Goal: Task Accomplishment & Management: Manage account settings

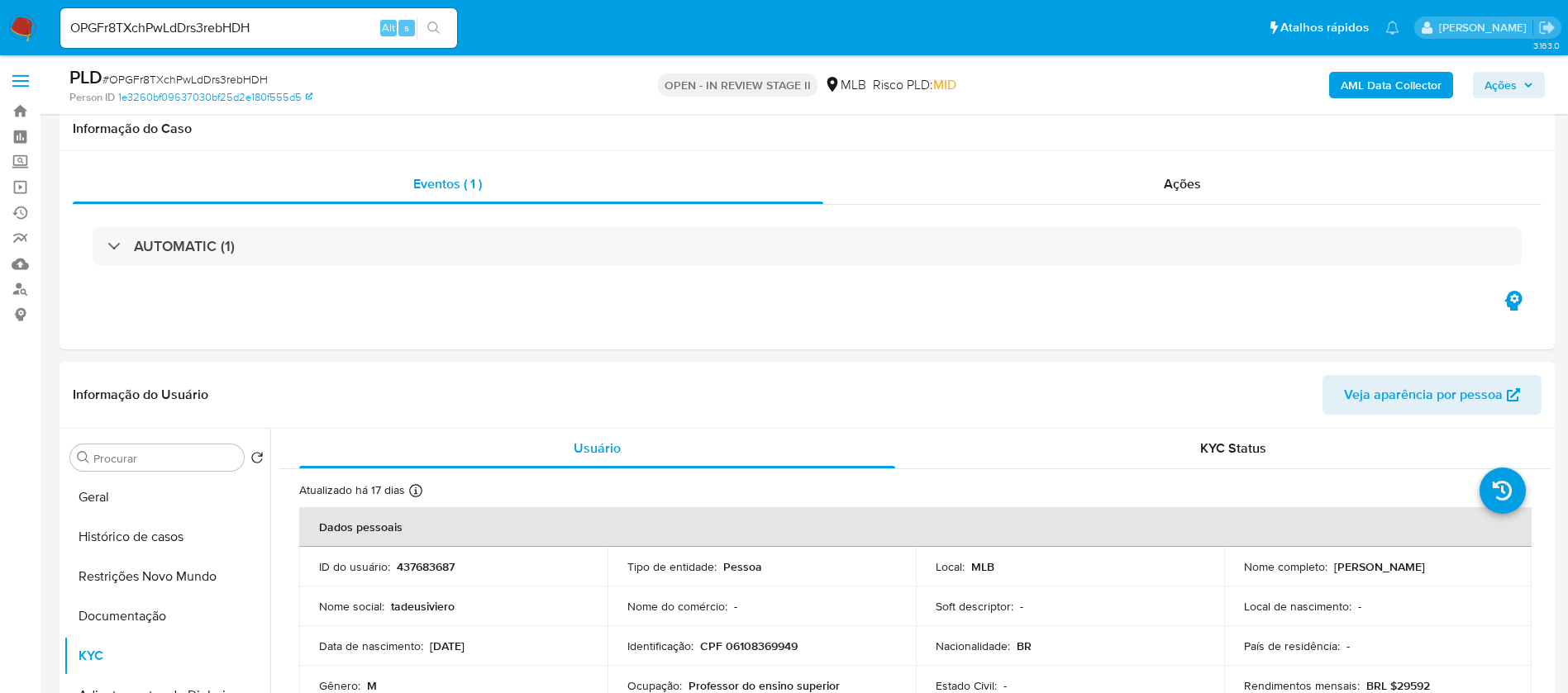
select select "10"
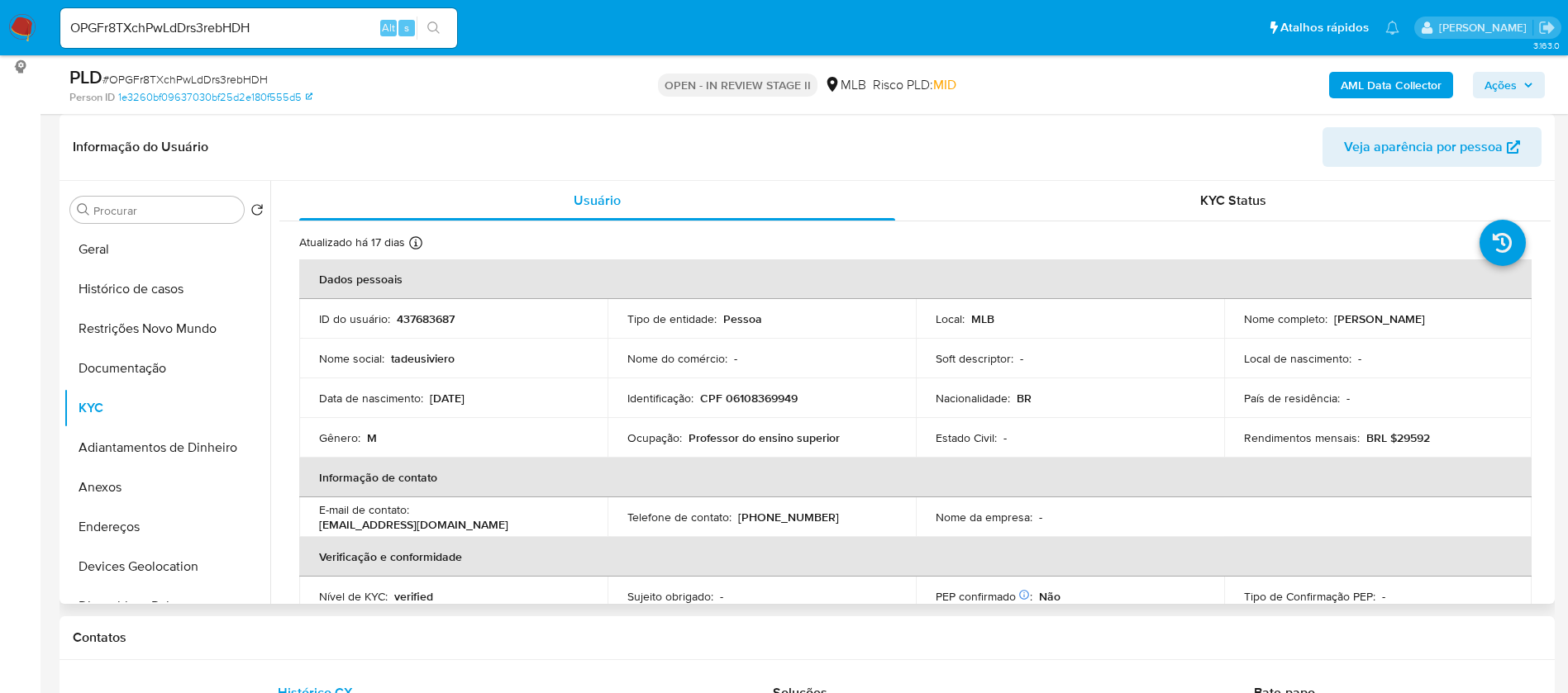
click at [425, 315] on p "437683687" at bounding box center [425, 319] width 58 height 15
click at [425, 314] on p "437683687" at bounding box center [425, 319] width 58 height 15
copy p "437683687"
click at [109, 242] on button "Geral" at bounding box center [160, 249] width 193 height 40
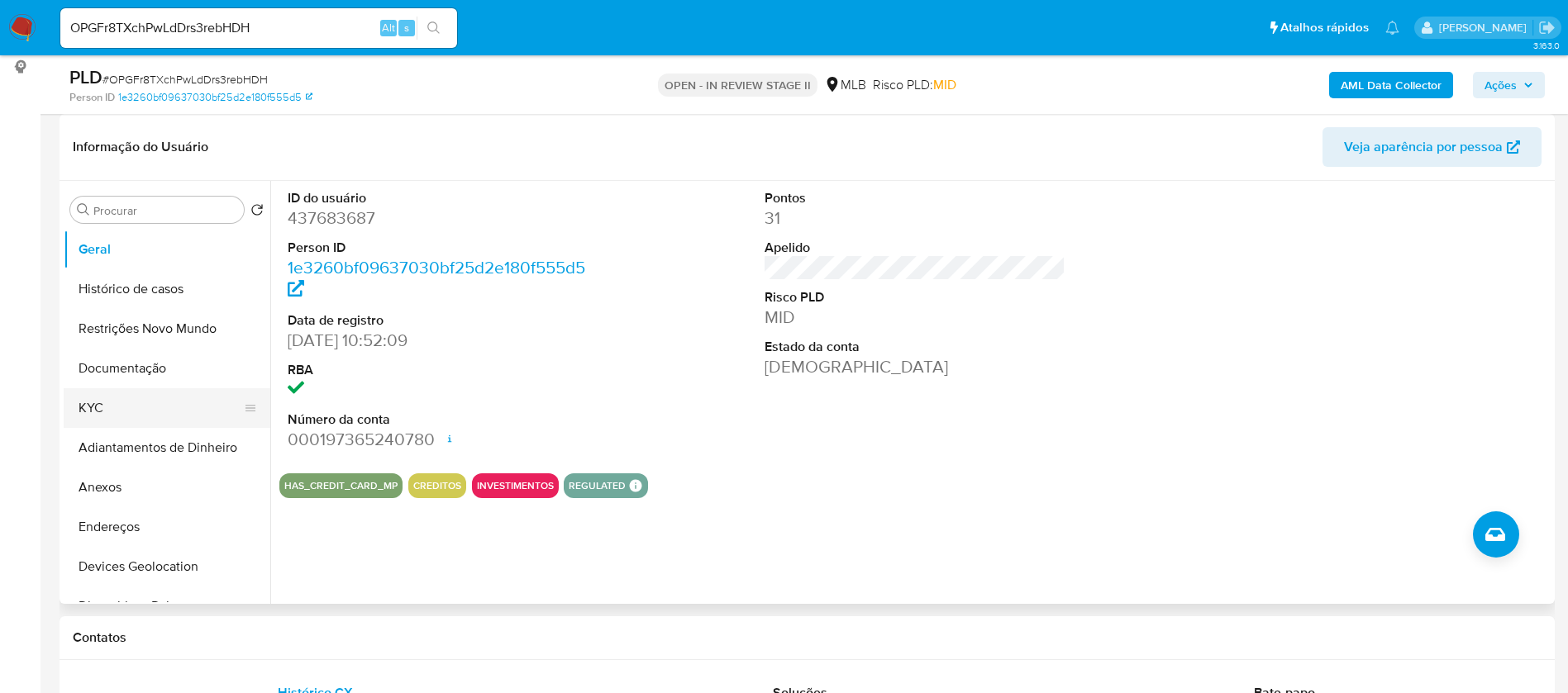
click at [104, 417] on button "KYC" at bounding box center [160, 409] width 193 height 40
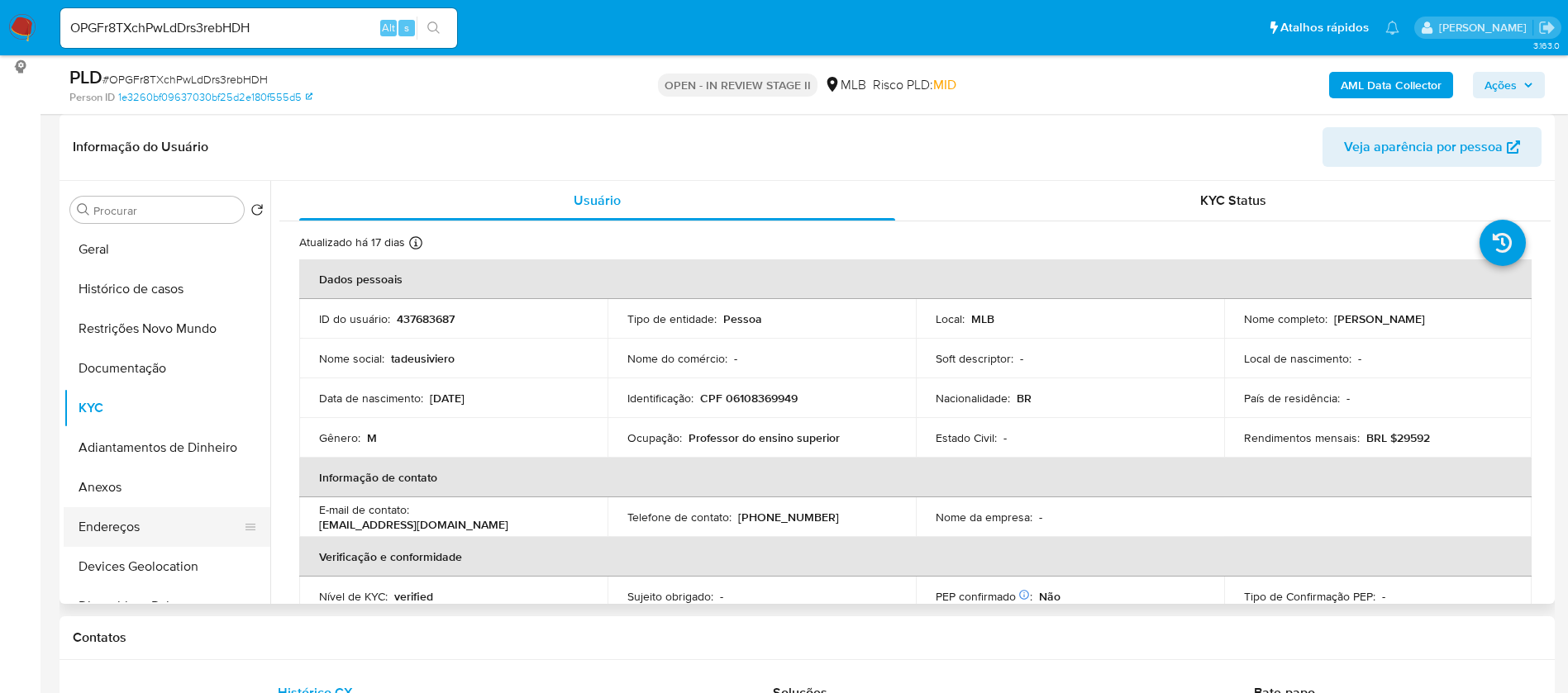
click at [153, 520] on button "Endereços" at bounding box center [160, 527] width 193 height 40
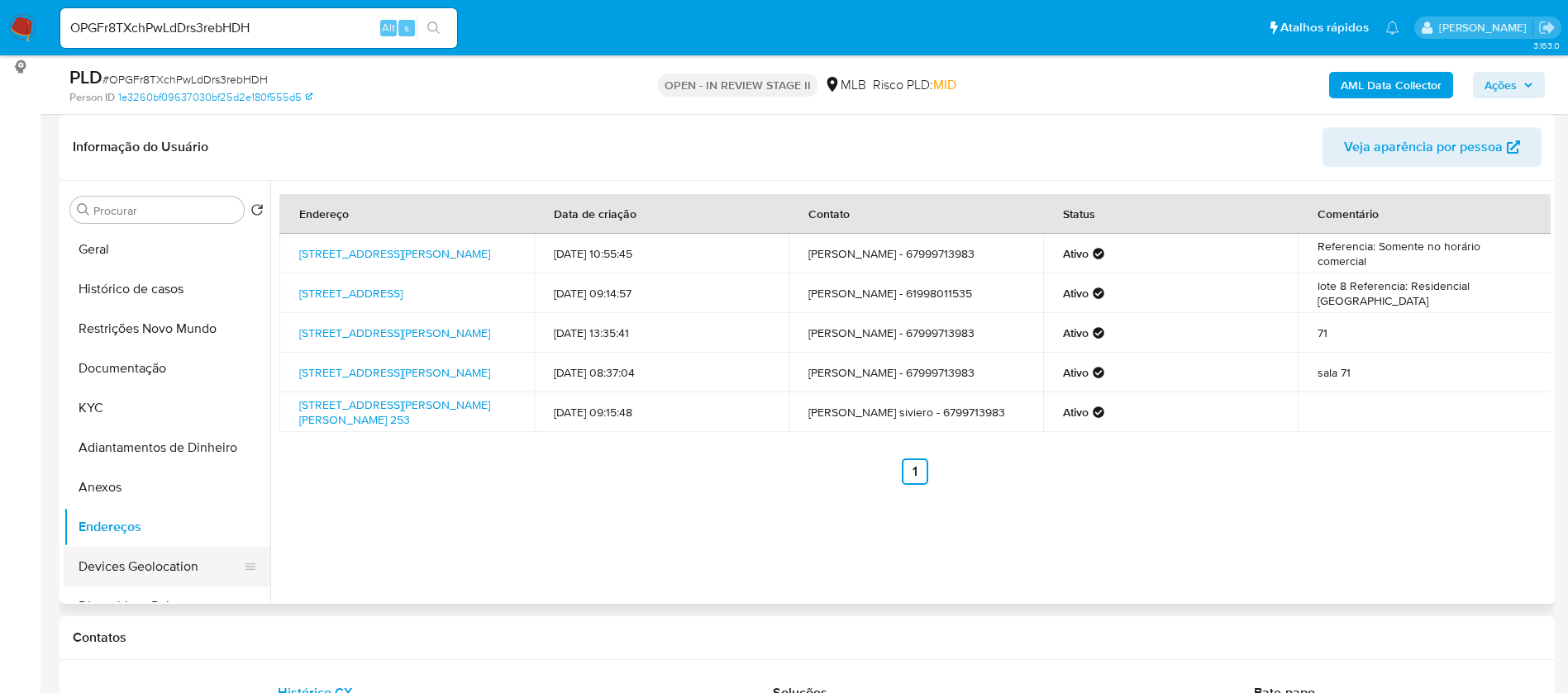
click at [173, 560] on button "Devices Geolocation" at bounding box center [160, 567] width 193 height 40
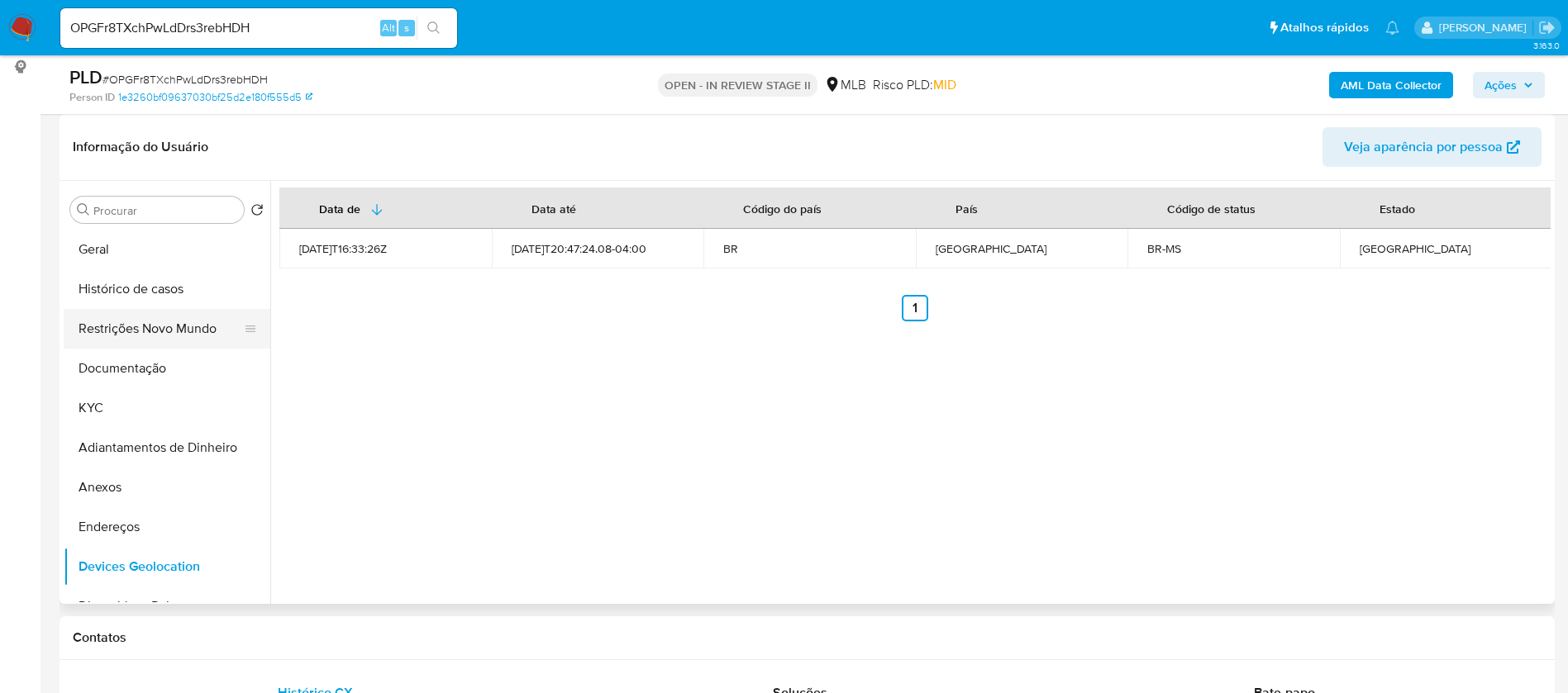
click at [198, 315] on button "Restrições Novo Mundo" at bounding box center [160, 329] width 193 height 40
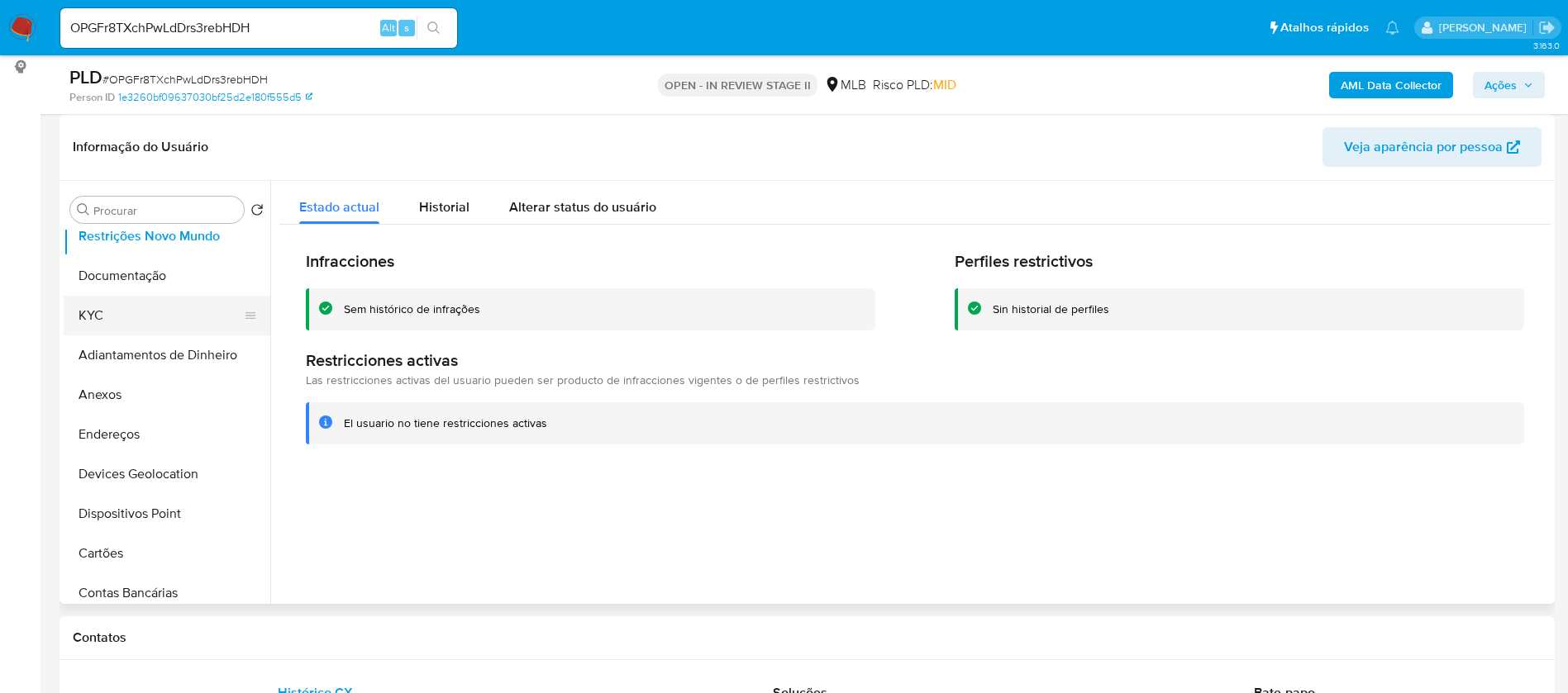
scroll to position [124, 0]
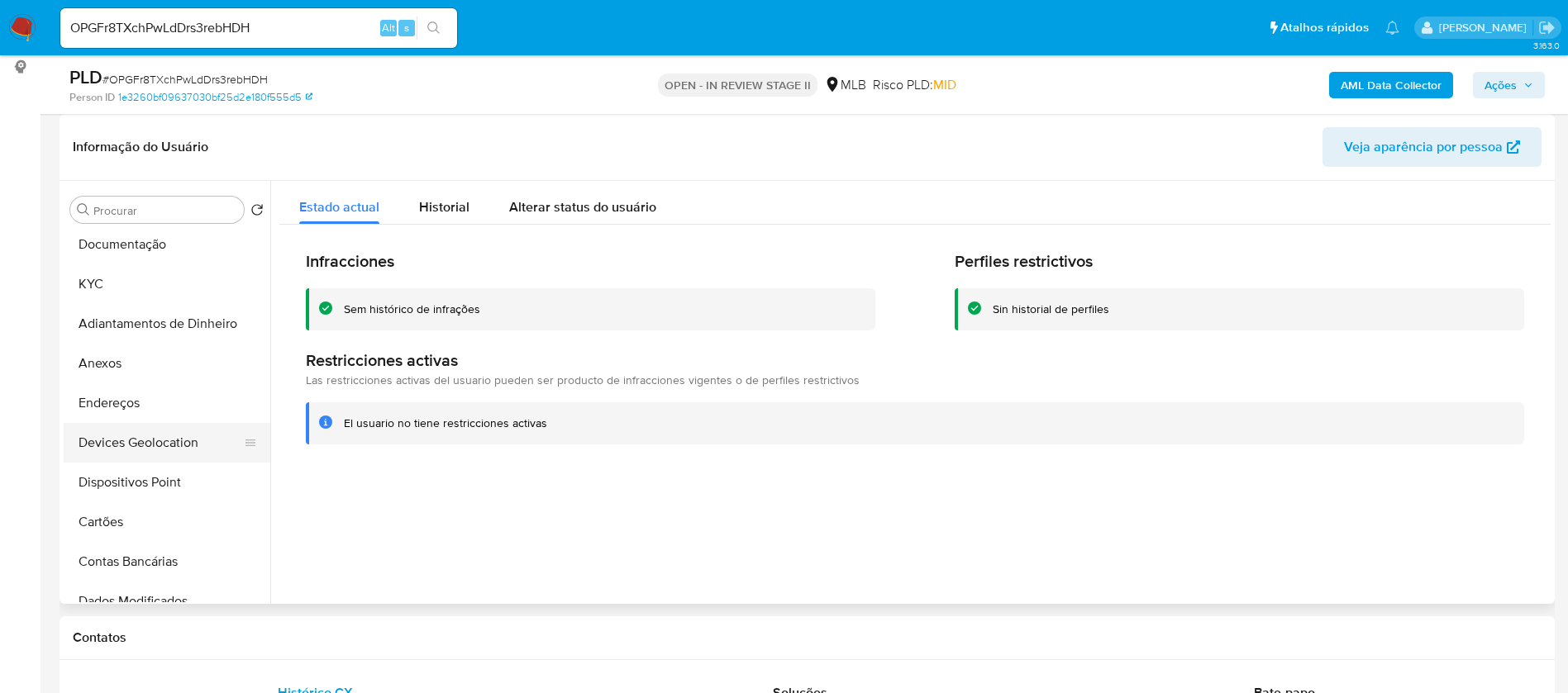
click at [166, 460] on button "Devices Geolocation" at bounding box center [160, 443] width 193 height 40
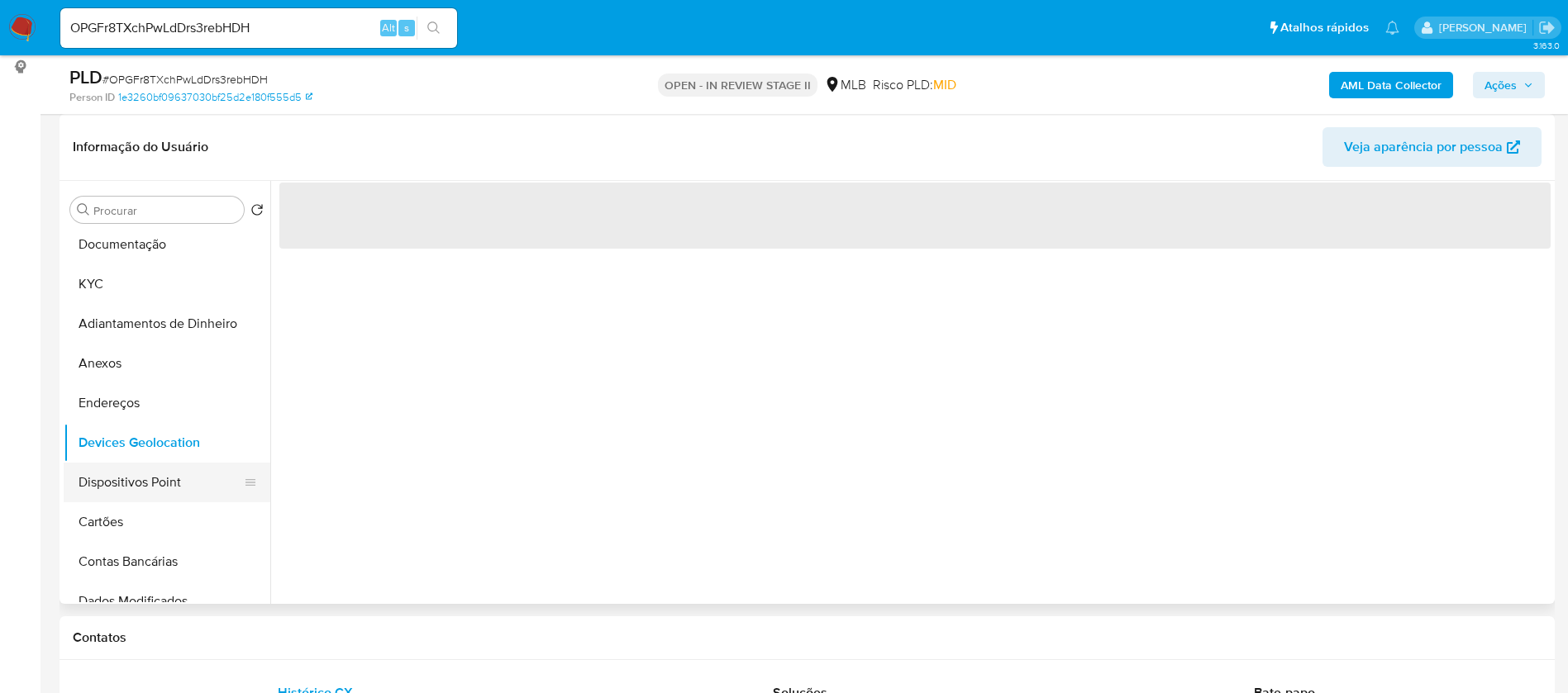
click at [163, 482] on button "Dispositivos Point" at bounding box center [160, 483] width 193 height 40
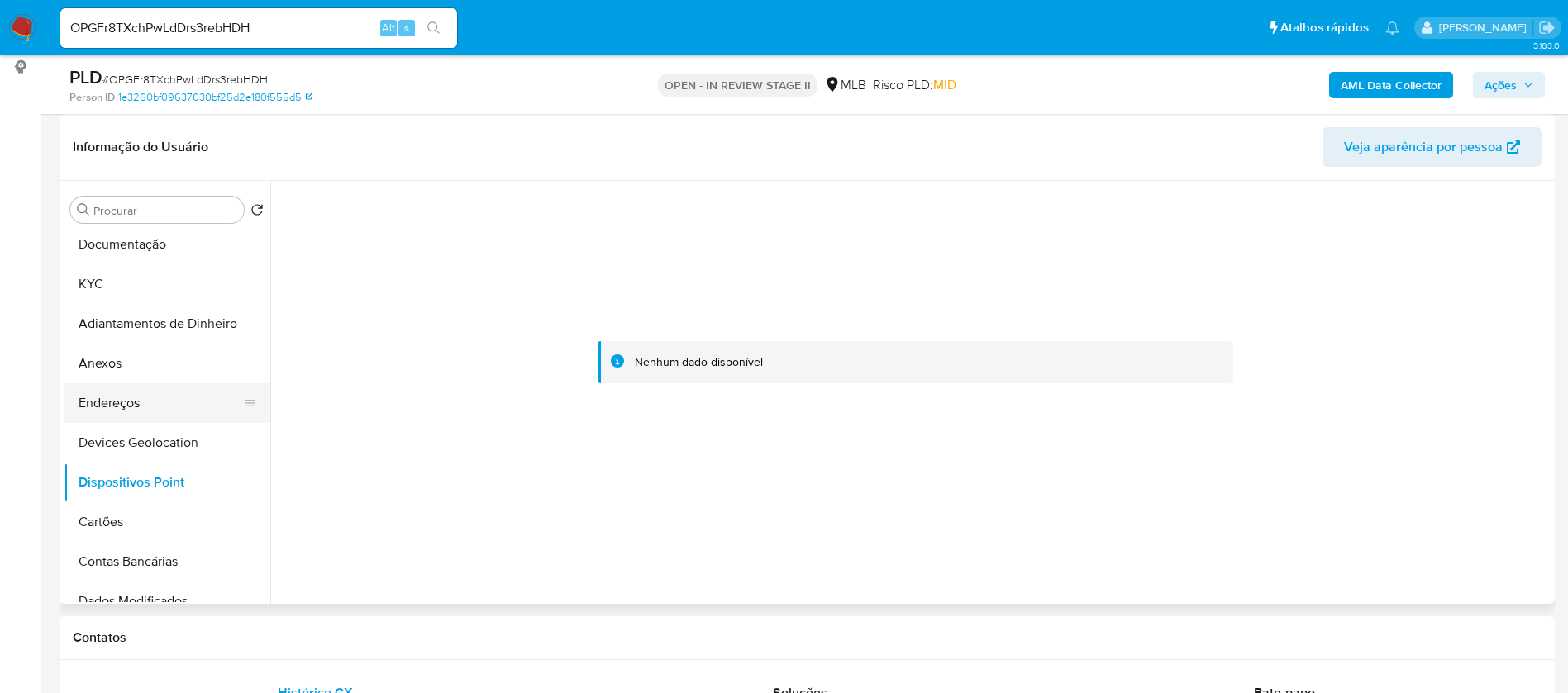
click at [93, 407] on button "Endereços" at bounding box center [160, 404] width 193 height 40
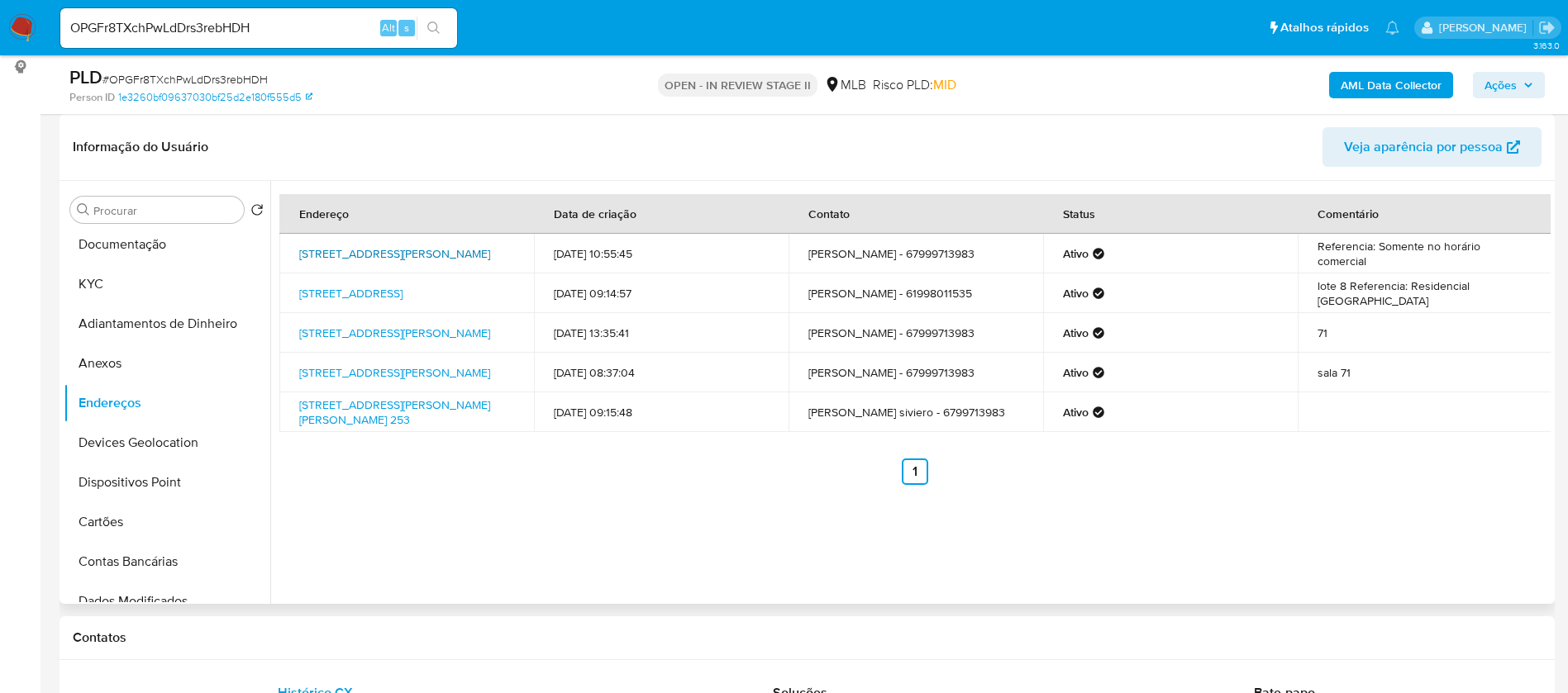
click at [443, 252] on link "Avenida Joaquim Teixeira Alves 1540, Dourados, Mato Grosso Do Sul, 79801015, Br…" at bounding box center [395, 254] width 191 height 17
click at [466, 422] on link "Rua José Ladislau De Carvalho 253, João Pessoa, Paraíba, 58035040, Brasil 253" at bounding box center [395, 413] width 191 height 32
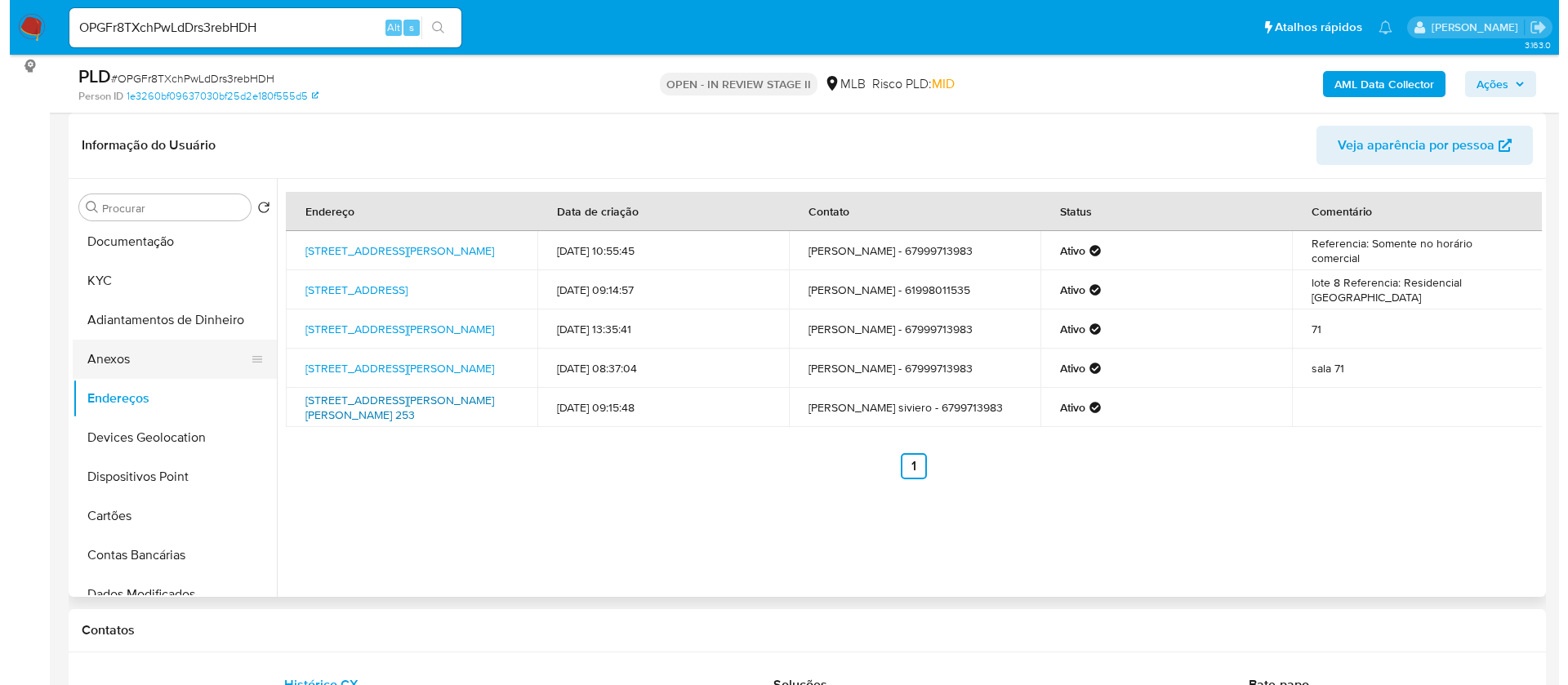
scroll to position [0, 0]
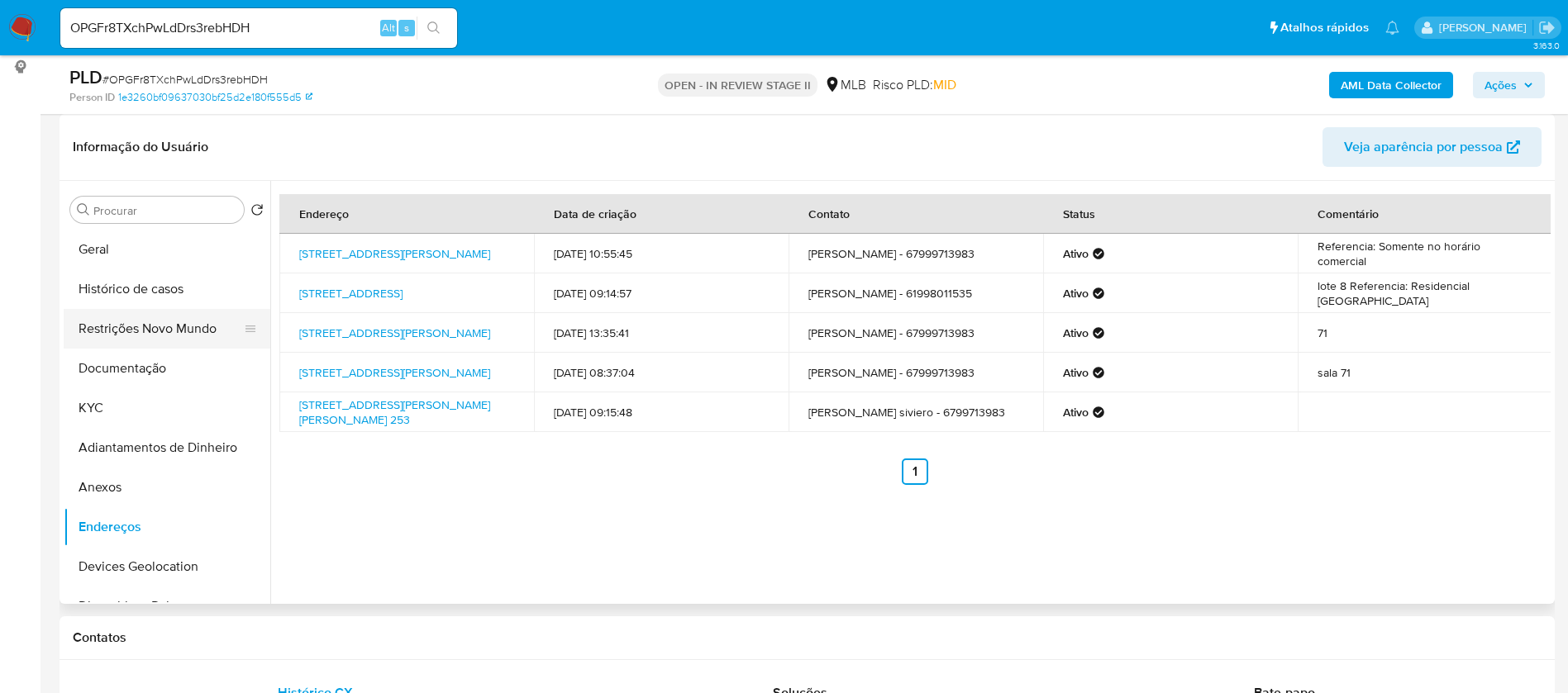
click at [138, 340] on button "Restrições Novo Mundo" at bounding box center [160, 329] width 193 height 40
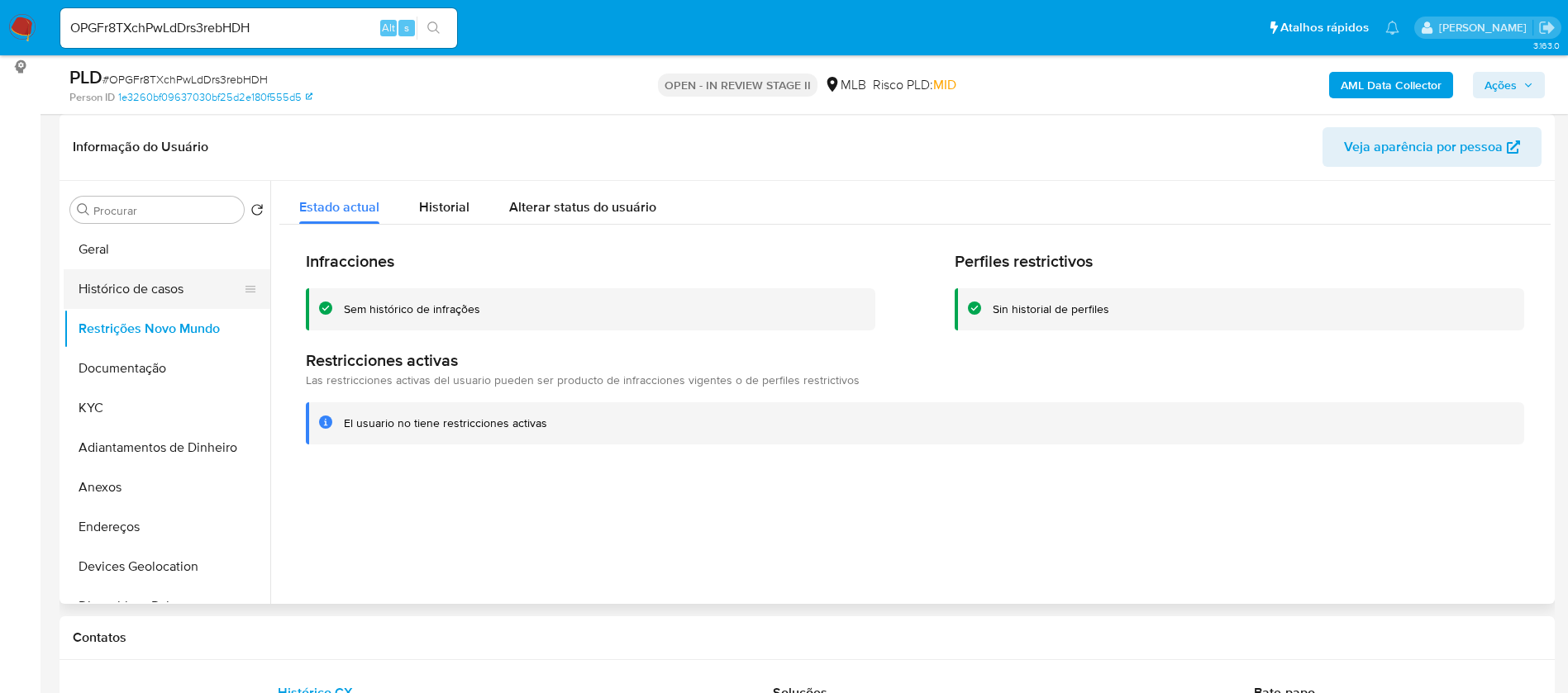
click at [137, 281] on button "Histórico de casos" at bounding box center [160, 289] width 193 height 40
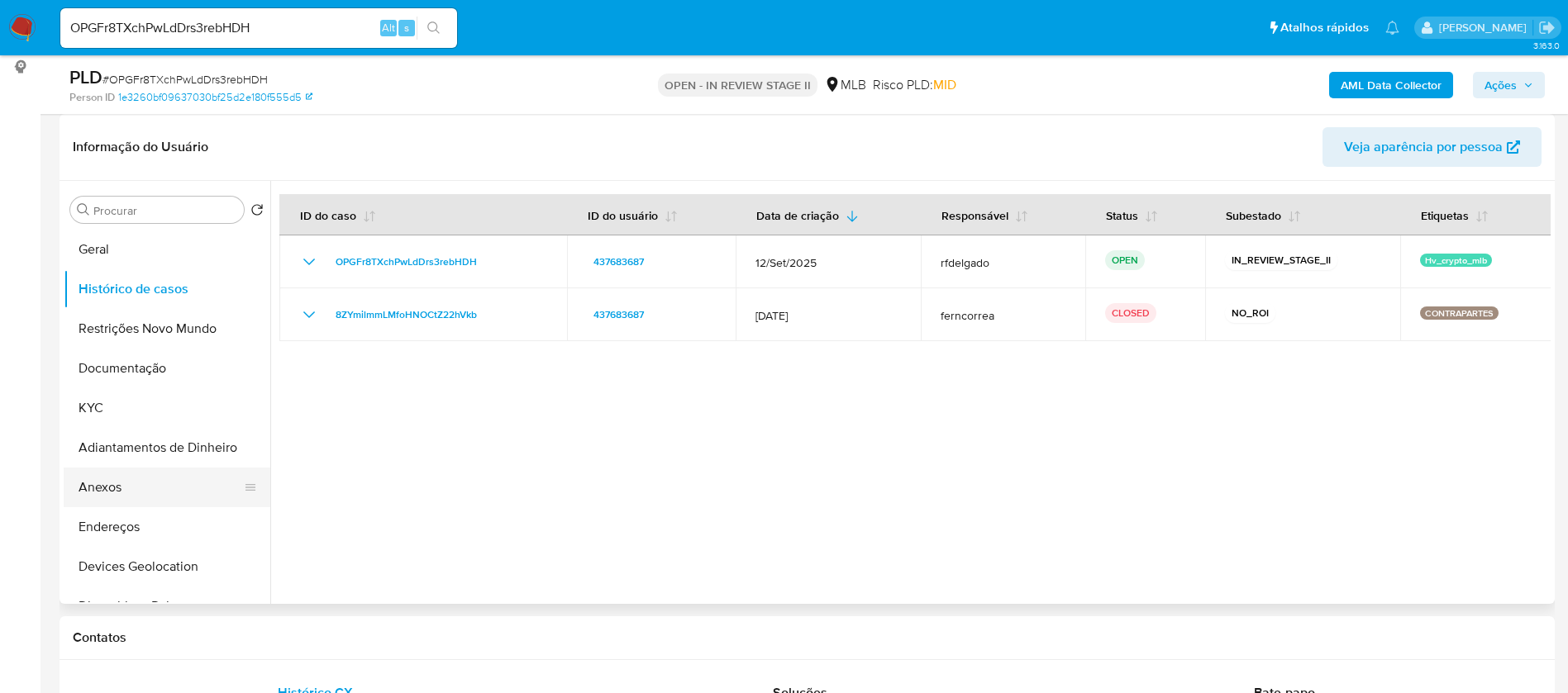
click at [135, 485] on button "Anexos" at bounding box center [160, 488] width 193 height 40
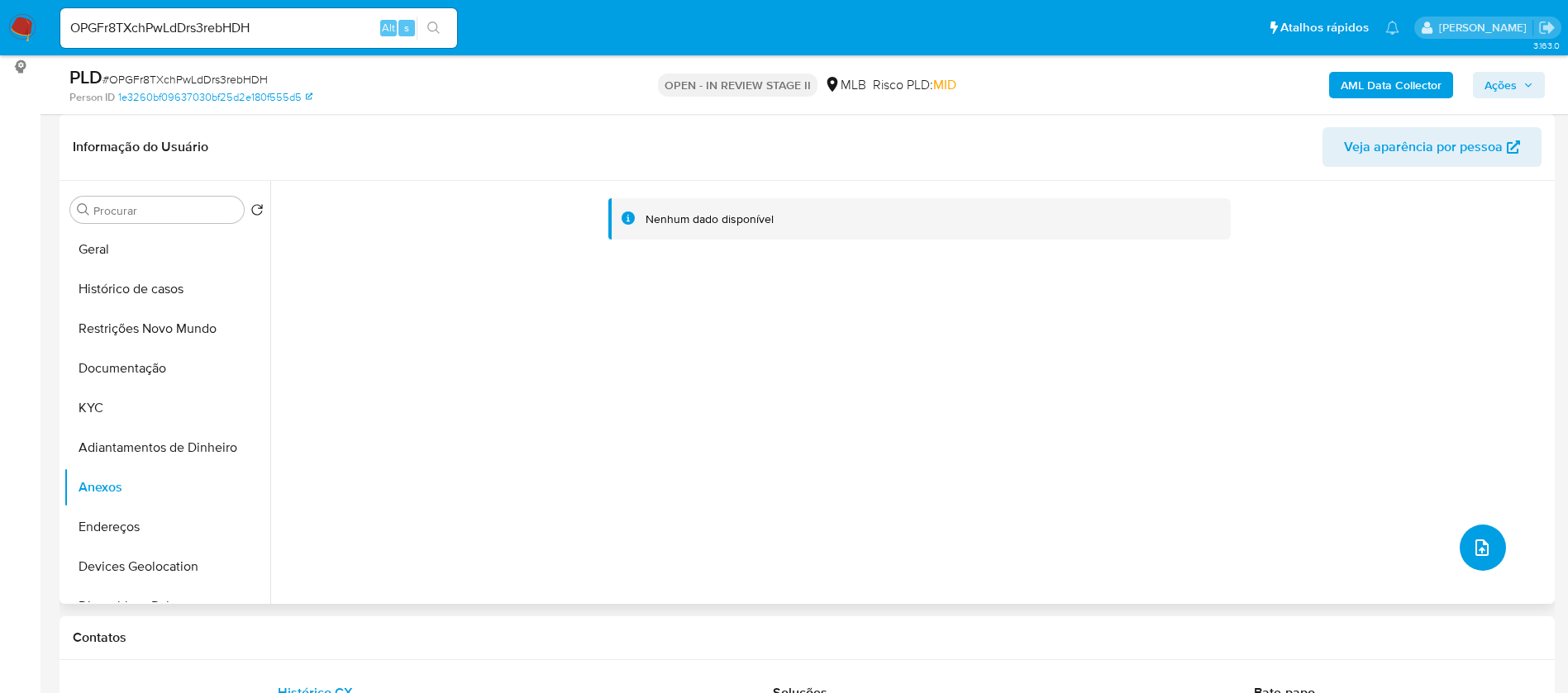
click at [1472, 546] on icon "upload-file" at bounding box center [1482, 548] width 20 height 20
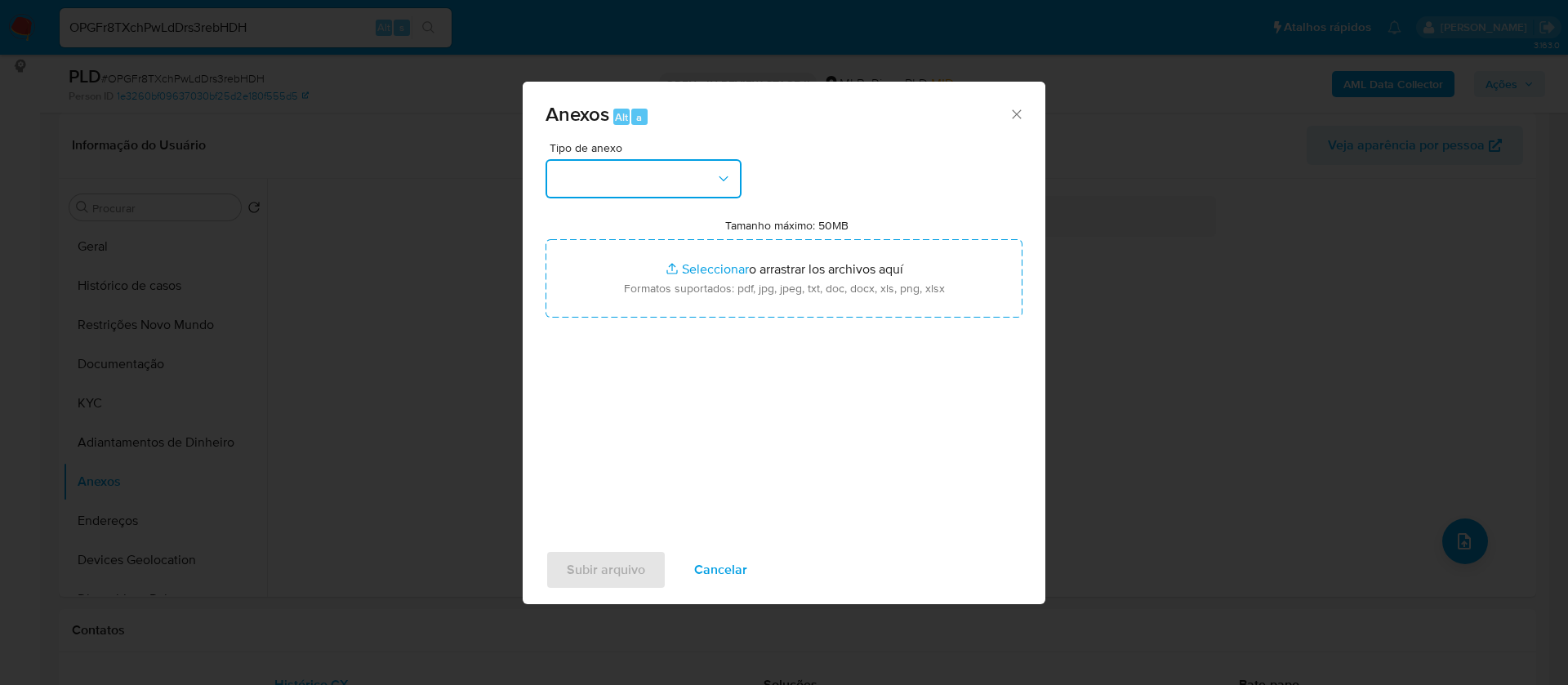
click at [666, 184] on button "button" at bounding box center [644, 179] width 196 height 40
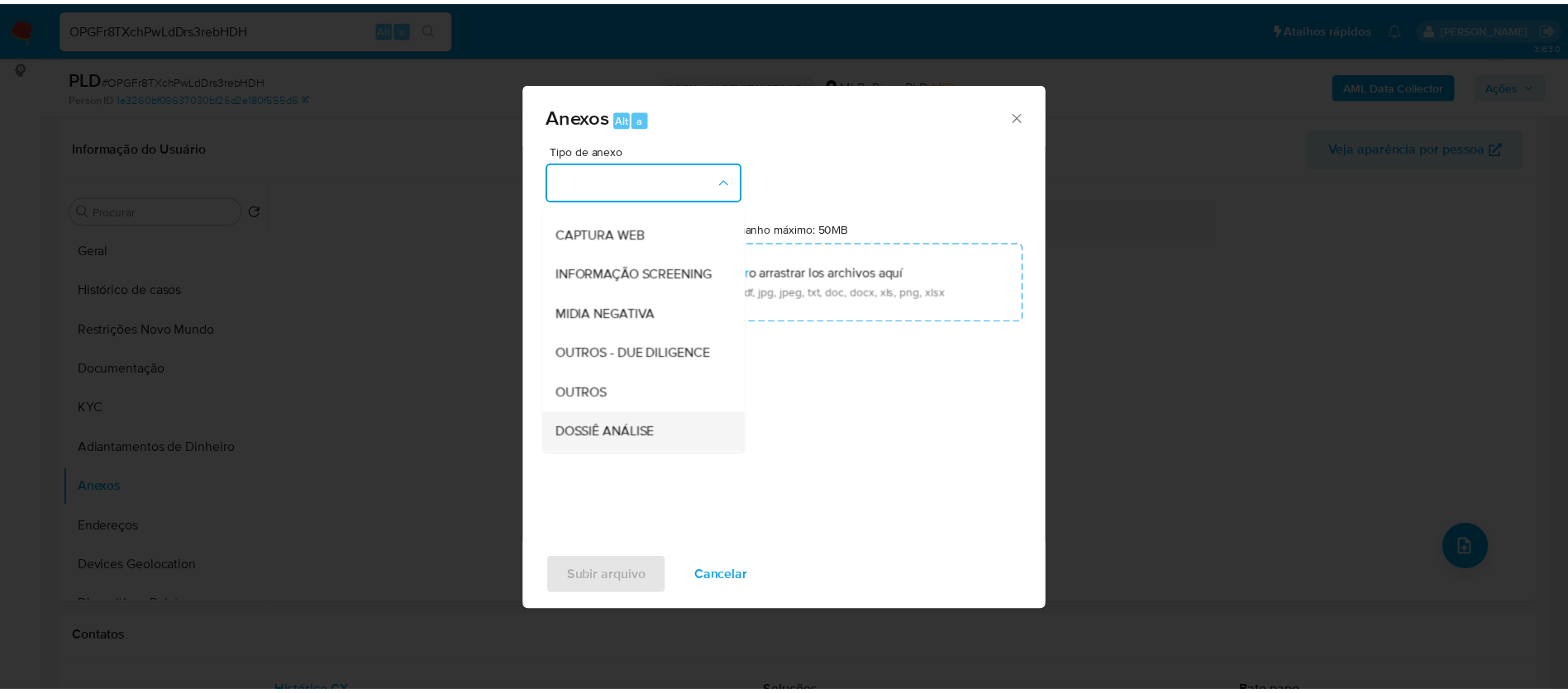
scroll to position [248, 0]
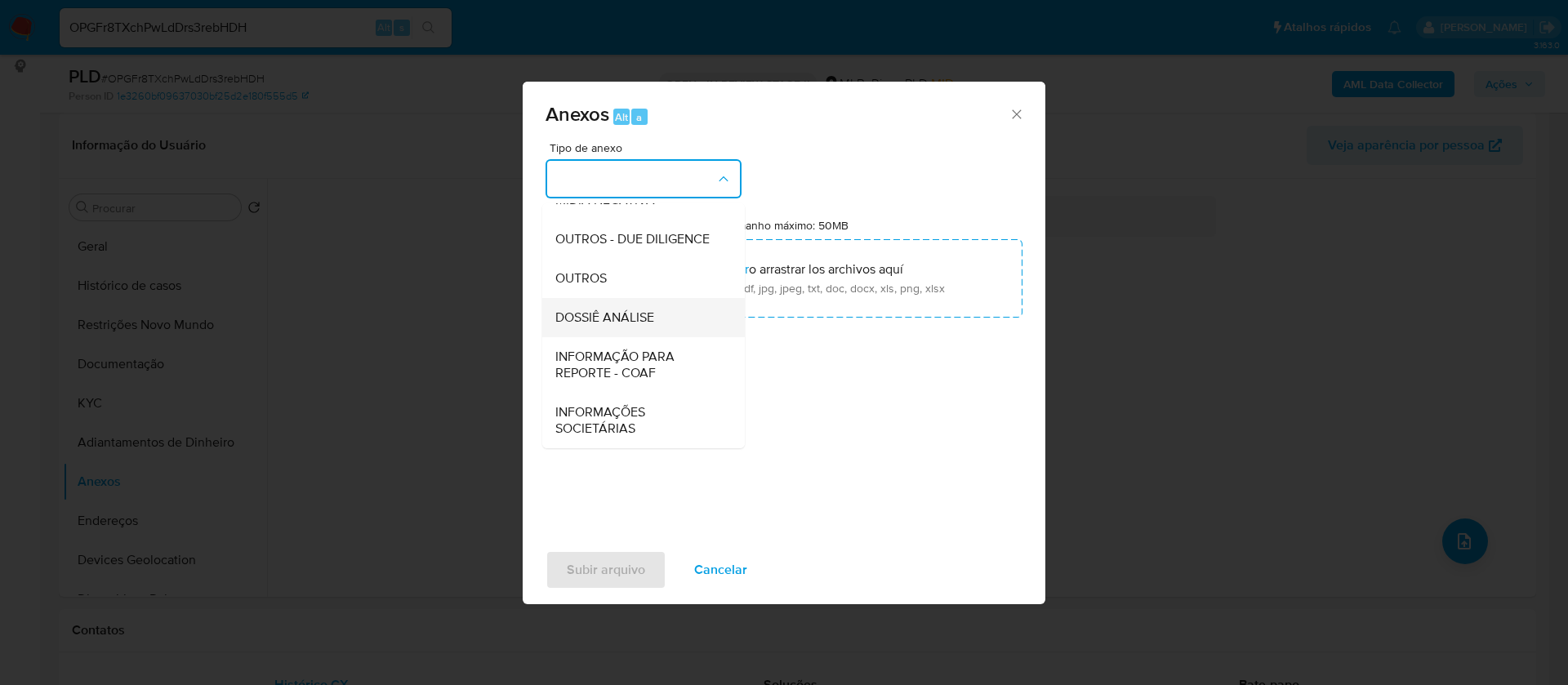
click at [633, 323] on span "DOSSIÊ ANÁLISE" at bounding box center [605, 318] width 99 height 16
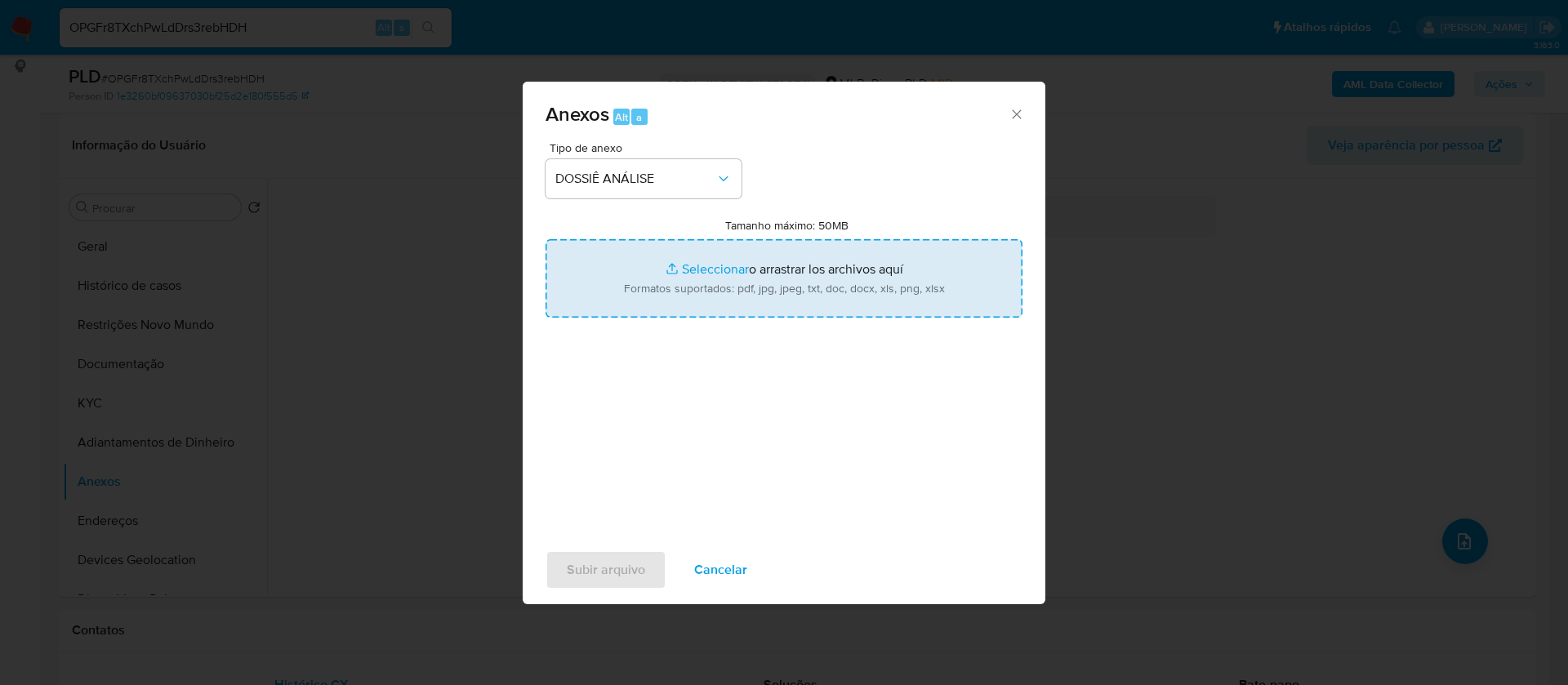
click at [688, 256] on input "Tamanho máximo: 50MB Seleccionar archivos" at bounding box center [784, 278] width 477 height 78
type input "C:\fakepath\Mulan 437683687_2025_10_10_09_28_30.xlsx"
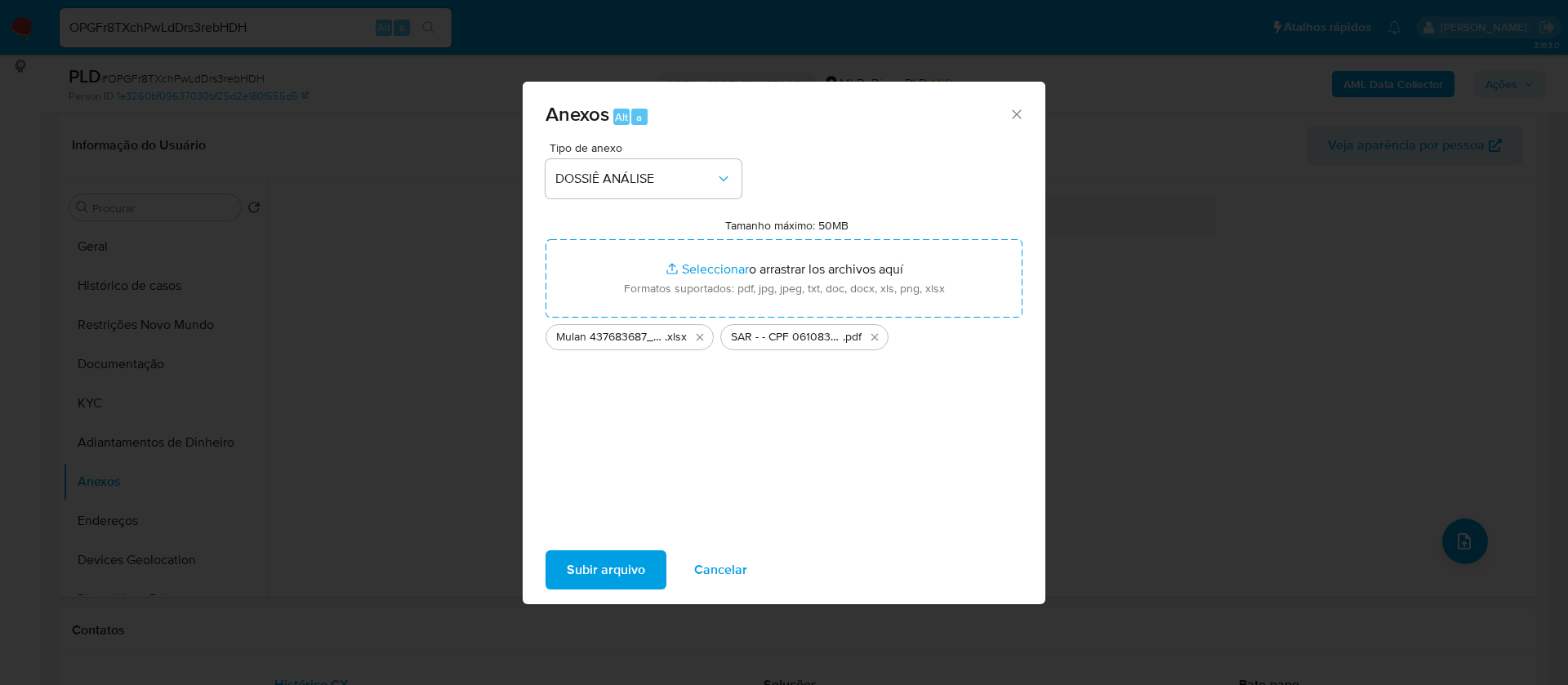
drag, startPoint x: 688, startPoint y: 256, endPoint x: 589, endPoint y: 555, distance: 315.0
click at [589, 555] on span "Subir arquivo" at bounding box center [606, 570] width 78 height 36
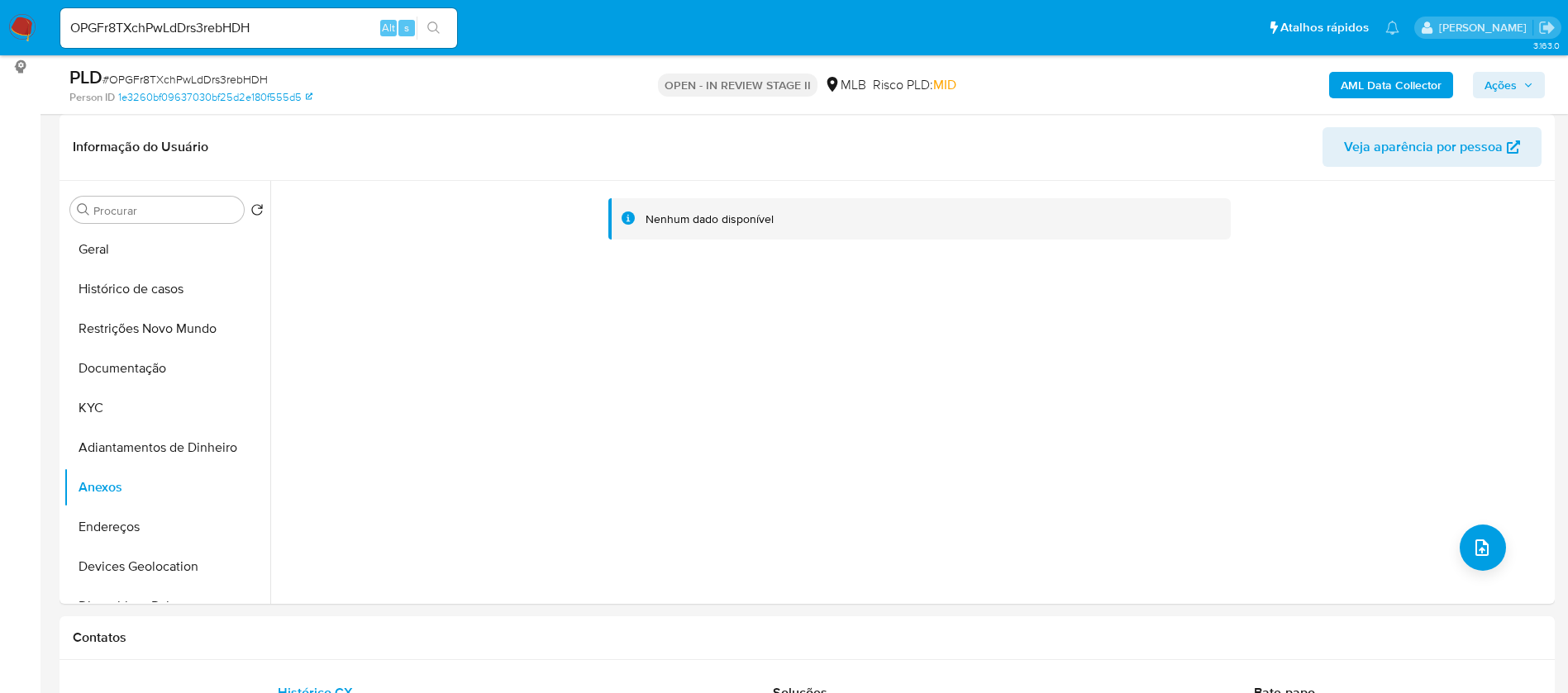
click at [1387, 88] on b "AML Data Collector" at bounding box center [1390, 85] width 101 height 27
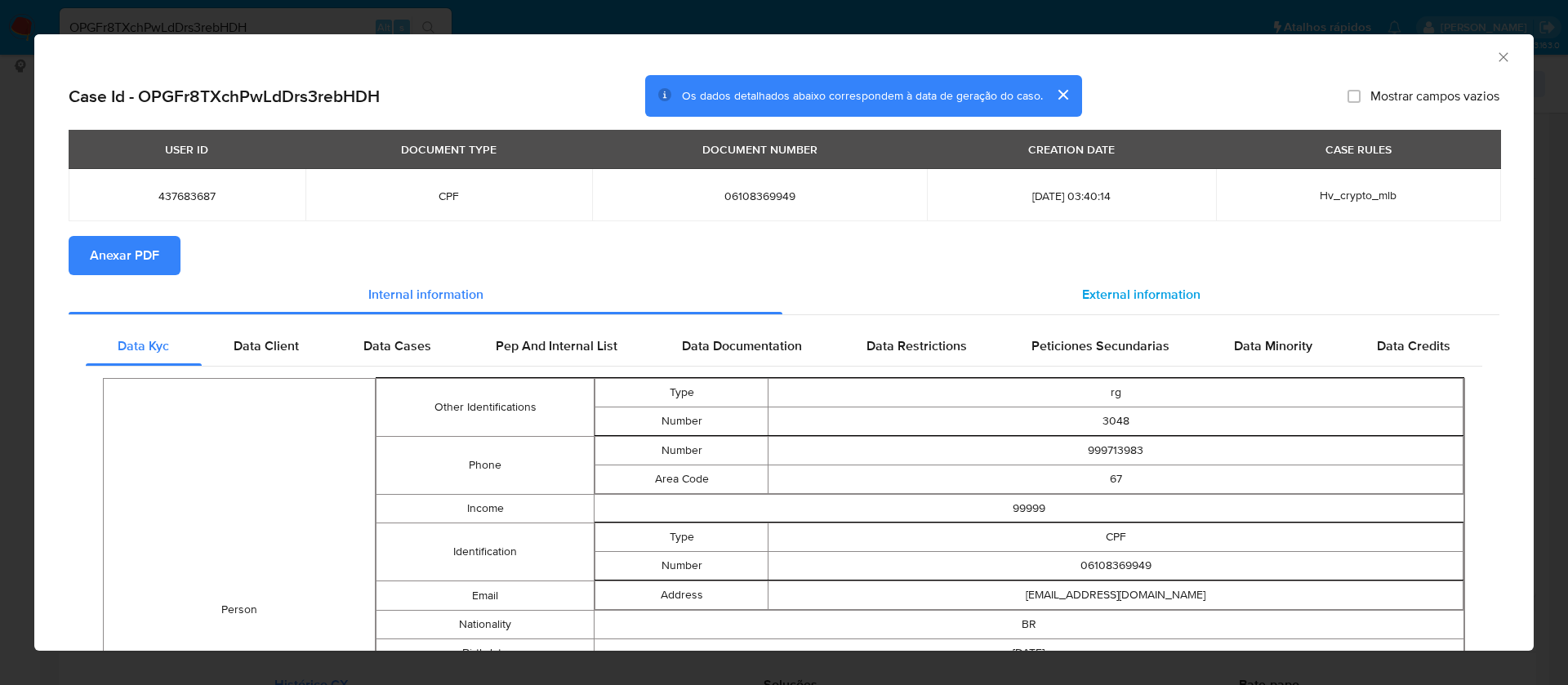
click at [1101, 288] on span "External information" at bounding box center [1142, 294] width 119 height 19
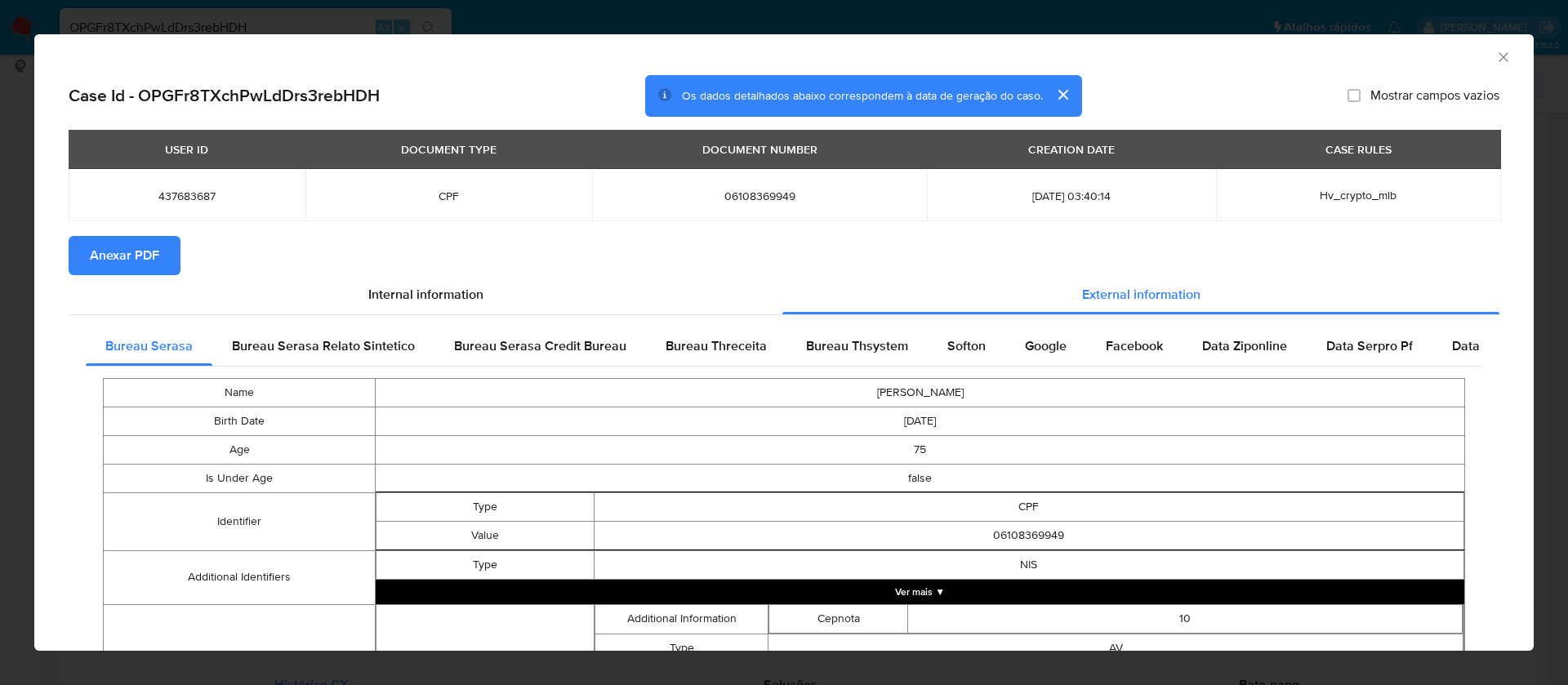
click at [154, 256] on span "Anexar PDF" at bounding box center [124, 256] width 69 height 36
click at [1495, 56] on icon "Fechar a janela" at bounding box center [1504, 57] width 16 height 16
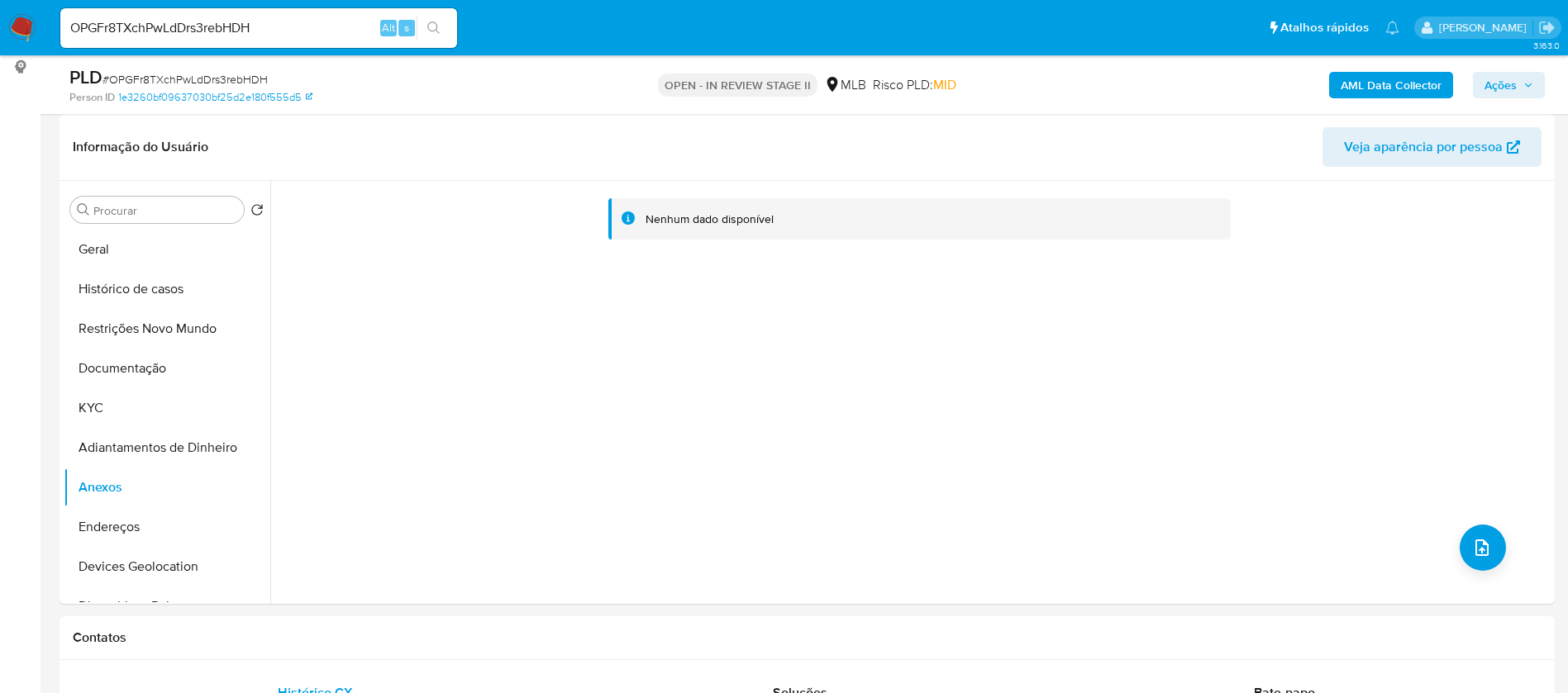
click at [1509, 86] on span "Ações" at bounding box center [1500, 85] width 33 height 27
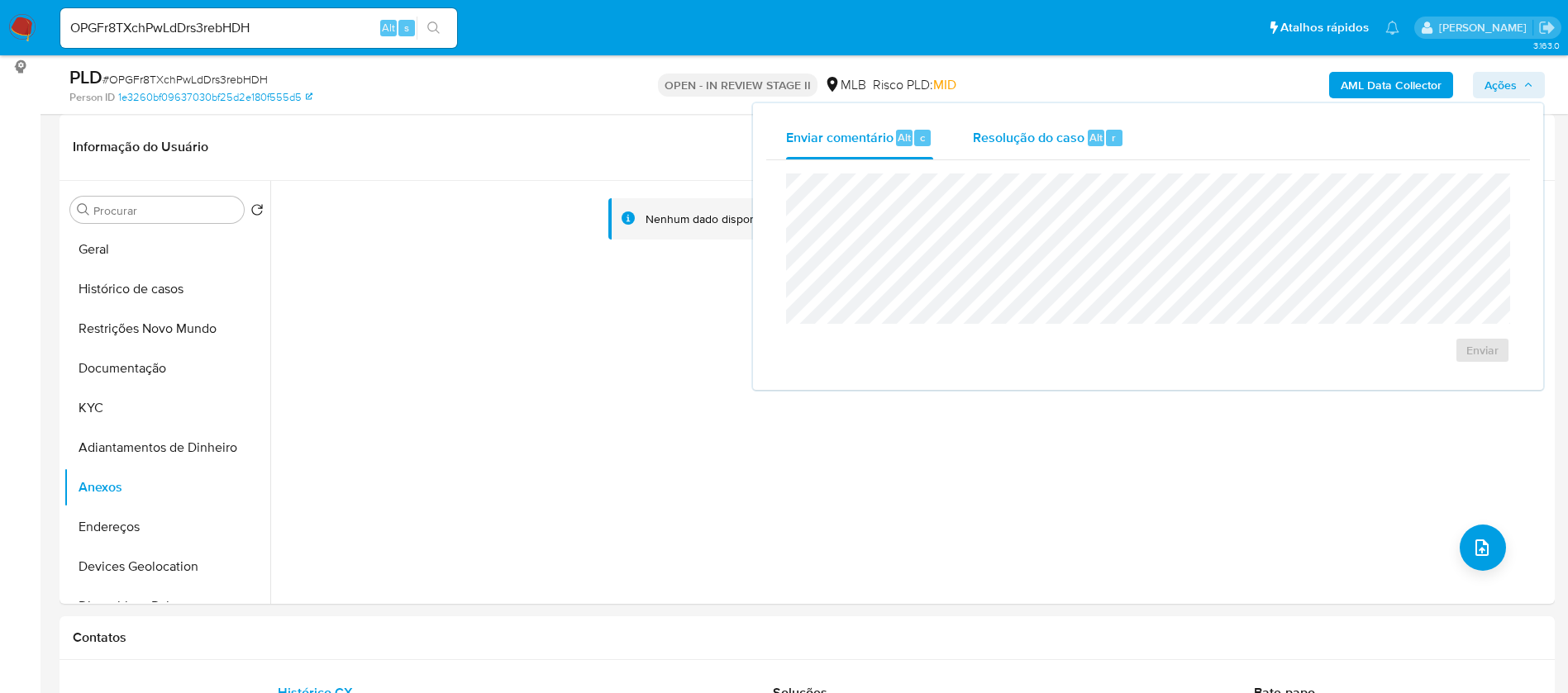
click at [1066, 134] on span "Resolução do caso" at bounding box center [1028, 137] width 112 height 19
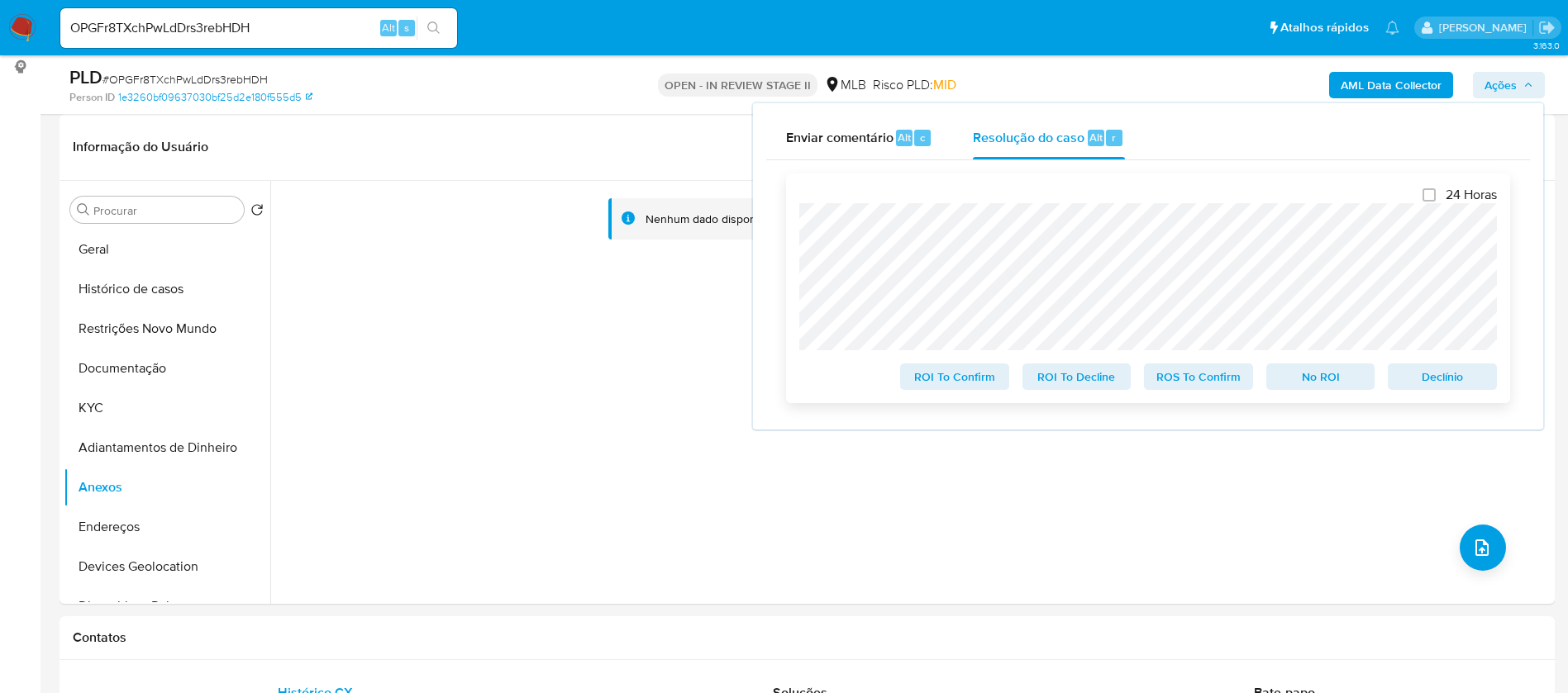
click at [1464, 383] on span "Declínio" at bounding box center [1442, 377] width 86 height 23
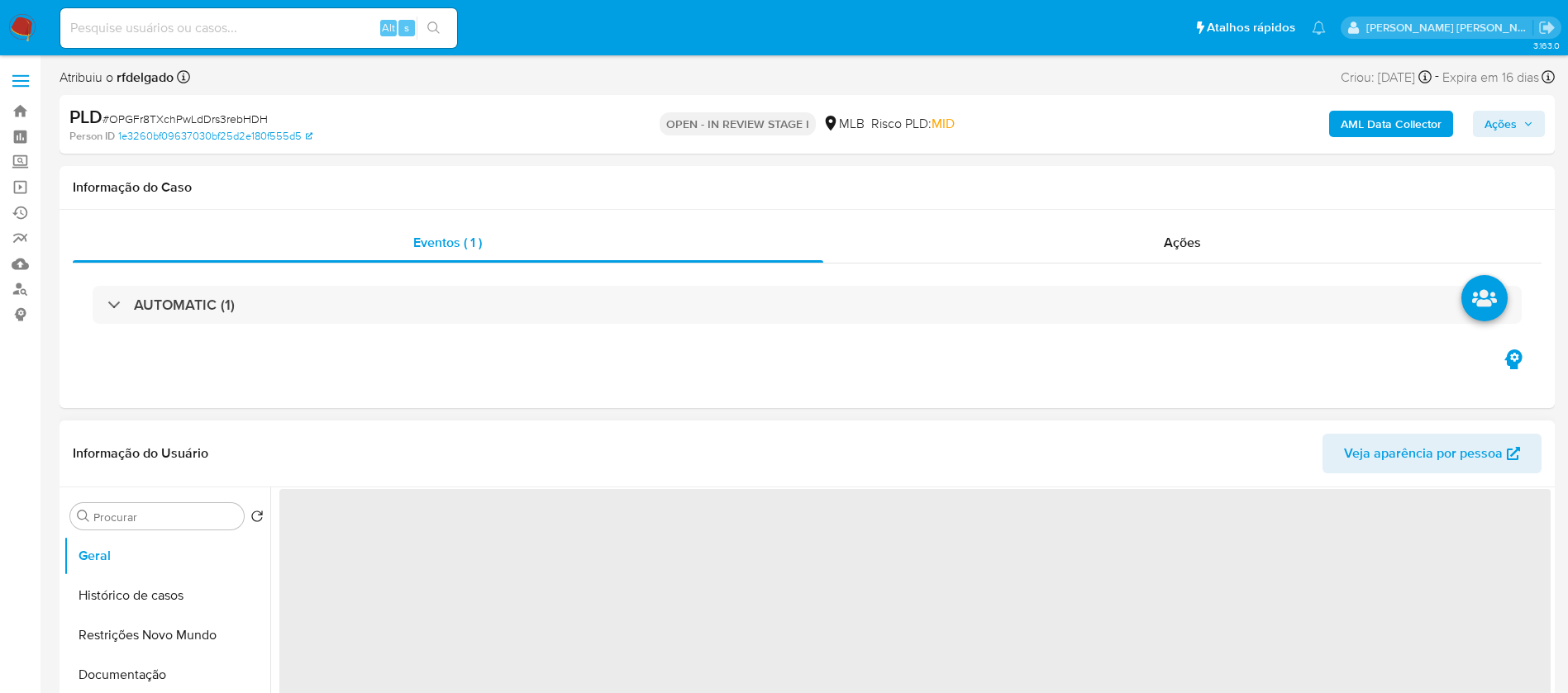
select select "10"
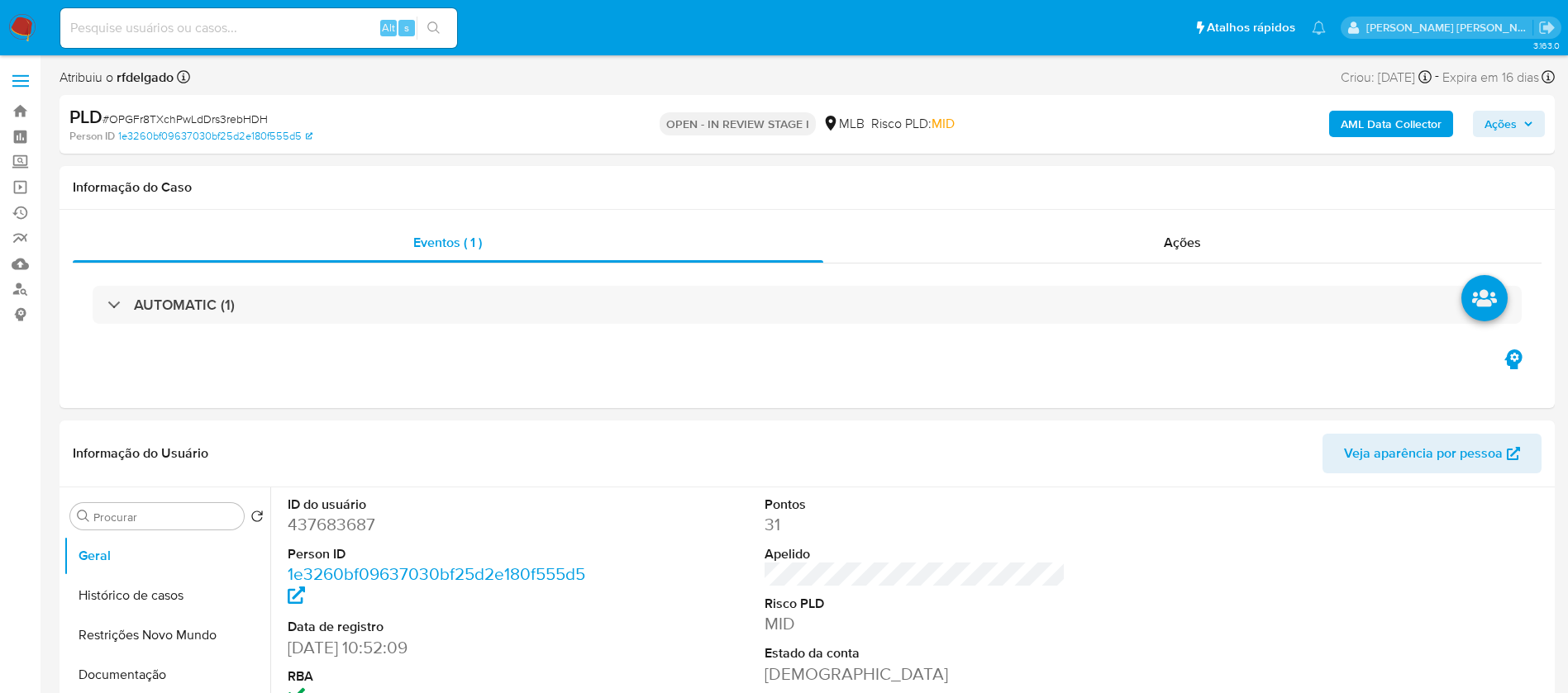
click at [1519, 123] on span "Ações" at bounding box center [1509, 124] width 48 height 23
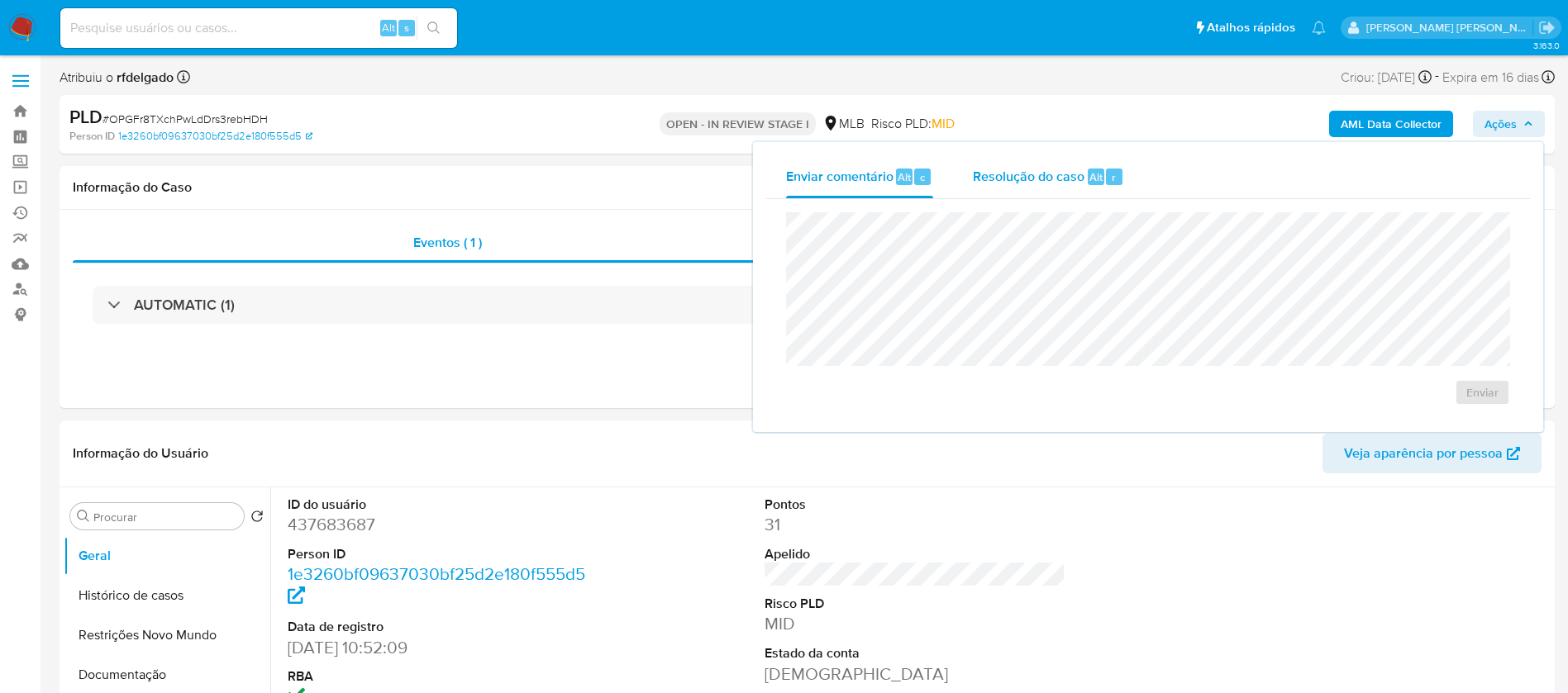
click at [1054, 179] on span "Resolução do caso" at bounding box center [1028, 176] width 112 height 19
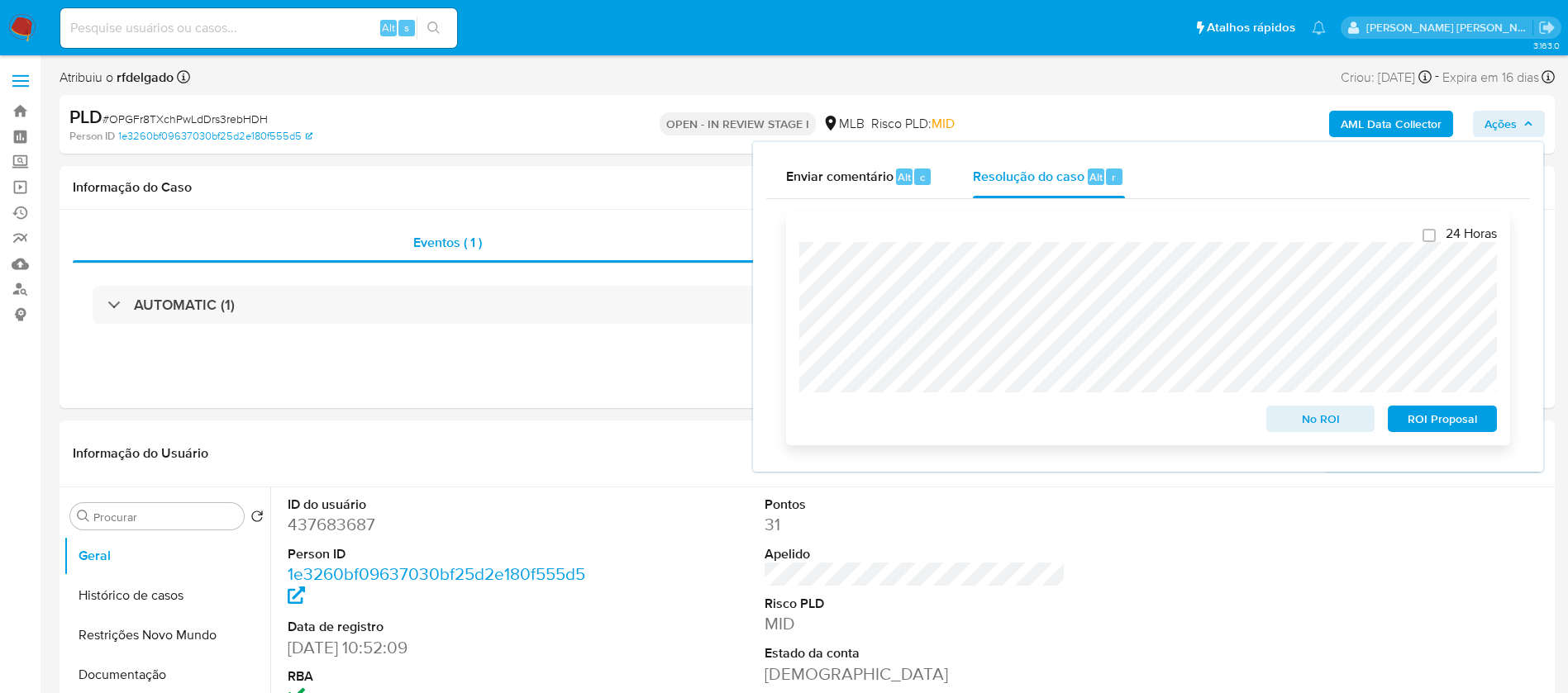
click at [1473, 419] on span "ROI Proposal" at bounding box center [1442, 419] width 86 height 23
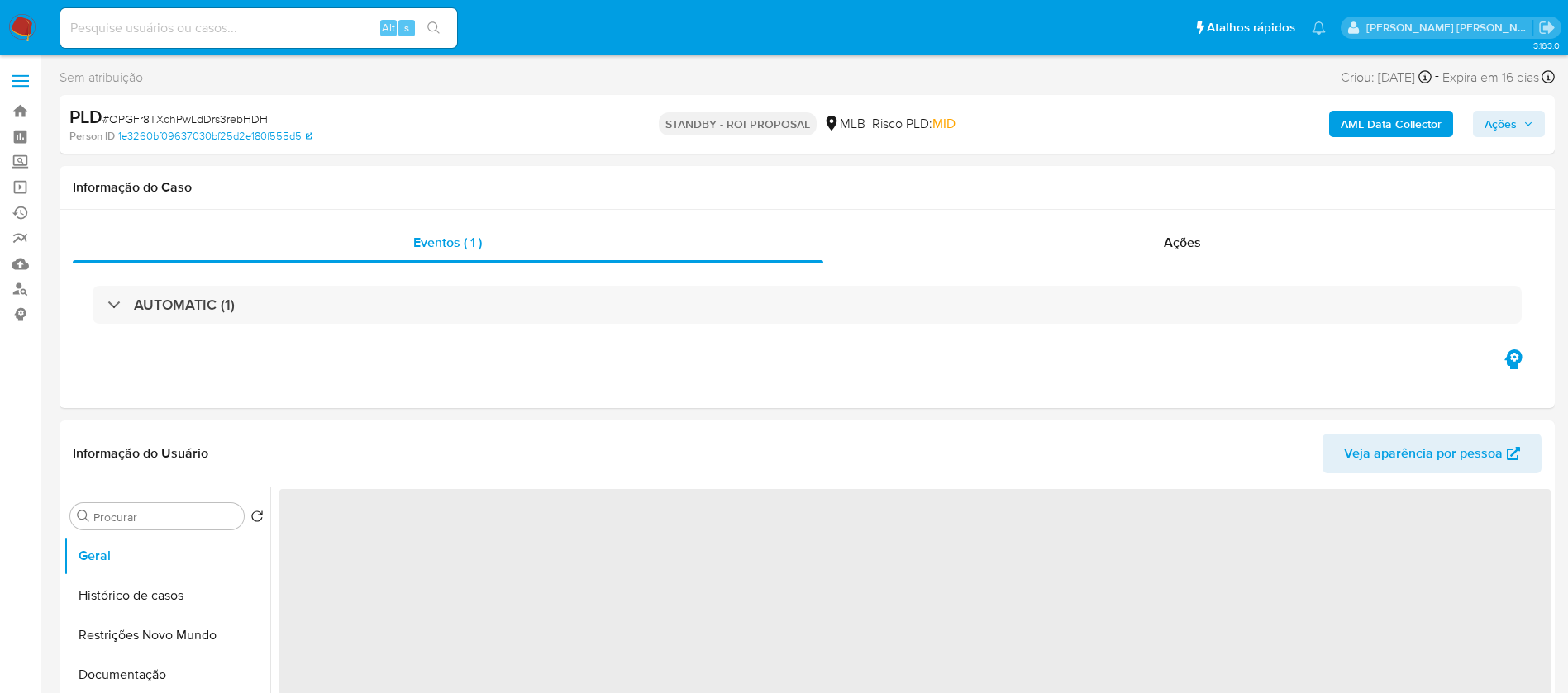
select select "10"
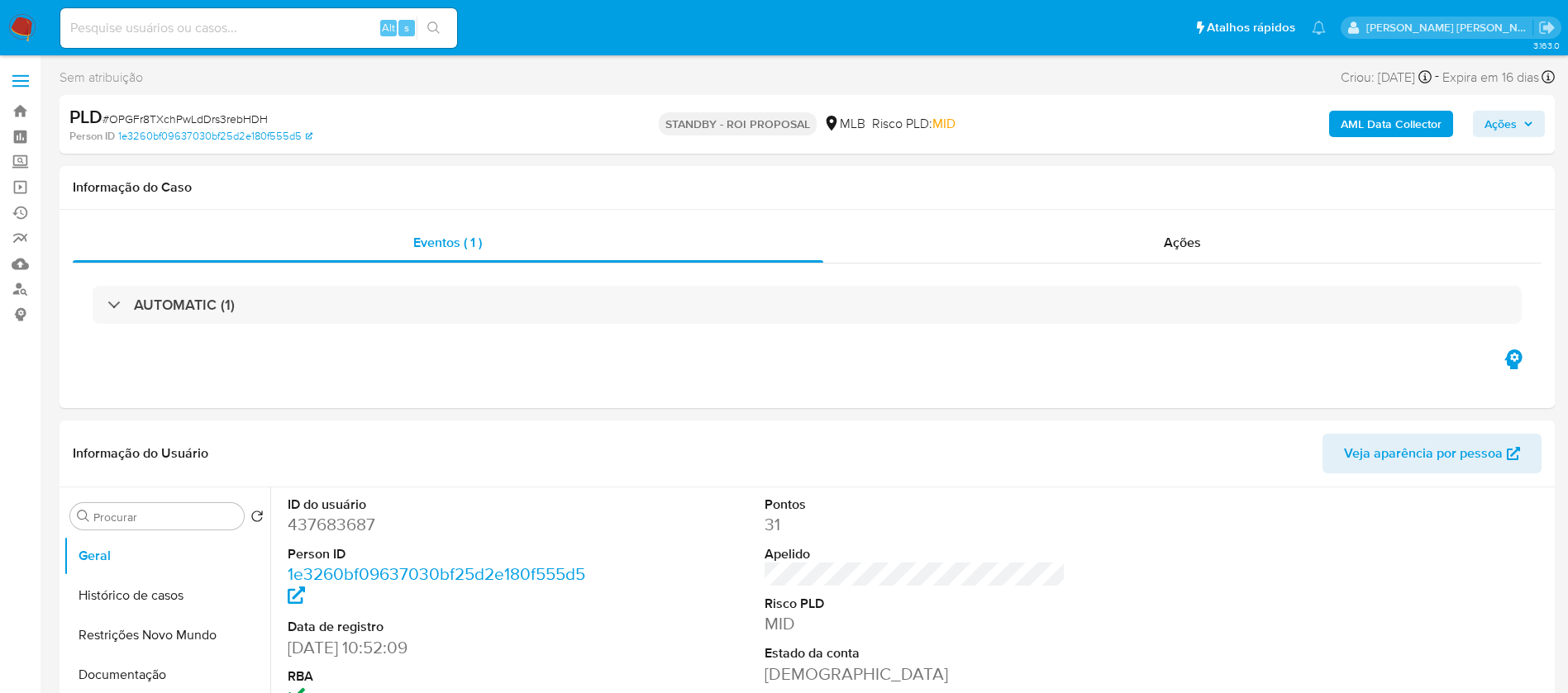
click at [269, 25] on input at bounding box center [259, 28] width 397 height 22
paste input "2Cq2DRbyI3EkFR7LINHJuwlH"
type input "2Cq2DRbyI3EkFR7LINHJuwlH"
click at [436, 26] on icon "search-icon" at bounding box center [434, 28] width 13 height 13
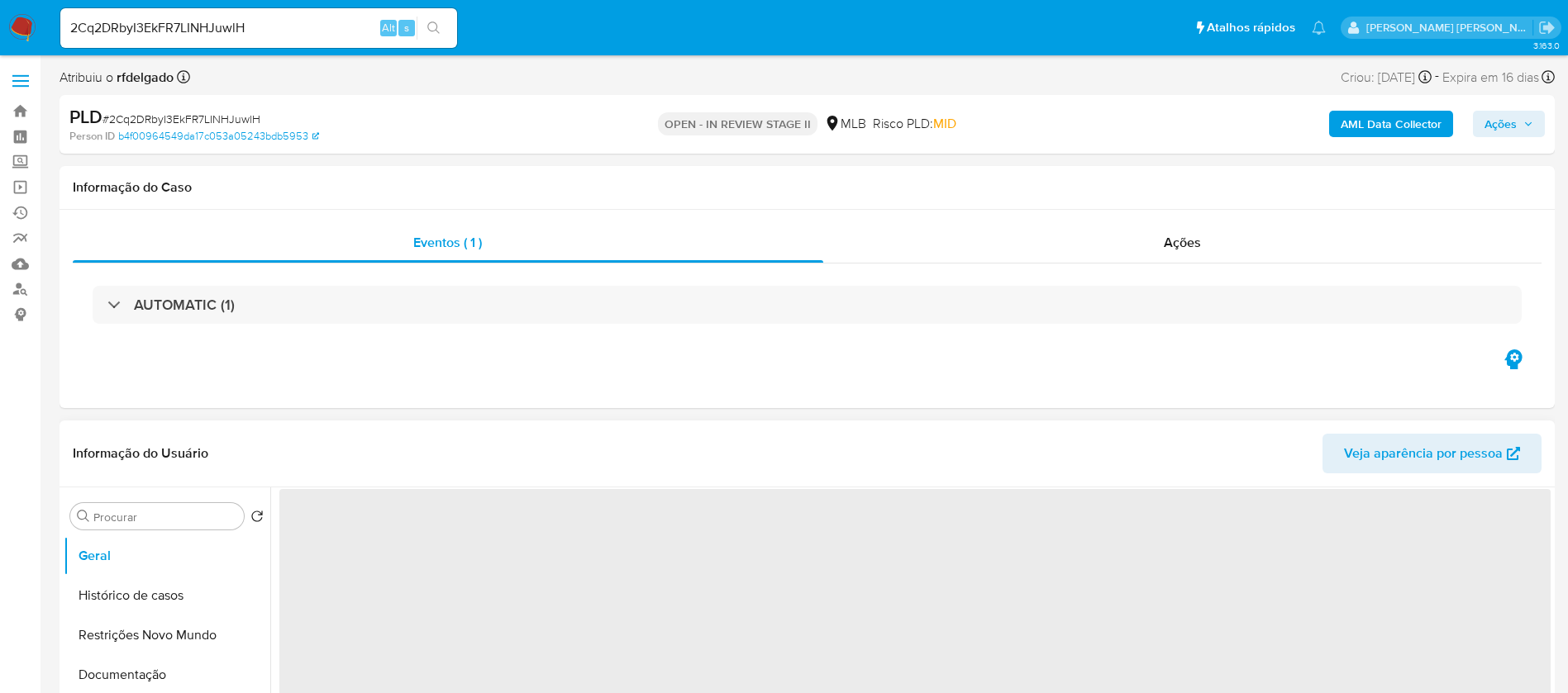
select select "10"
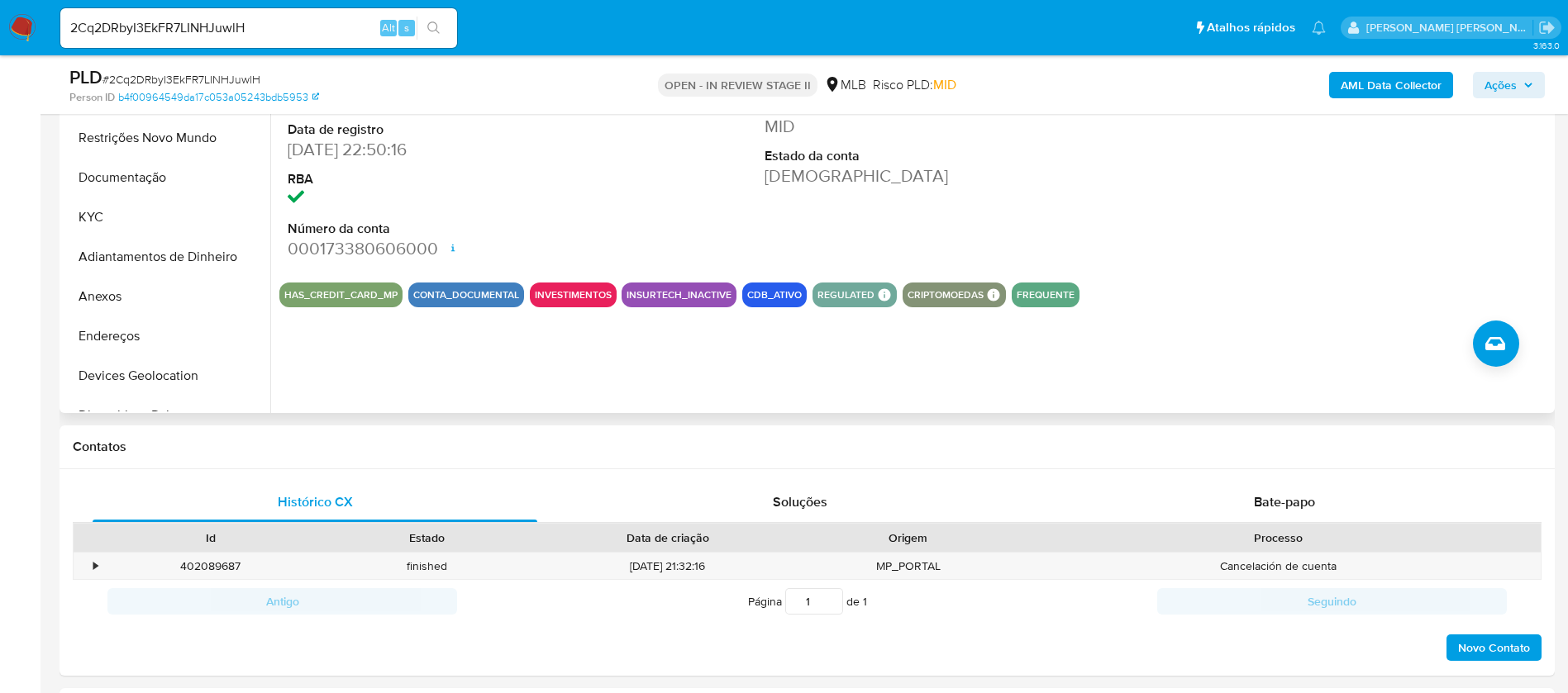
scroll to position [124, 0]
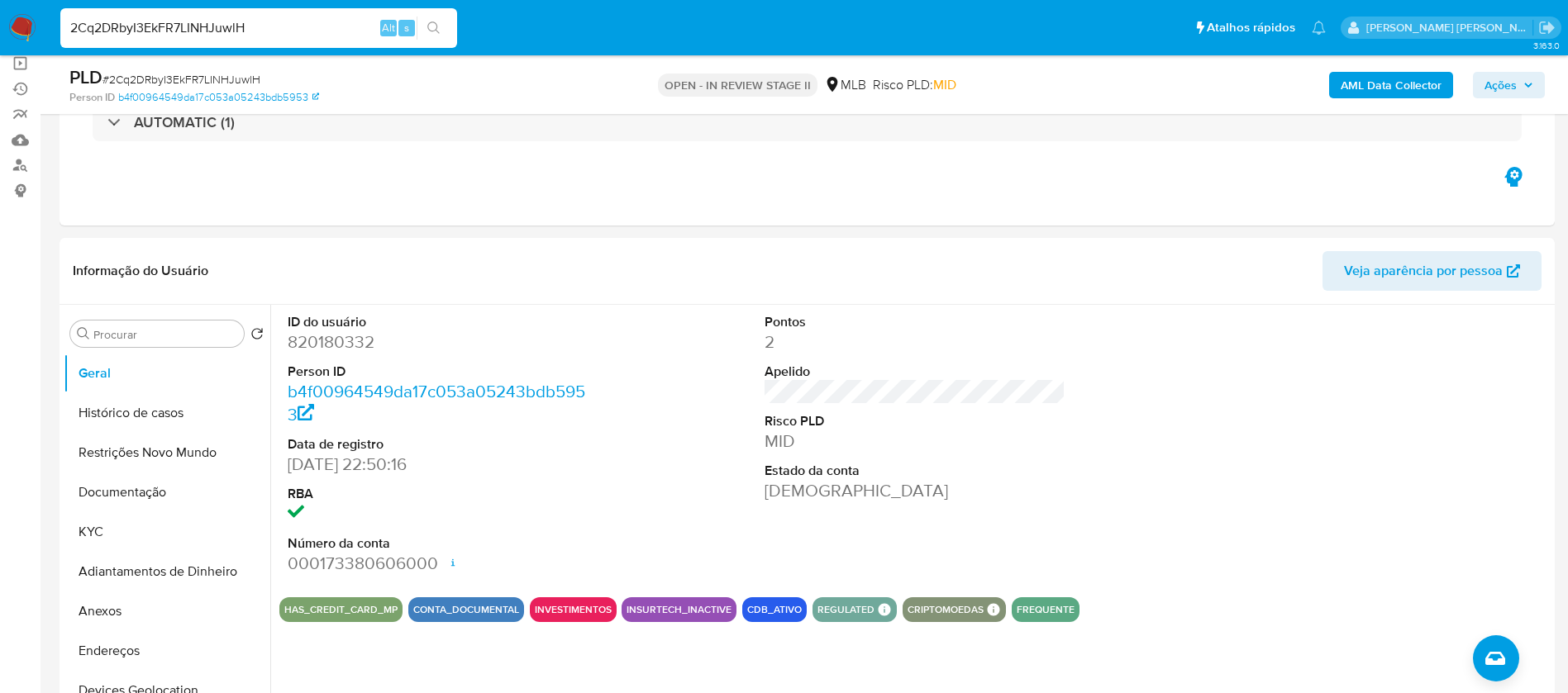
click at [344, 36] on input "2Cq2DRbyI3EkFR7LINHJuwlH" at bounding box center [259, 28] width 397 height 22
paste input "437683687"
type input "437683687"
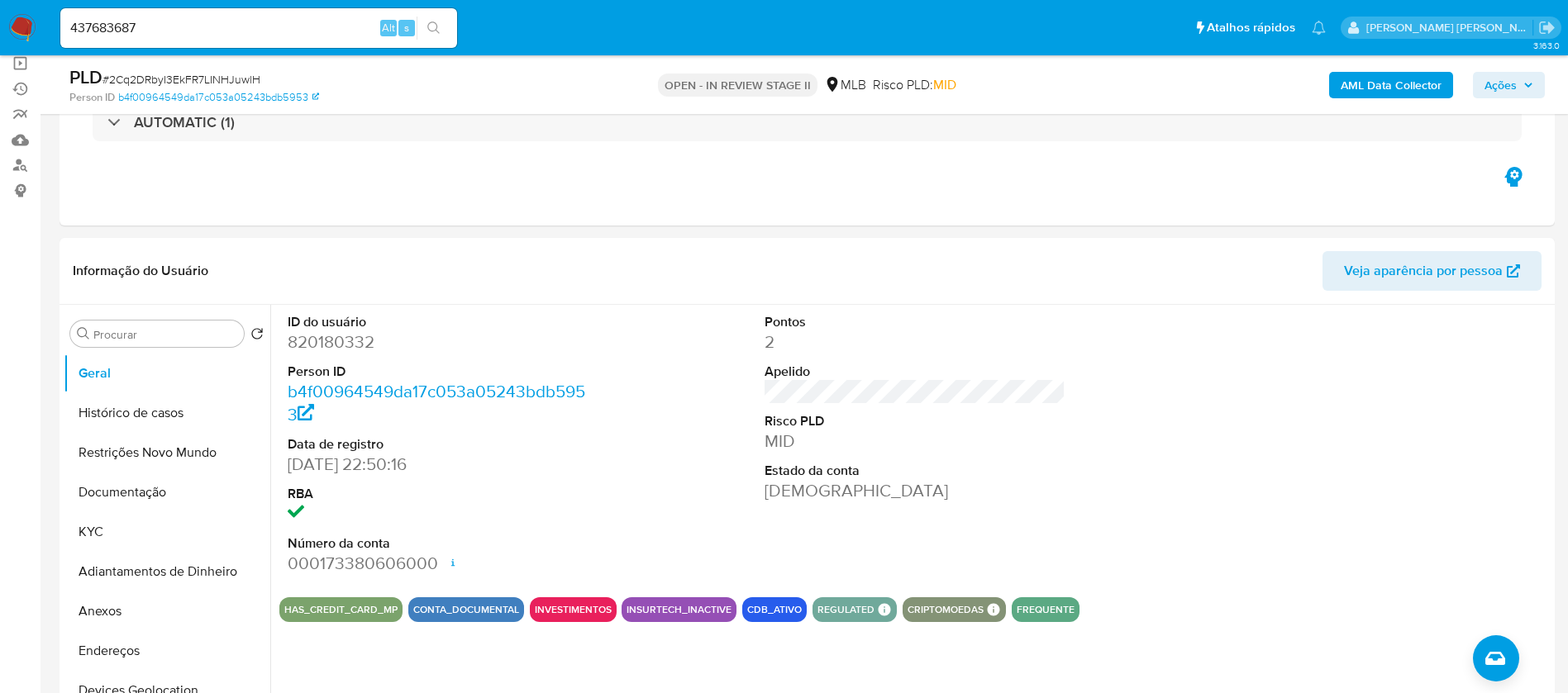
click at [436, 24] on icon "search-icon" at bounding box center [433, 28] width 13 height 13
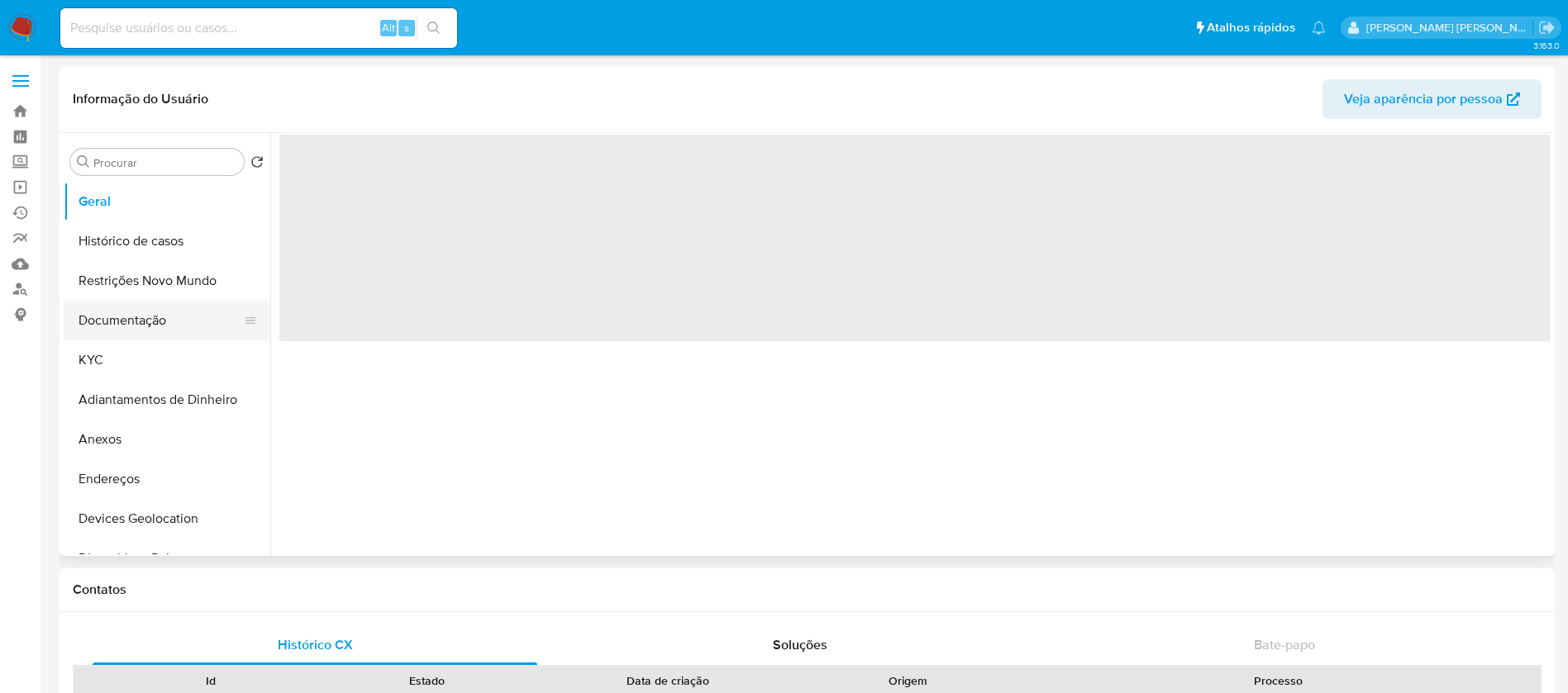
select select "10"
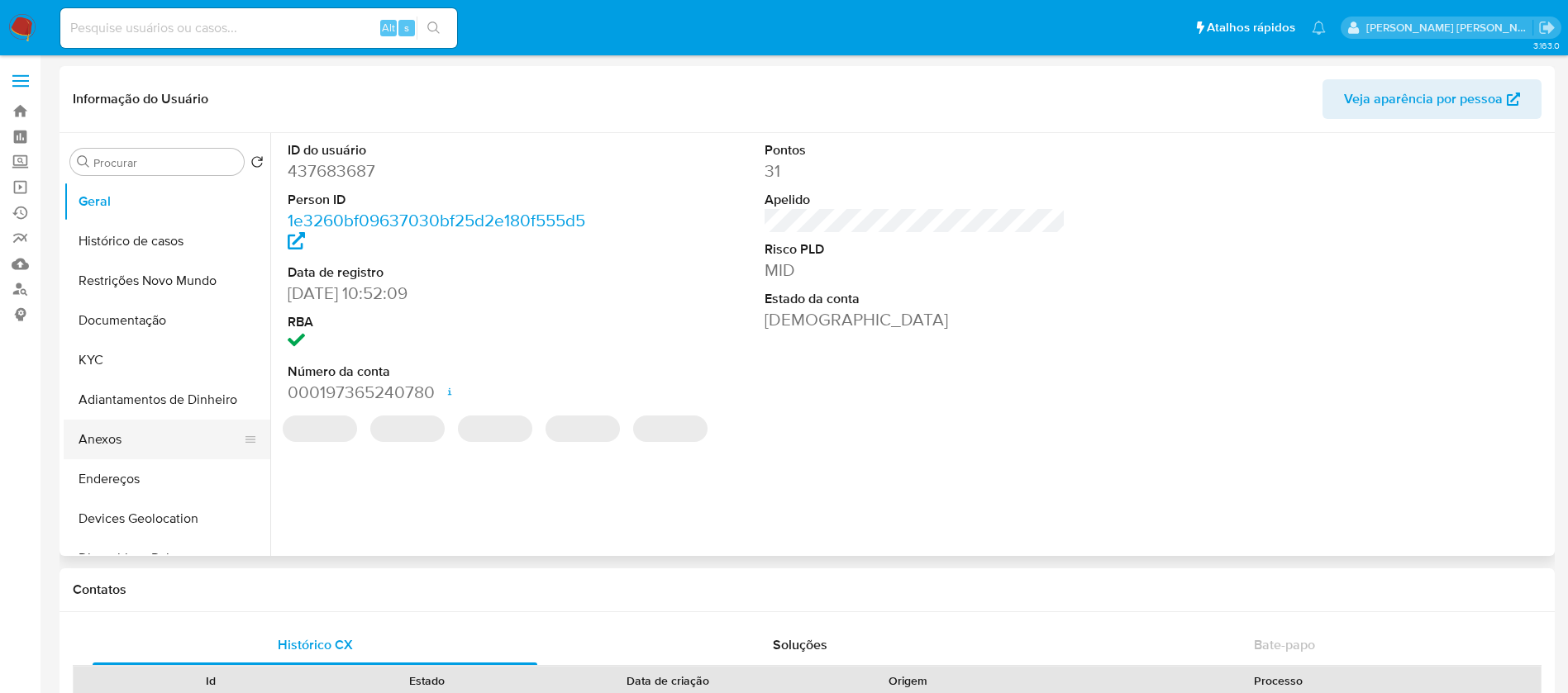
click at [112, 435] on button "Anexos" at bounding box center [160, 439] width 193 height 40
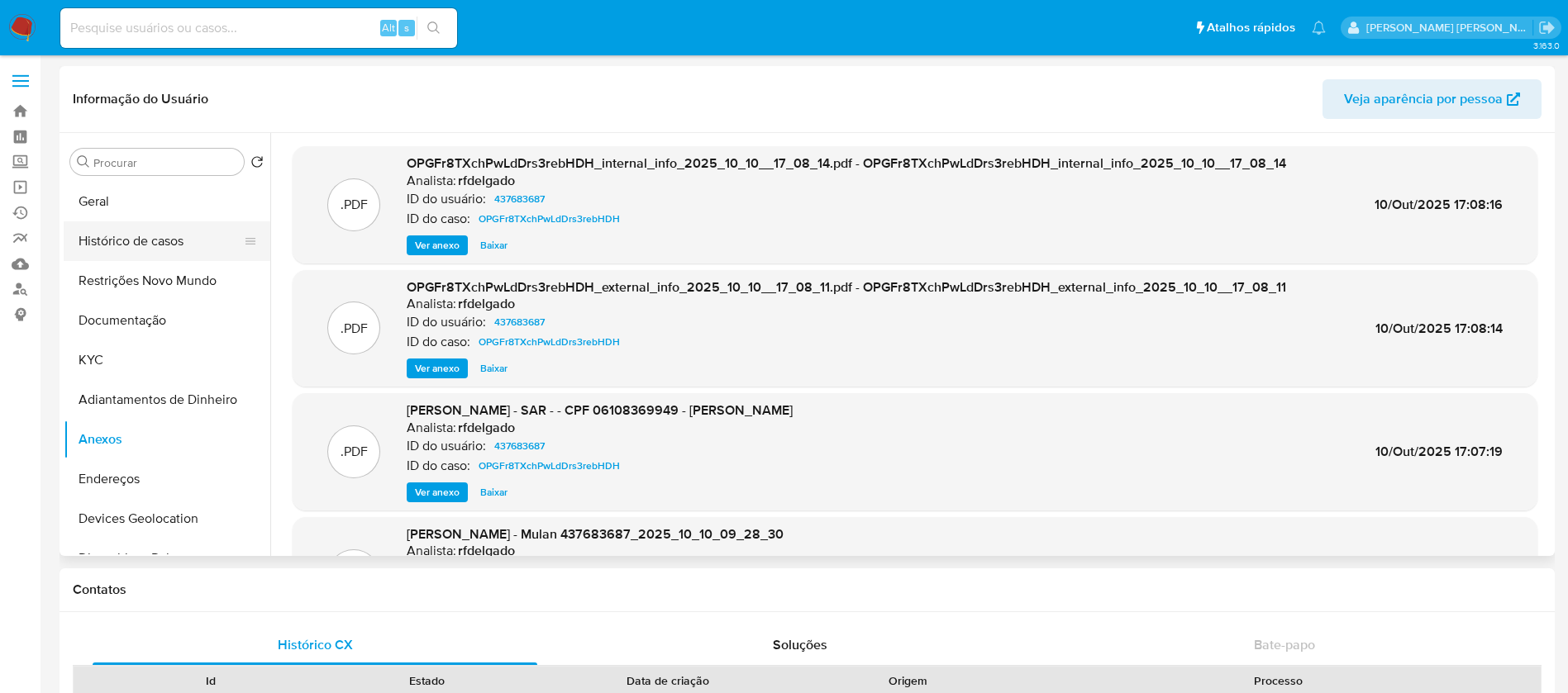
click at [123, 242] on button "Histórico de casos" at bounding box center [160, 242] width 193 height 40
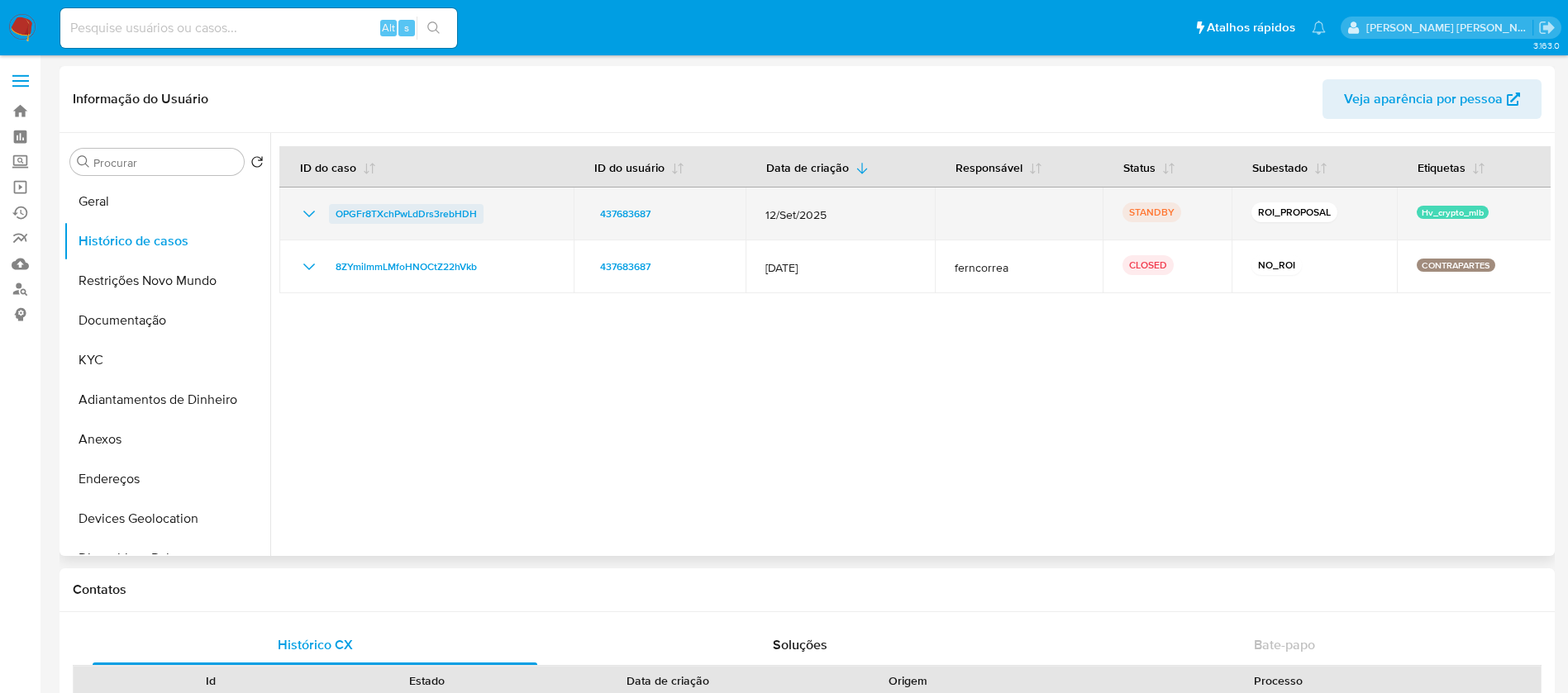
drag, startPoint x: 475, startPoint y: 215, endPoint x: 335, endPoint y: 214, distance: 140.0
click at [335, 214] on div "OPGFr8TXchPwLdDrs3rebHDH" at bounding box center [426, 214] width 254 height 20
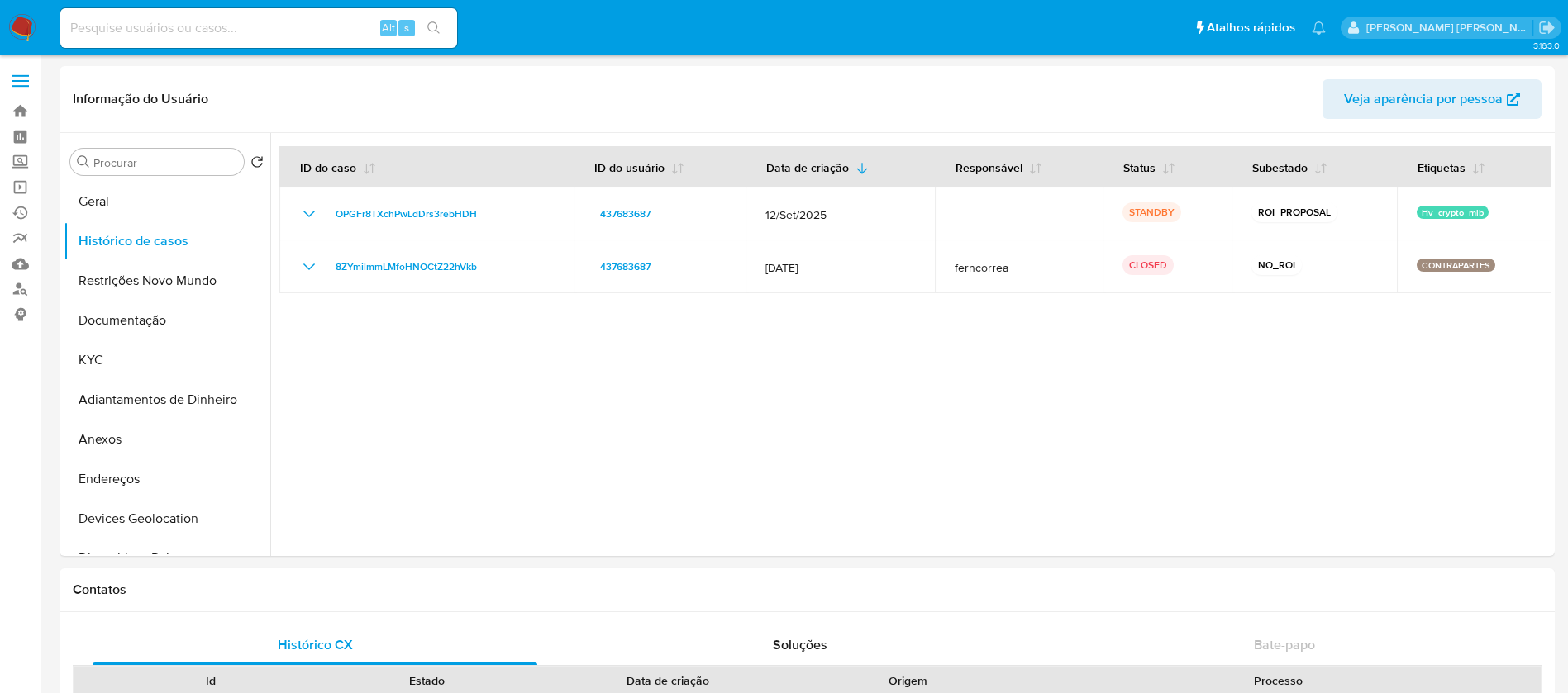
click at [18, 27] on img at bounding box center [23, 28] width 28 height 28
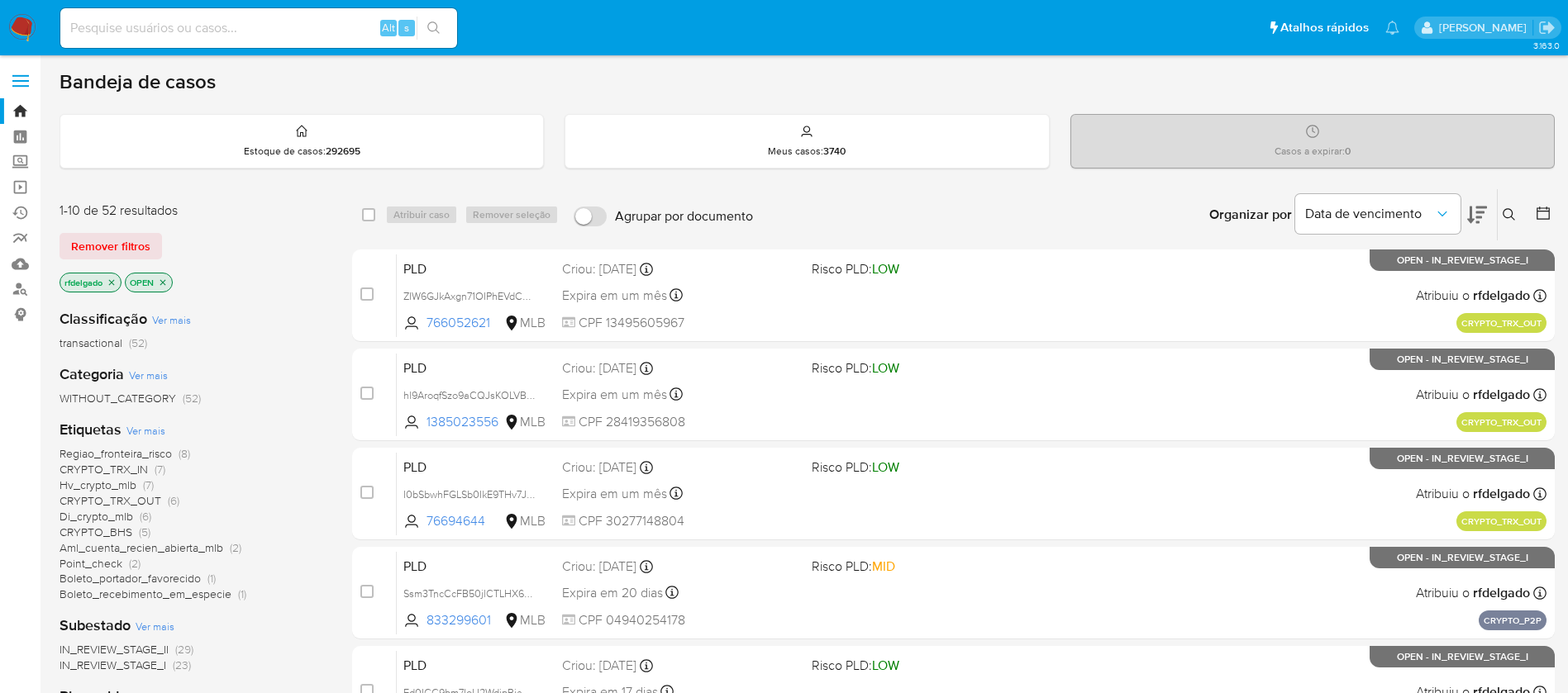
click at [139, 242] on span "Remover filtros" at bounding box center [110, 246] width 79 height 23
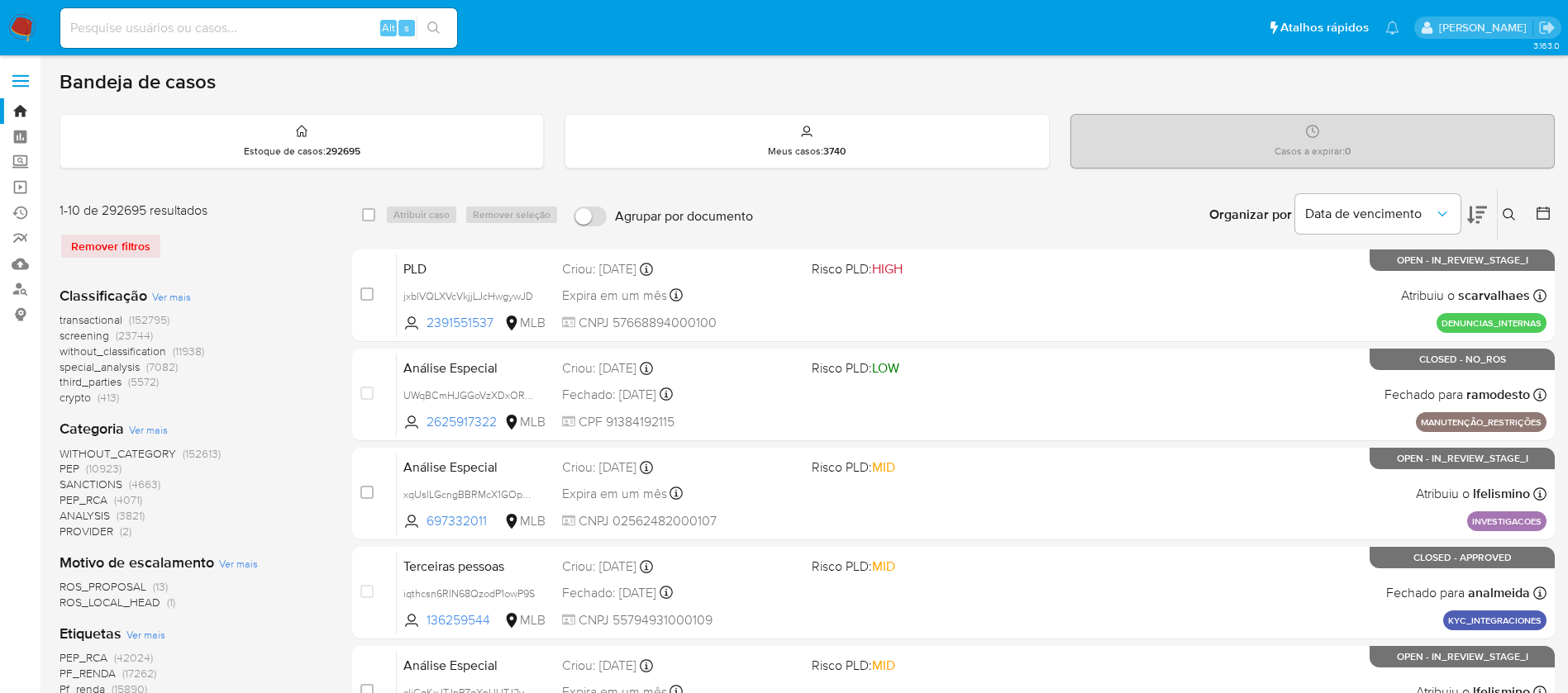
click at [1508, 214] on icon at bounding box center [1509, 215] width 13 height 13
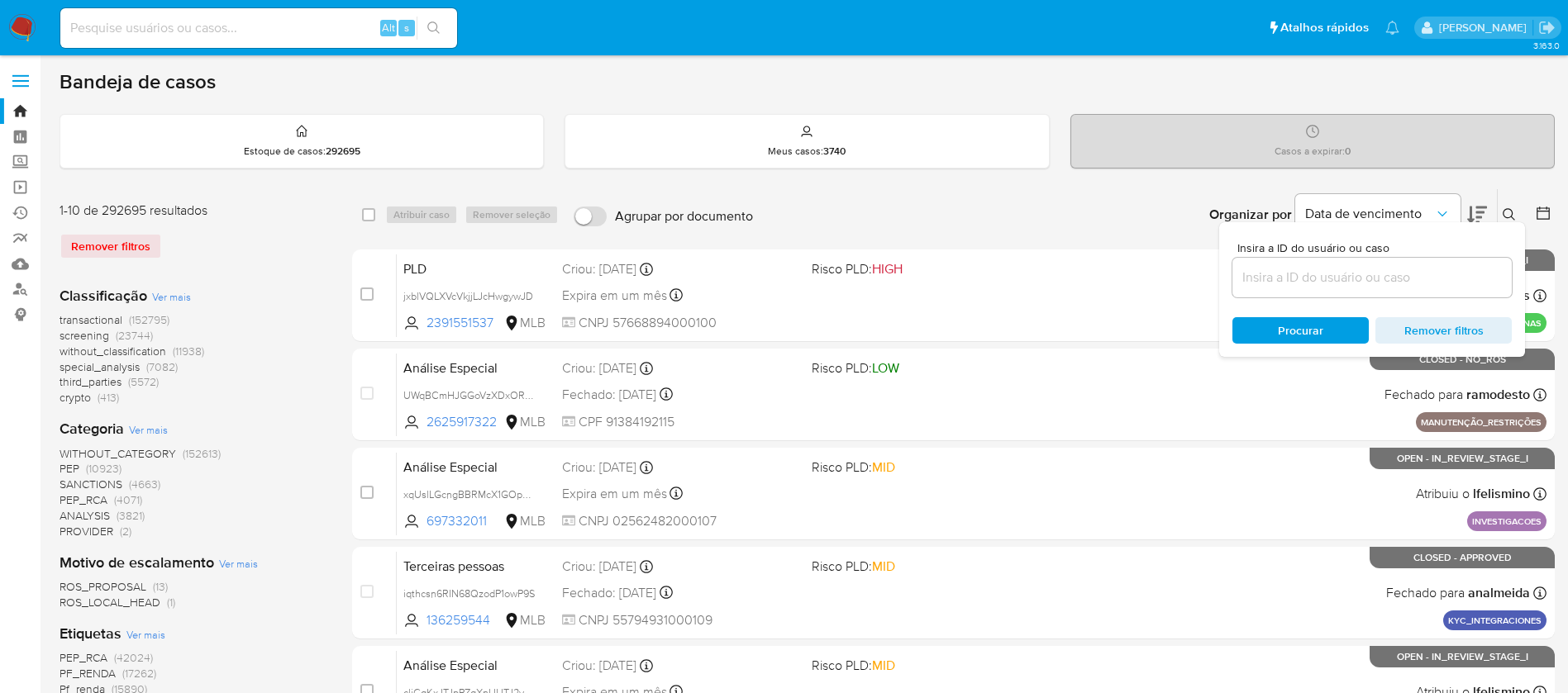
click at [1296, 279] on input at bounding box center [1371, 278] width 279 height 22
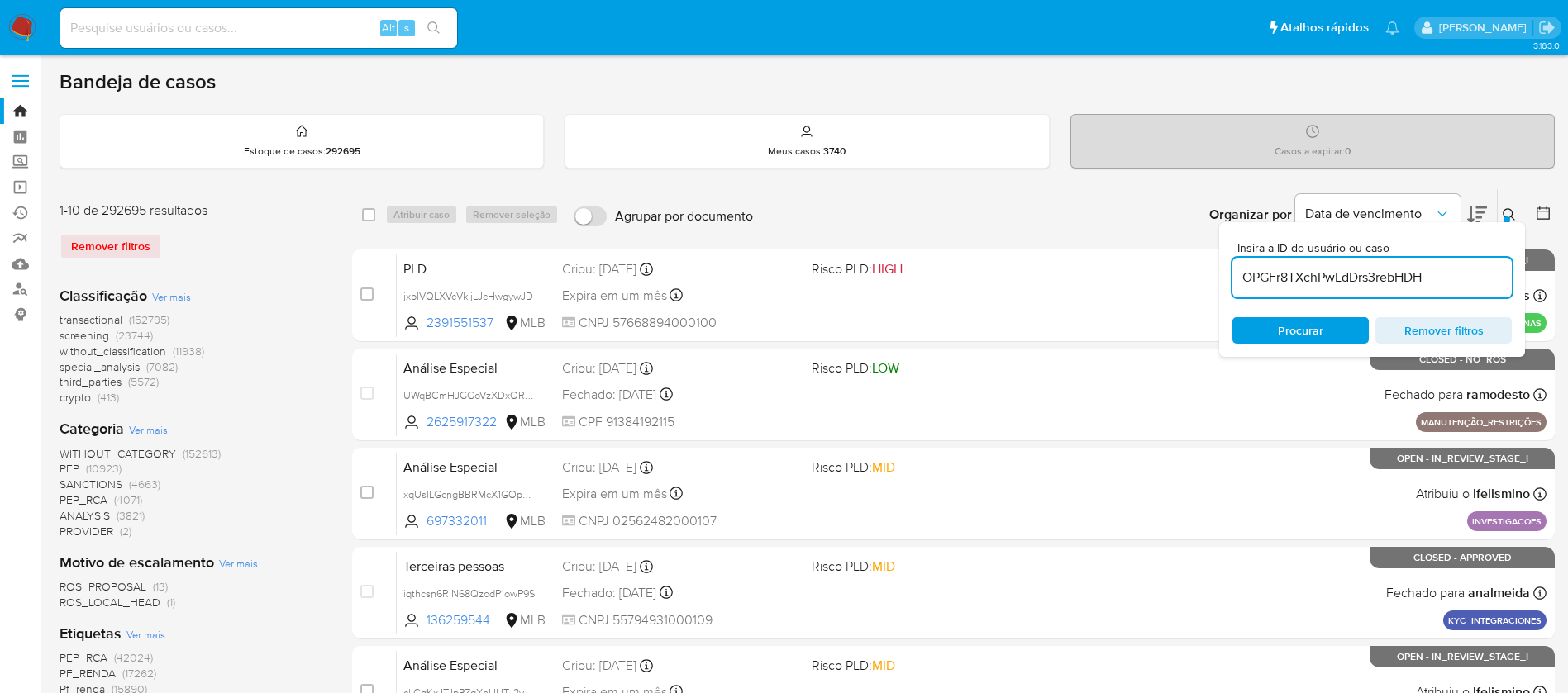
type input "OPGFr8TXchPwLdDrs3rebHDH"
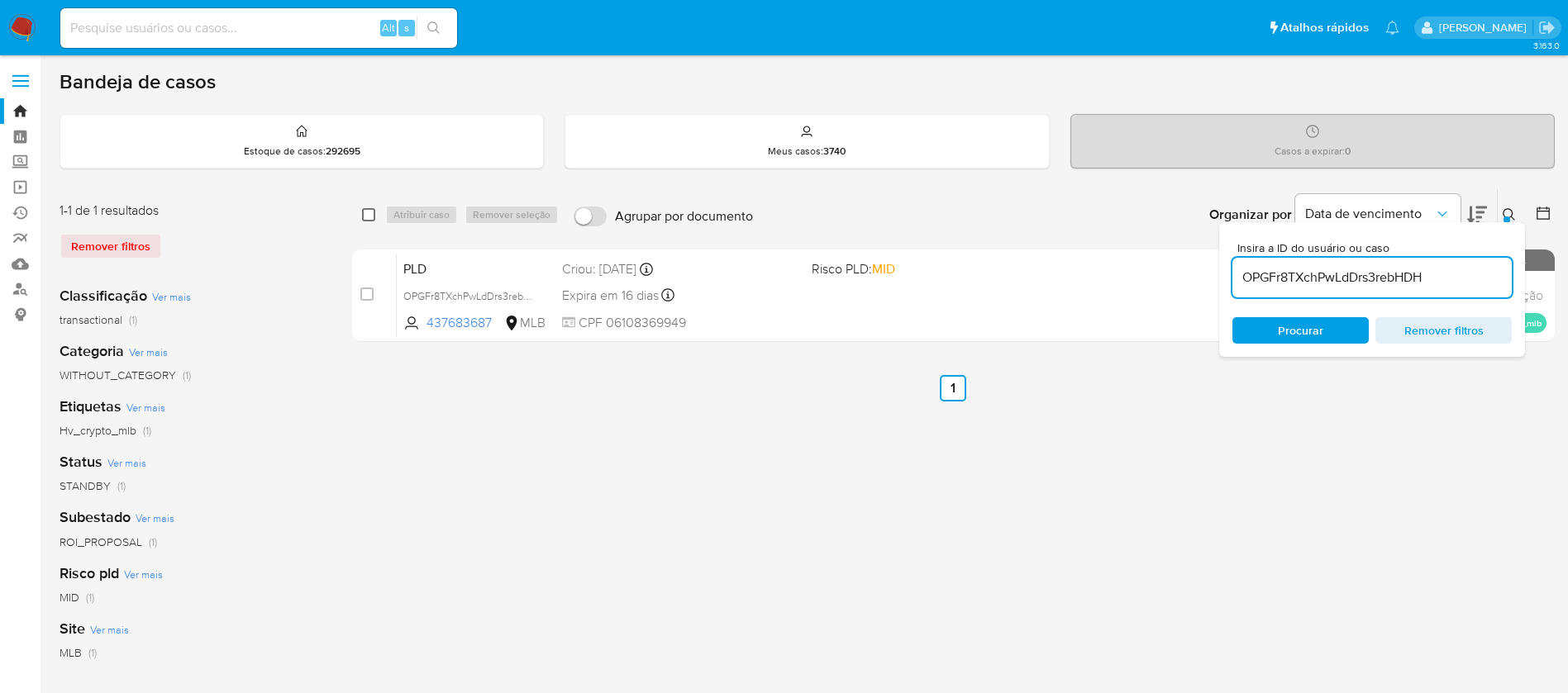
click at [368, 212] on input "checkbox" at bounding box center [369, 215] width 13 height 13
checkbox input "true"
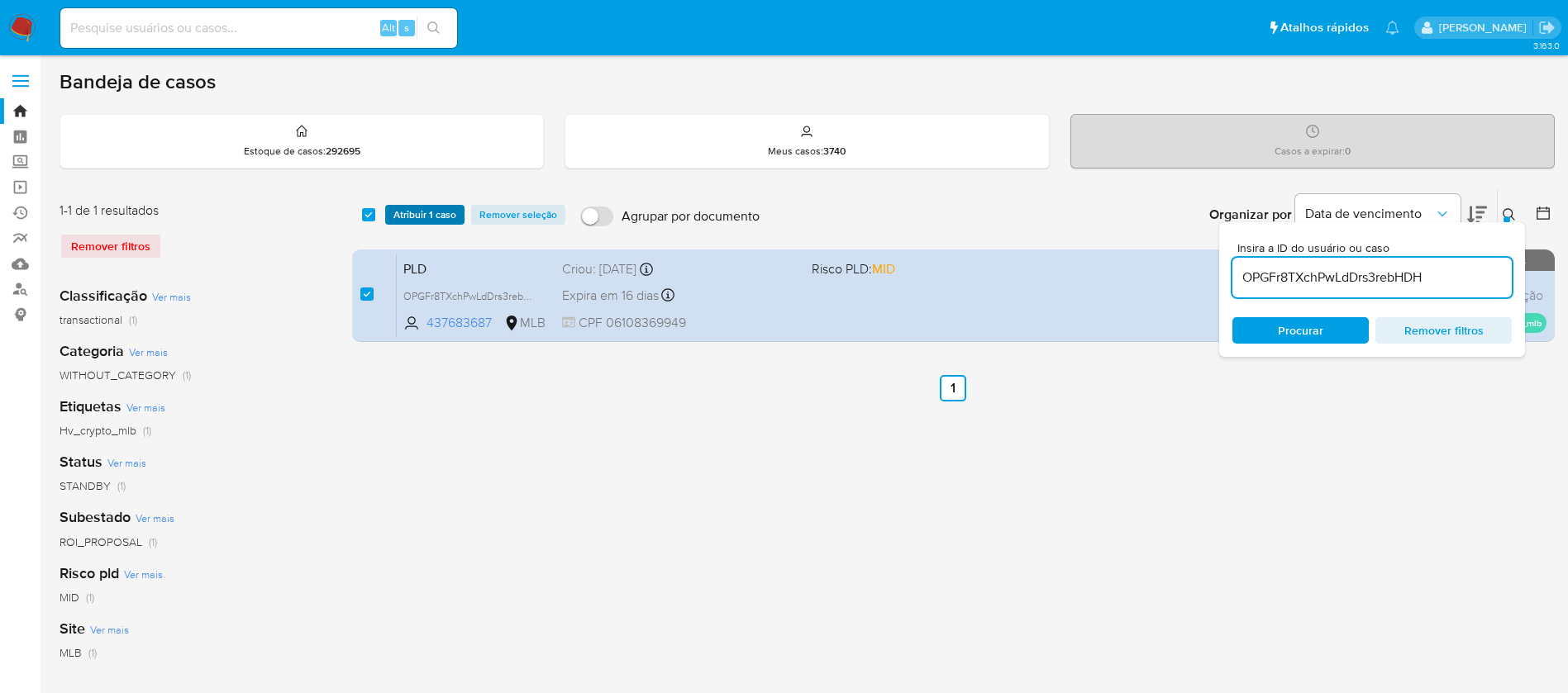
click at [410, 218] on span "Atribuir 1 caso" at bounding box center [425, 215] width 63 height 17
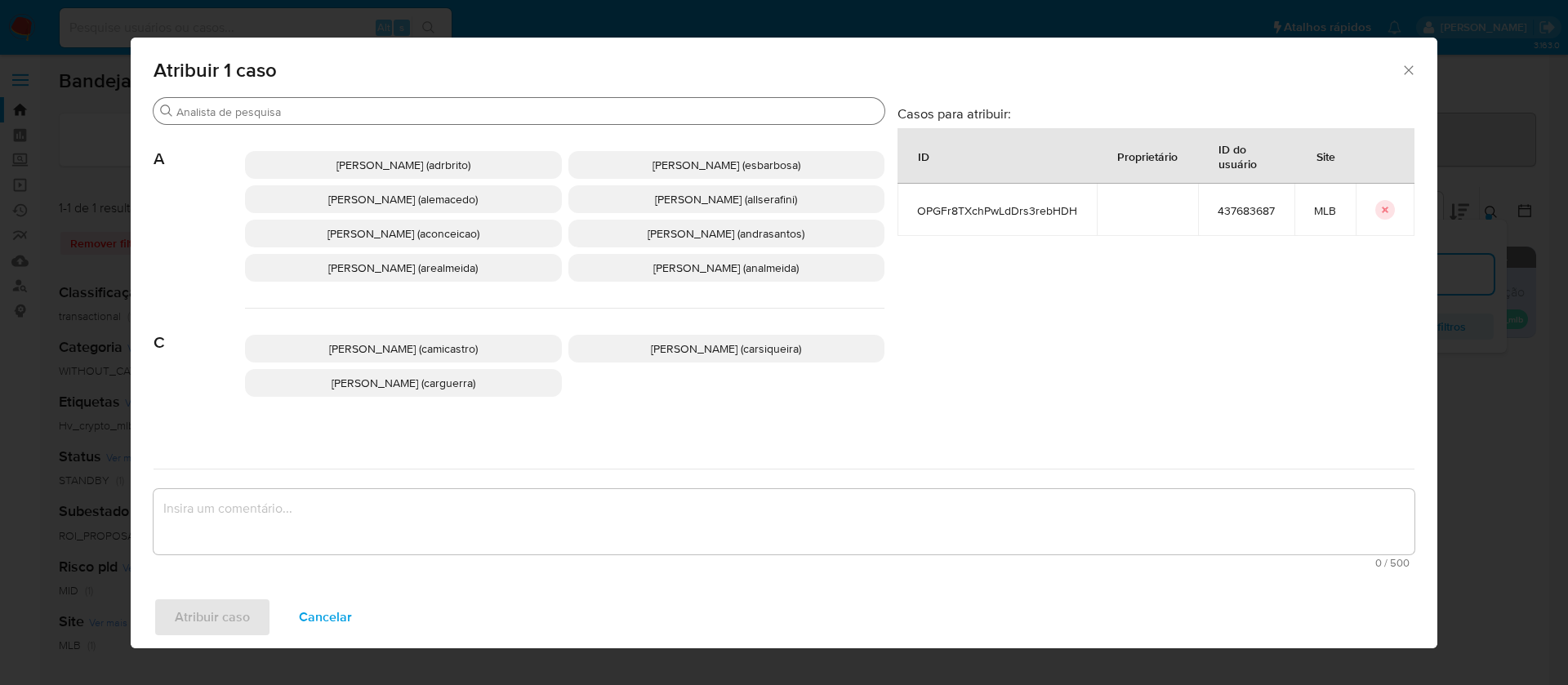
click at [514, 111] on input "Buscar" at bounding box center [527, 112] width 702 height 15
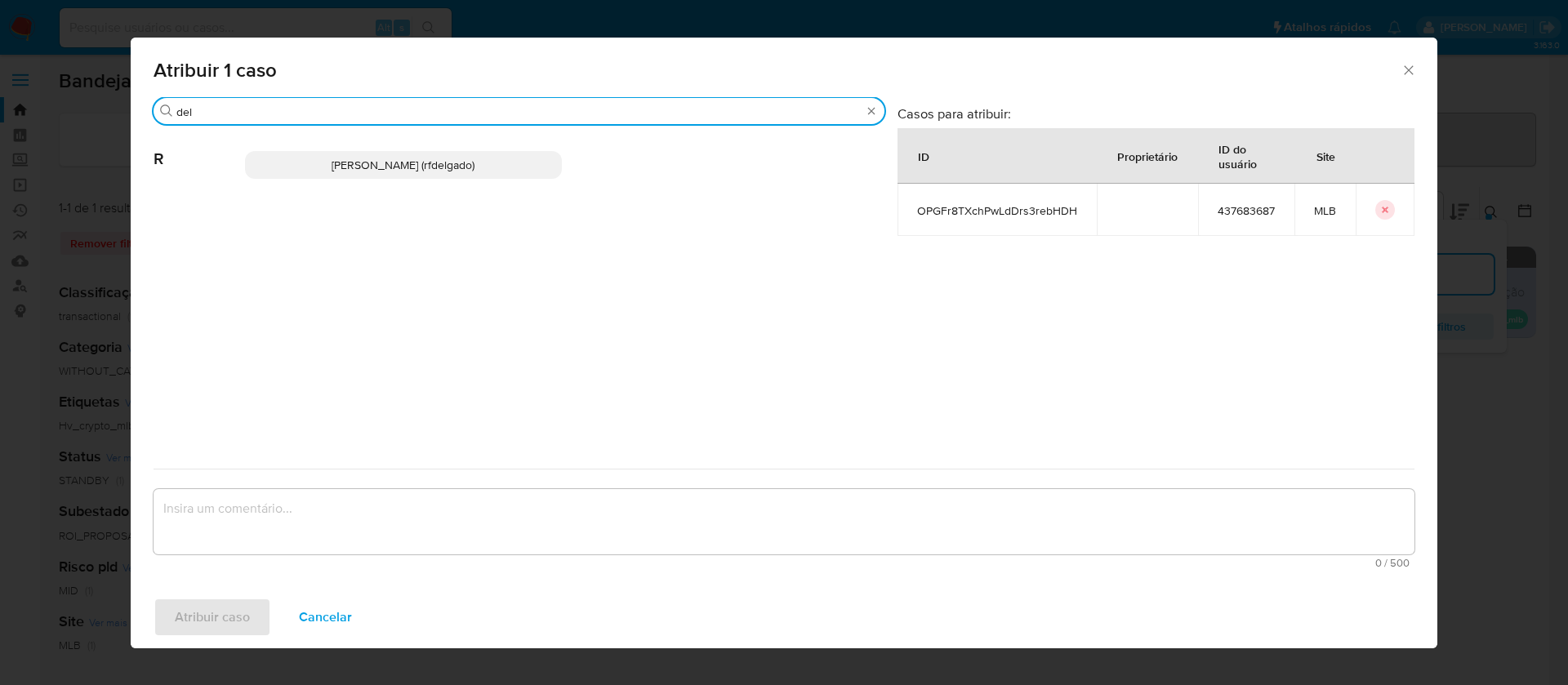
type input "del"
click at [453, 160] on span "Renata De Freitas Delgado (rfdelgado)" at bounding box center [402, 165] width 143 height 16
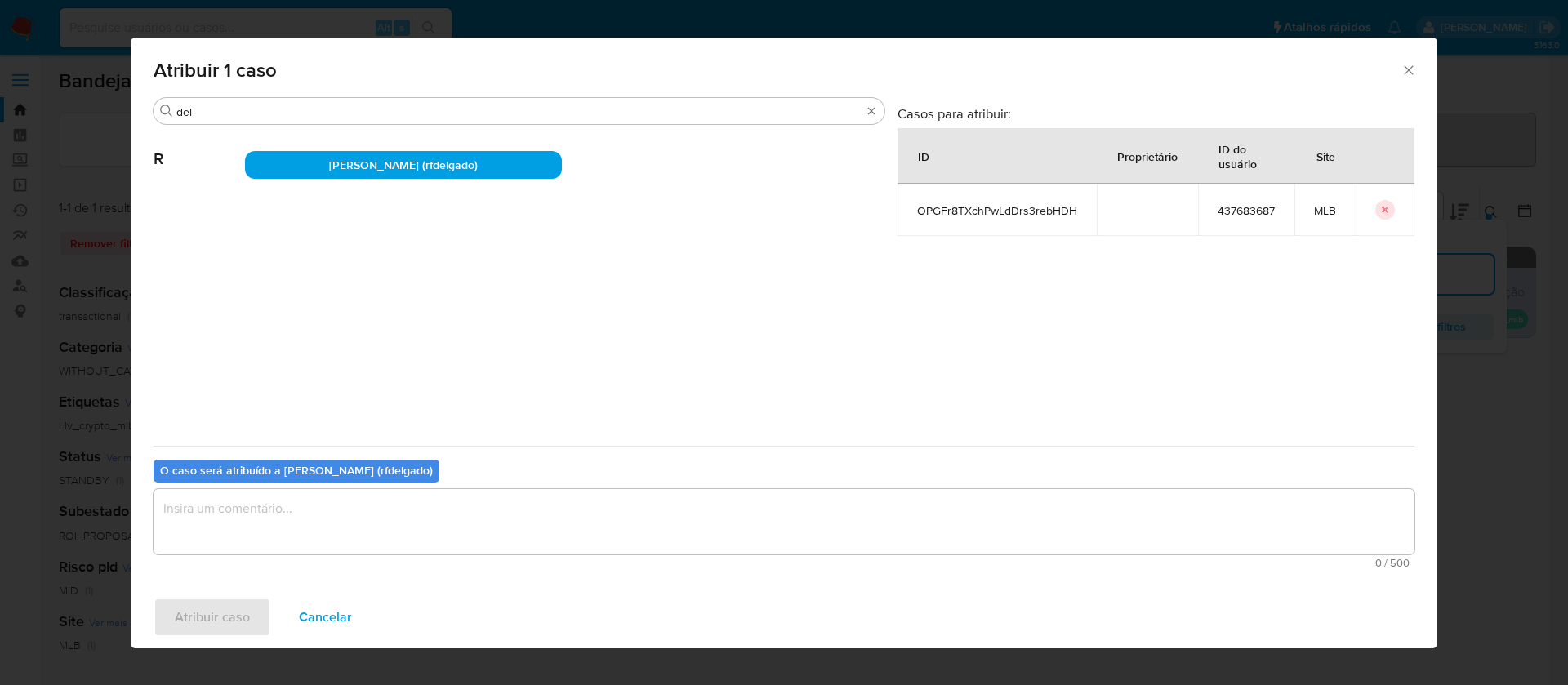
click at [667, 508] on textarea "assign-modal" at bounding box center [784, 522] width 1261 height 65
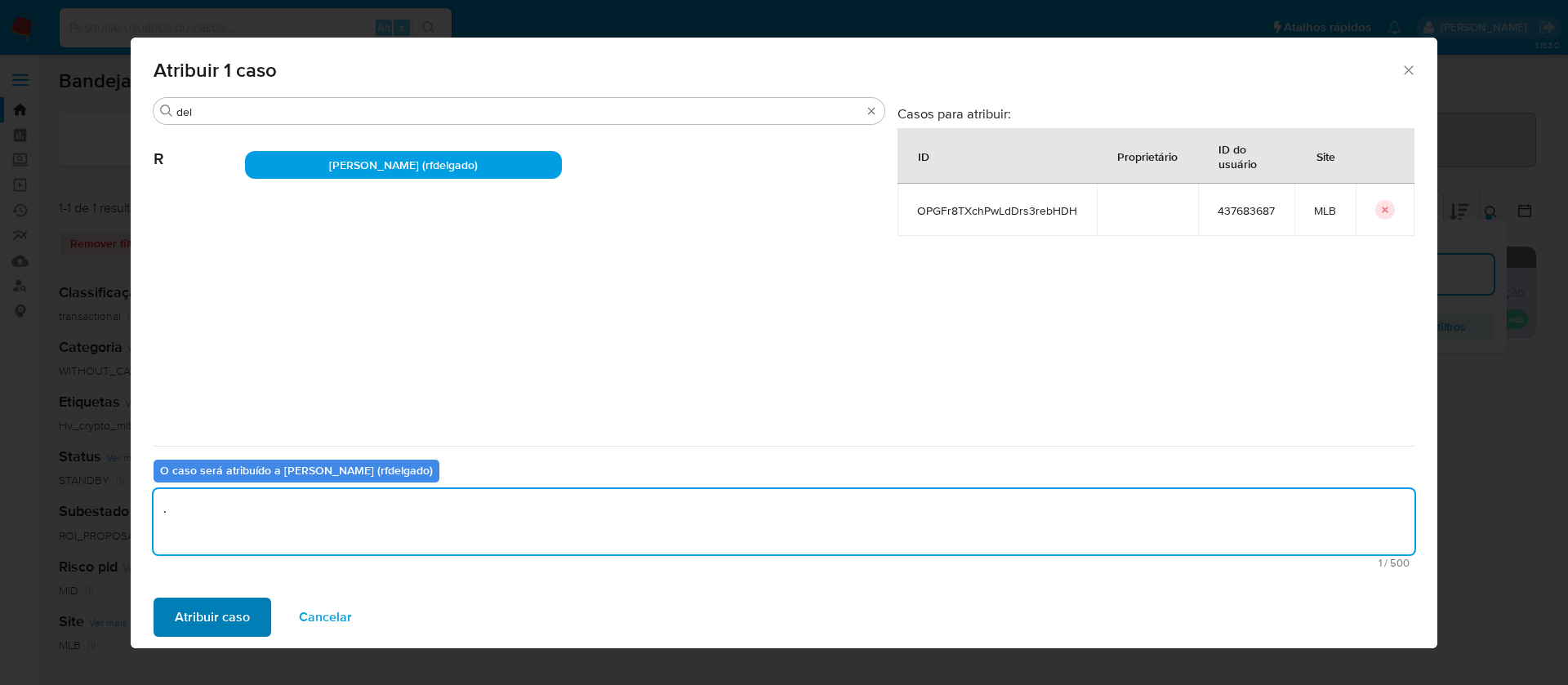
type textarea "."
click at [246, 617] on span "Atribuir caso" at bounding box center [212, 617] width 75 height 36
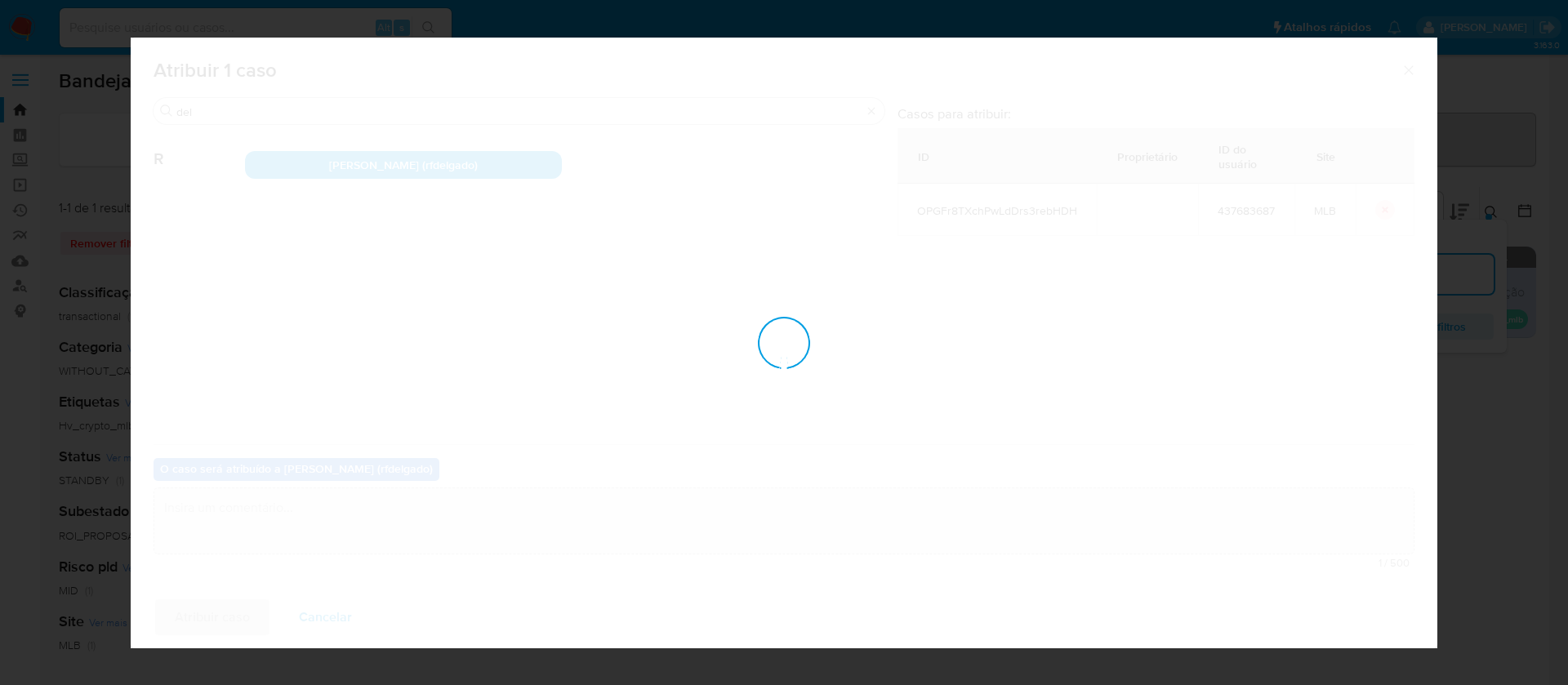
checkbox input "false"
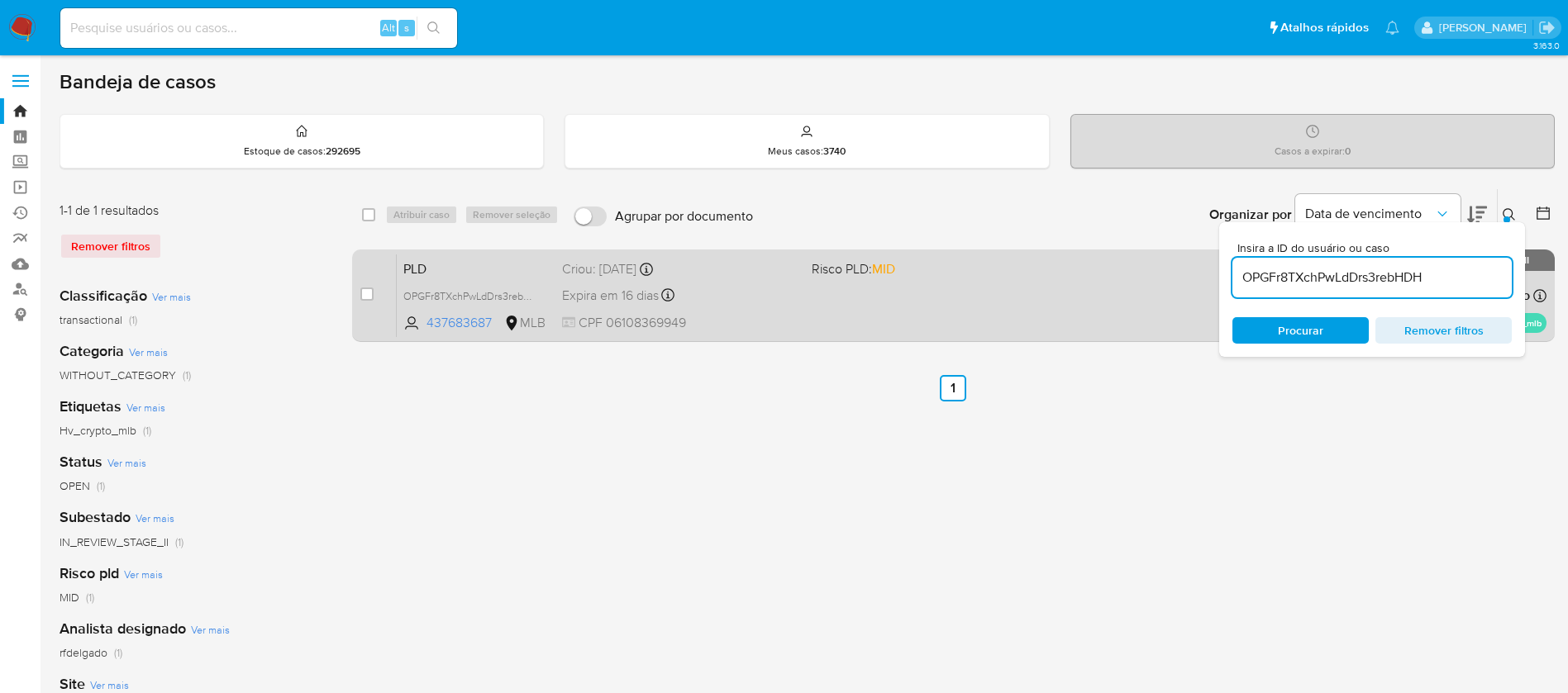
click at [705, 304] on div "Expira em 16 dias Expira em 27/10/2025 00:40:14" at bounding box center [680, 295] width 236 height 23
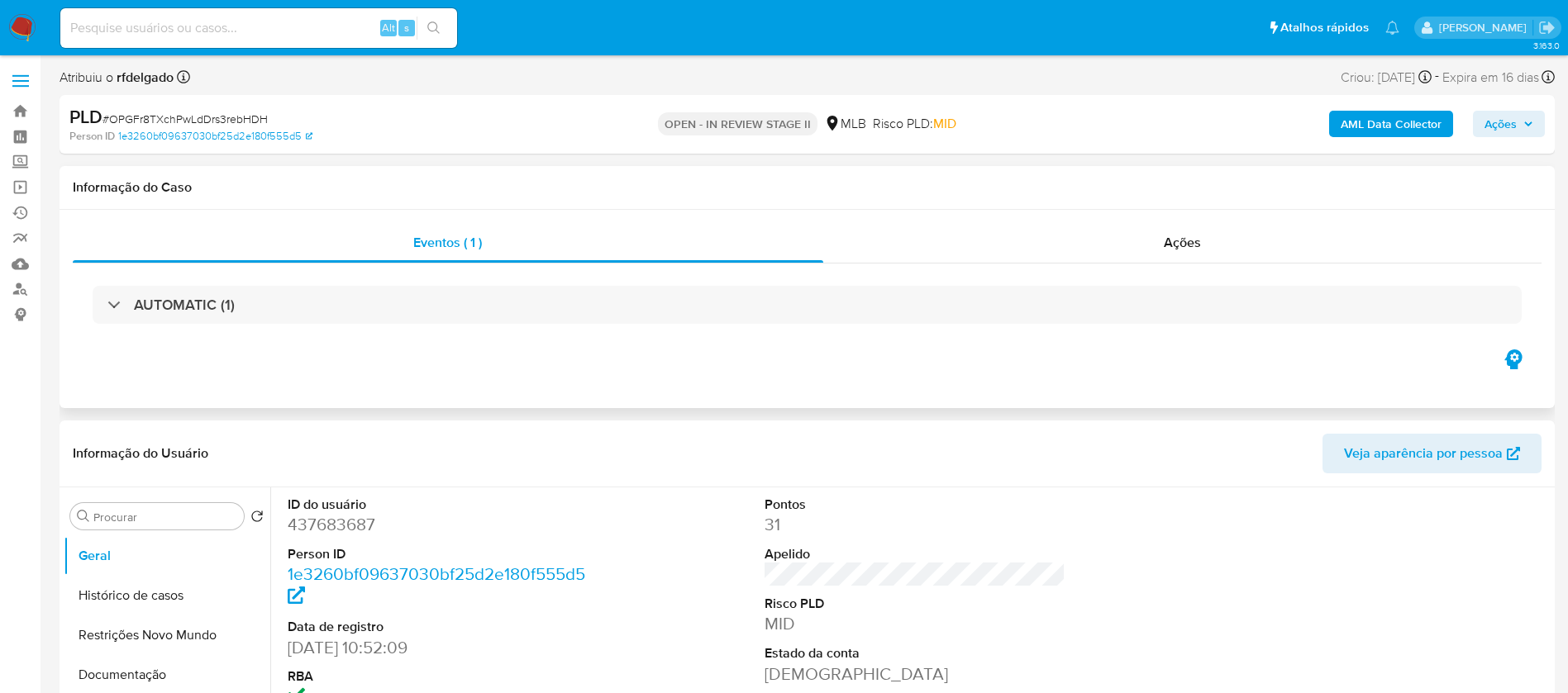
select select "10"
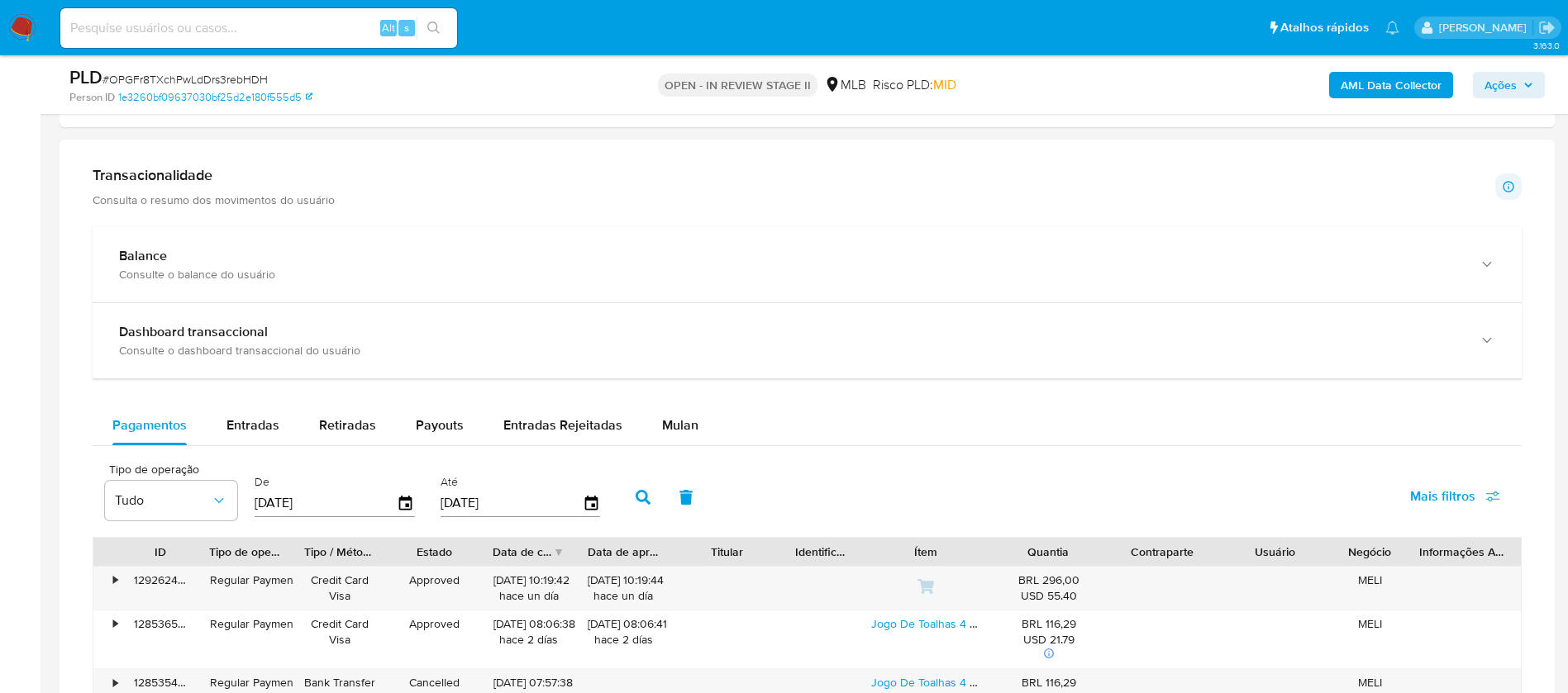
scroll to position [1116, 0]
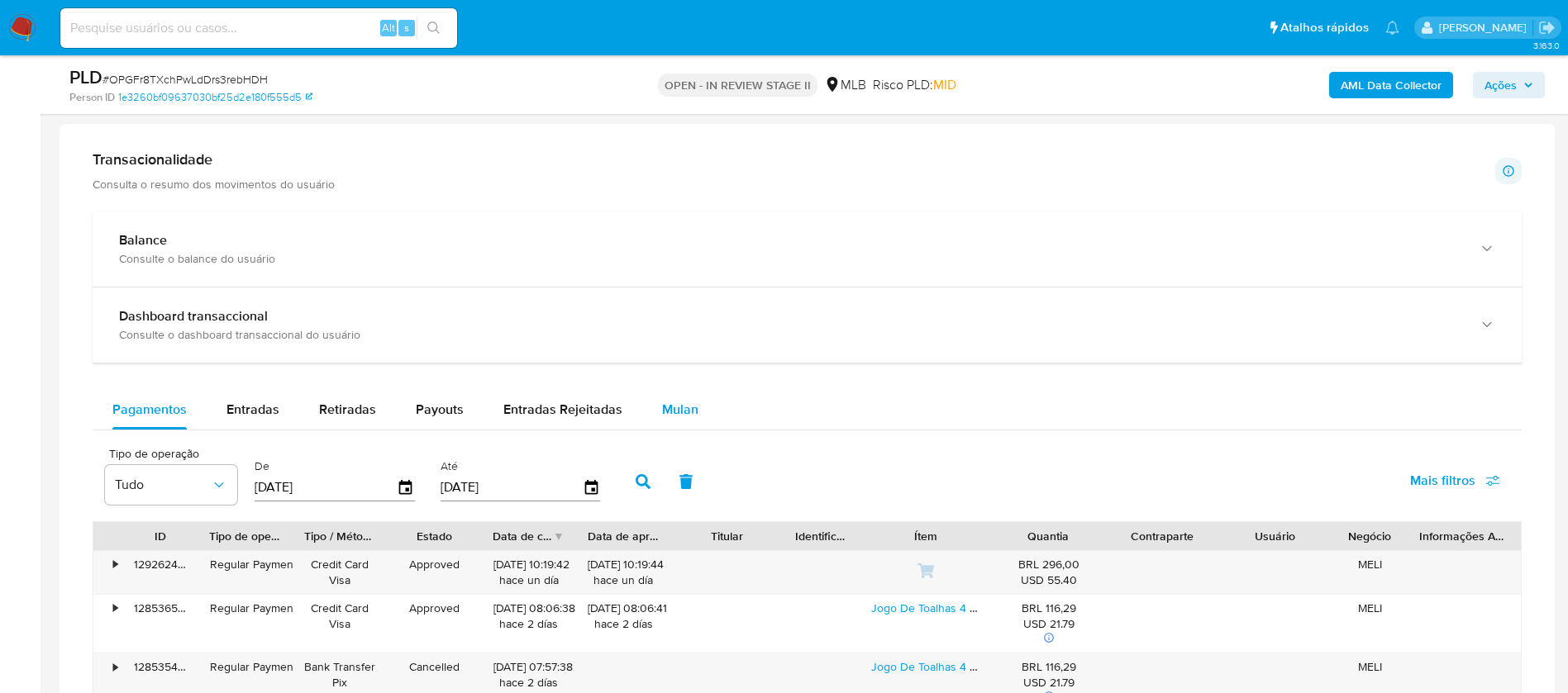
click at [685, 412] on span "Mulan" at bounding box center [681, 409] width 37 height 19
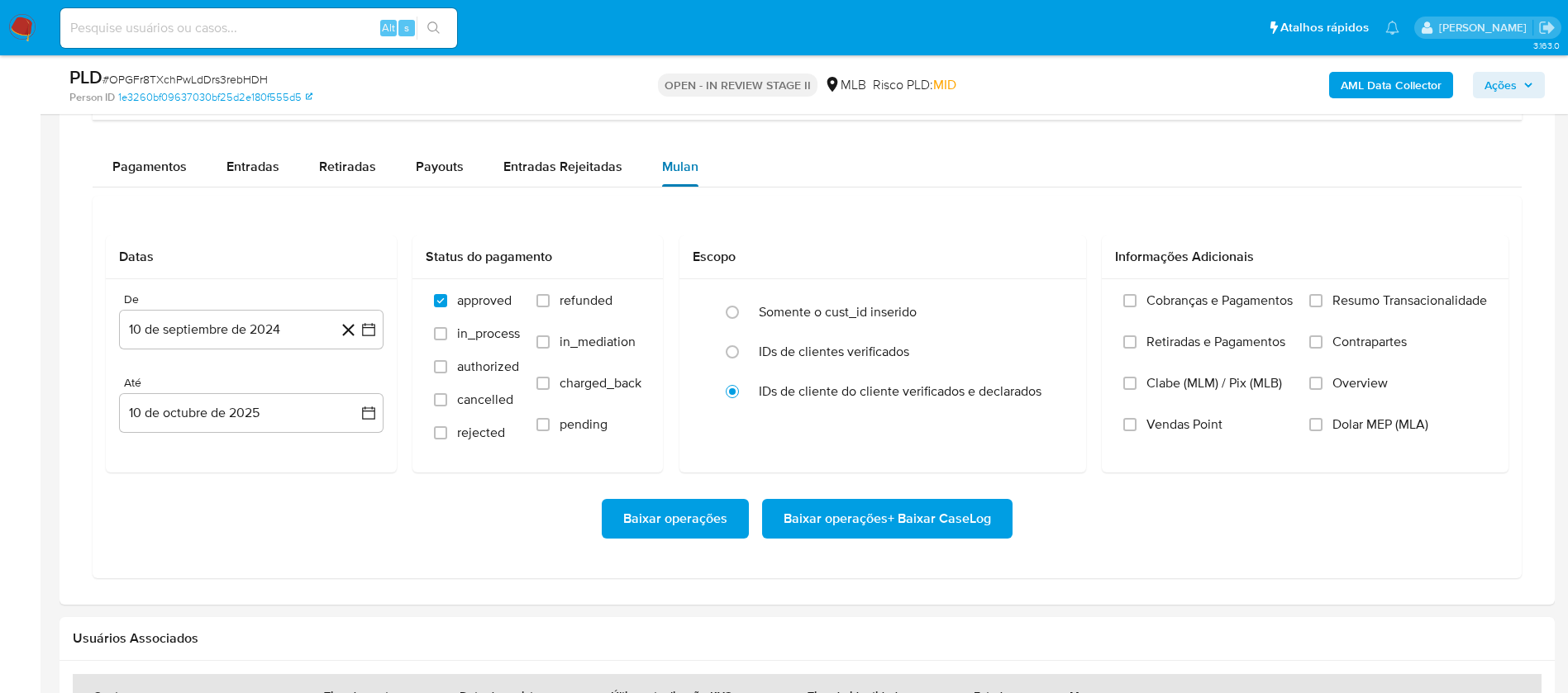
scroll to position [1363, 0]
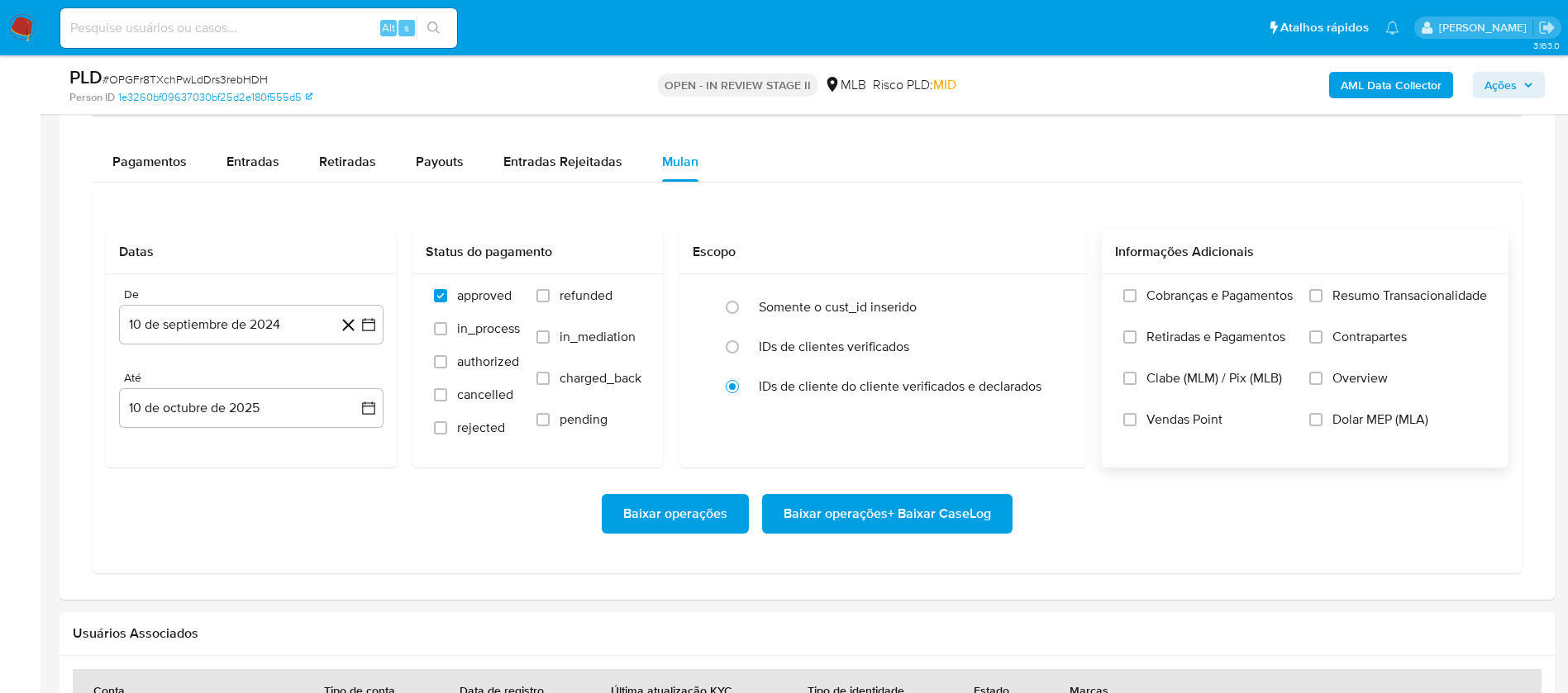
click at [1353, 298] on span "Resumo Transacionalidade" at bounding box center [1409, 296] width 154 height 17
click at [1322, 298] on input "Resumo Transacionalidade" at bounding box center [1316, 296] width 13 height 13
click at [1194, 416] on span "Vendas Point" at bounding box center [1184, 419] width 76 height 17
click at [1136, 416] on input "Vendas Point" at bounding box center [1130, 419] width 13 height 13
click at [244, 322] on button "10 de septiembre de 2024" at bounding box center [251, 325] width 264 height 40
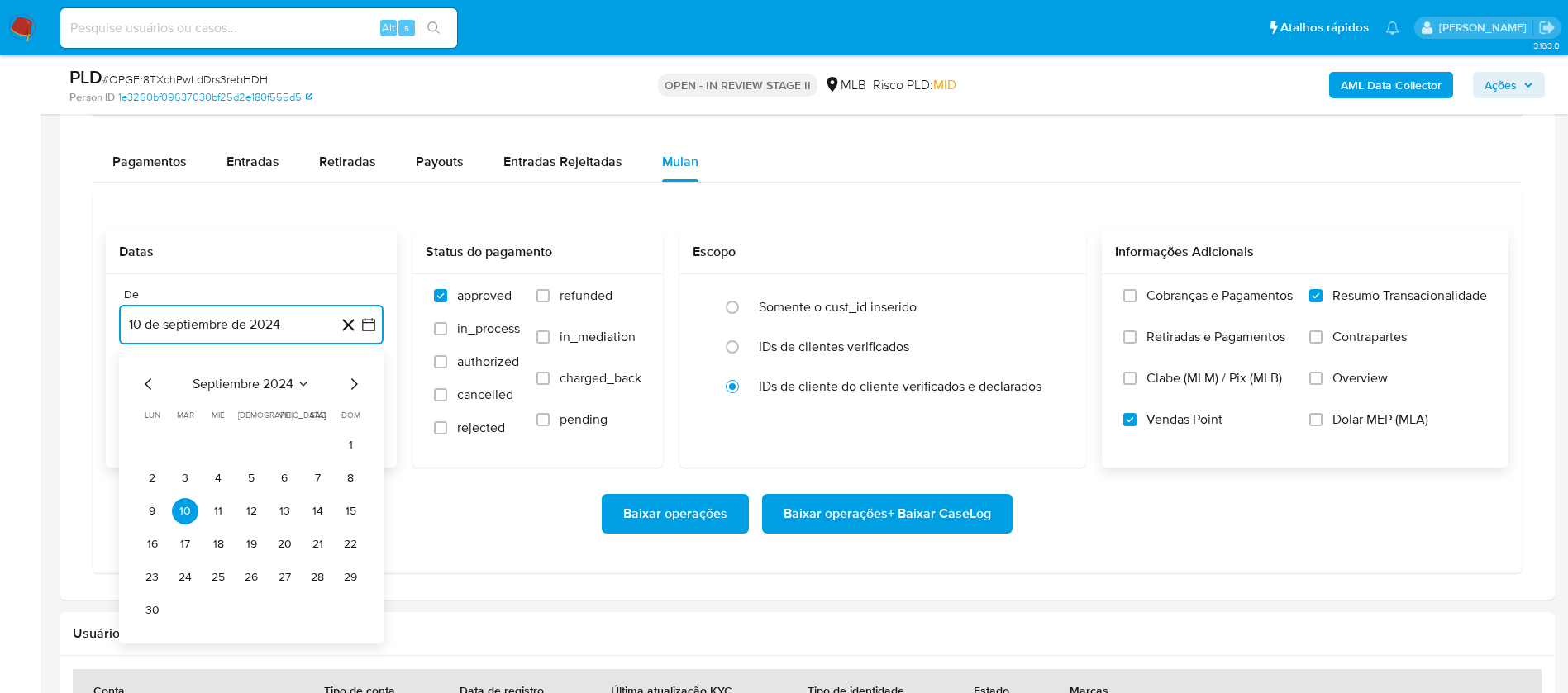
click at [258, 387] on span "septiembre 2024" at bounding box center [243, 384] width 101 height 17
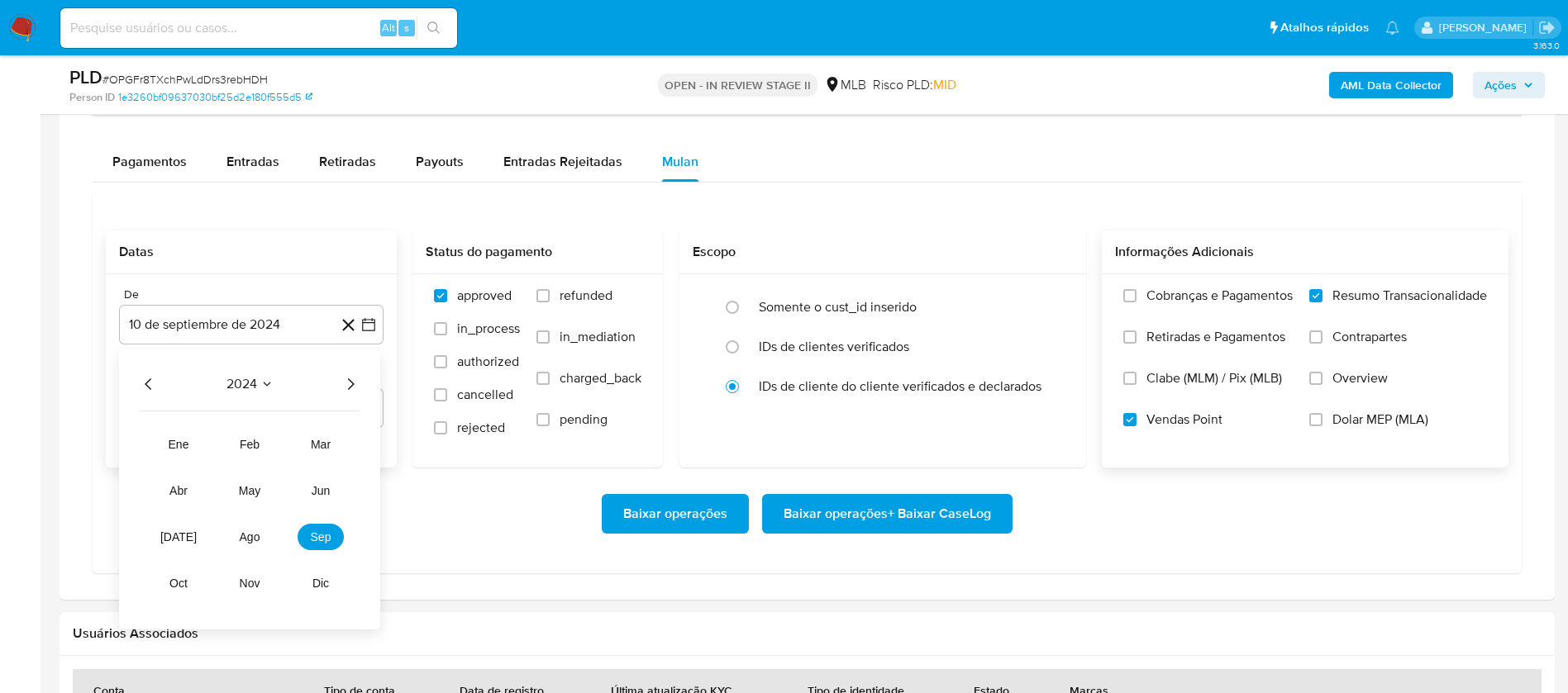
click at [349, 387] on icon "Año siguiente" at bounding box center [350, 384] width 20 height 20
click at [184, 538] on span "jul" at bounding box center [178, 537] width 37 height 13
click at [187, 439] on button "1" at bounding box center [185, 445] width 27 height 27
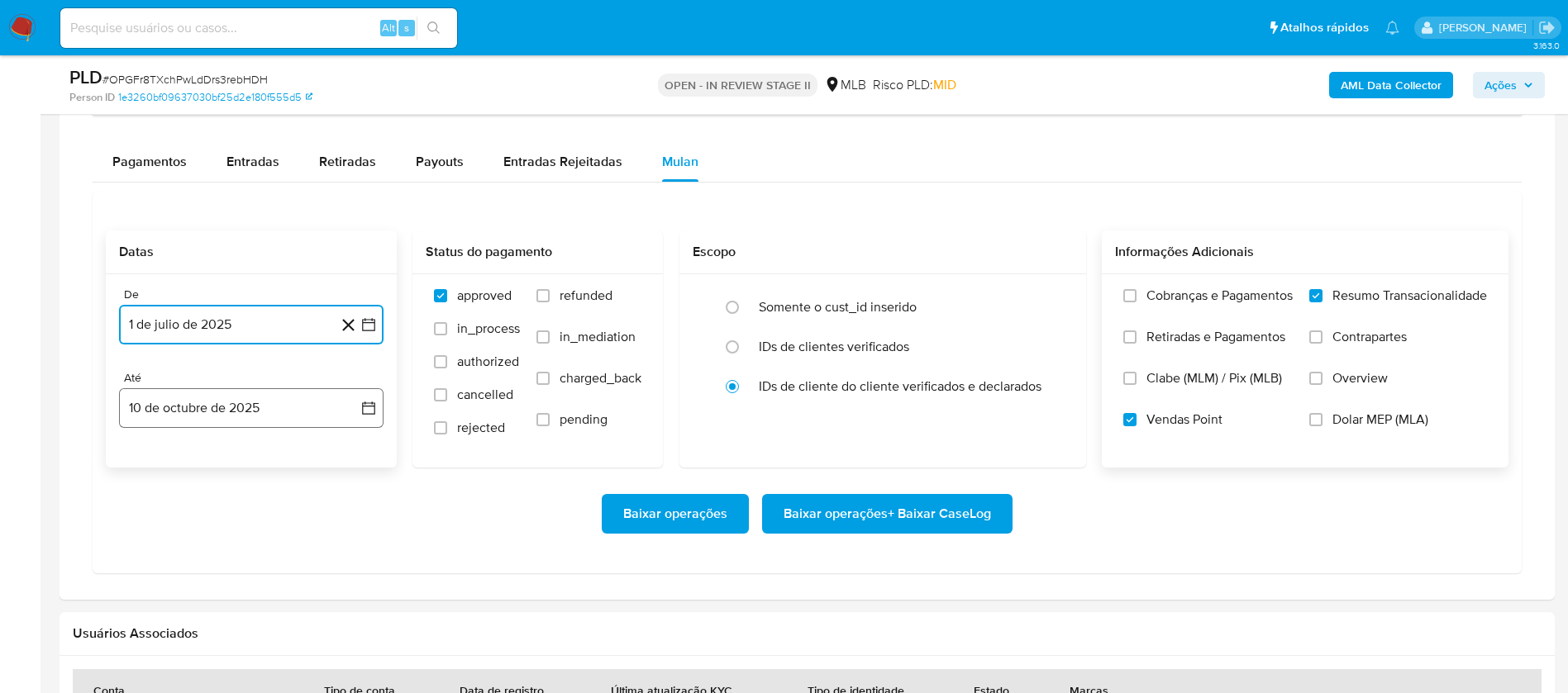
click at [207, 408] on button "10 de octubre de 2025" at bounding box center [251, 409] width 264 height 40
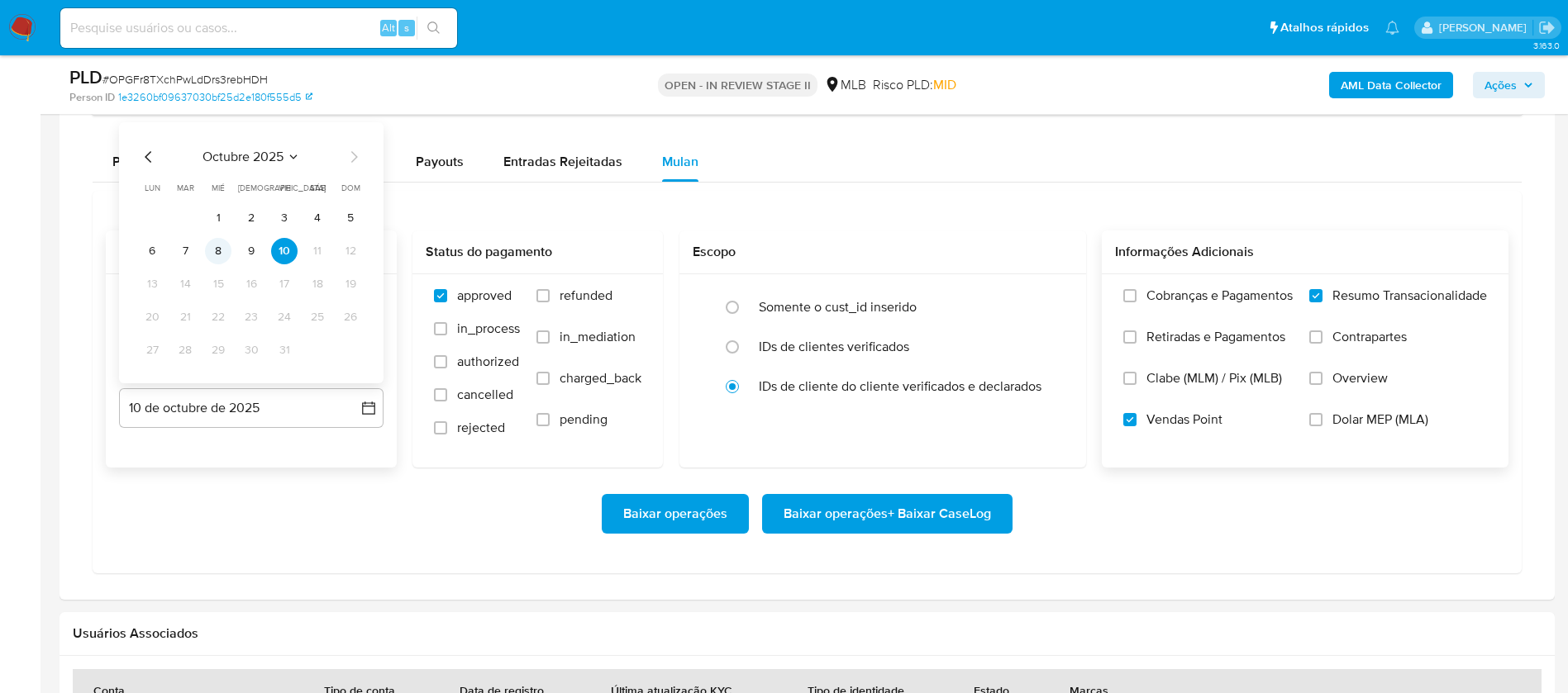
click at [216, 246] on button "8" at bounding box center [219, 251] width 27 height 27
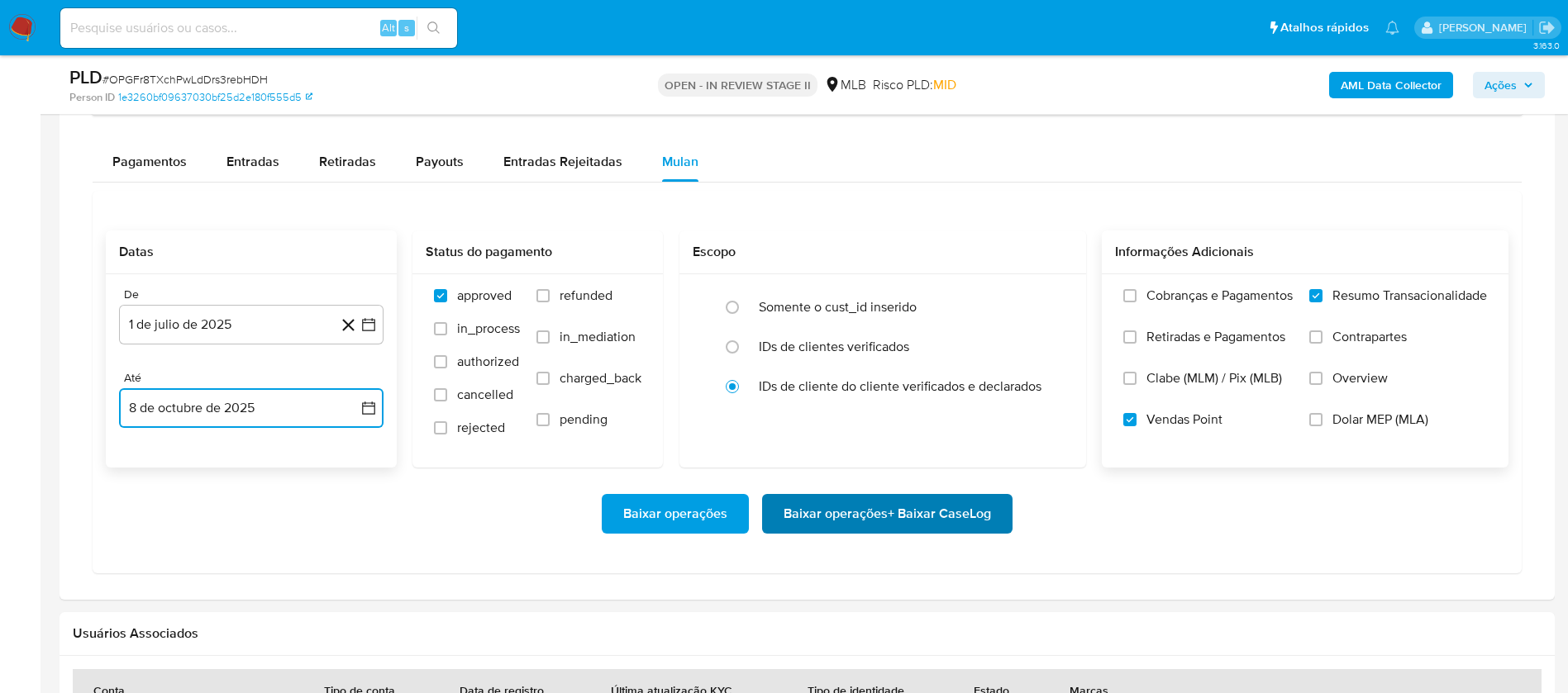
click at [822, 517] on span "Baixar operações + Baixar CaseLog" at bounding box center [887, 515] width 208 height 37
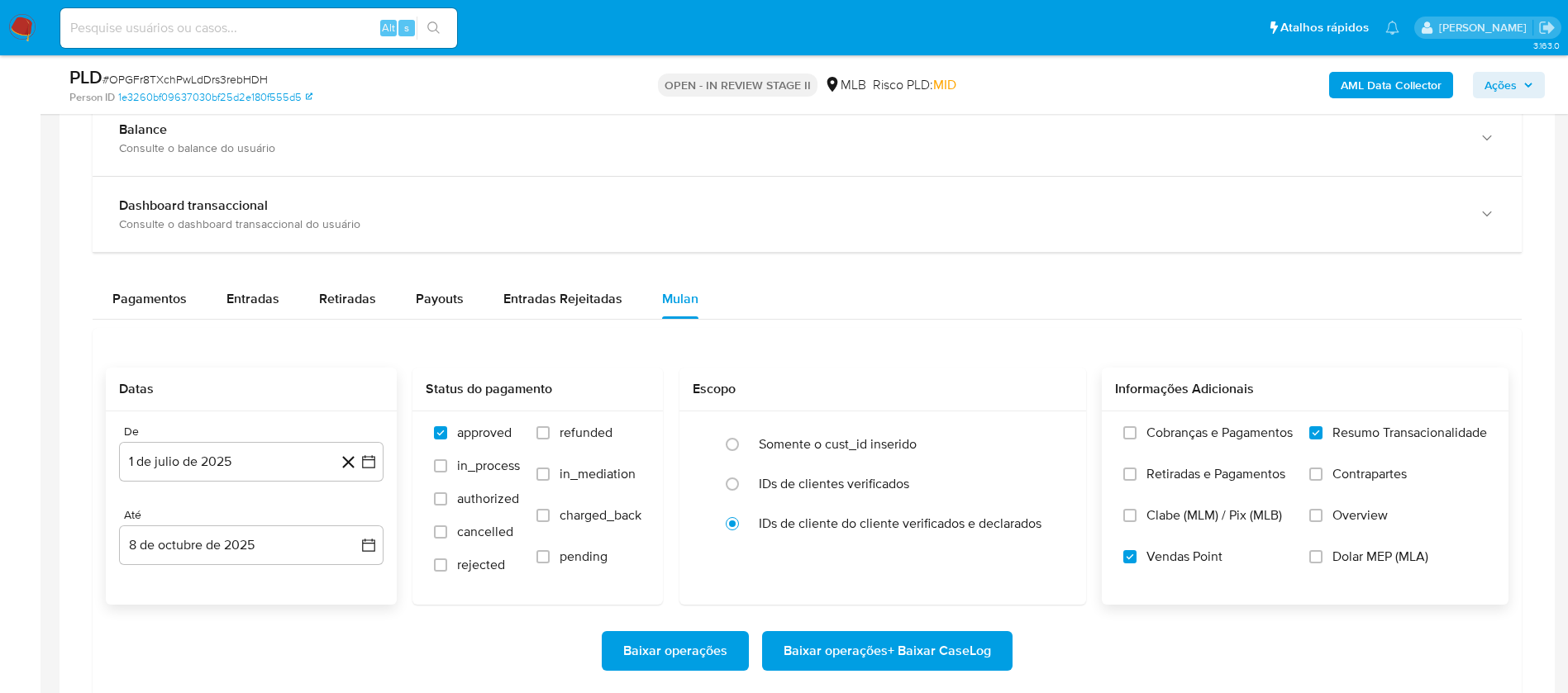
scroll to position [1239, 0]
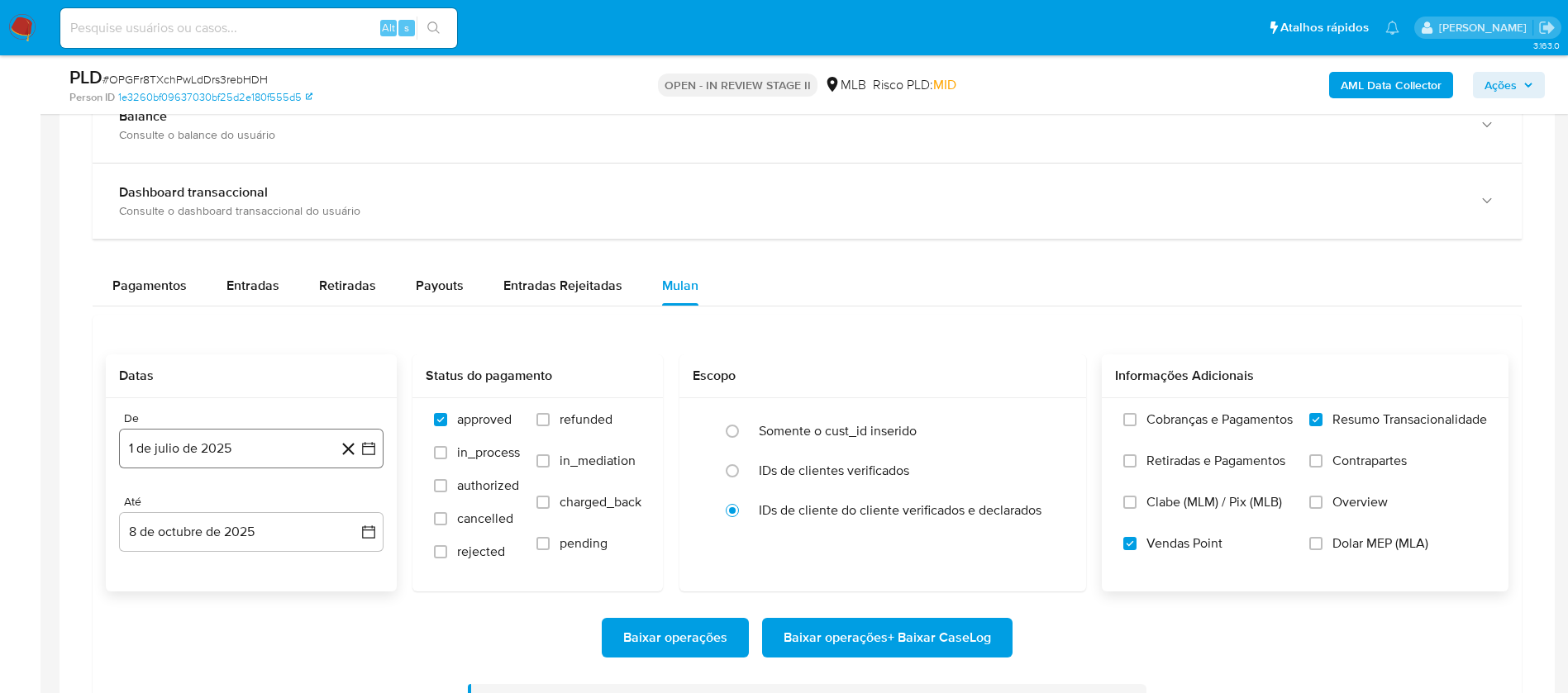
click at [233, 442] on button "1 de julio de 2025" at bounding box center [251, 449] width 264 height 40
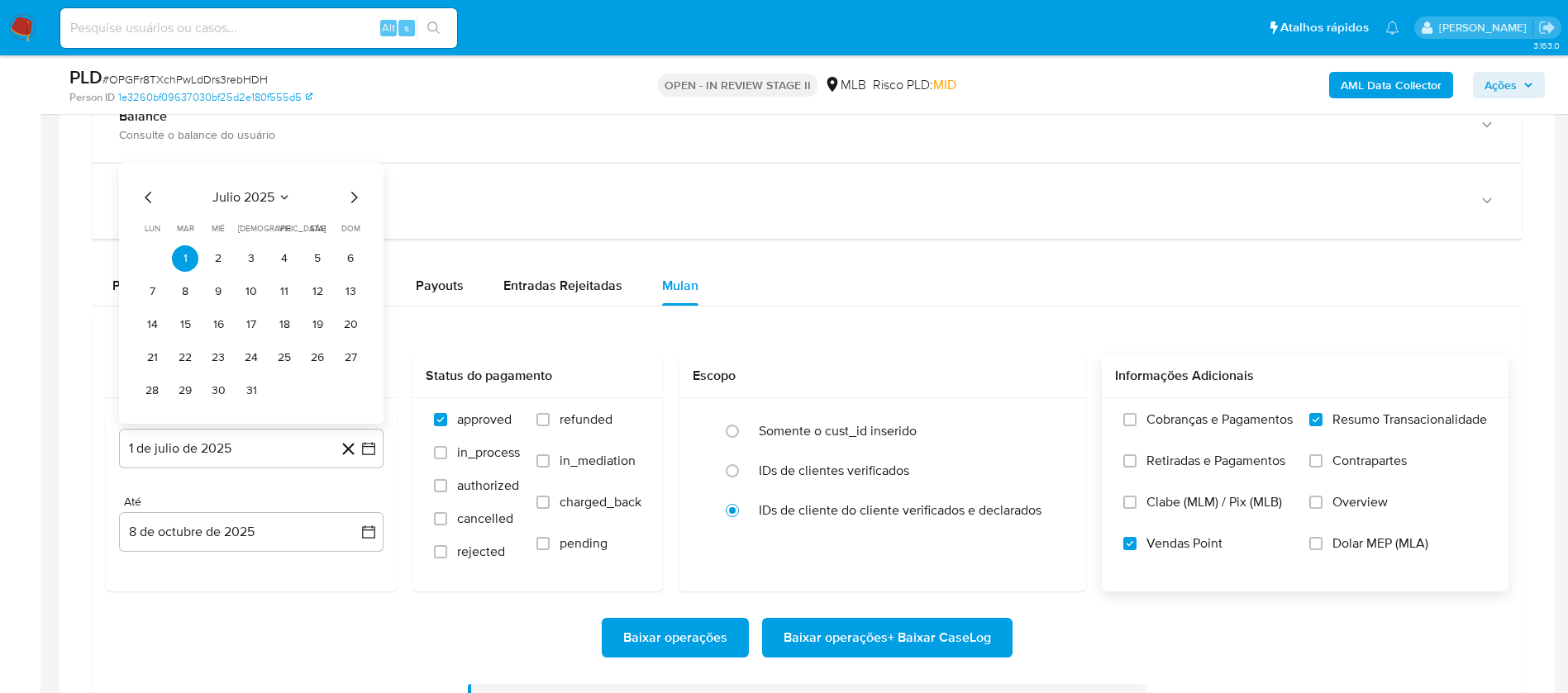
click at [818, 345] on div "Datas De 1 de julio de 2025 julio 2025 julio 2025 lun lunes mar martes mié miér…" at bounding box center [807, 554] width 1429 height 477
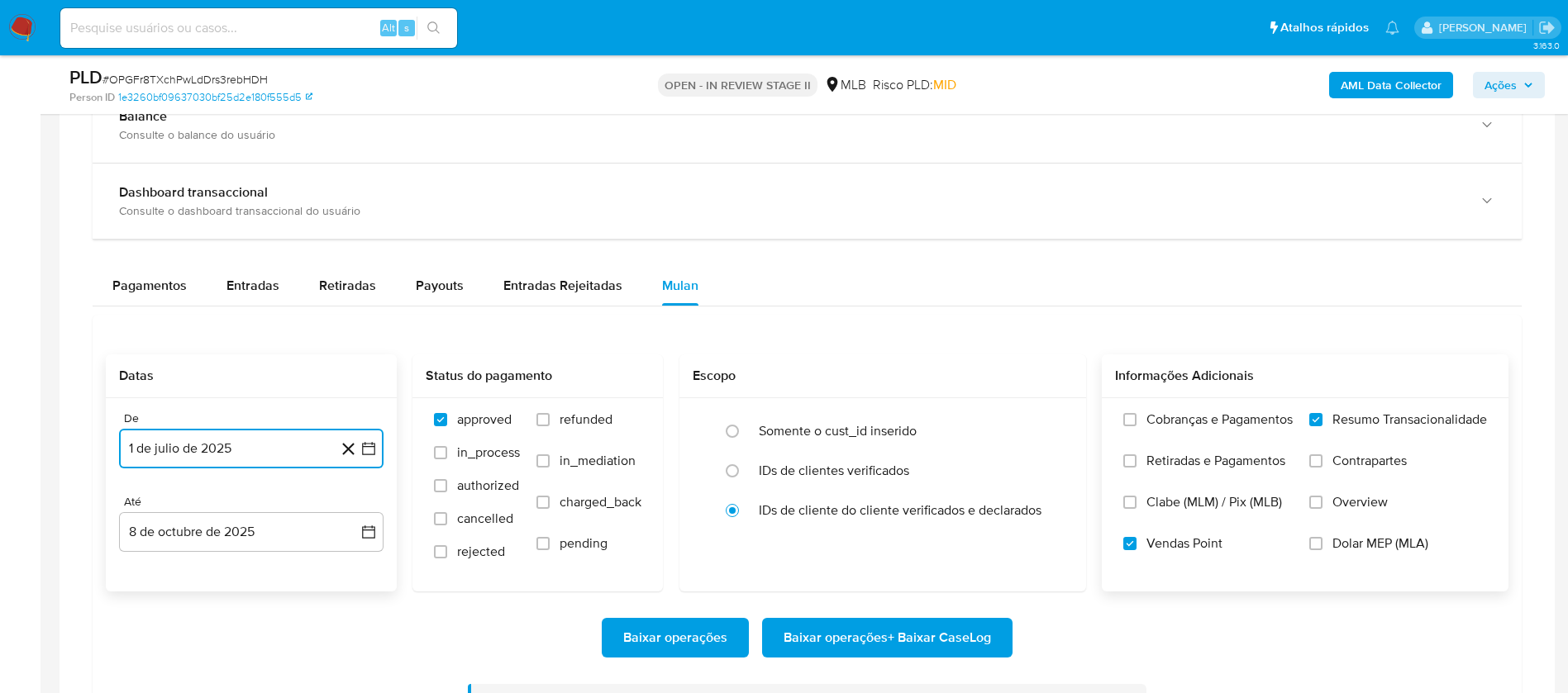
click at [263, 452] on button "1 de julio de 2025" at bounding box center [251, 449] width 264 height 40
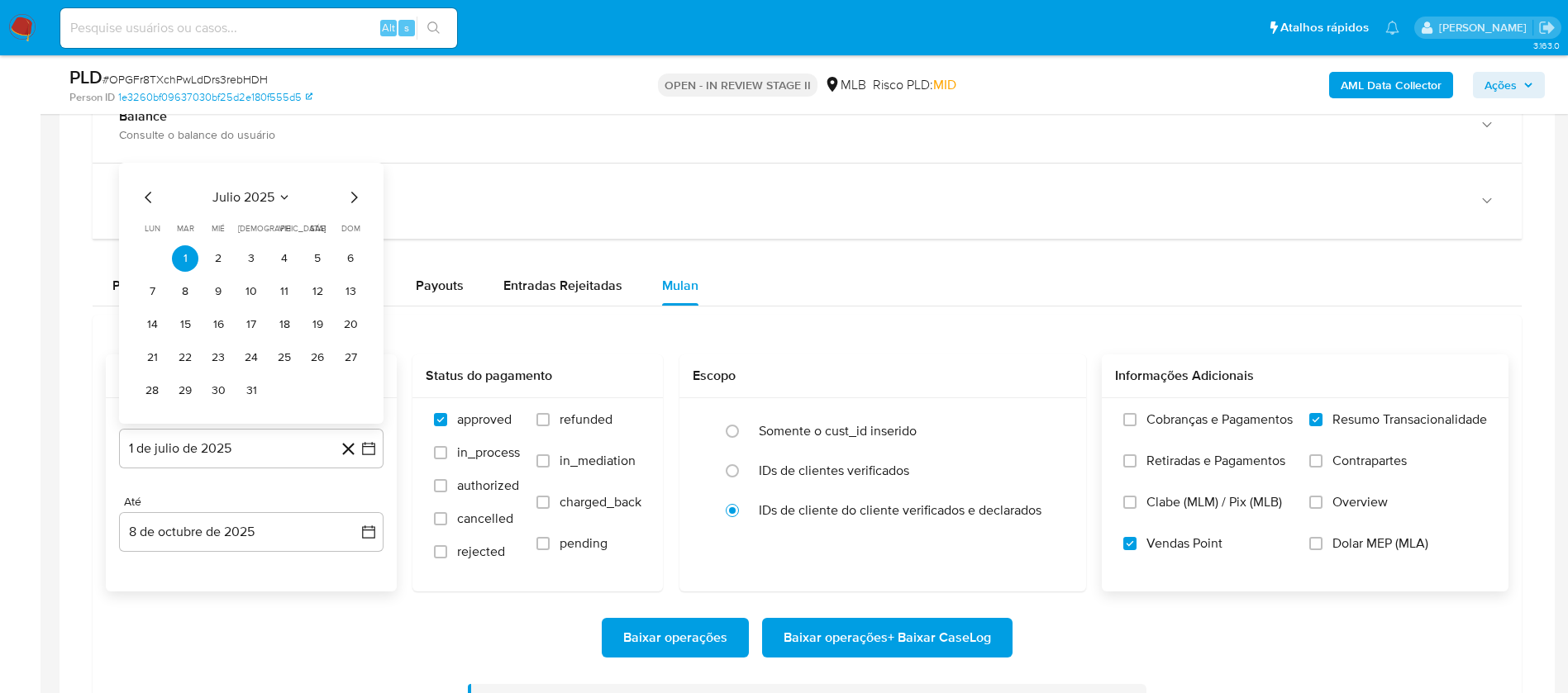
click at [148, 185] on div "julio 2025 julio 2025 lun lunes mar martes mié miércoles jue jueves vie viernes…" at bounding box center [251, 293] width 264 height 261
click at [145, 193] on icon "Mes anterior" at bounding box center [148, 198] width 20 height 20
click at [143, 169] on icon "Mes anterior" at bounding box center [148, 164] width 20 height 20
click at [245, 261] on button "1" at bounding box center [251, 259] width 27 height 27
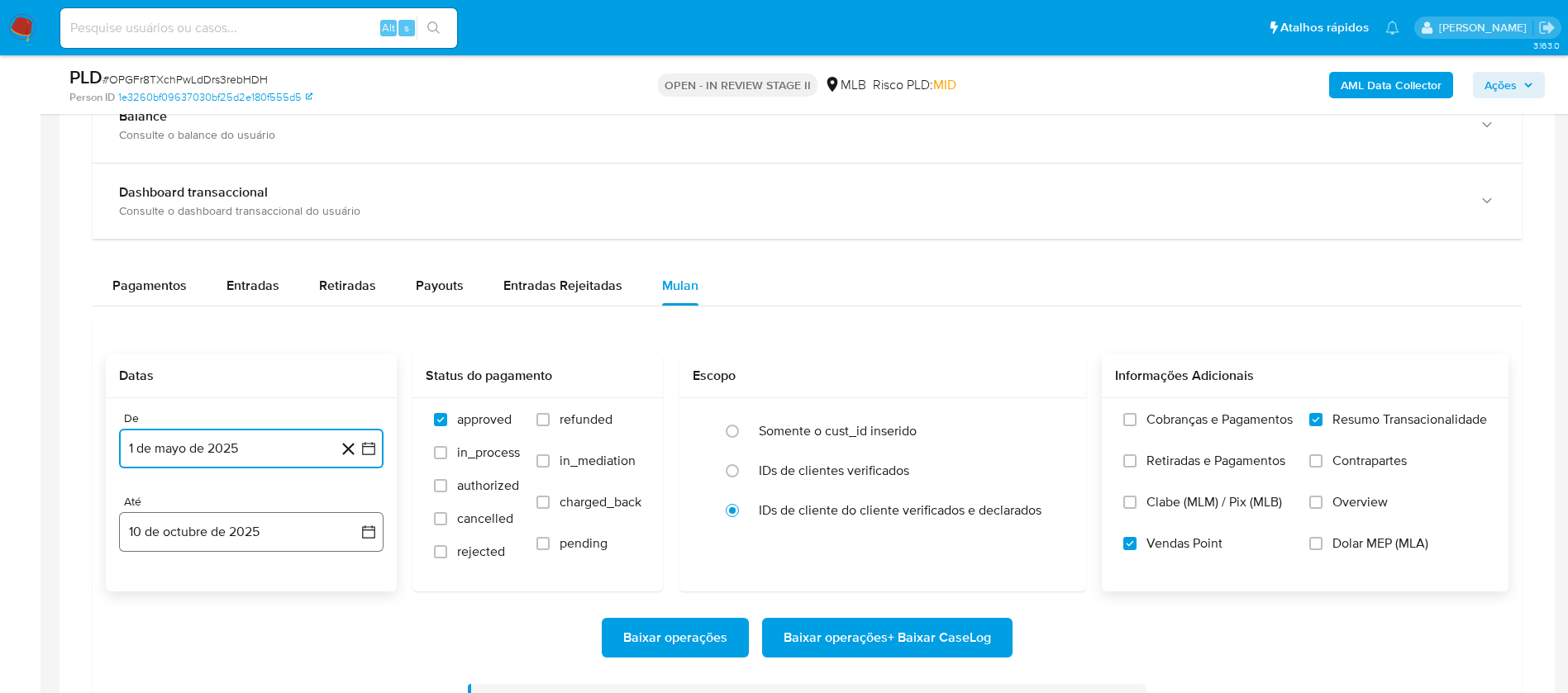
click at [272, 540] on button "10 de octubre de 2025" at bounding box center [251, 532] width 264 height 40
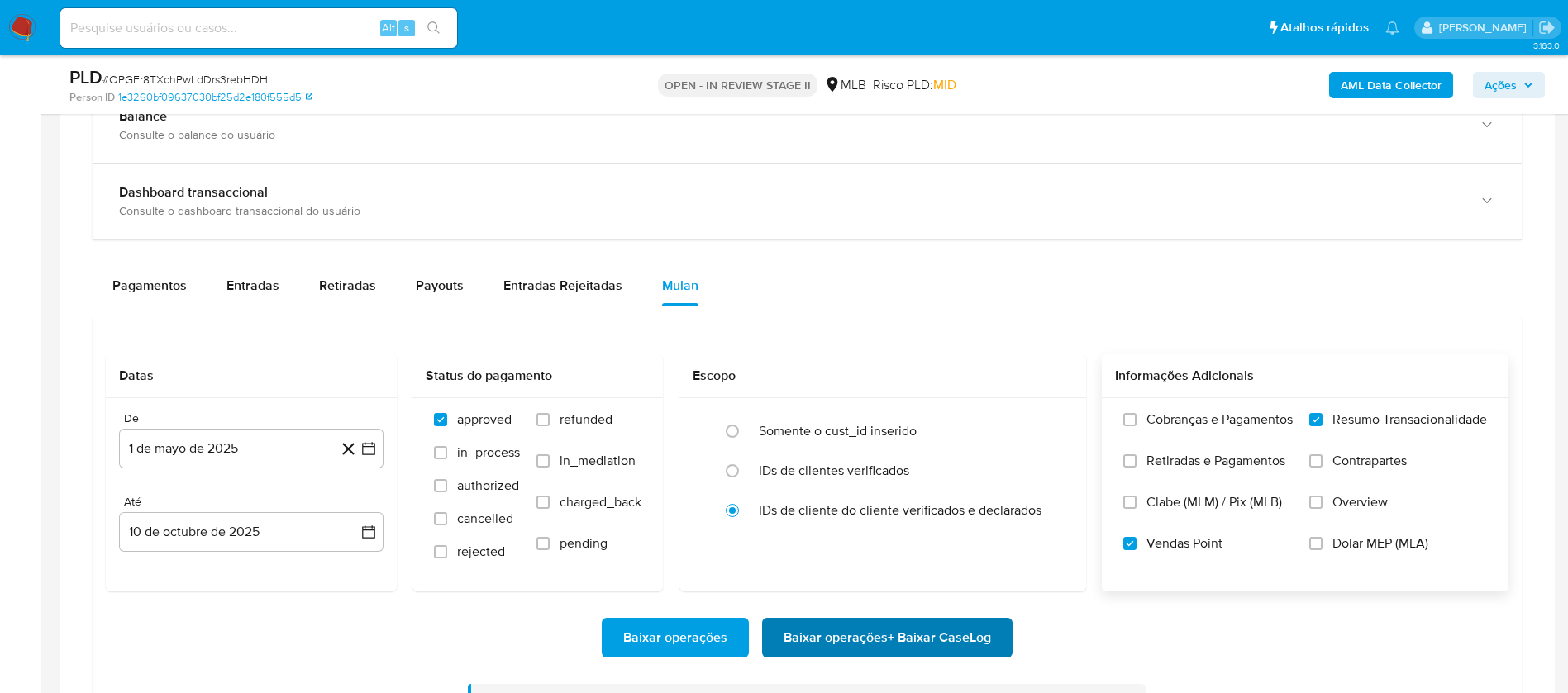
click at [816, 640] on span "Baixar operações + Baixar CaseLog" at bounding box center [887, 638] width 208 height 37
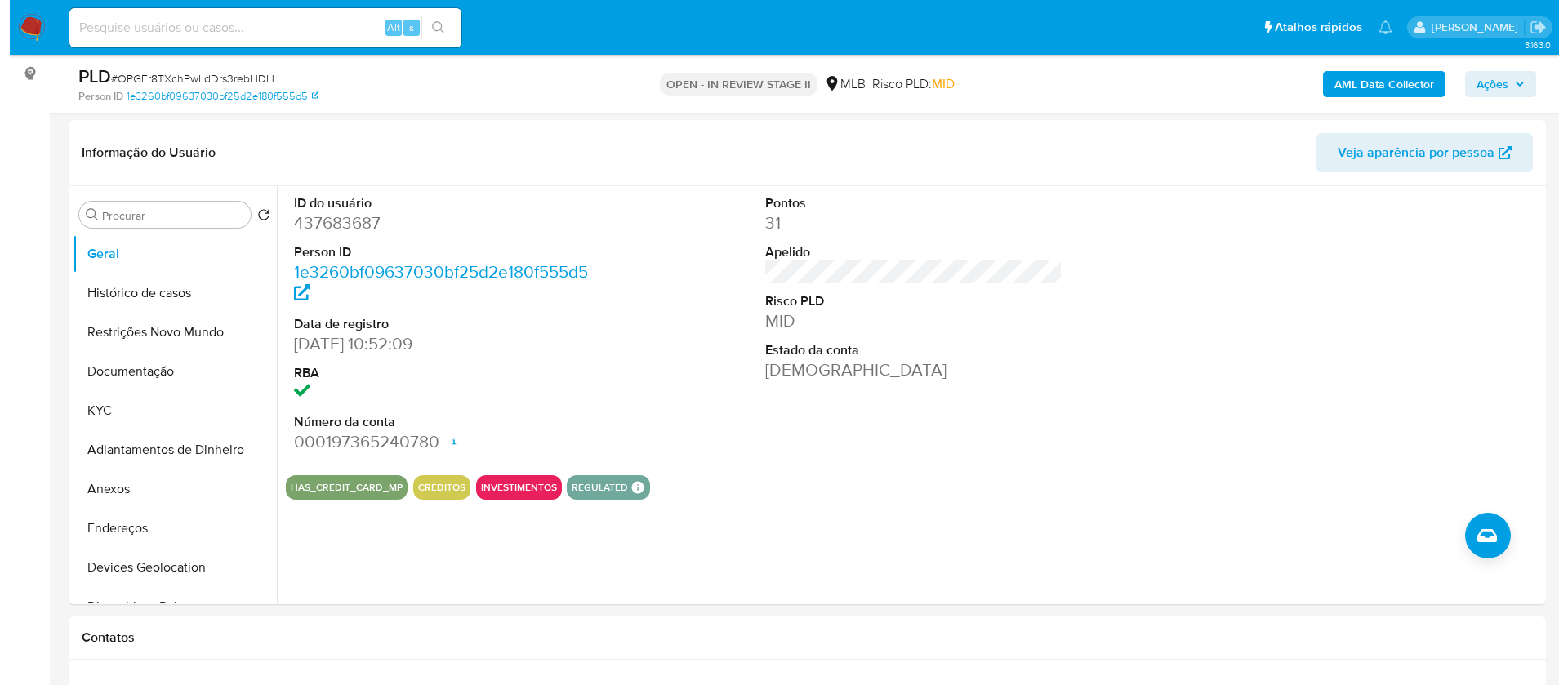
scroll to position [245, 0]
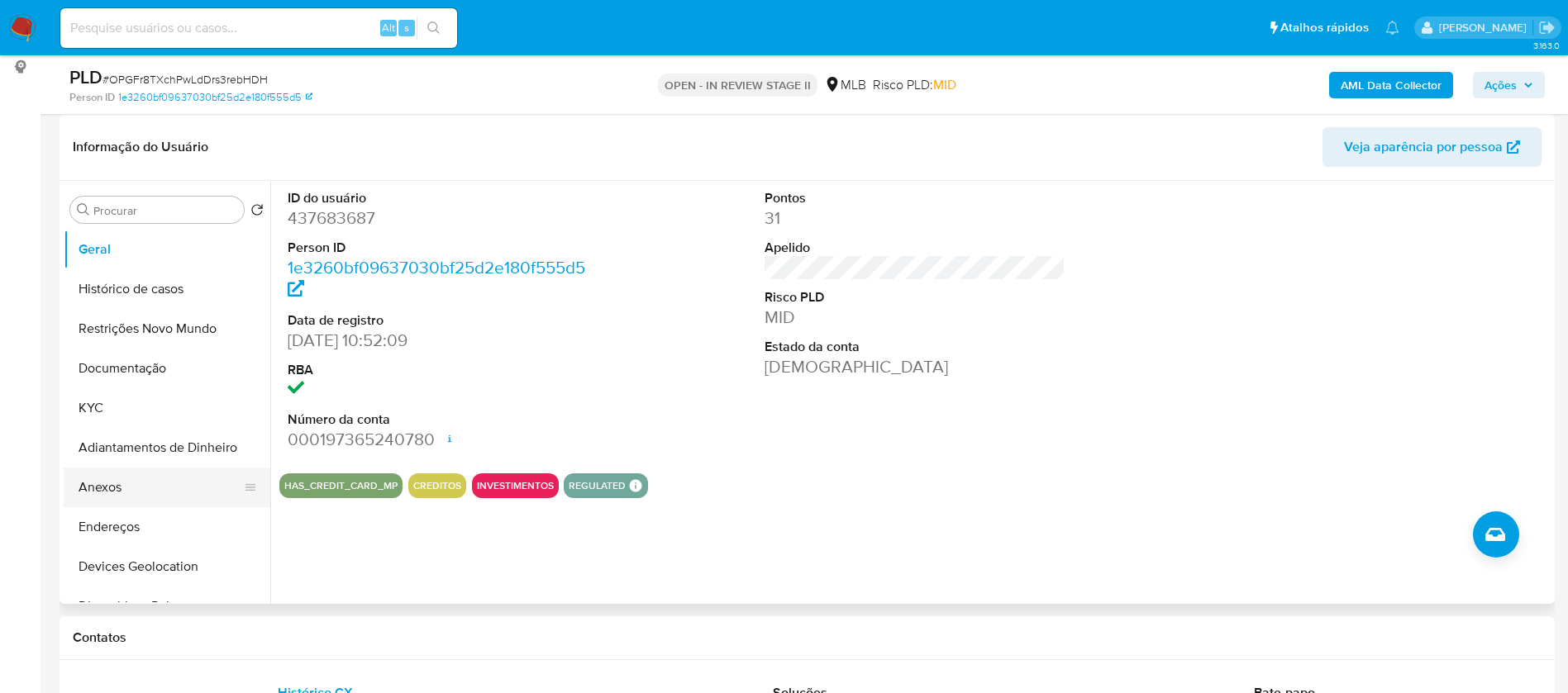
drag, startPoint x: 109, startPoint y: 482, endPoint x: 118, endPoint y: 480, distance: 9.2
click at [110, 481] on button "Anexos" at bounding box center [160, 488] width 193 height 40
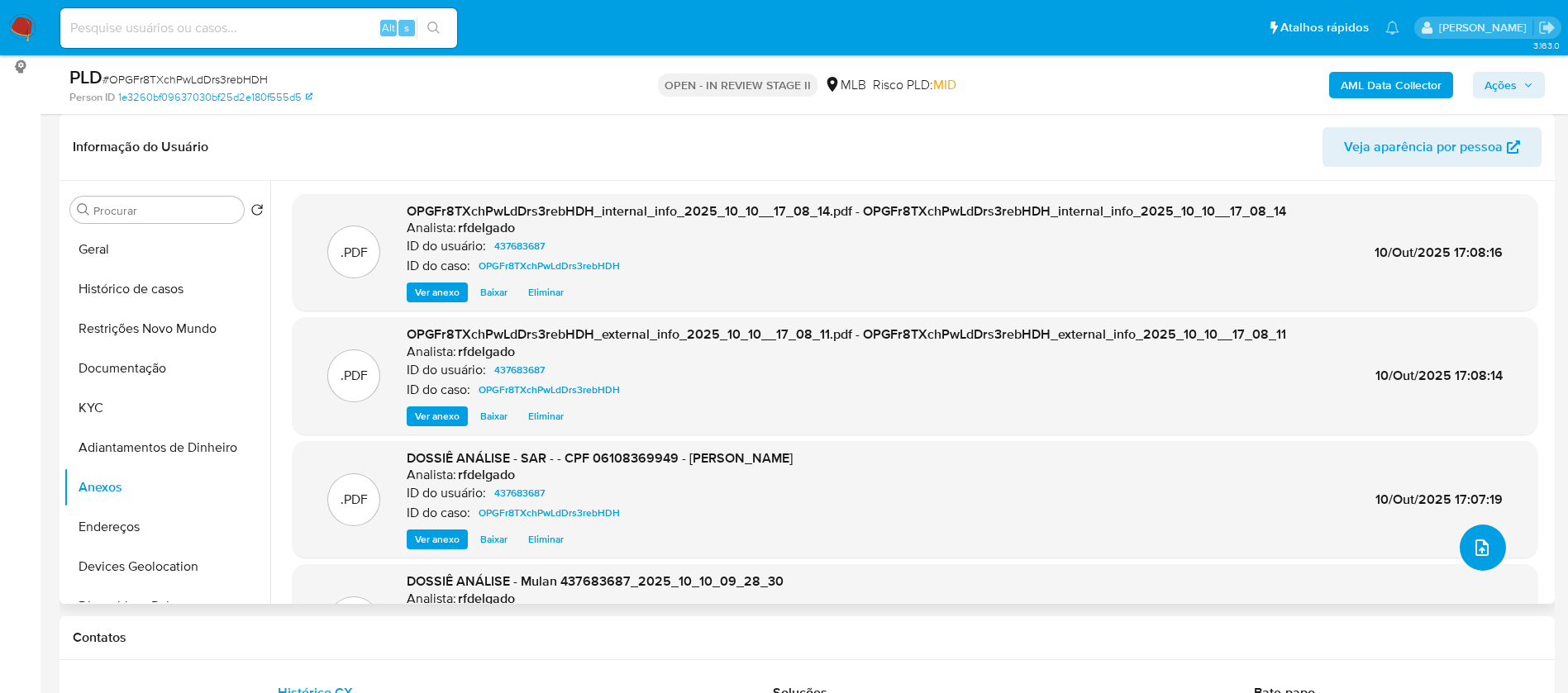
click at [1480, 560] on button "upload-file" at bounding box center [1482, 547] width 46 height 46
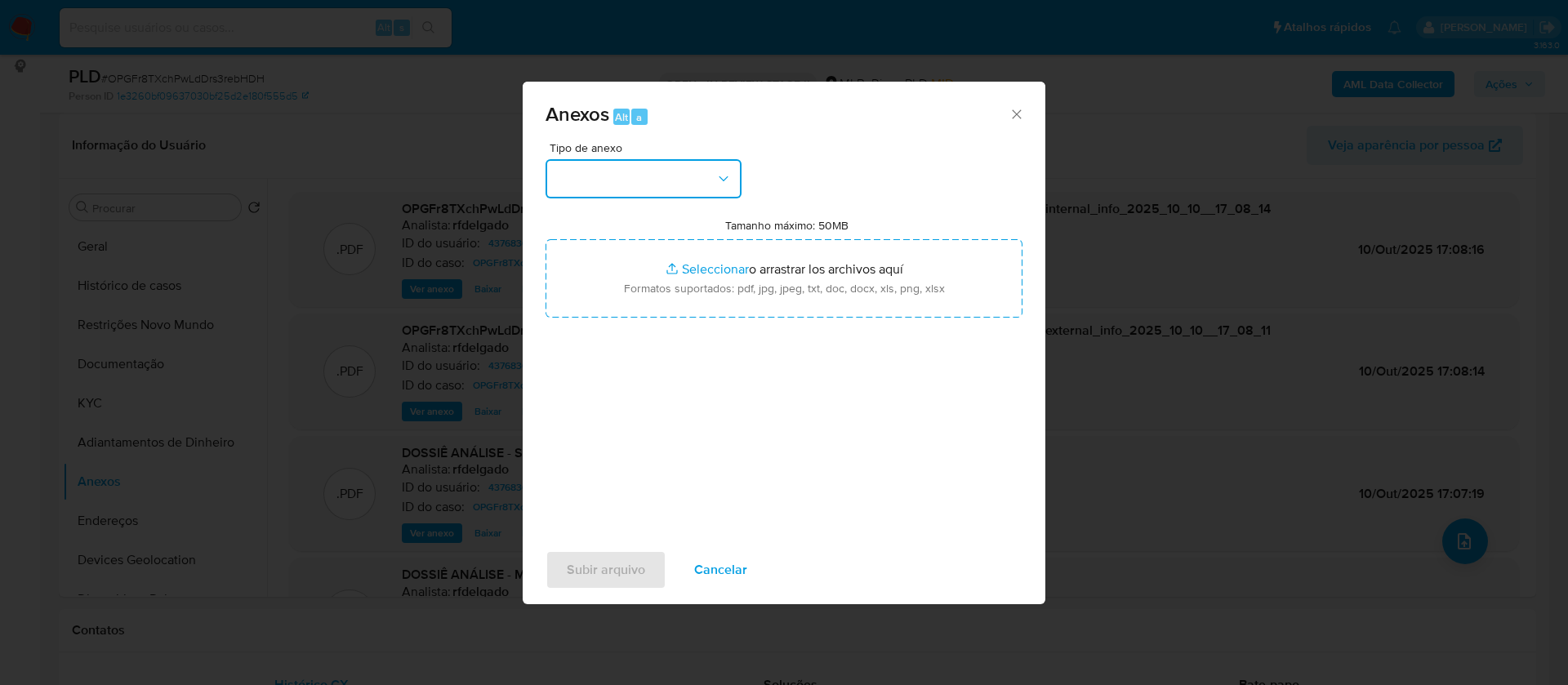
click at [705, 172] on button "button" at bounding box center [644, 179] width 196 height 40
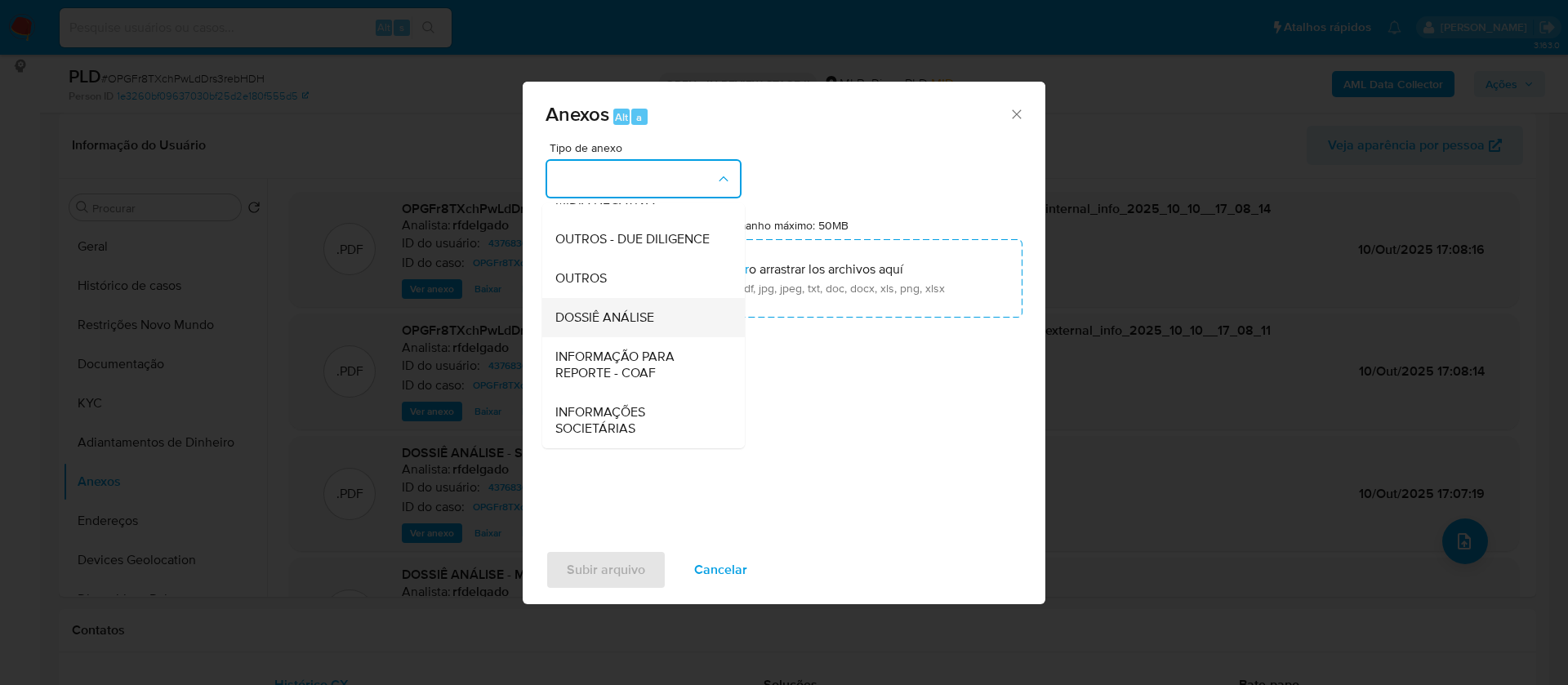
click at [641, 326] on span "DOSSIÊ ANÁLISE" at bounding box center [605, 318] width 99 height 16
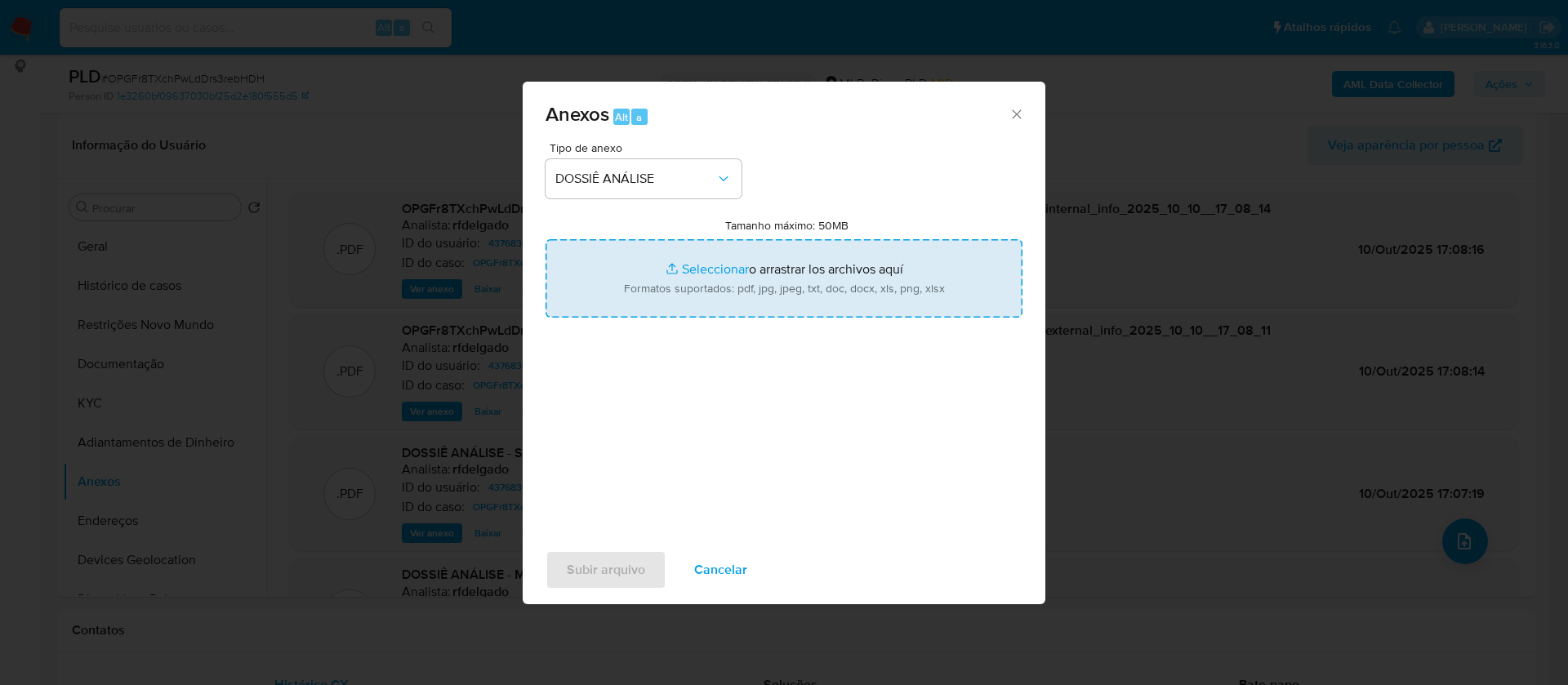
click at [719, 265] on input "Tamanho máximo: 50MB Seleccionar archivos" at bounding box center [784, 278] width 477 height 78
type input "C:\fakepath\SAR - - CPF 06108369949 - TADEU ANTONIO SIVIERO (1).pdf"
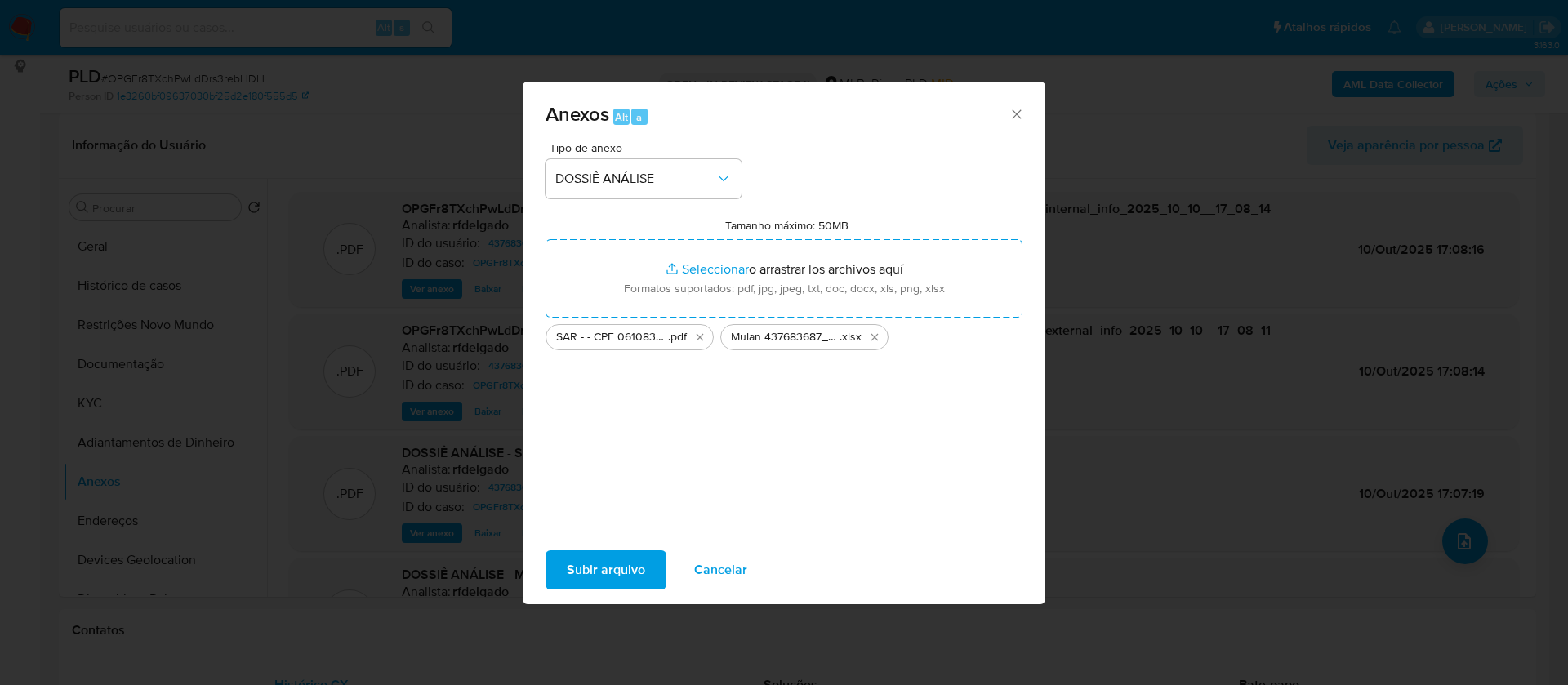
click at [598, 574] on span "Subir arquivo" at bounding box center [606, 570] width 78 height 36
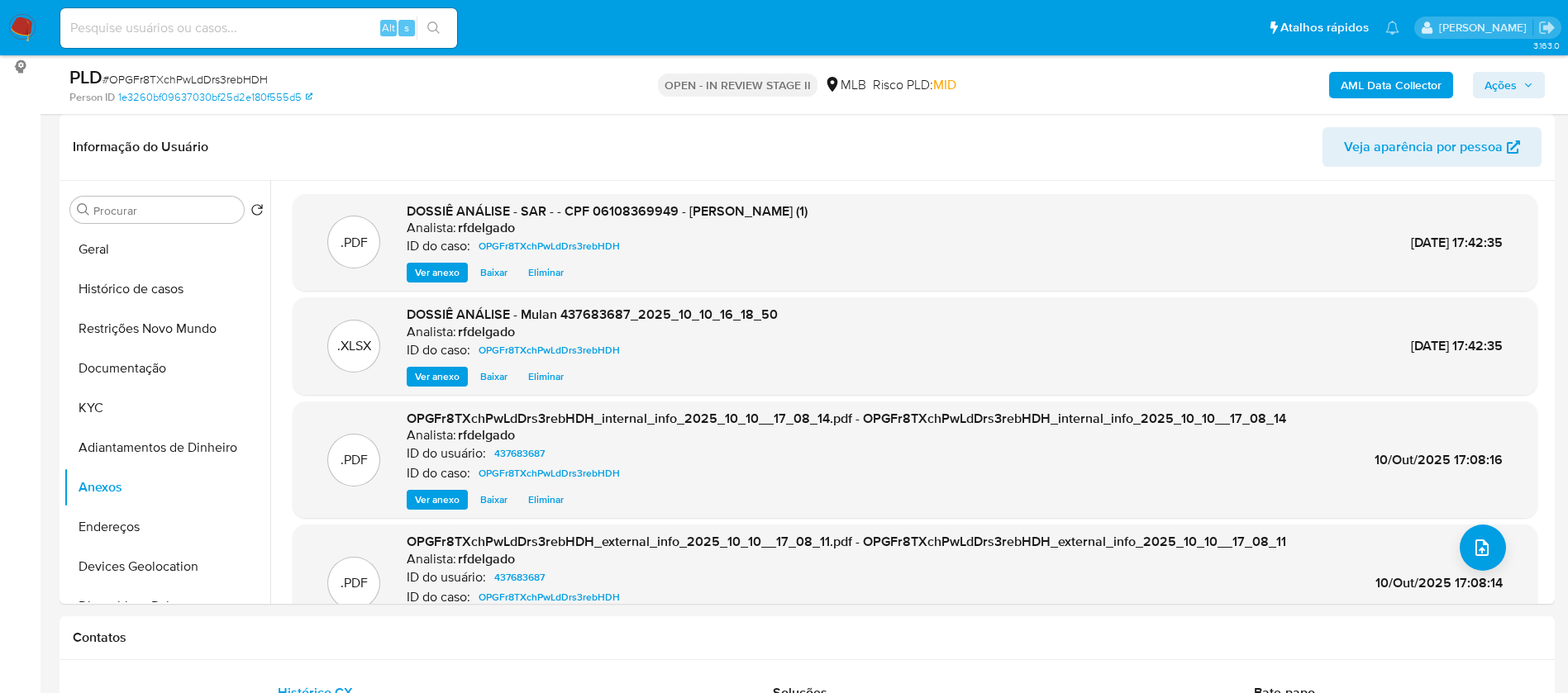
click at [1486, 84] on span "Ações" at bounding box center [1500, 85] width 33 height 27
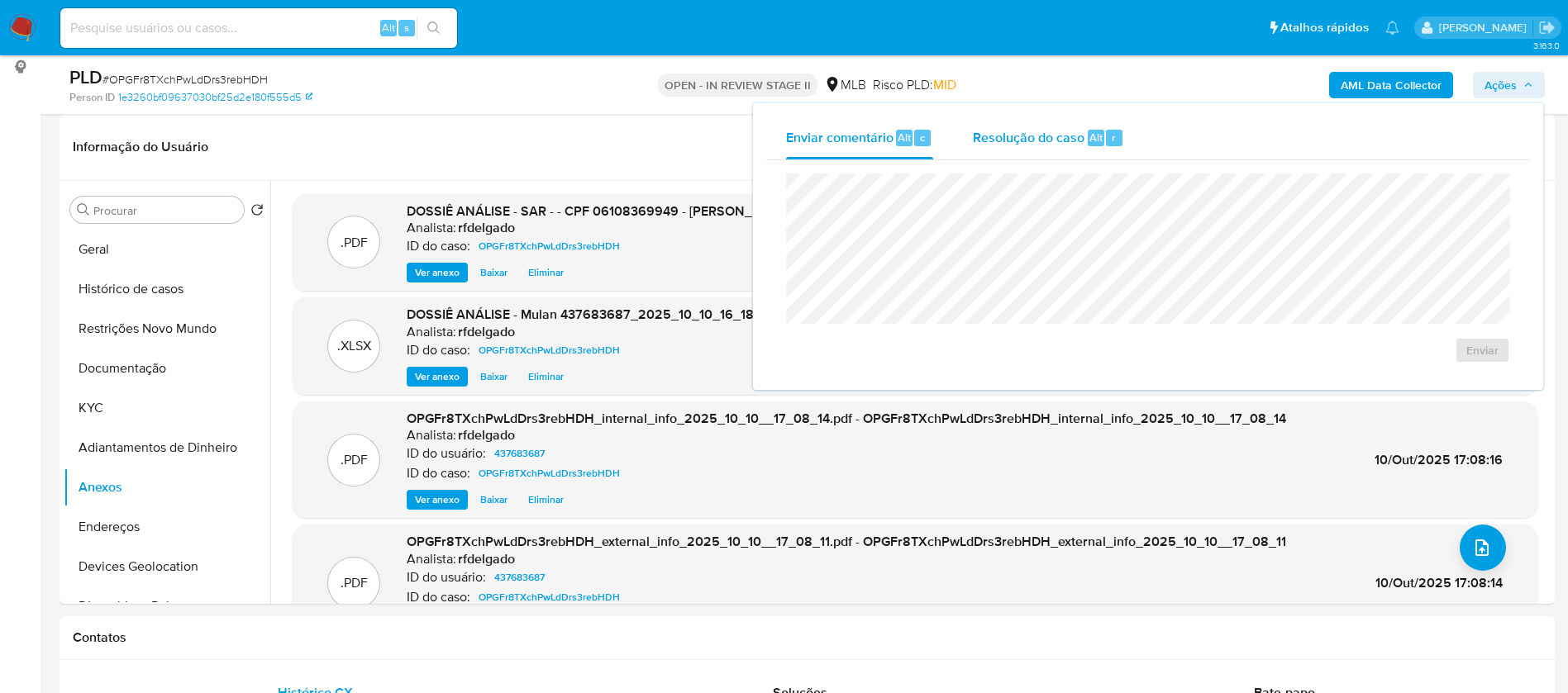
click at [1090, 135] on span "Alt" at bounding box center [1096, 138] width 13 height 16
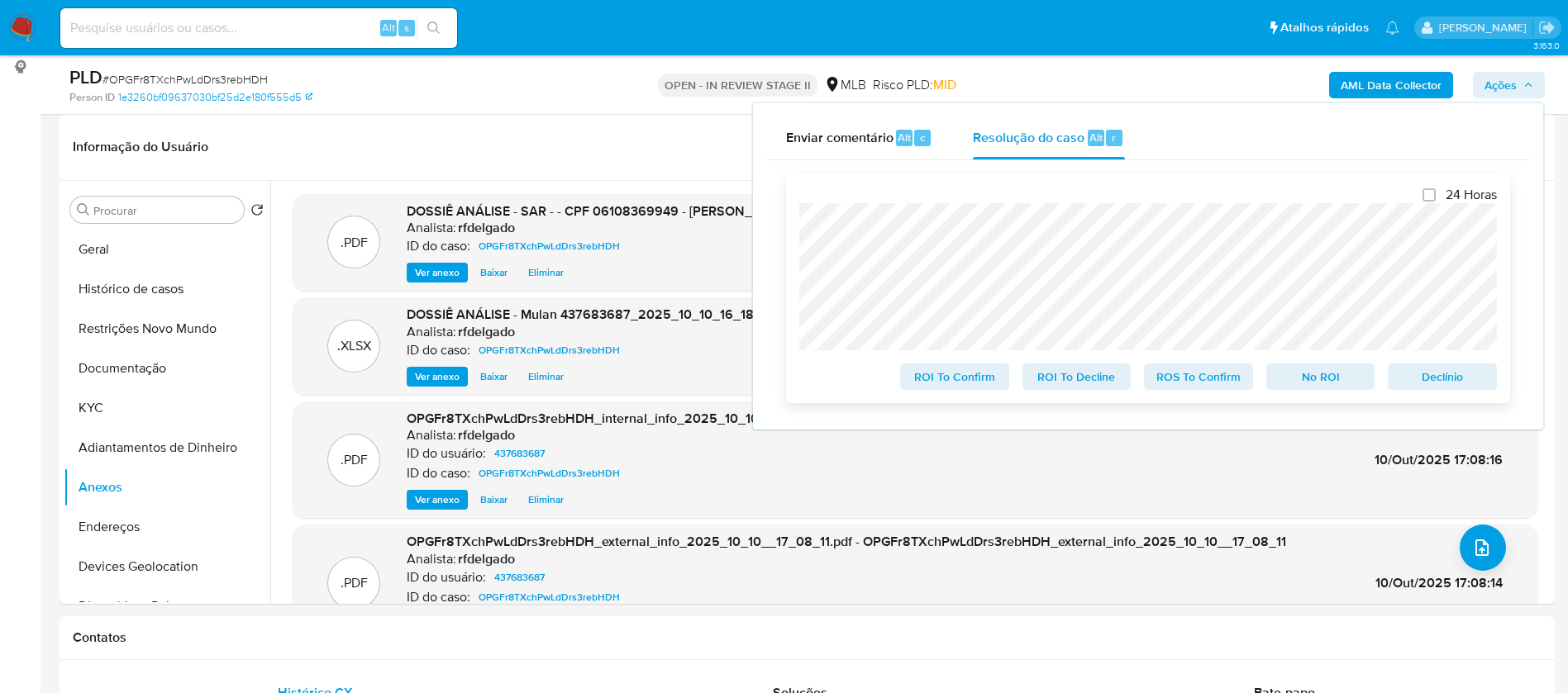
click at [1448, 378] on span "Declínio" at bounding box center [1442, 377] width 86 height 23
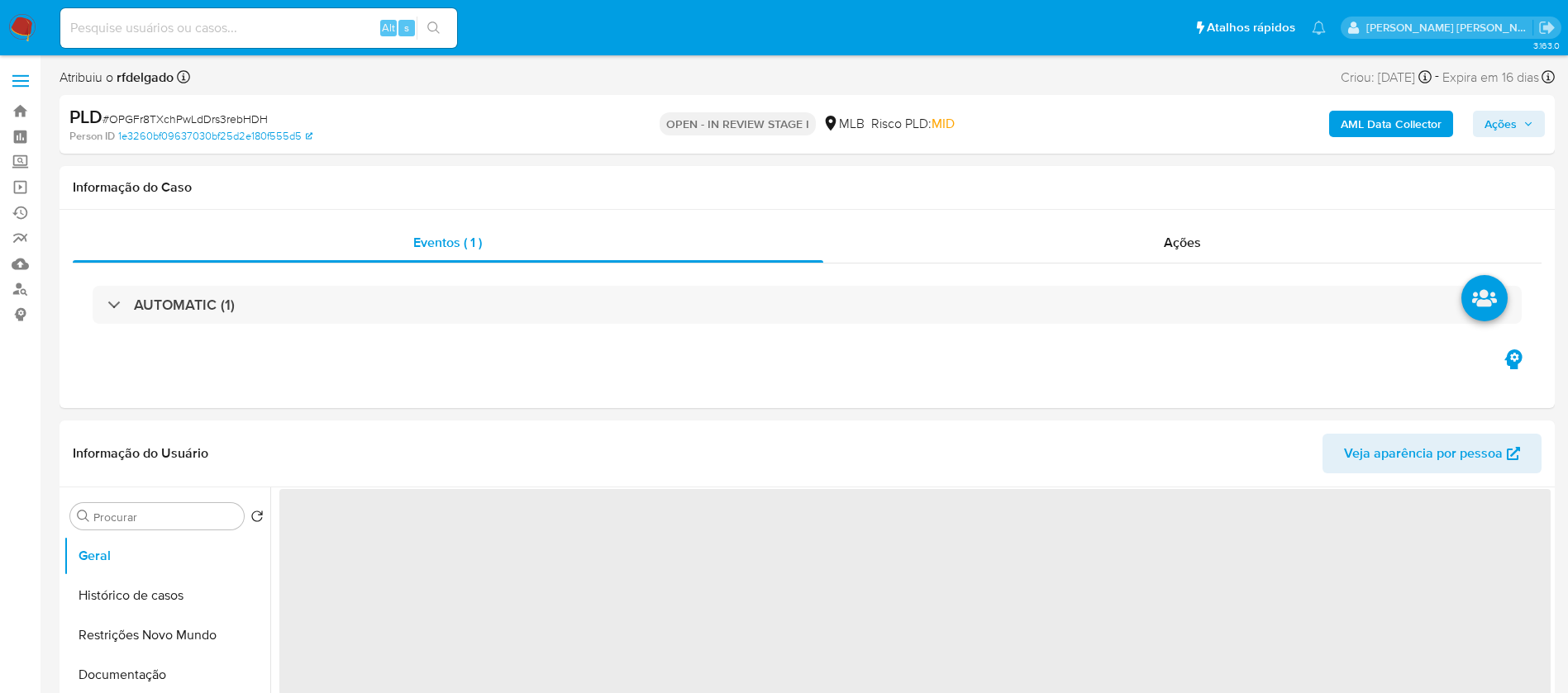
select select "10"
drag, startPoint x: 1495, startPoint y: 125, endPoint x: 1428, endPoint y: 134, distance: 67.6
click at [1495, 124] on span "Ações" at bounding box center [1500, 124] width 33 height 27
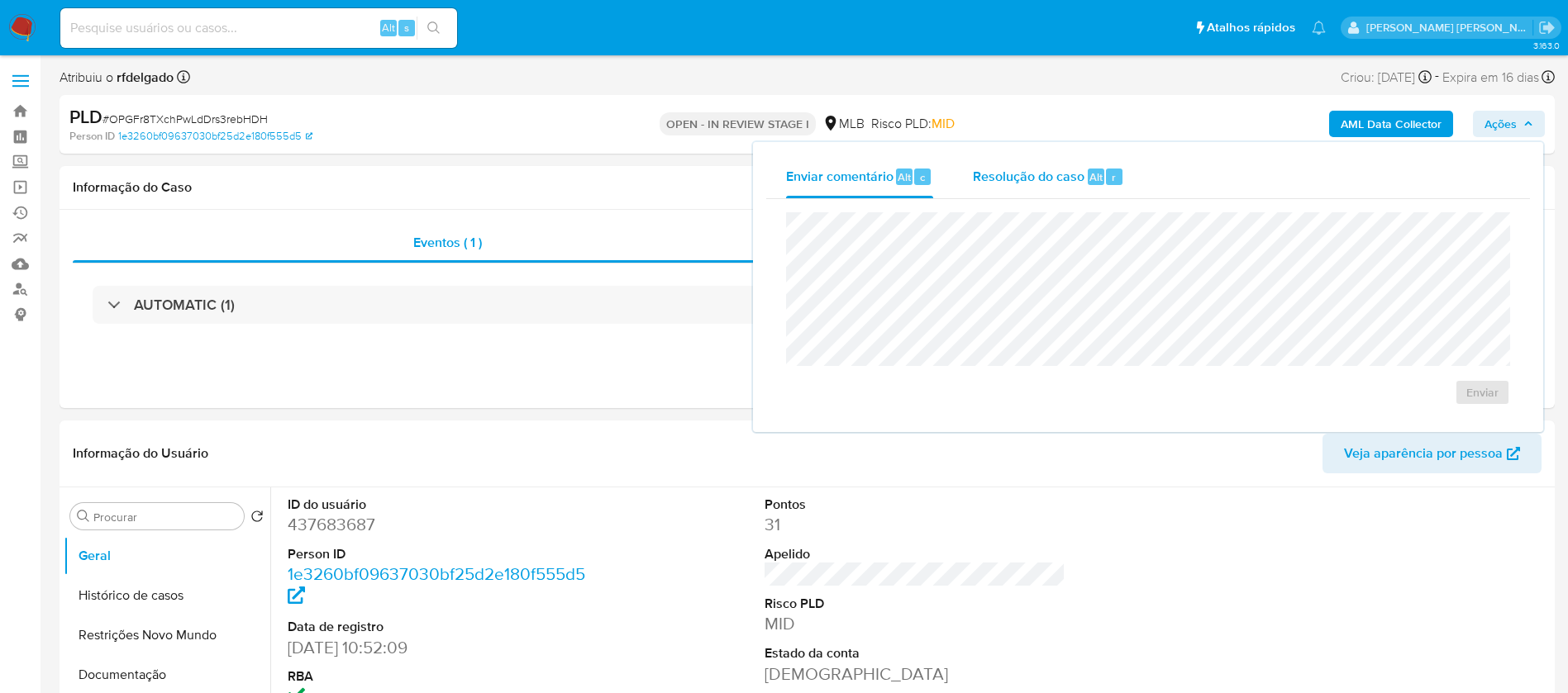
click at [1056, 176] on span "Resolução do caso" at bounding box center [1028, 176] width 112 height 19
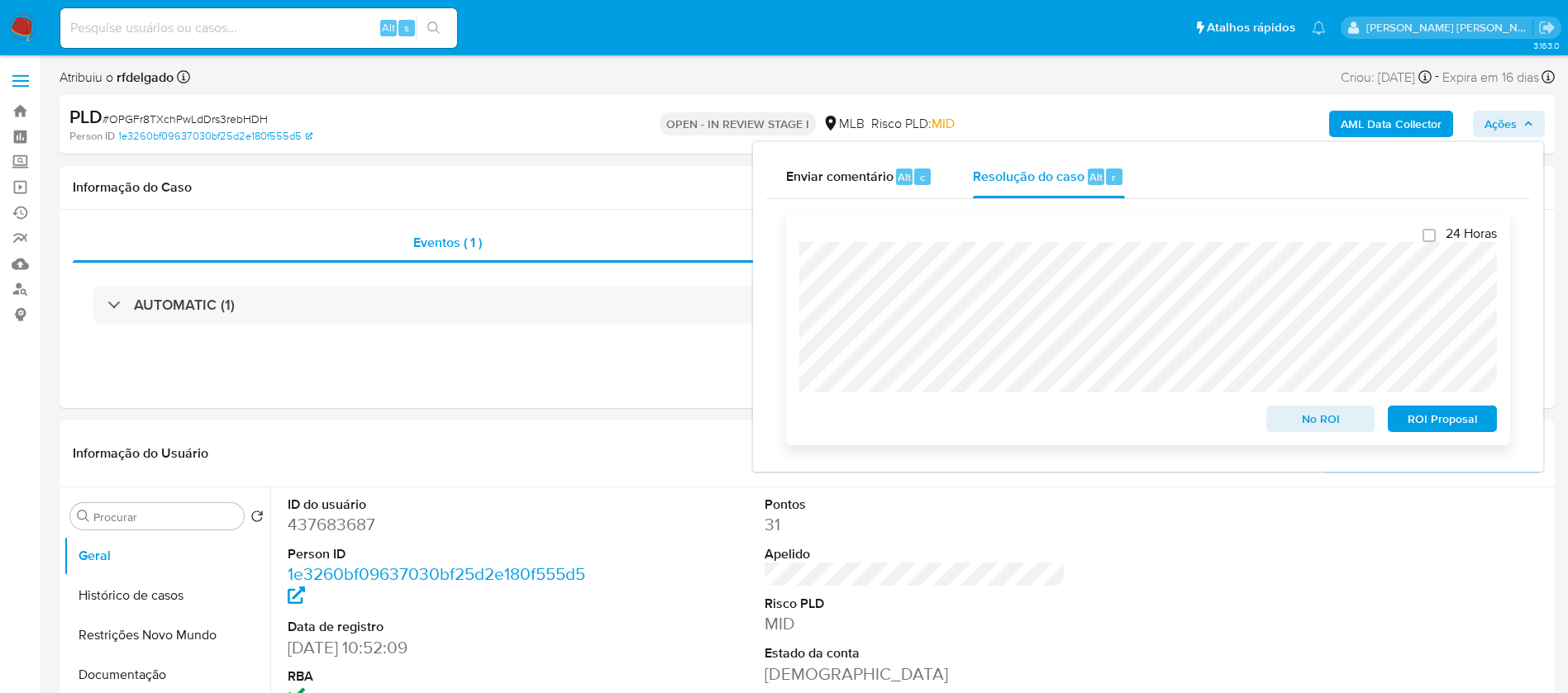
click at [1463, 424] on span "ROI Proposal" at bounding box center [1442, 419] width 86 height 23
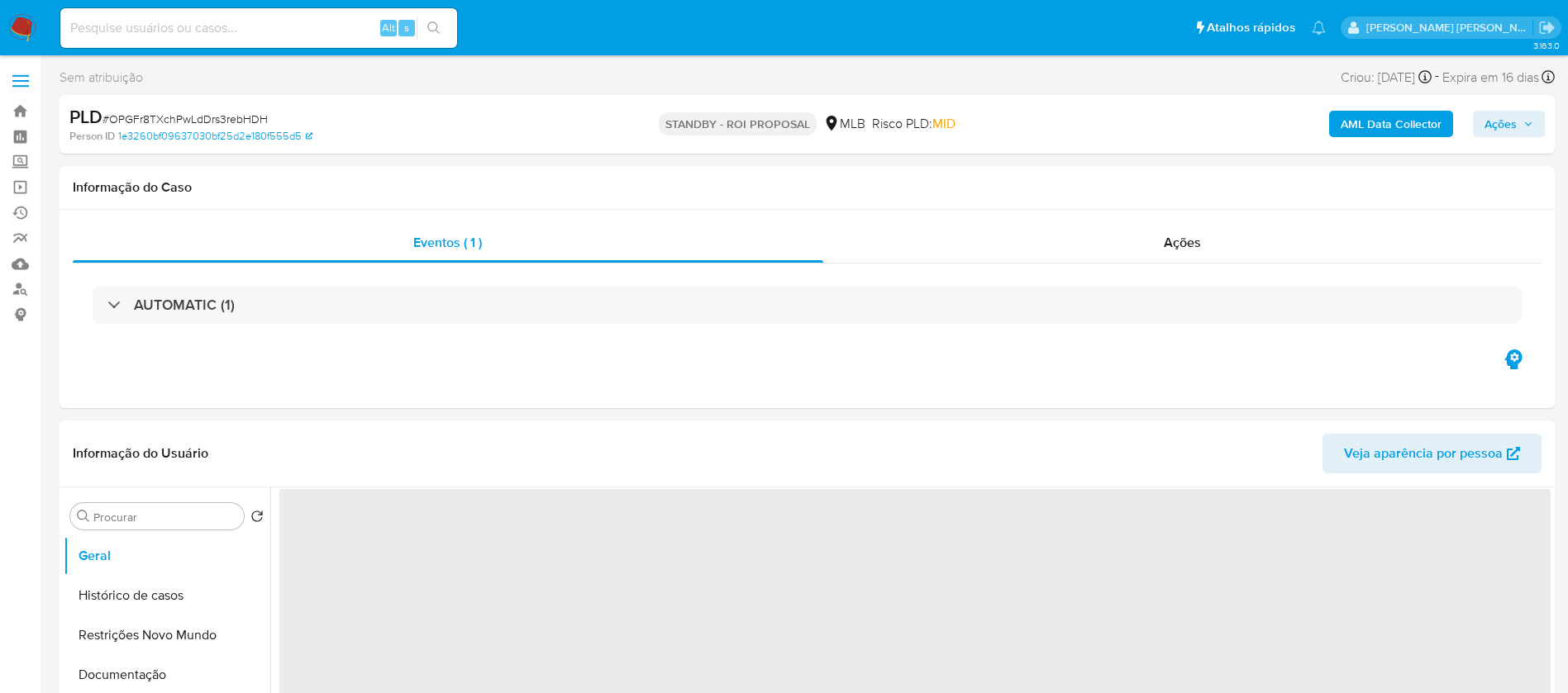
select select "10"
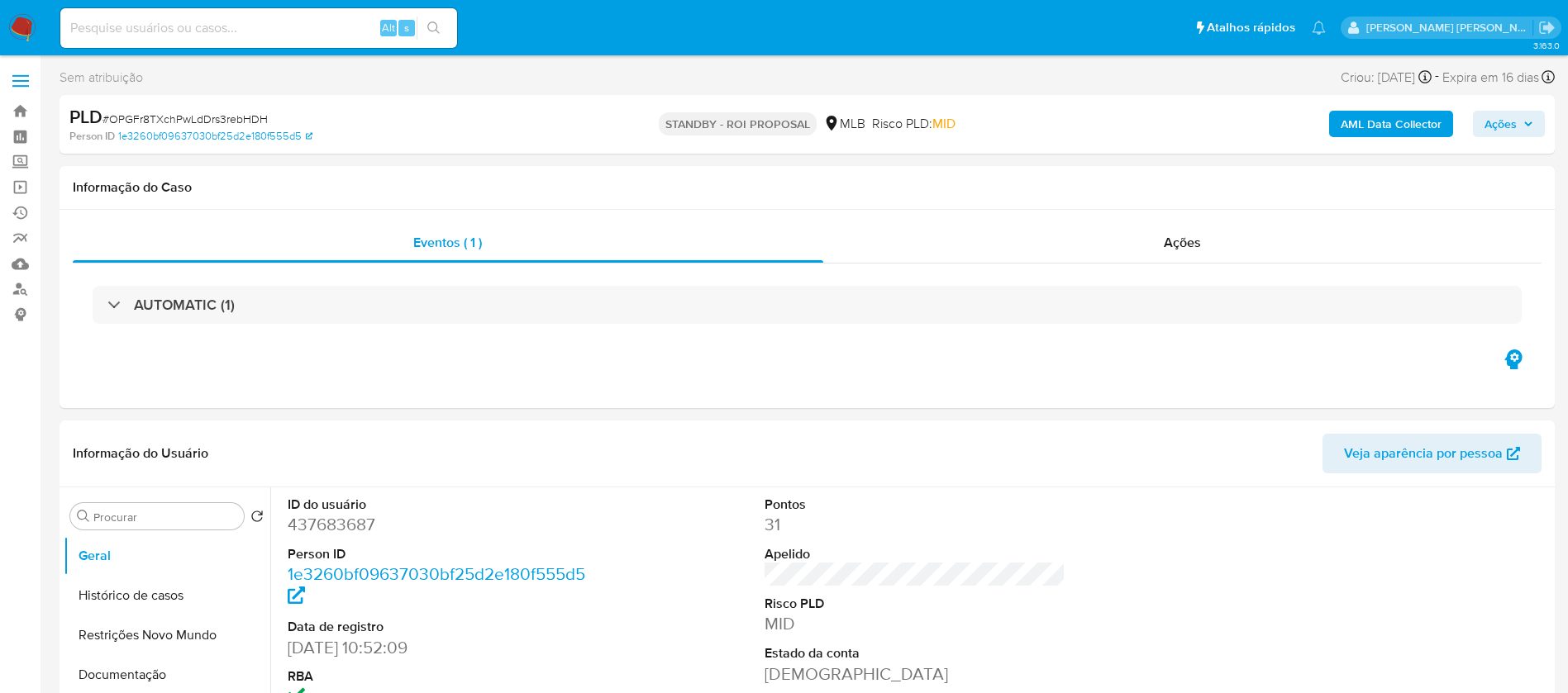
click at [322, 27] on input at bounding box center [259, 28] width 397 height 22
paste input "ZIW6GJkAxgn71OIPhEVdCAty"
type input "ZIW6GJkAxgn71OIPhEVdCAty"
click at [431, 26] on icon "search-icon" at bounding box center [434, 28] width 13 height 13
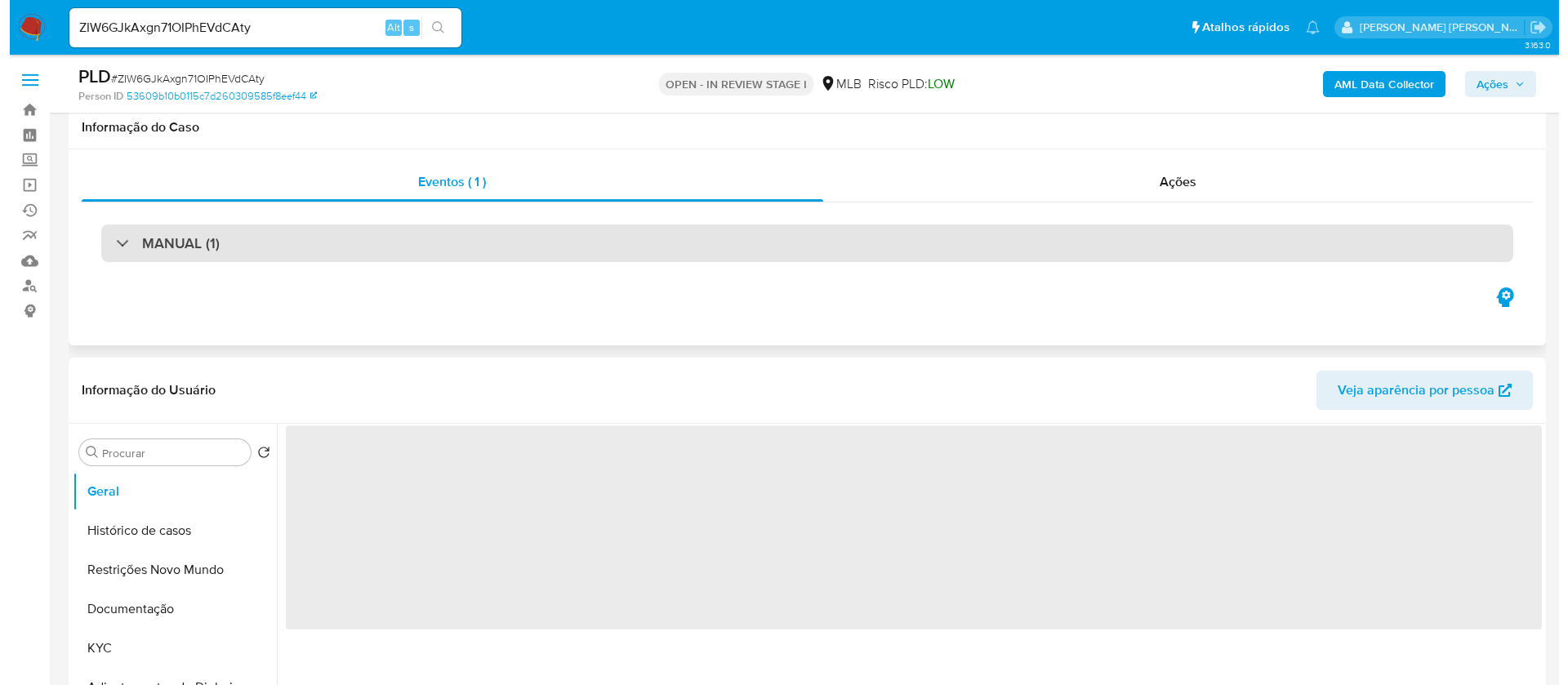
scroll to position [245, 0]
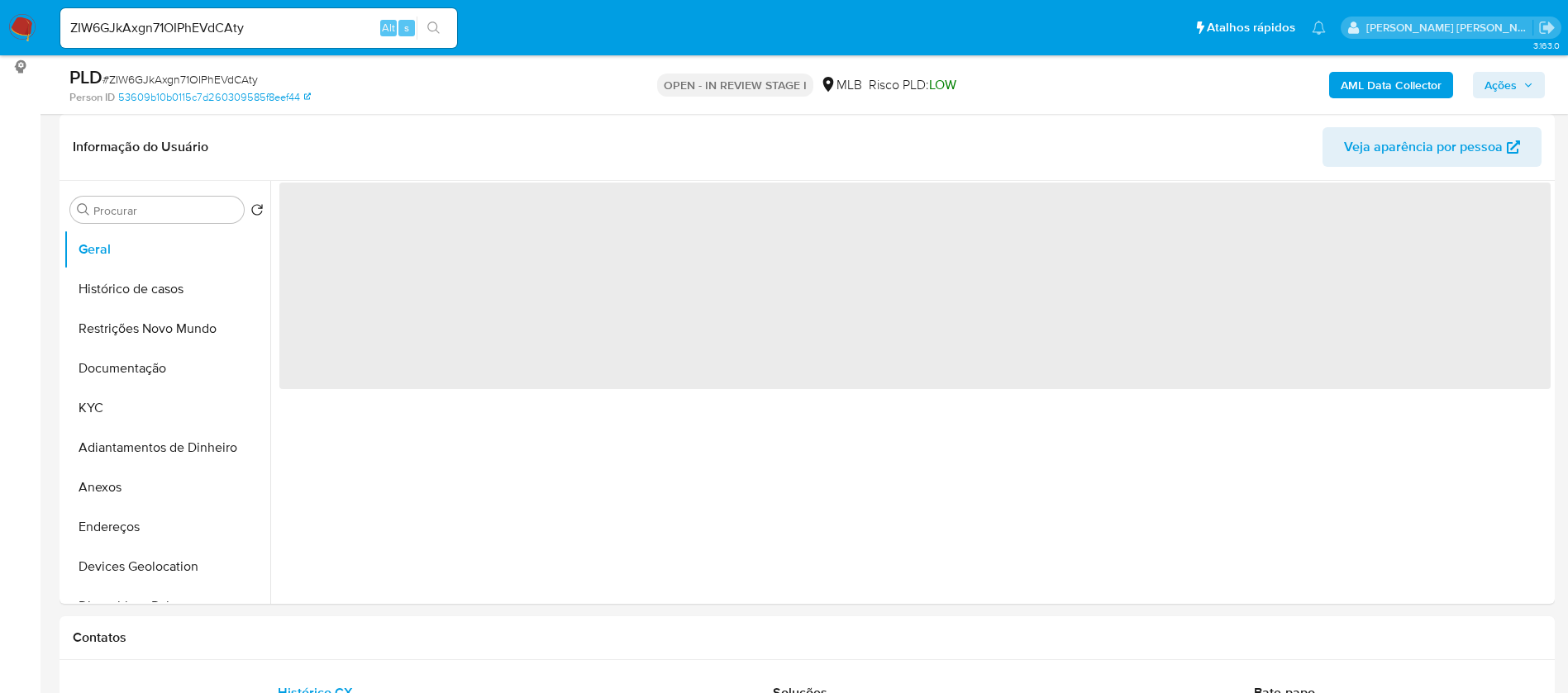
select select "10"
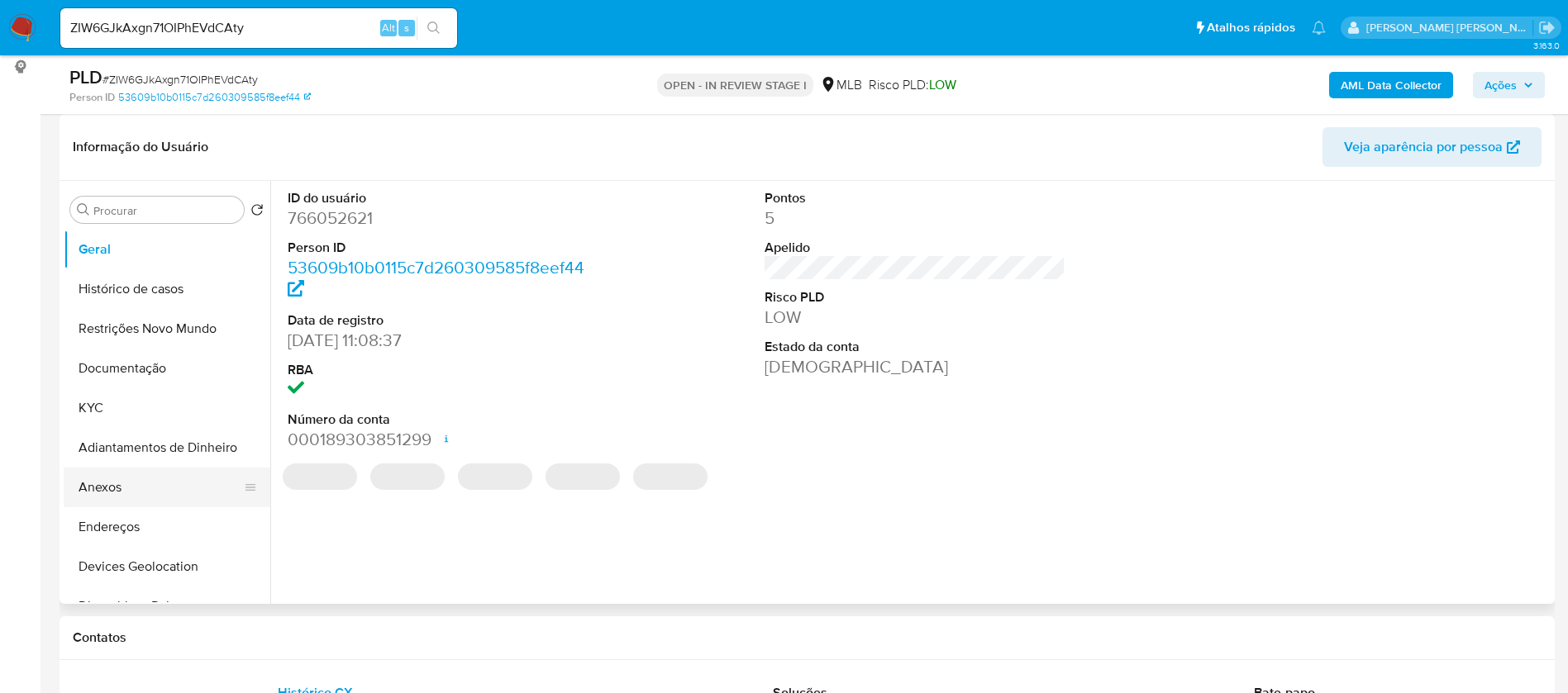
click at [112, 490] on button "Anexos" at bounding box center [160, 488] width 193 height 40
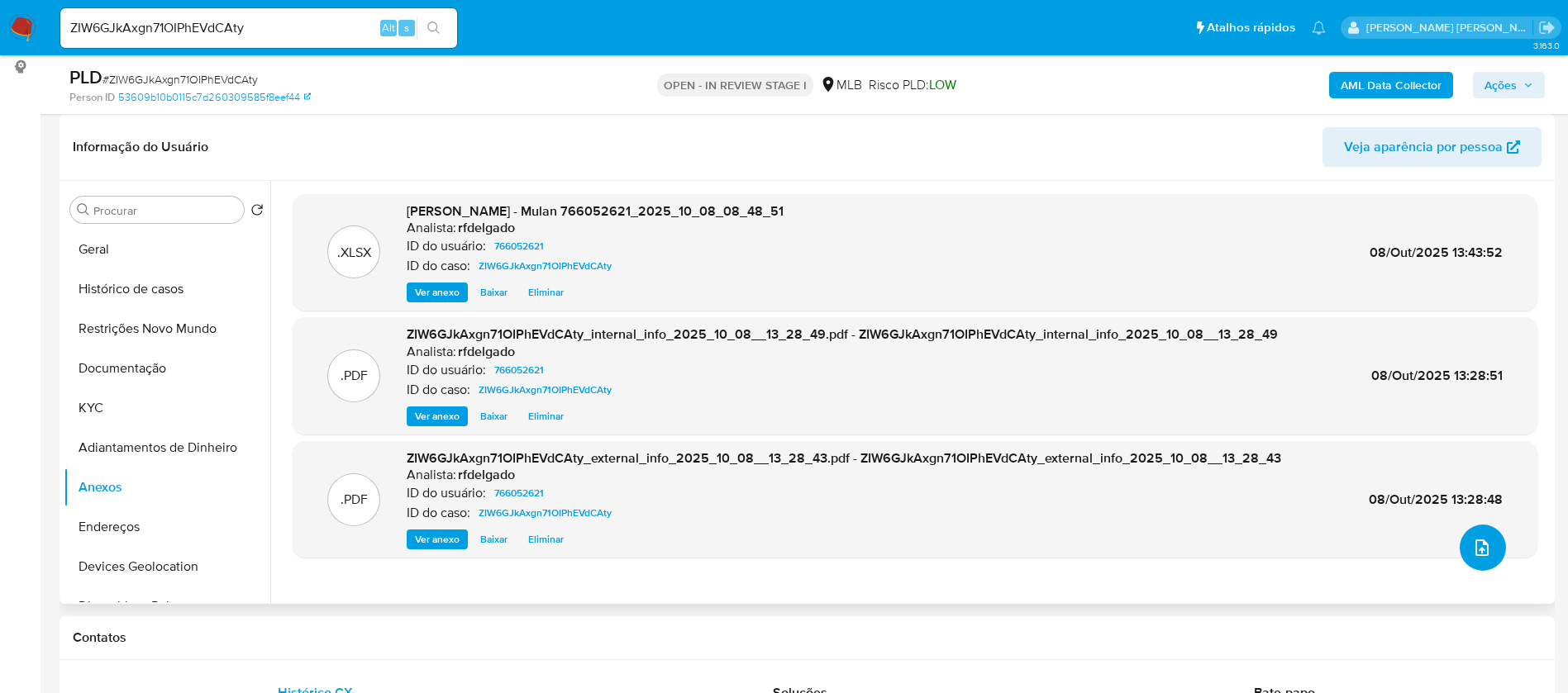
click at [1475, 546] on icon "upload-file" at bounding box center [1482, 548] width 20 height 20
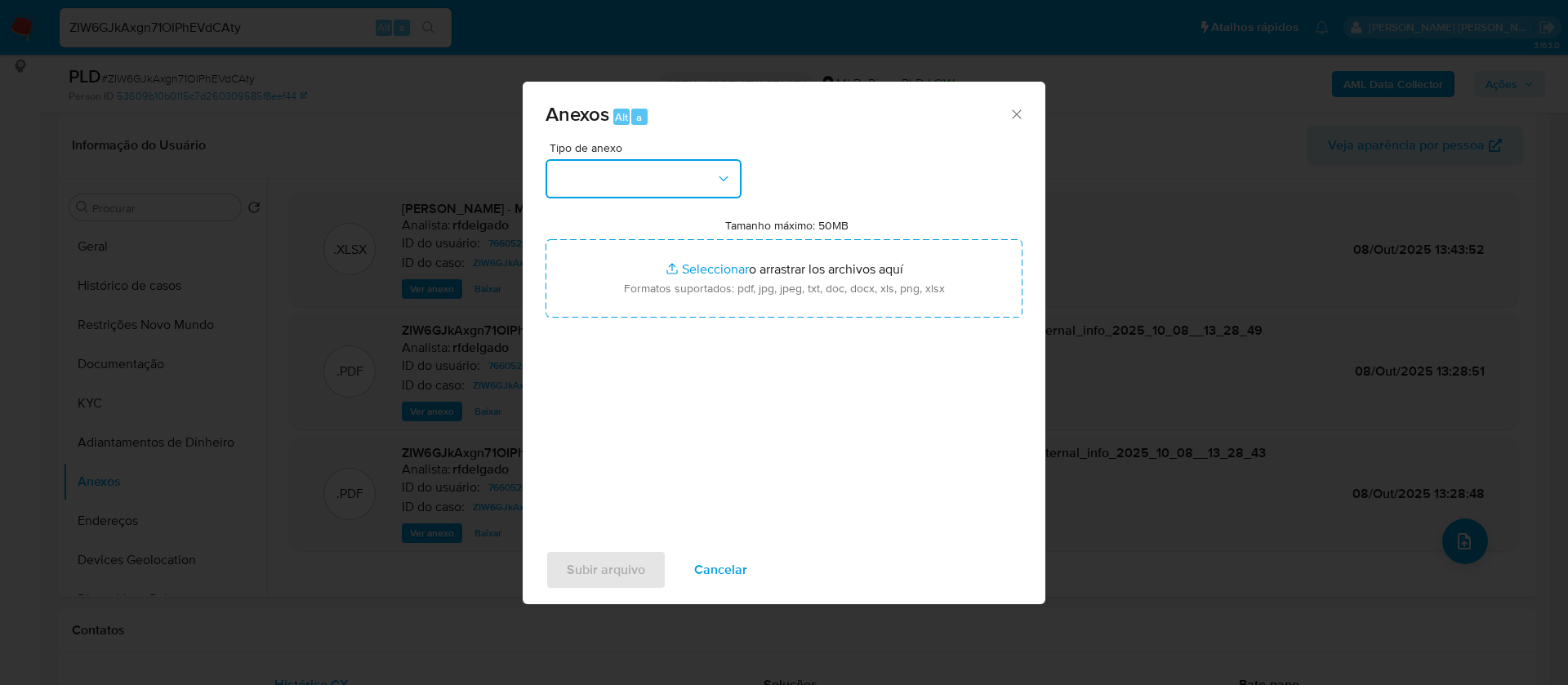
click at [568, 165] on button "button" at bounding box center [644, 179] width 196 height 40
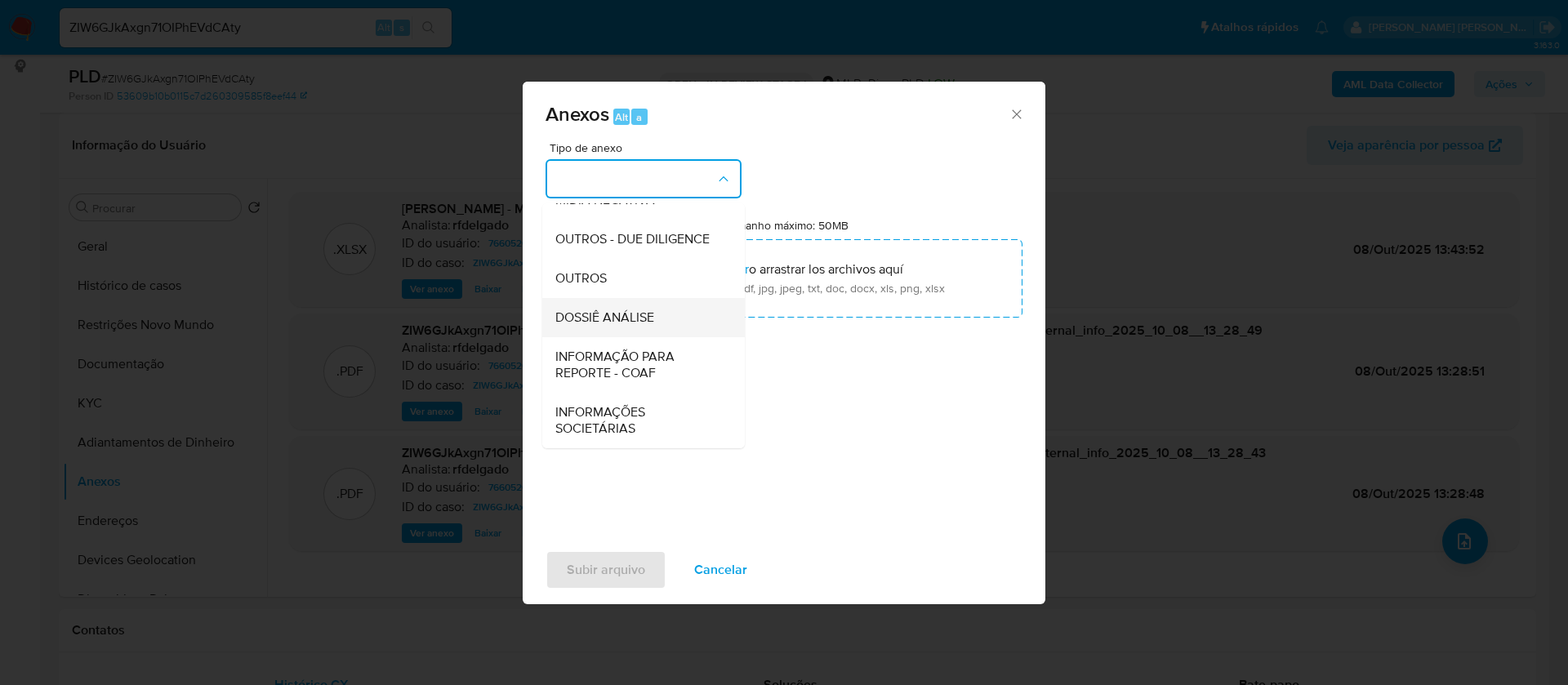
click at [645, 316] on span "DOSSIÊ ANÁLISE" at bounding box center [605, 318] width 99 height 16
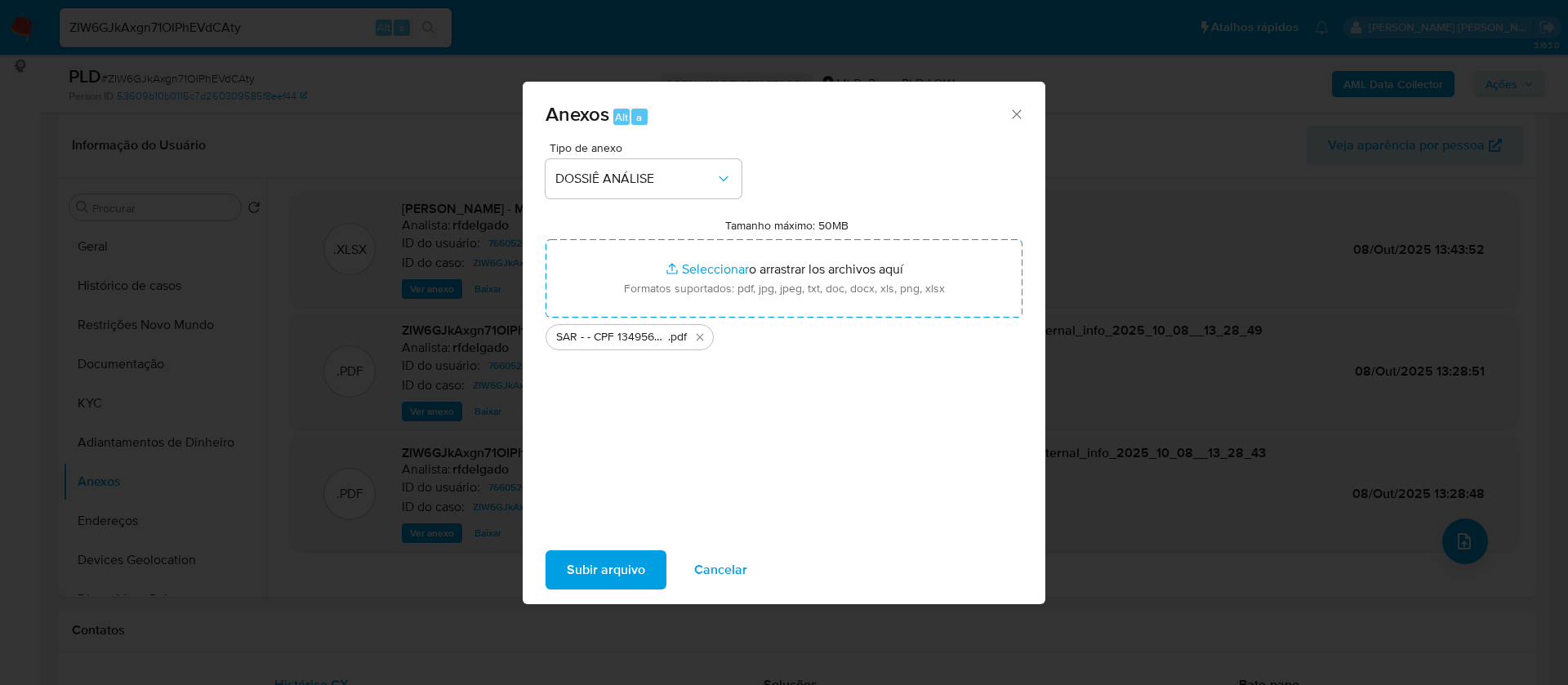
click at [625, 575] on span "Subir arquivo" at bounding box center [606, 570] width 78 height 36
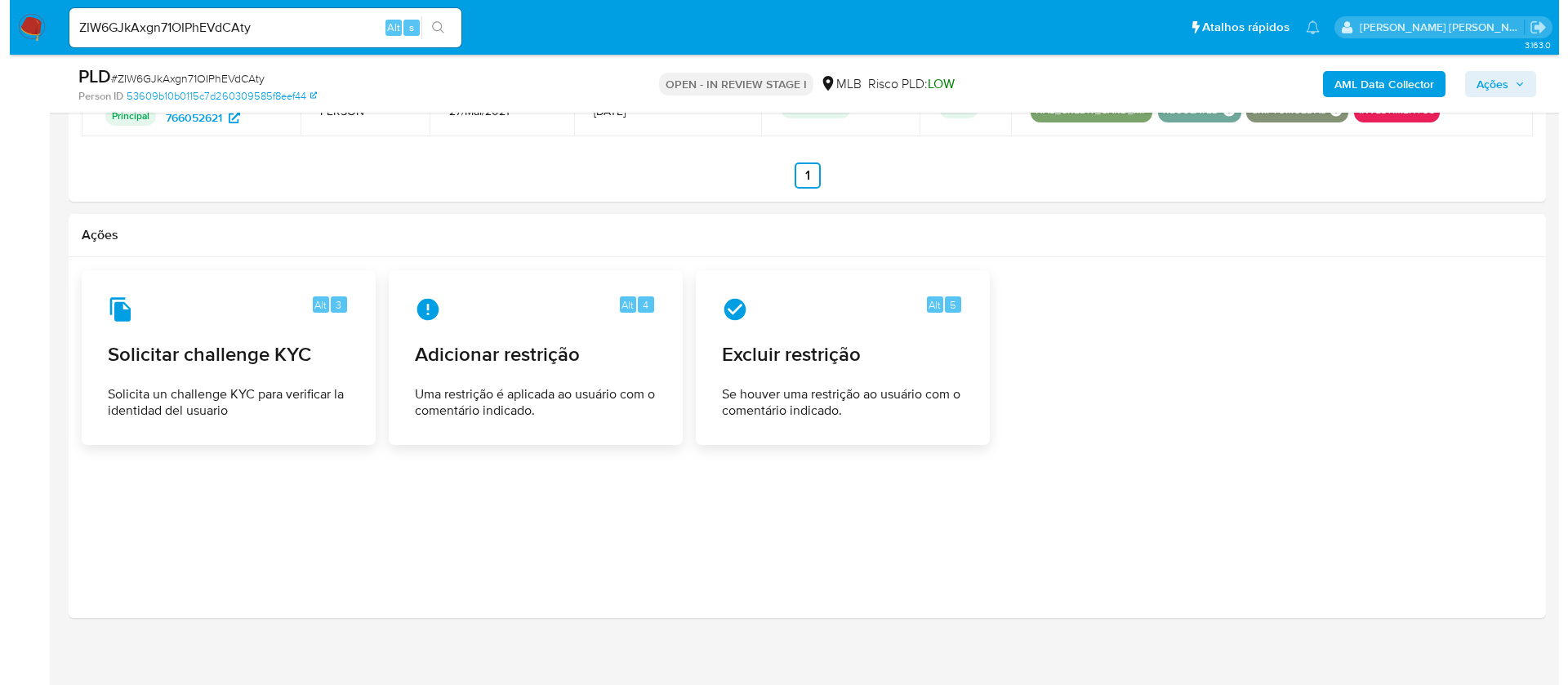
scroll to position [2219, 0]
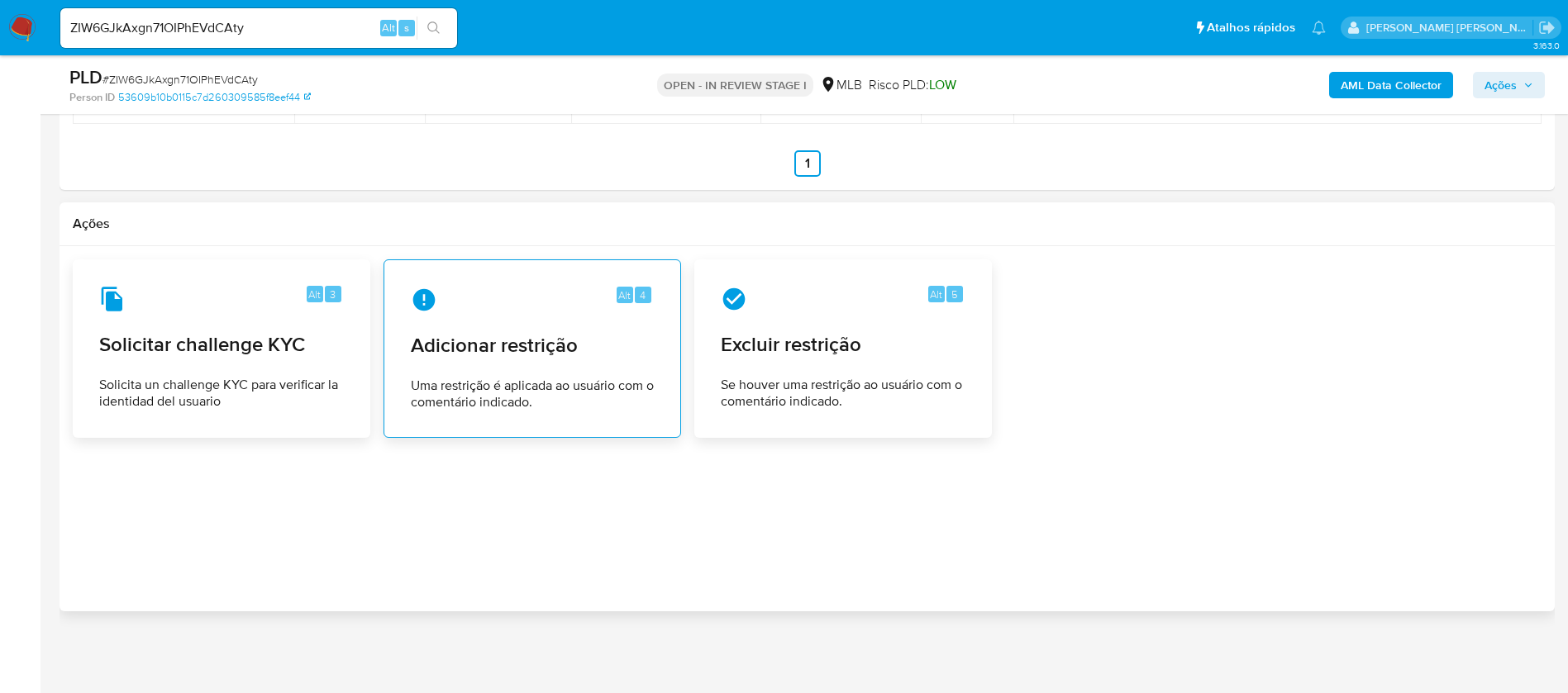
click at [535, 349] on span "Adicionar restrição" at bounding box center [531, 345] width 243 height 25
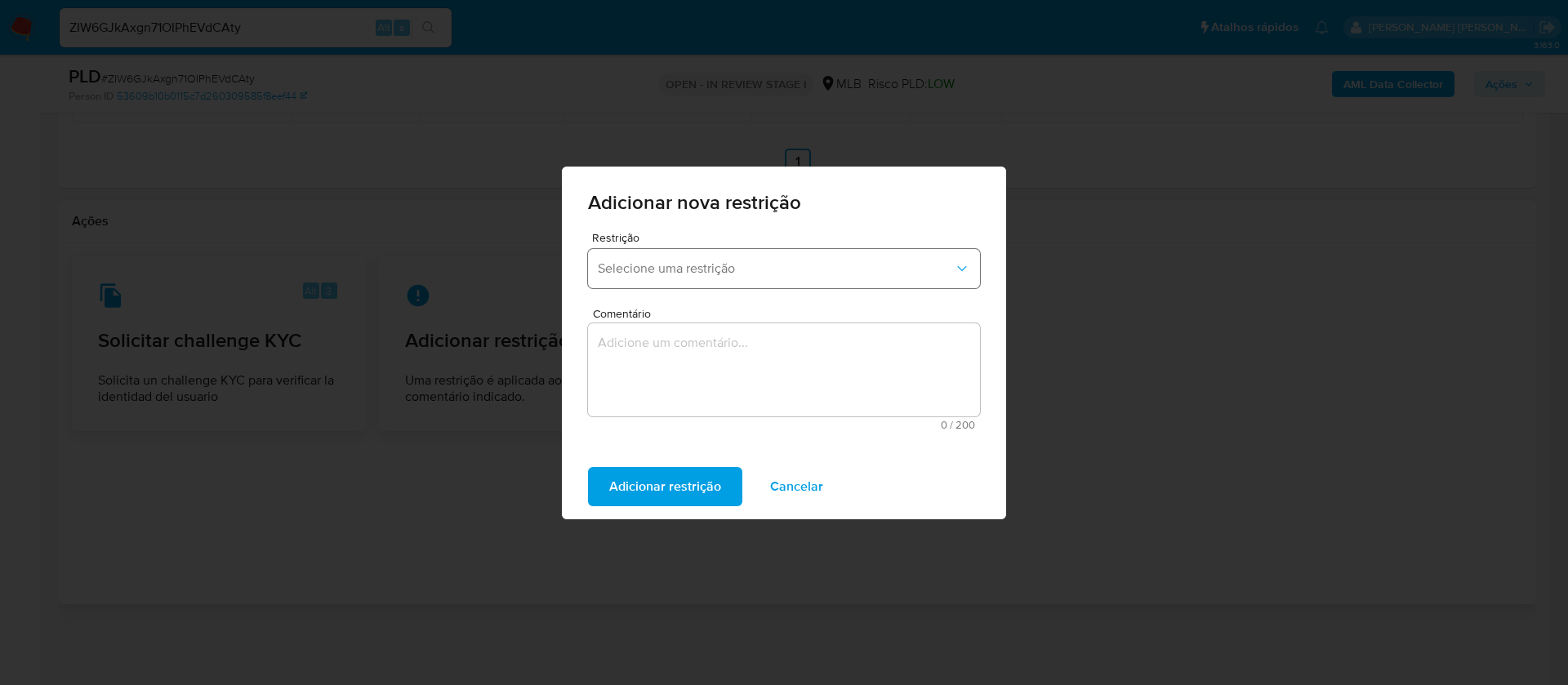
click at [700, 274] on span "Selecione uma restrição" at bounding box center [776, 269] width 356 height 16
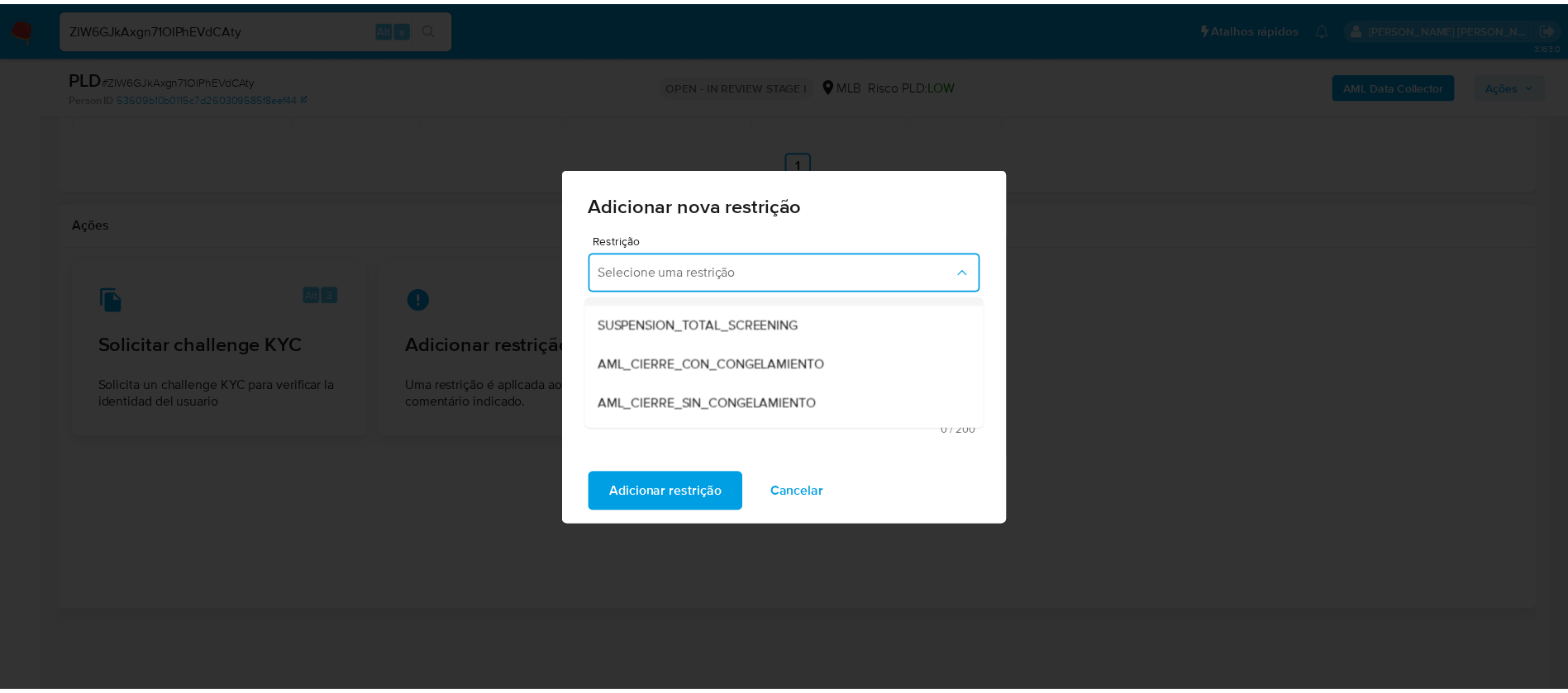
scroll to position [124, 0]
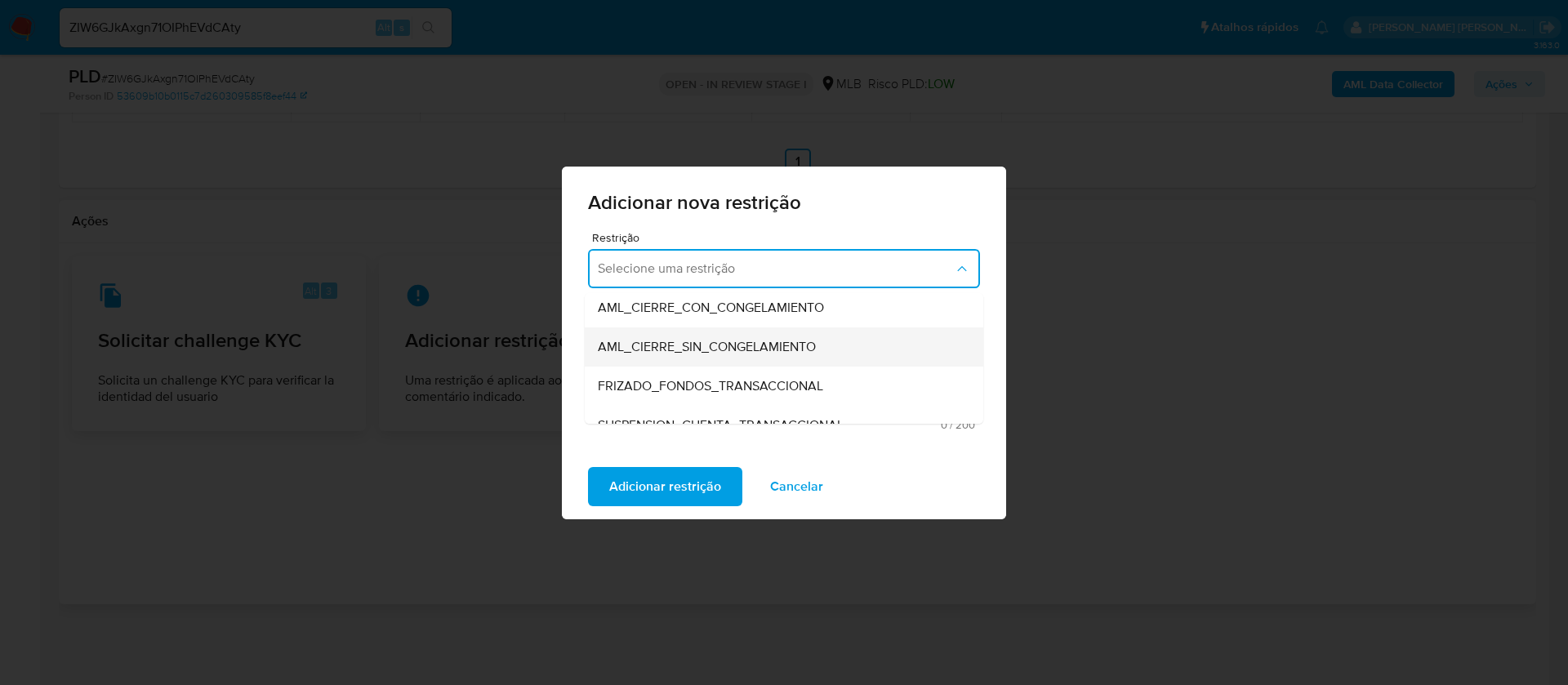
click at [782, 349] on span "AML_CIERRE_SIN_CONGELAMIENTO" at bounding box center [707, 347] width 218 height 16
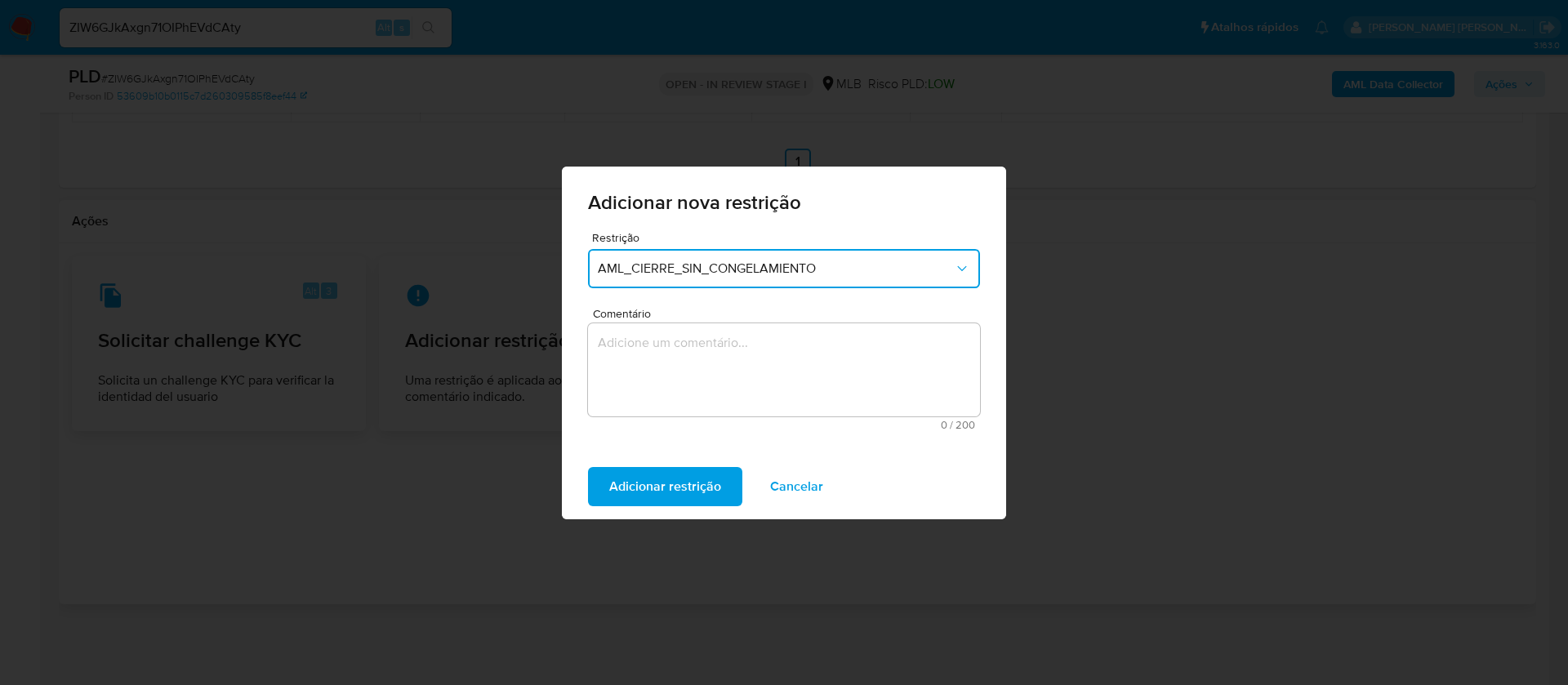
click at [797, 368] on textarea "Comentário" at bounding box center [784, 369] width 392 height 93
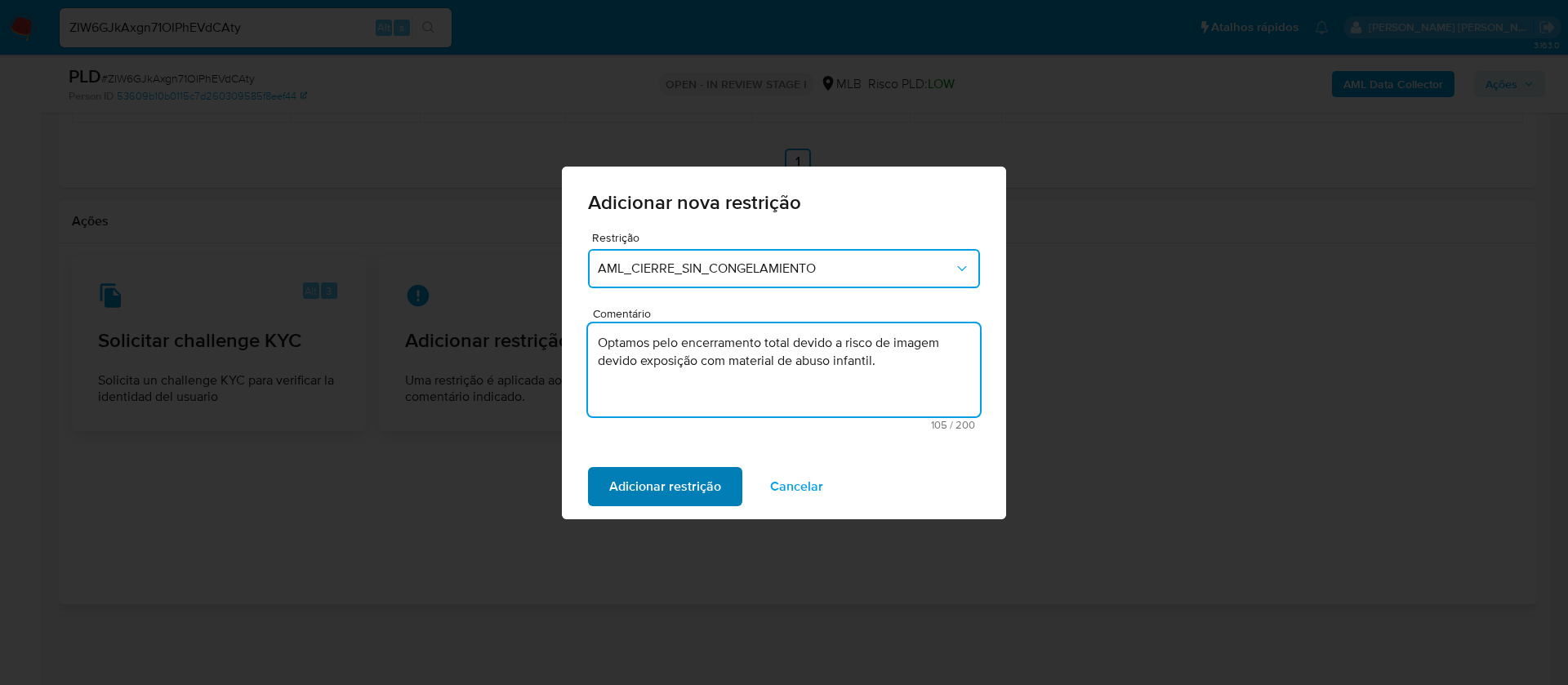
type textarea "Optamos pelo encerramento total devido a risco de imagem devido exposição com m…"
click at [636, 486] on span "Adicionar restrição" at bounding box center [665, 487] width 112 height 36
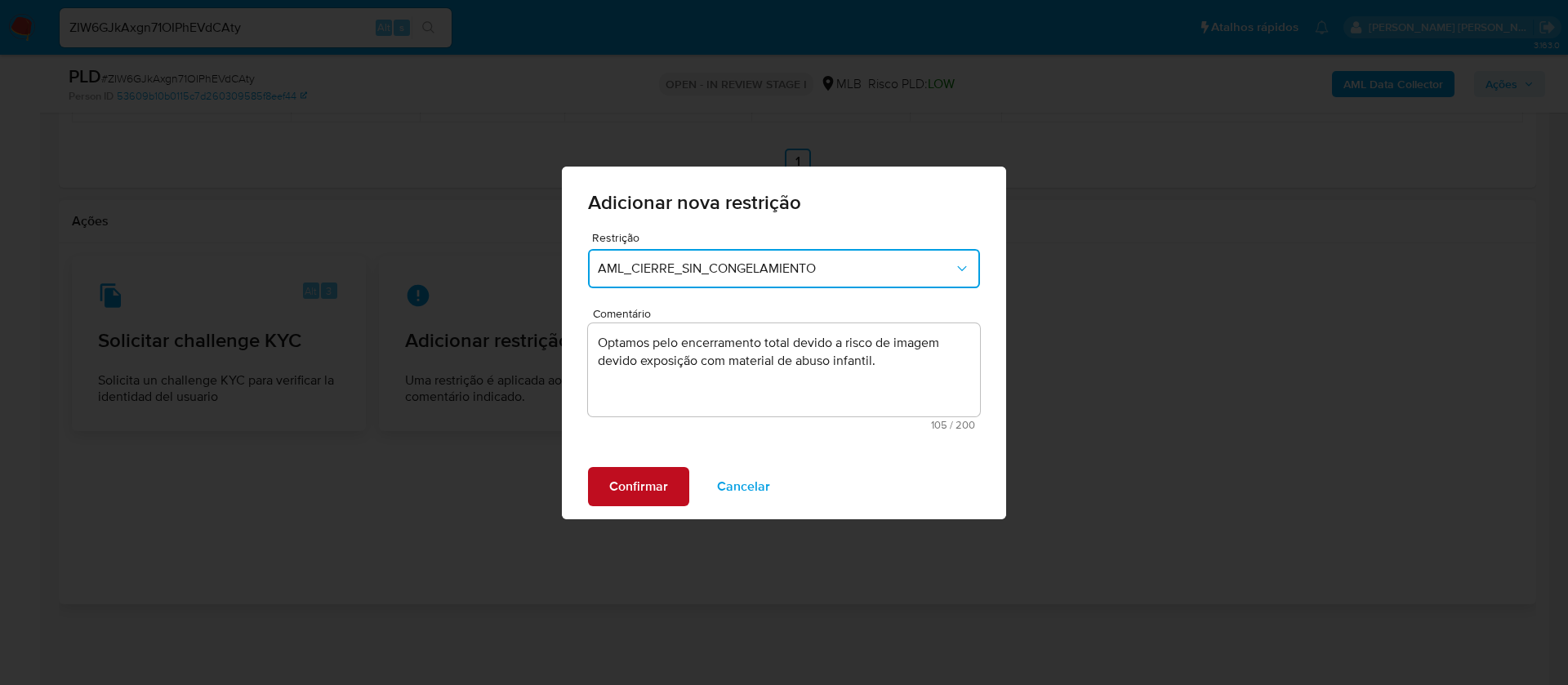
click at [631, 480] on span "Confirmar" at bounding box center [638, 487] width 59 height 36
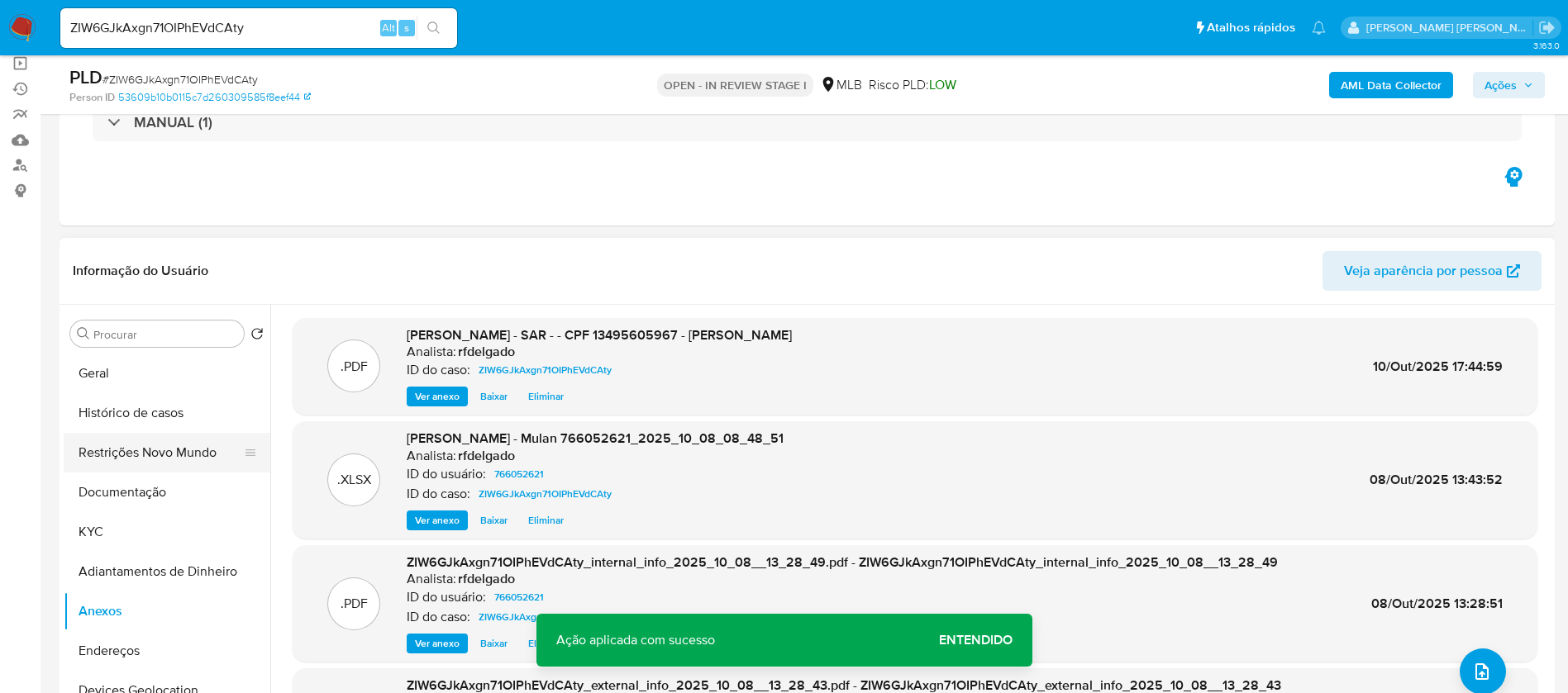
click at [103, 449] on button "Restrições Novo Mundo" at bounding box center [160, 453] width 193 height 40
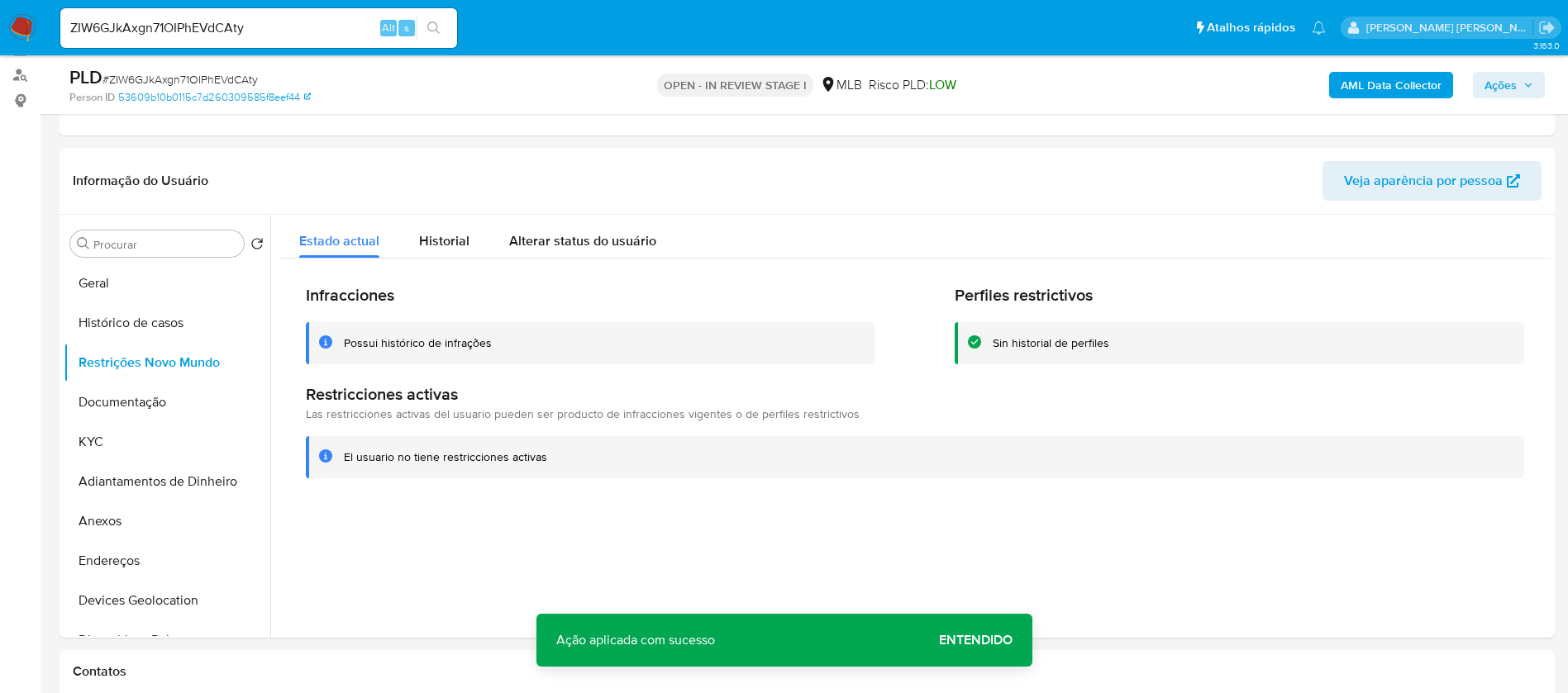
scroll to position [248, 0]
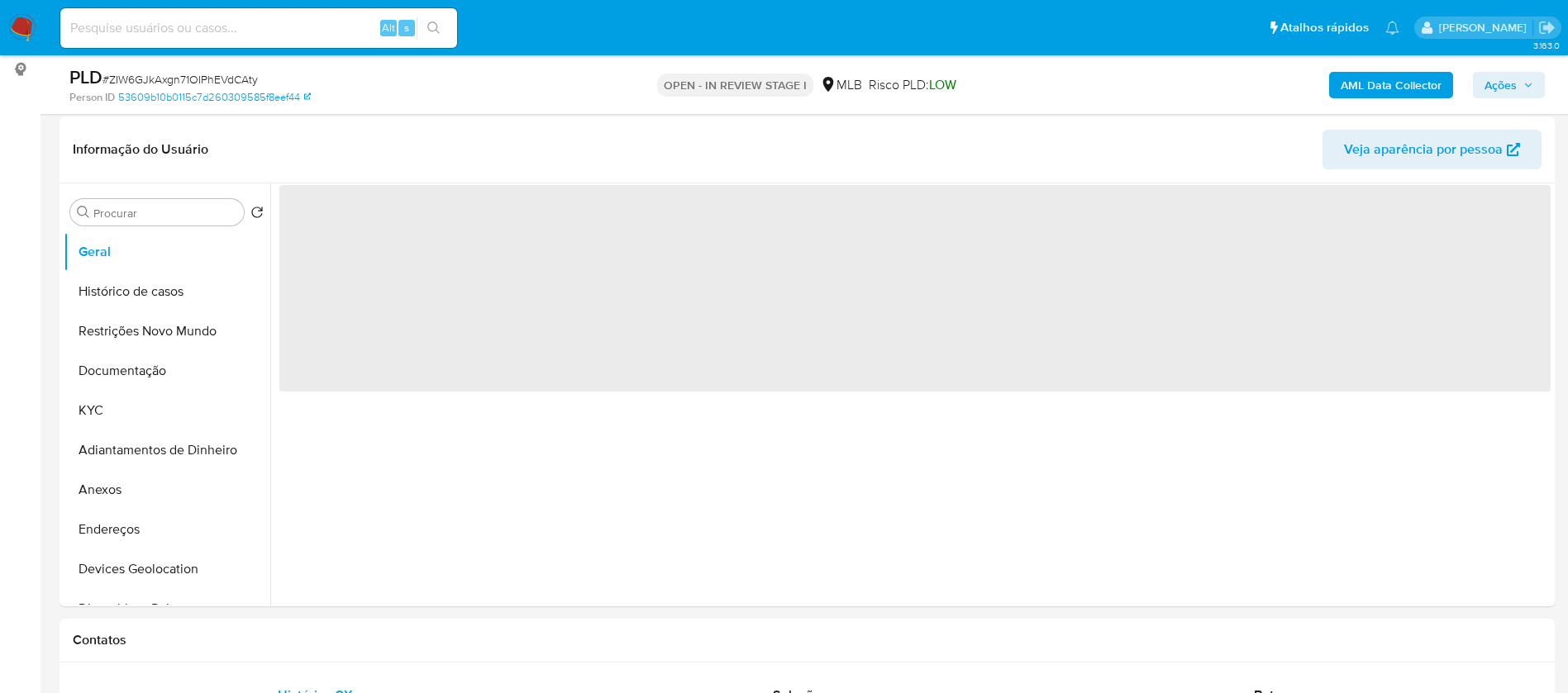
scroll to position [248, 0]
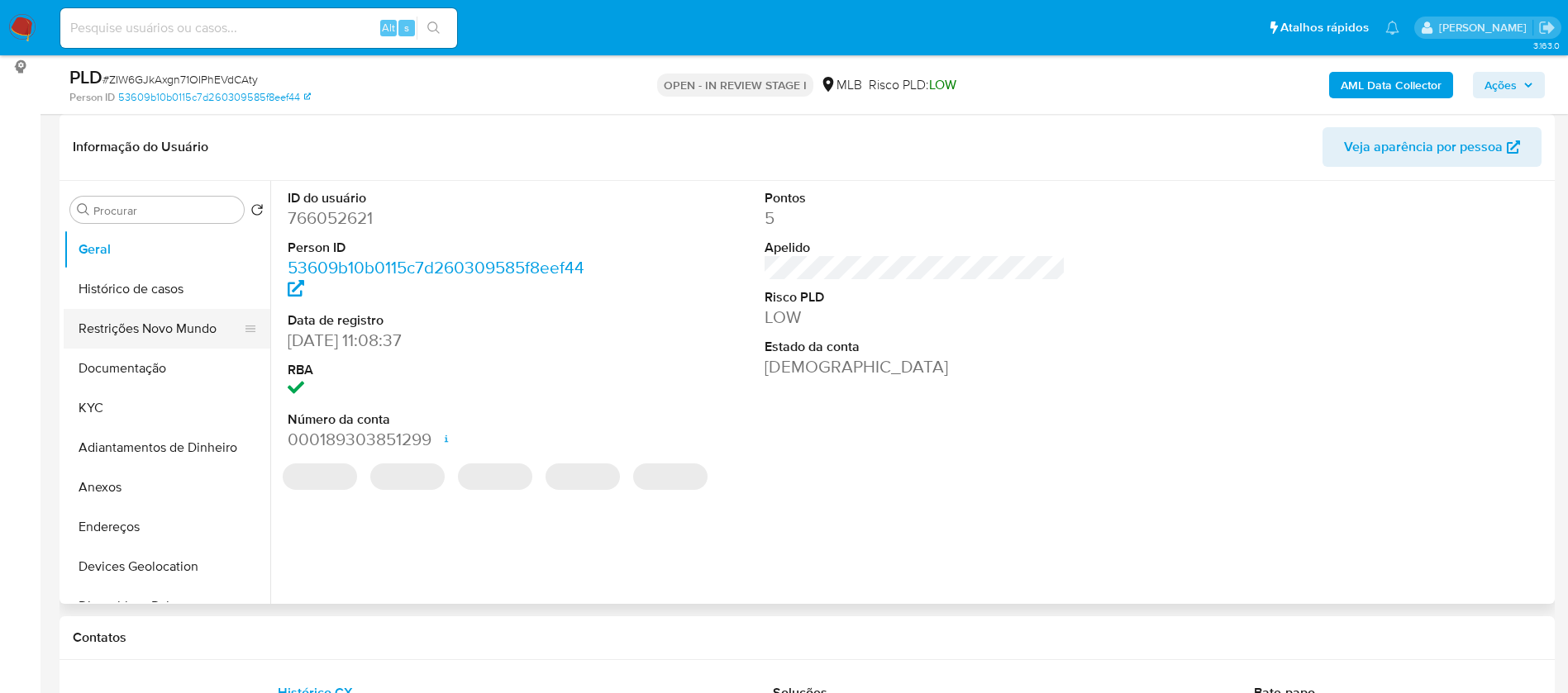
select select "10"
click at [93, 331] on button "Restrições Novo Mundo" at bounding box center [160, 329] width 193 height 40
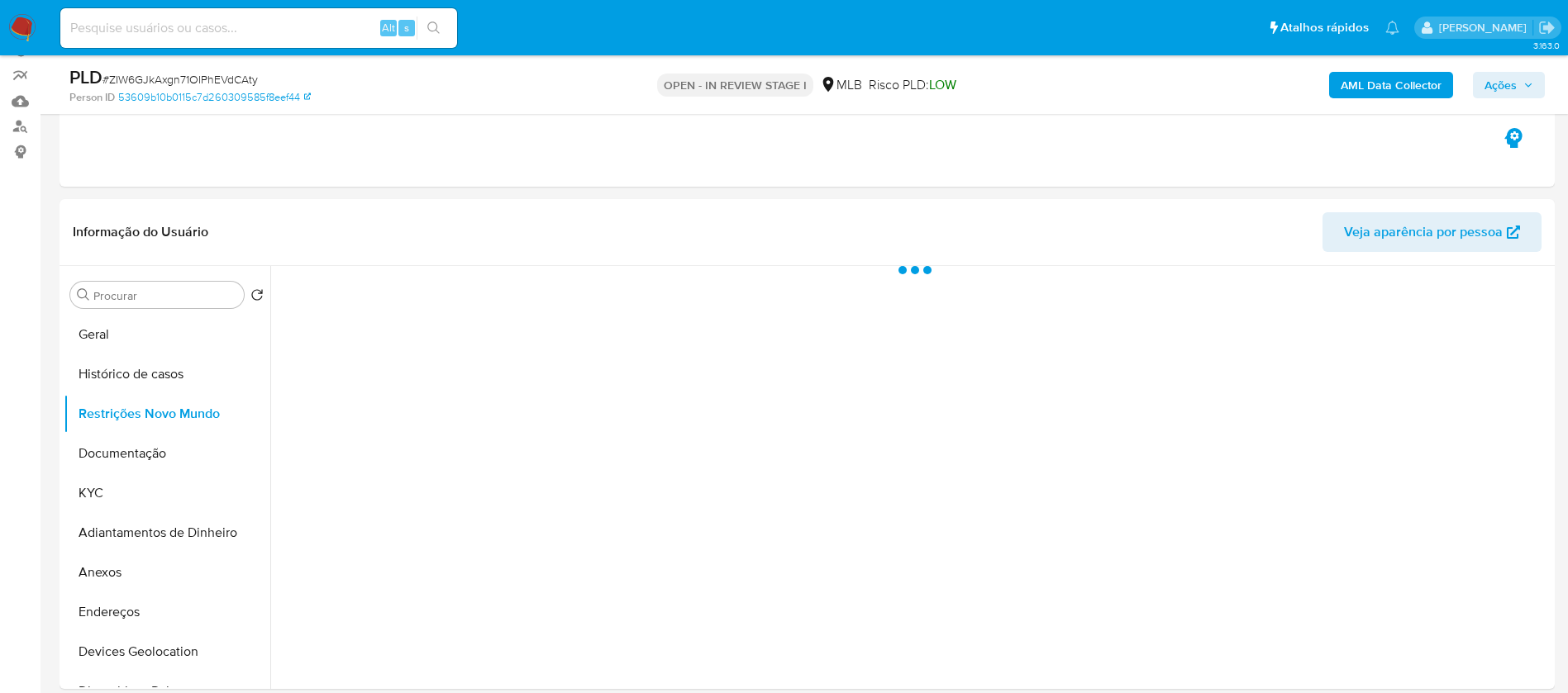
scroll to position [124, 0]
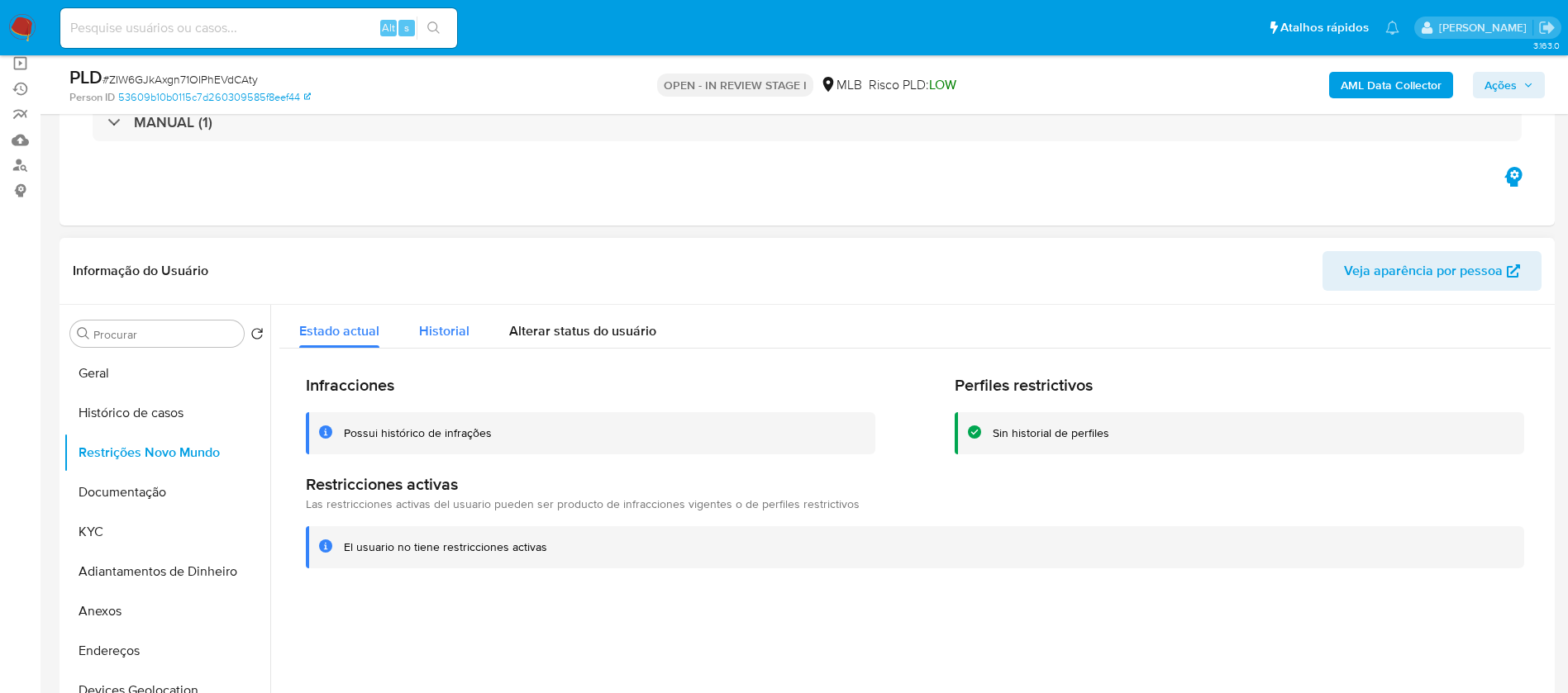
click at [456, 323] on span "Historial" at bounding box center [444, 330] width 50 height 19
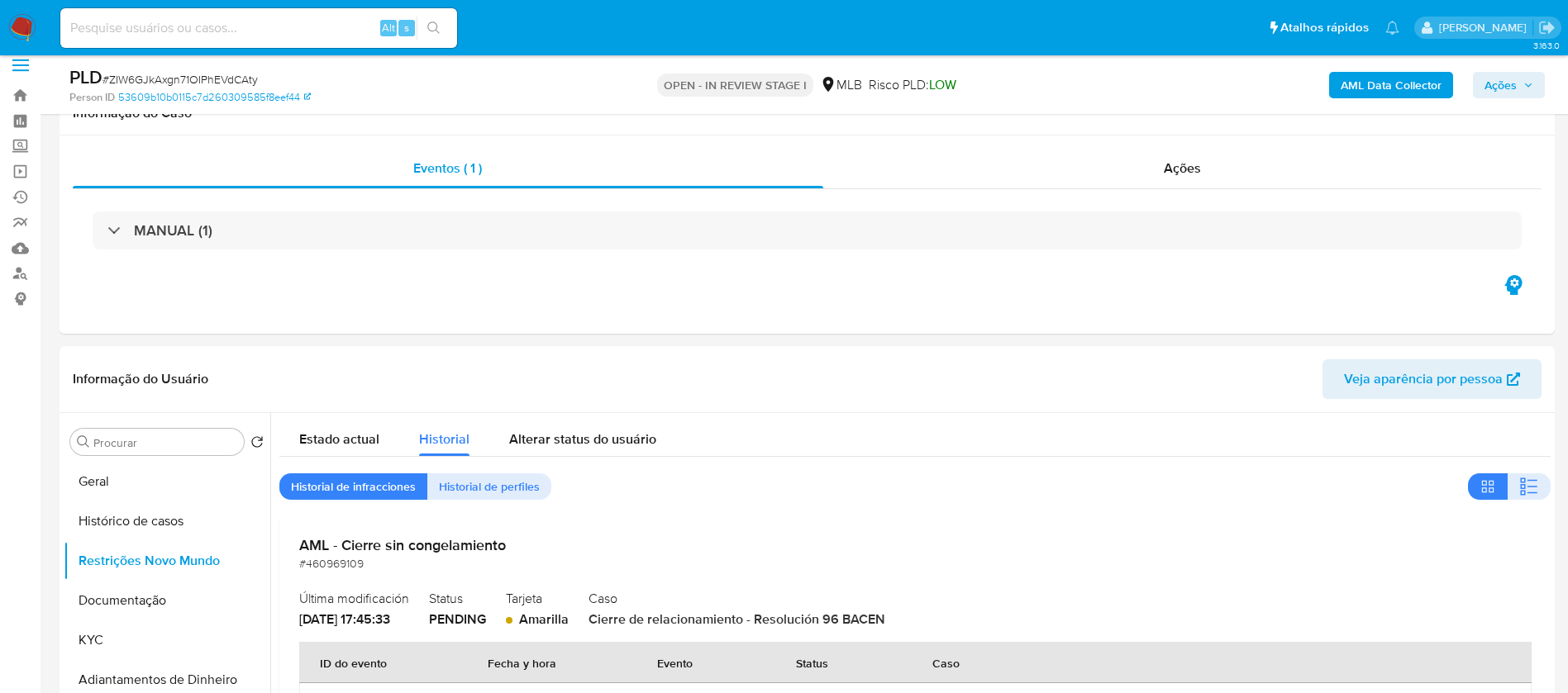
scroll to position [0, 0]
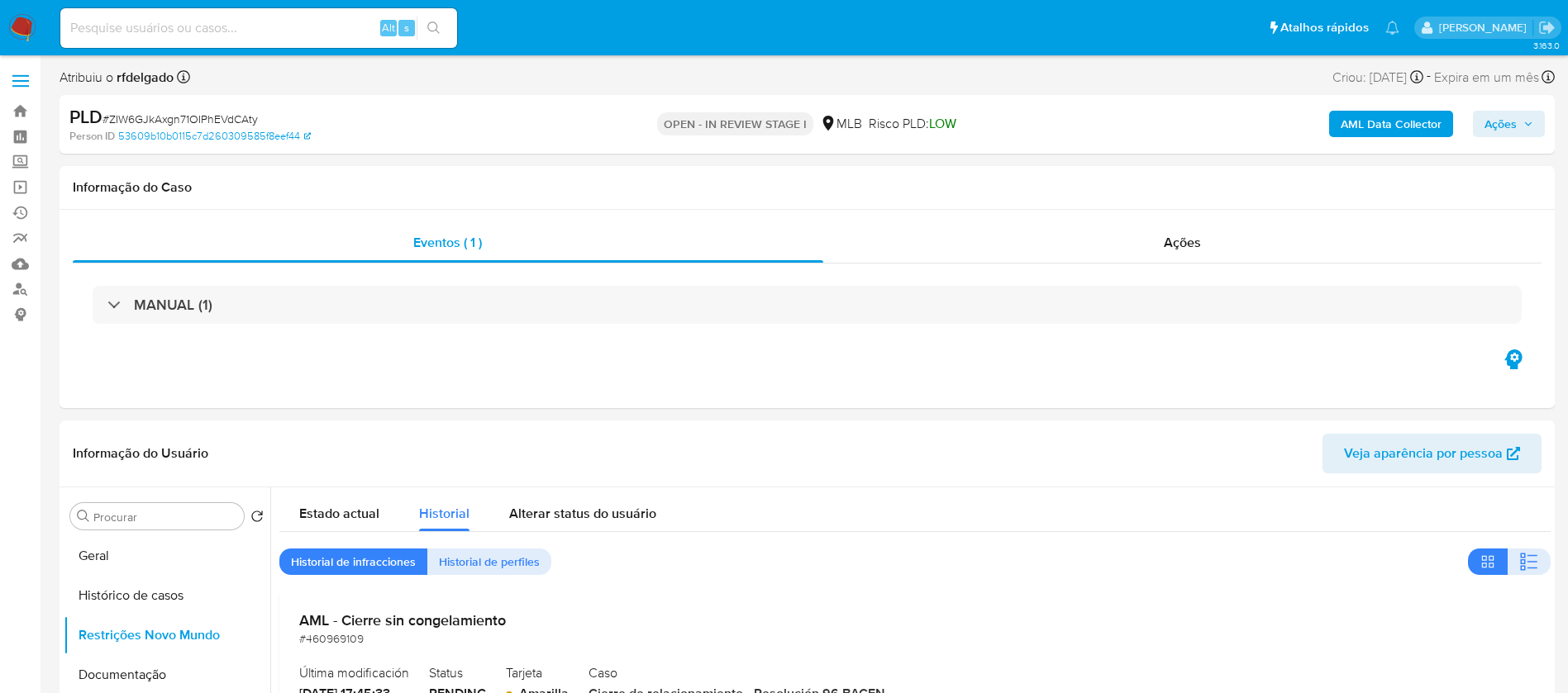
click at [1510, 126] on span "Ações" at bounding box center [1500, 124] width 33 height 27
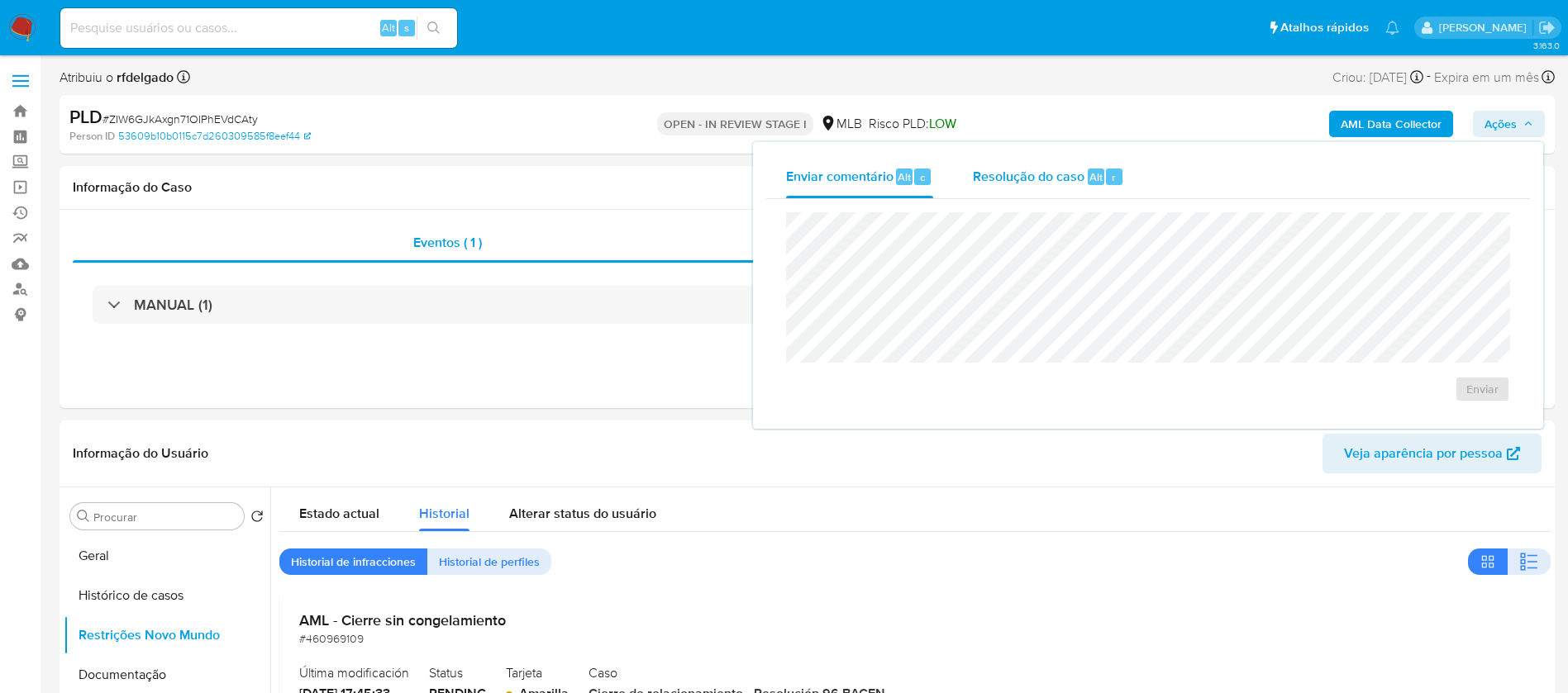
click at [1061, 172] on span "Resolução do caso" at bounding box center [1028, 176] width 112 height 19
click at [1077, 287] on textarea at bounding box center [1148, 301] width 722 height 133
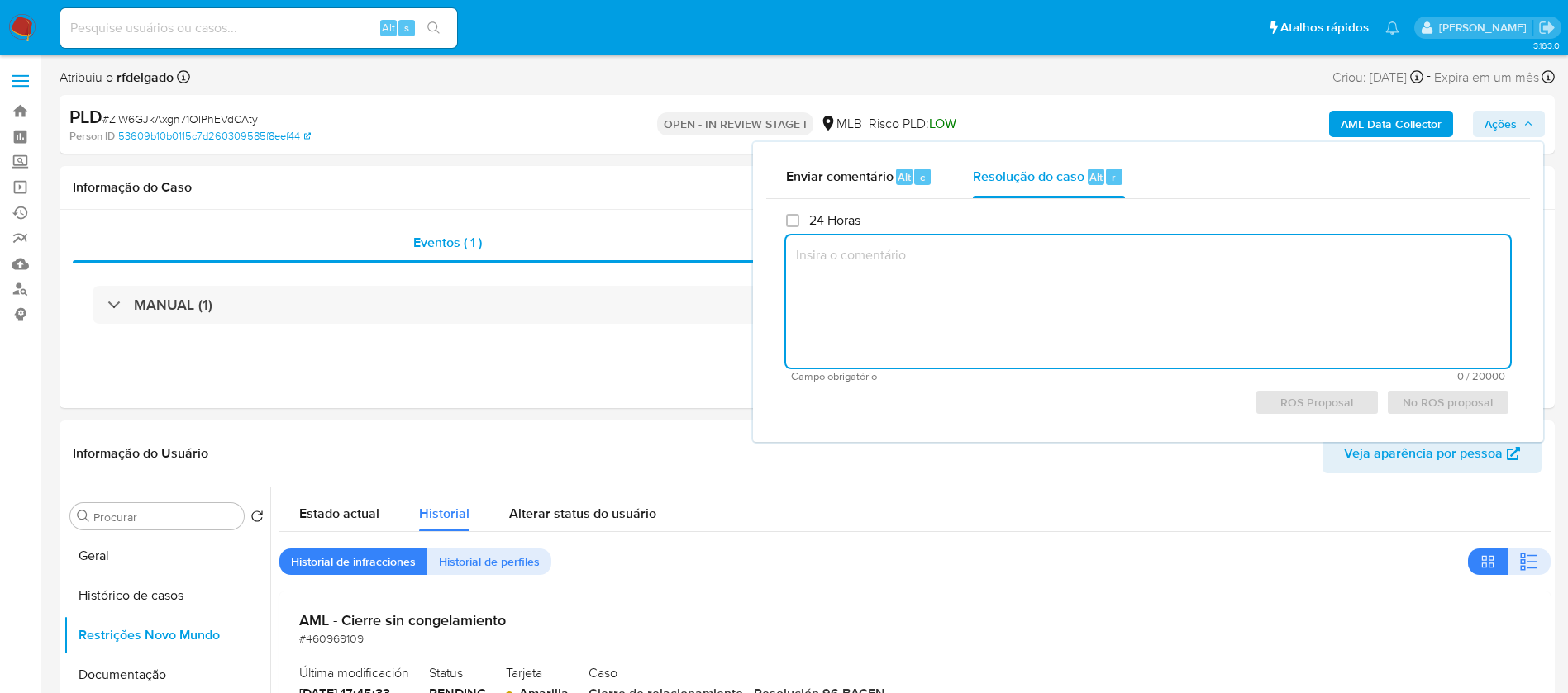
paste textarea "Identificamos, através da validação da nossa custodiante, operações com exposiç…"
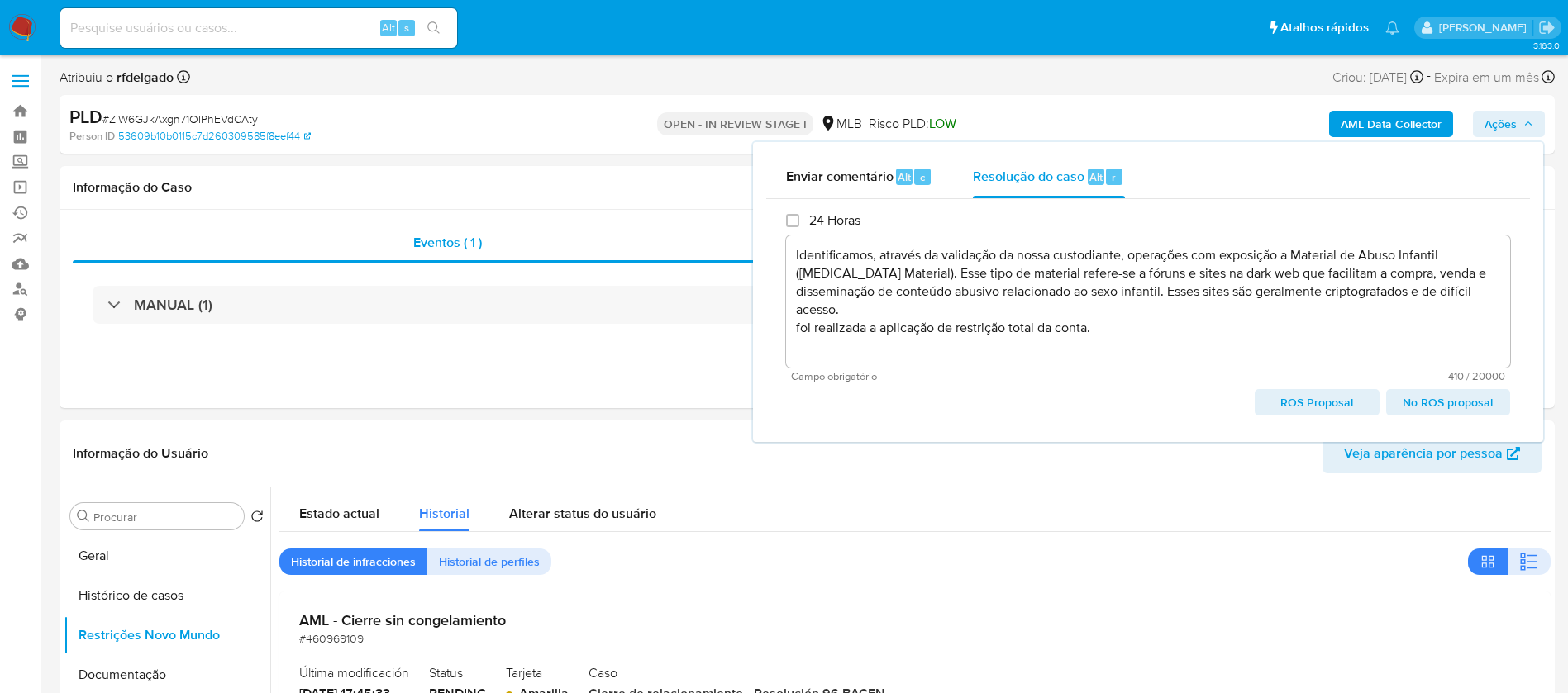
click at [1427, 398] on span "No ROS proposal" at bounding box center [1448, 403] width 101 height 23
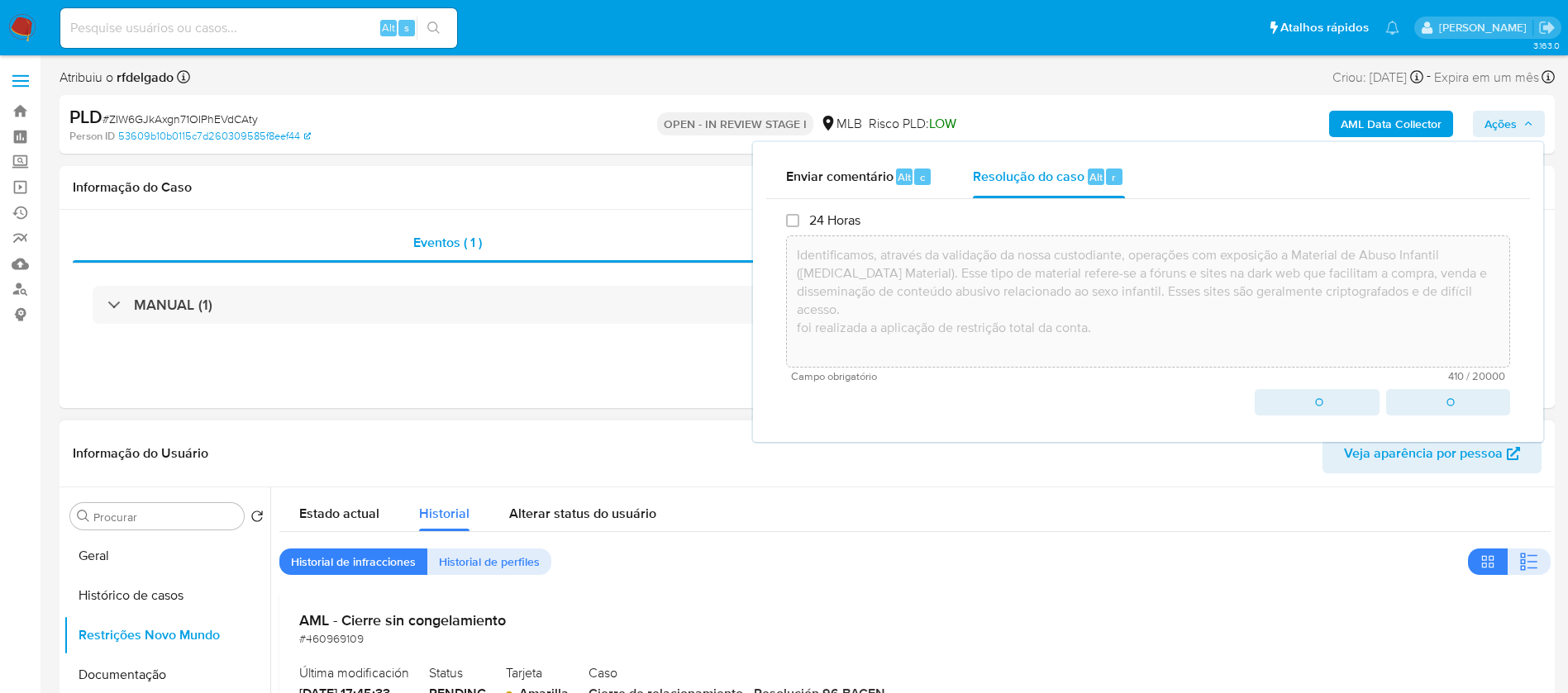
type textarea "Identificamos, através da validação da nossa custodiante, operações com exposiç…"
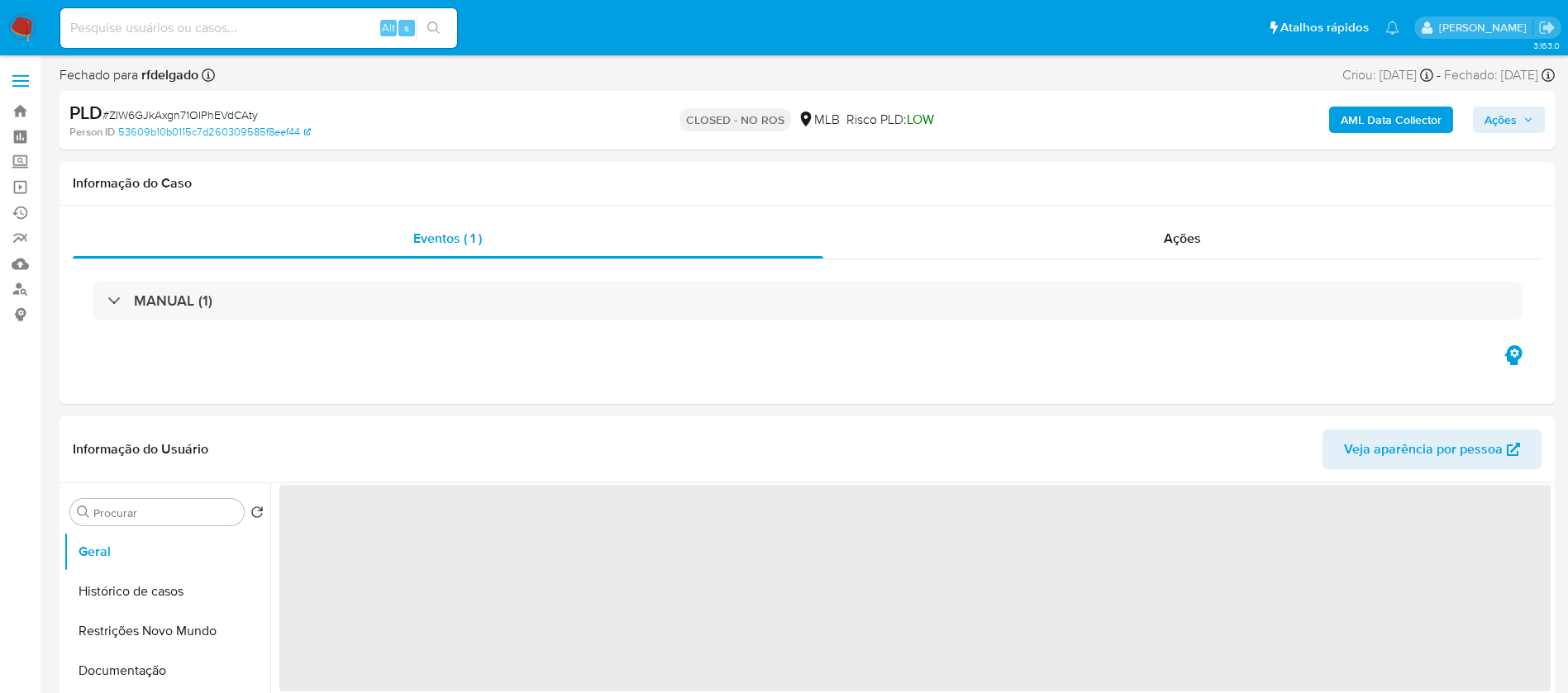
select select "10"
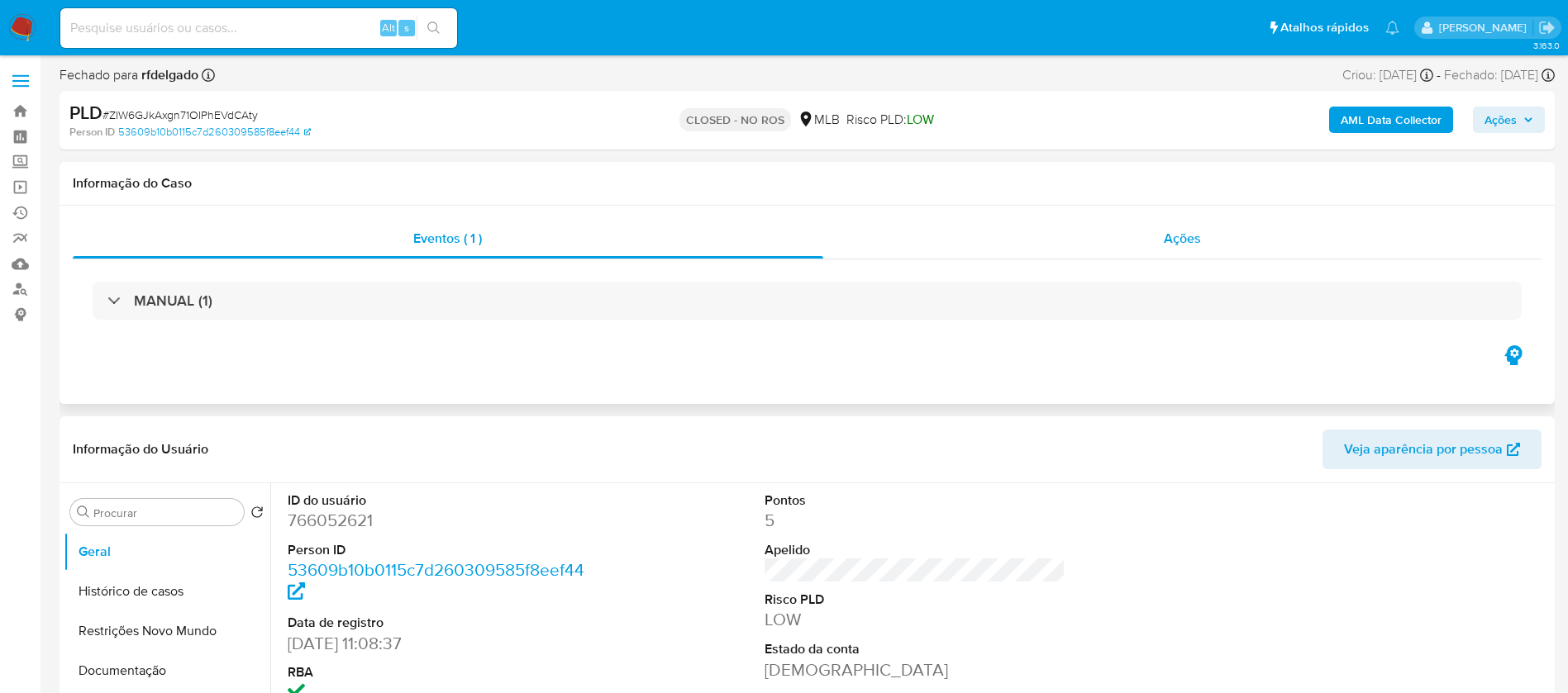
click at [1122, 228] on div "Ações" at bounding box center [1183, 239] width 719 height 40
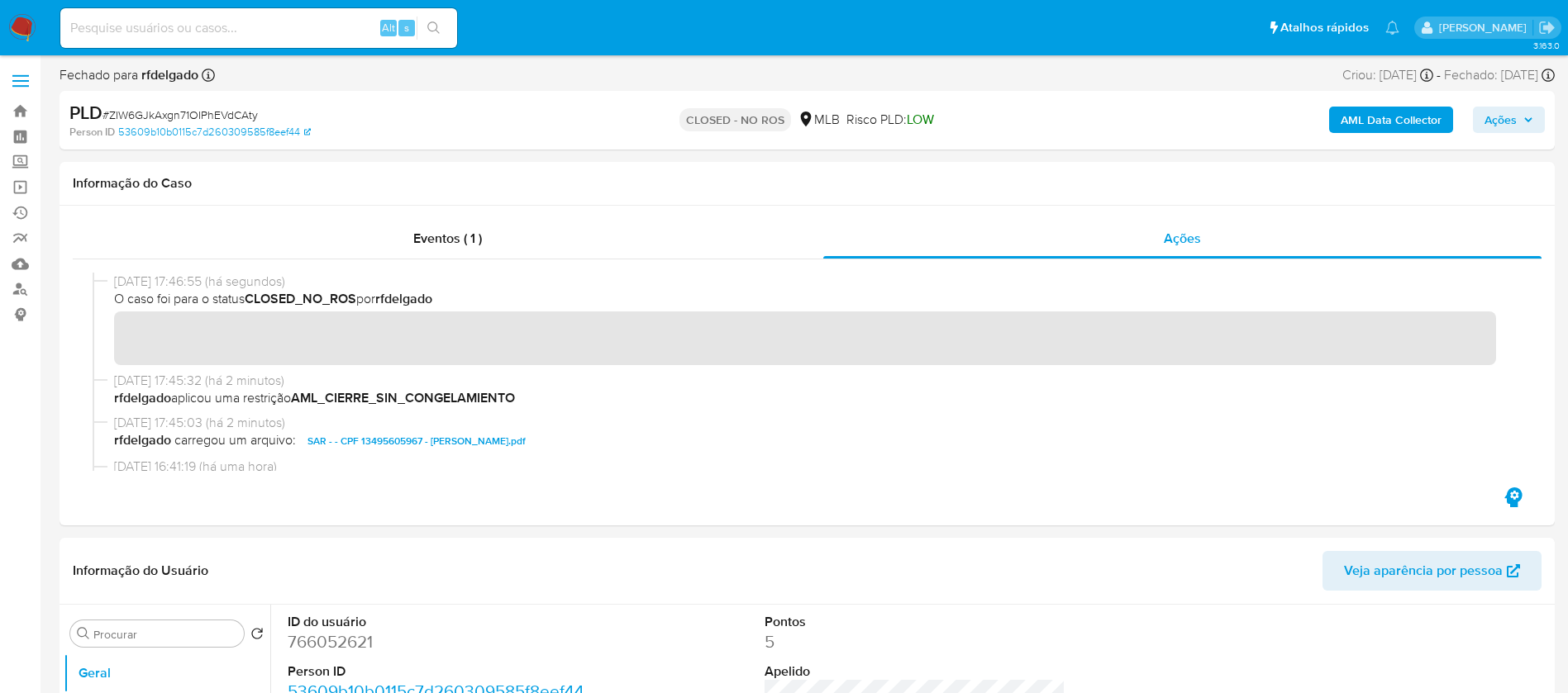
click at [757, 68] on div "Fechado para rfdelgado Asignado el: [DATE] 11:30:09 Criou: [DATE] Criou: [DATE]…" at bounding box center [807, 78] width 1495 height 25
click at [847, 175] on h1 "Informação do Caso" at bounding box center [807, 183] width 1469 height 17
click at [292, 33] on input at bounding box center [259, 28] width 397 height 22
paste input "IUR4OXwpMJL7ppi5LREVlI8Q"
type input "IUR4OXwpMJL7ppi5LREVlI8Q"
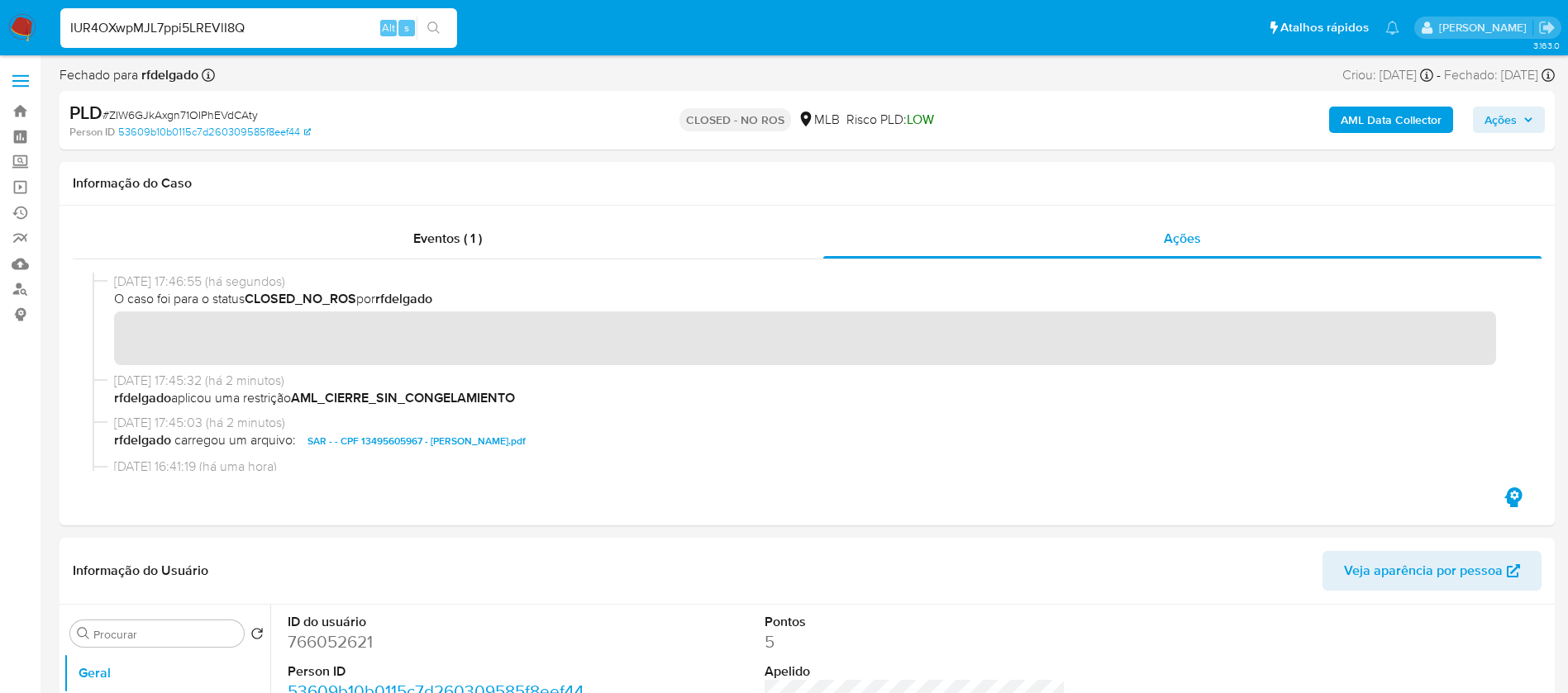
click at [443, 33] on button "search-icon" at bounding box center [433, 28] width 34 height 23
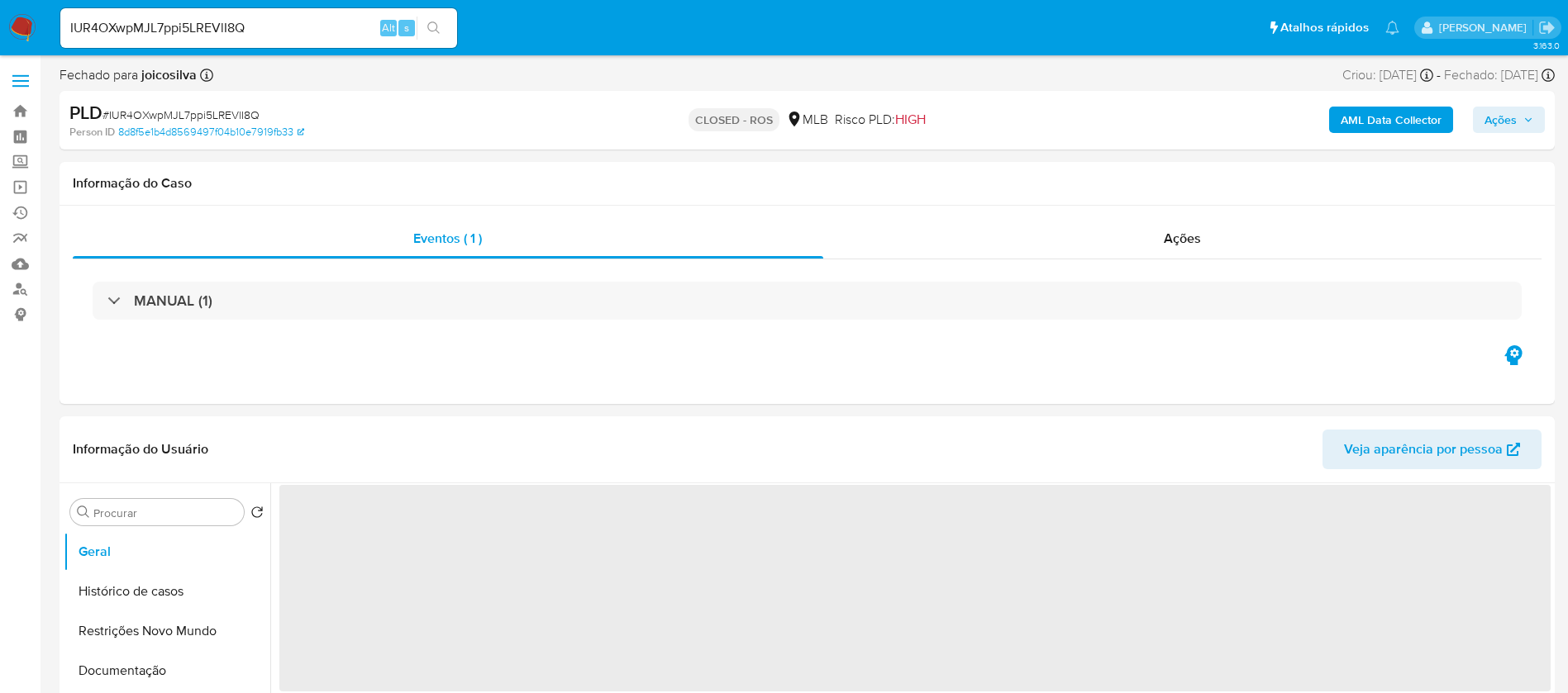
select select "10"
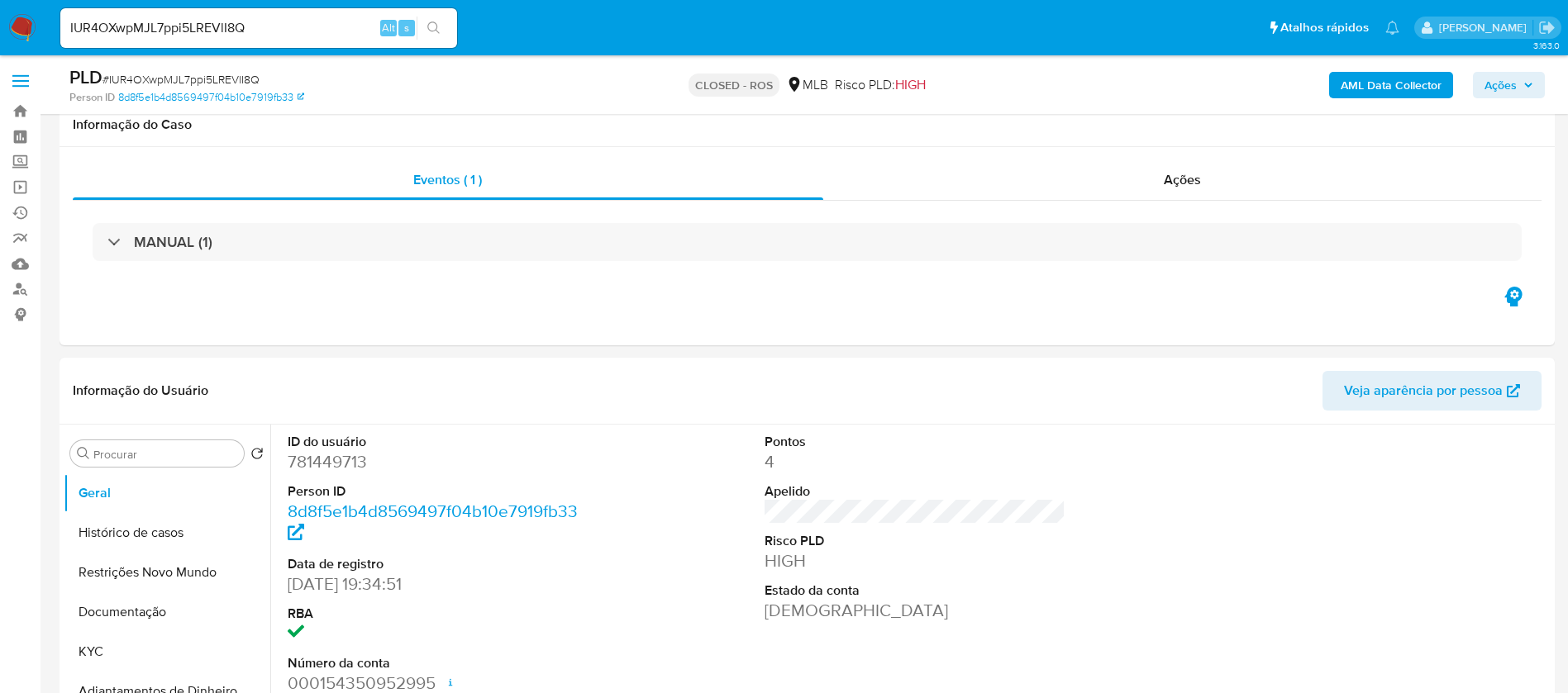
scroll to position [248, 0]
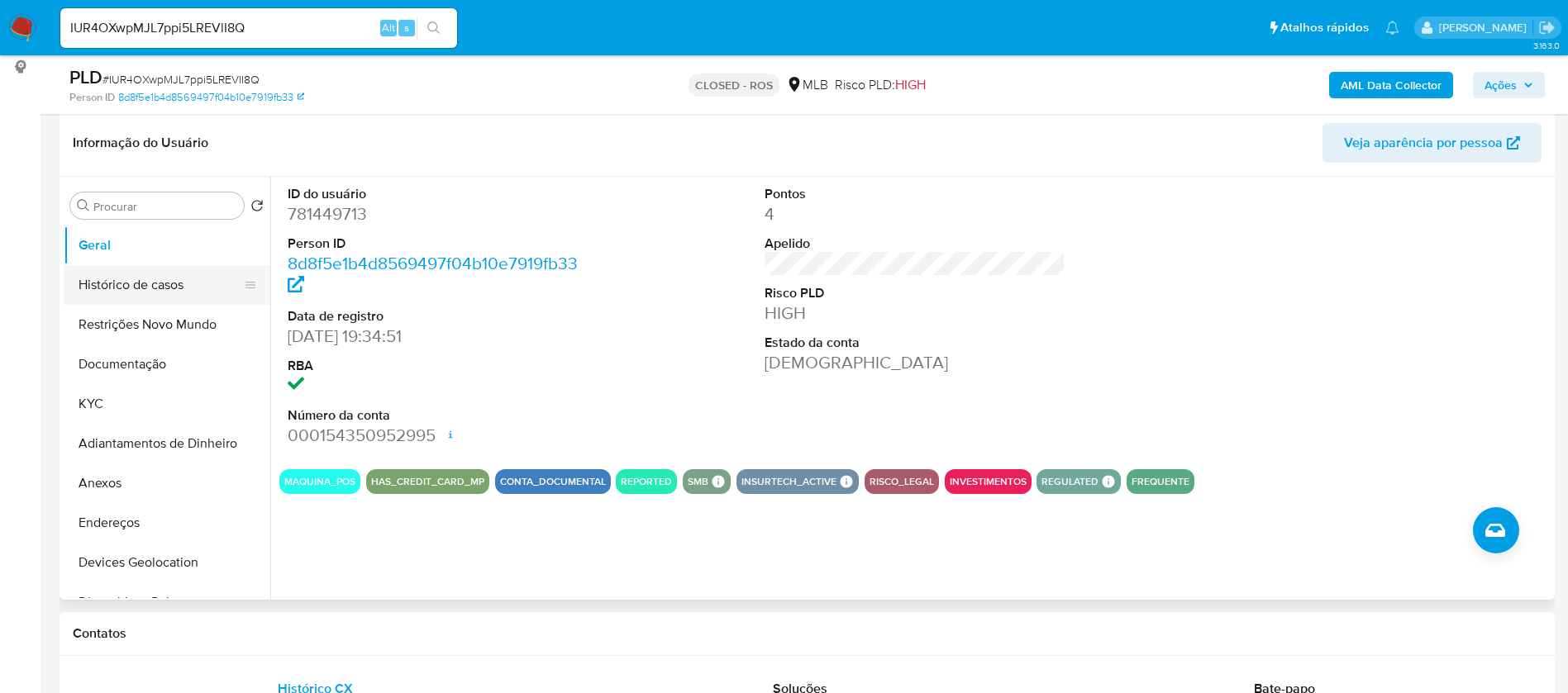
click at [88, 279] on button "Histórico de casos" at bounding box center [160, 285] width 193 height 40
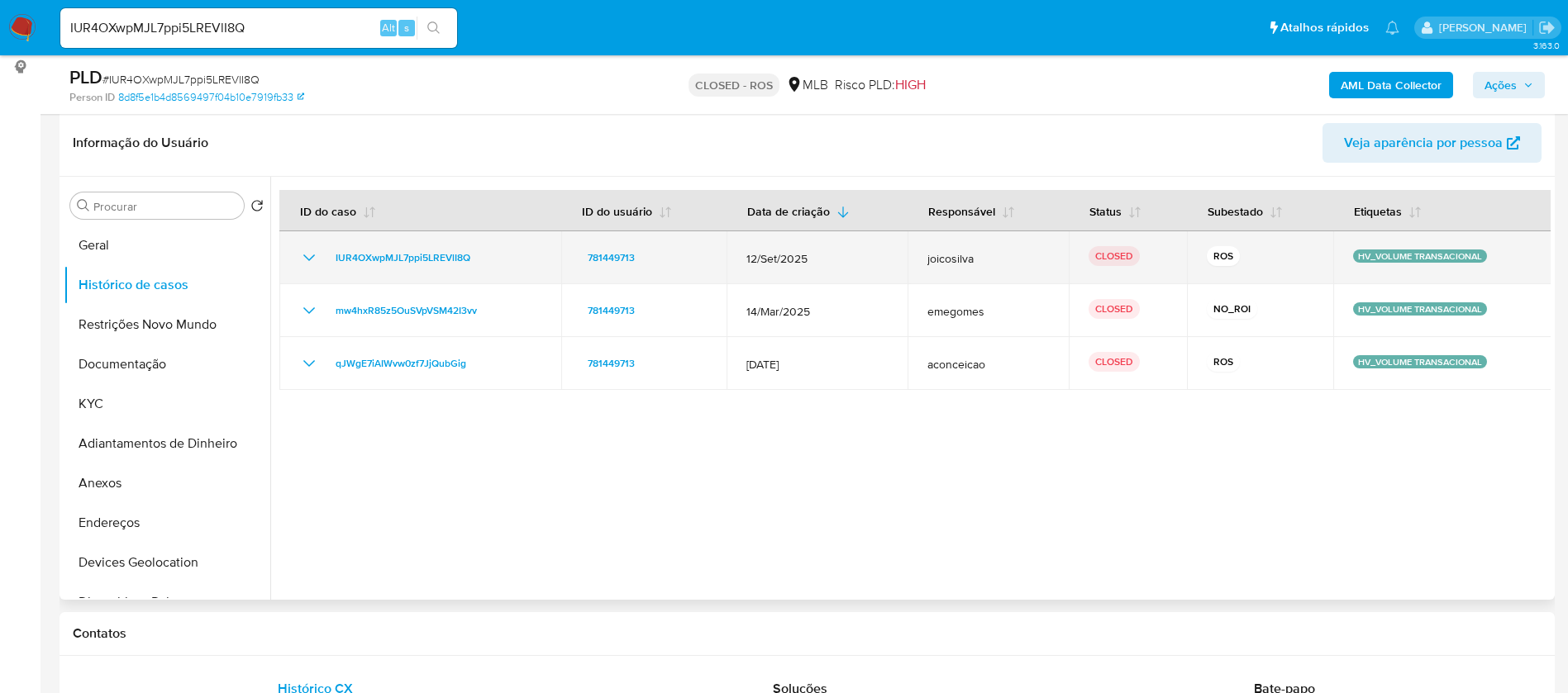
click at [310, 249] on icon "Mostrar/Ocultar" at bounding box center [309, 258] width 20 height 20
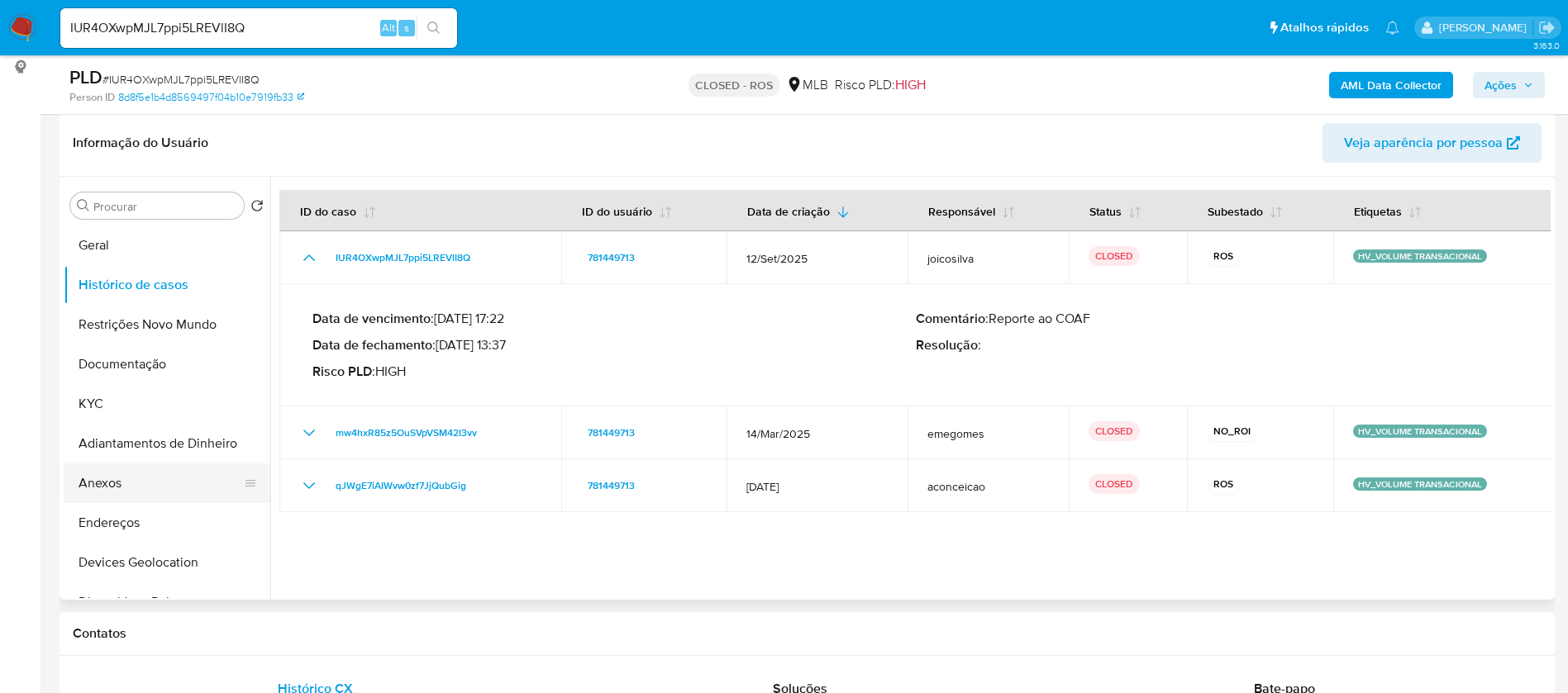
click at [122, 488] on button "Anexos" at bounding box center [160, 484] width 193 height 40
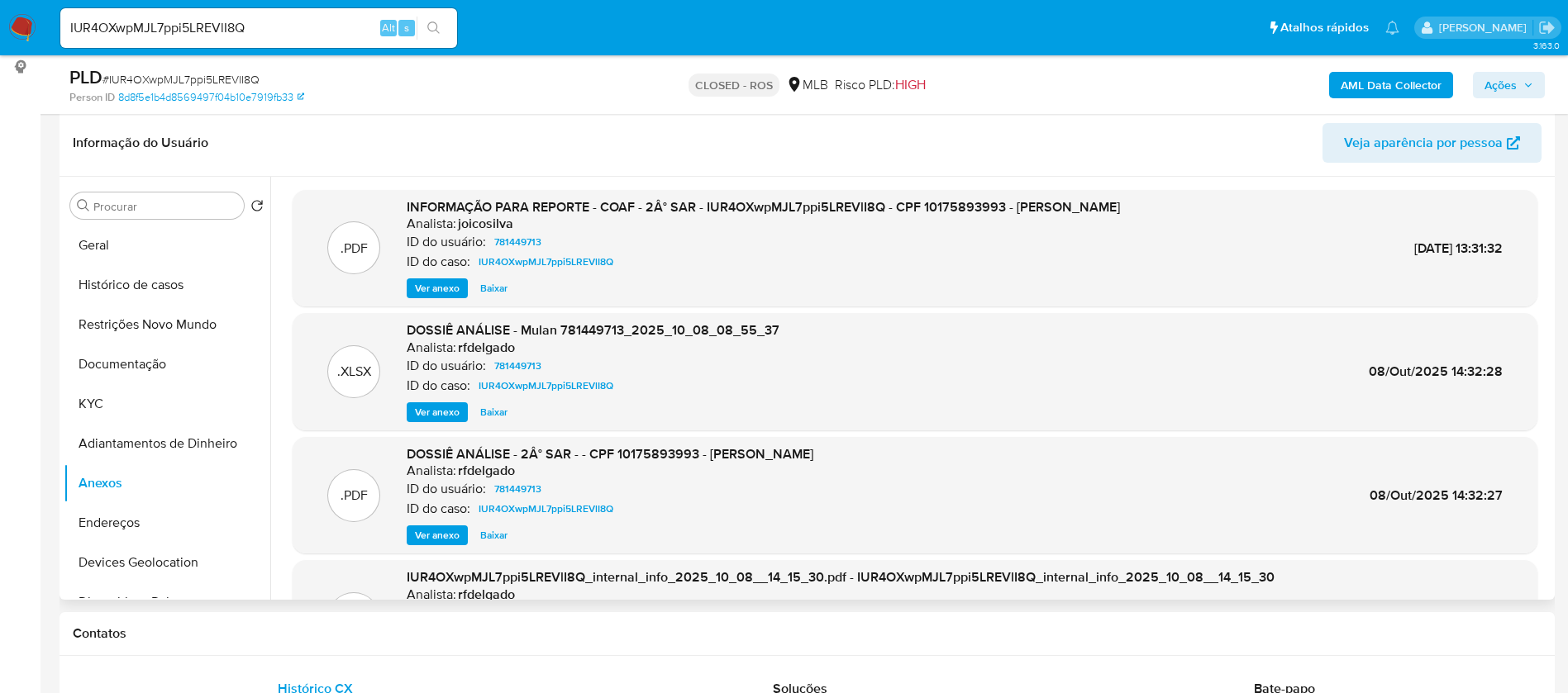
click at [440, 414] on span "Ver anexo" at bounding box center [437, 413] width 45 height 17
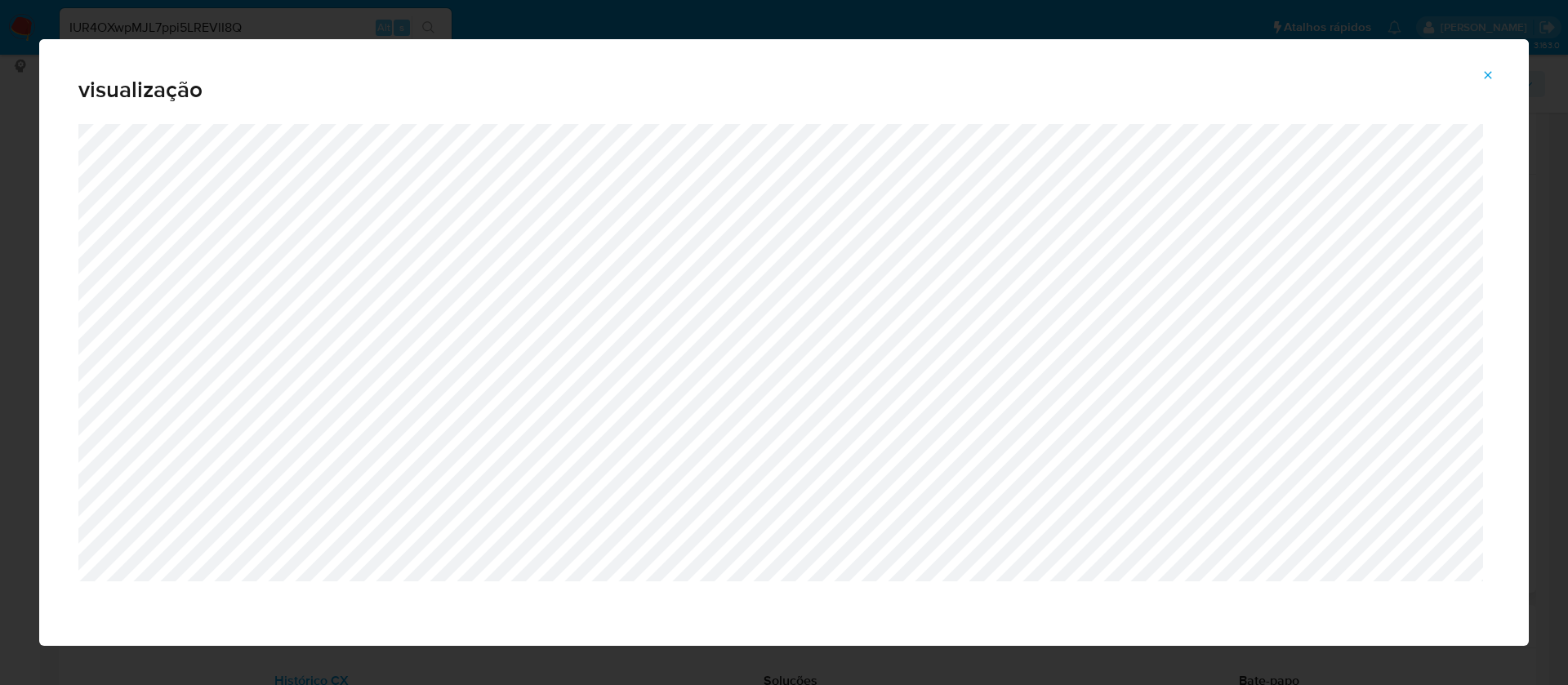
click at [1494, 70] on icon "Attachment preview" at bounding box center [1488, 75] width 13 height 13
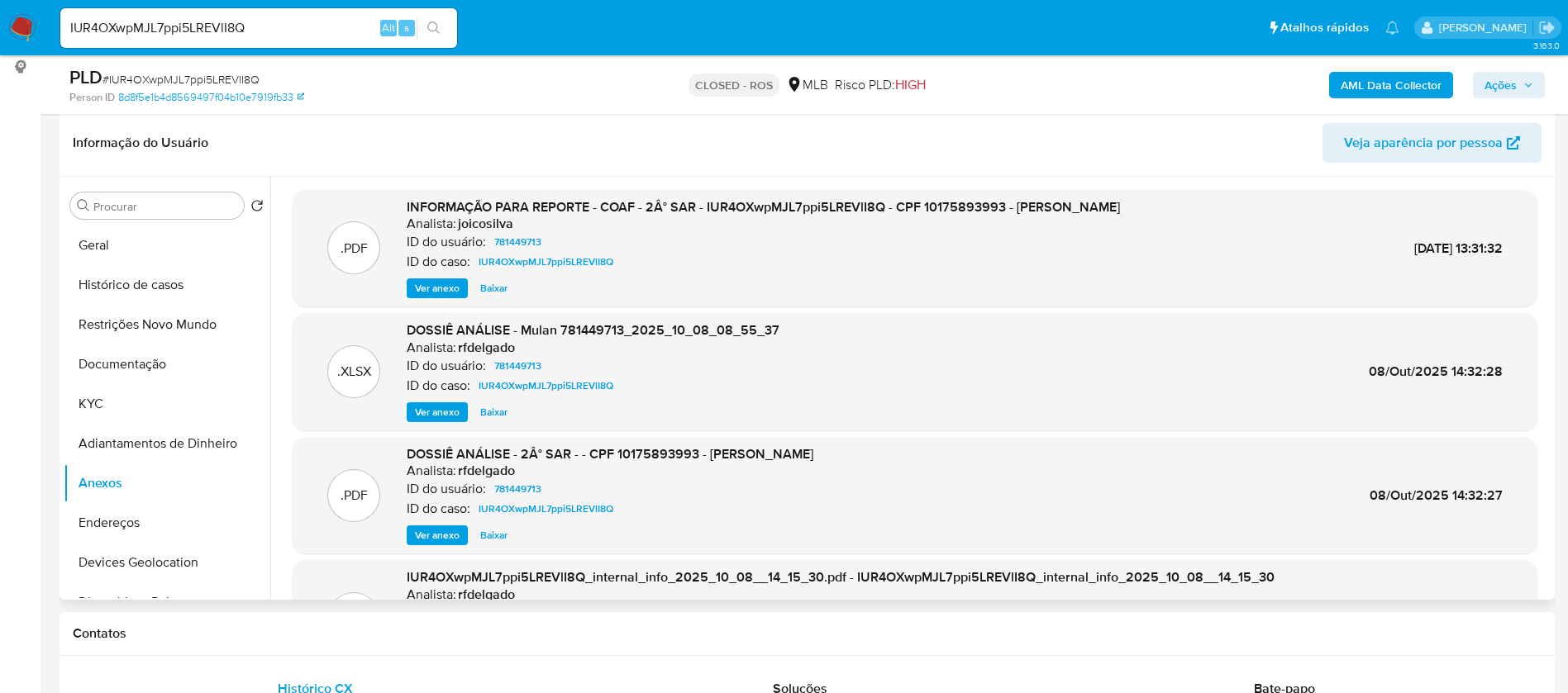
click at [445, 283] on span "Ver anexo" at bounding box center [437, 289] width 45 height 17
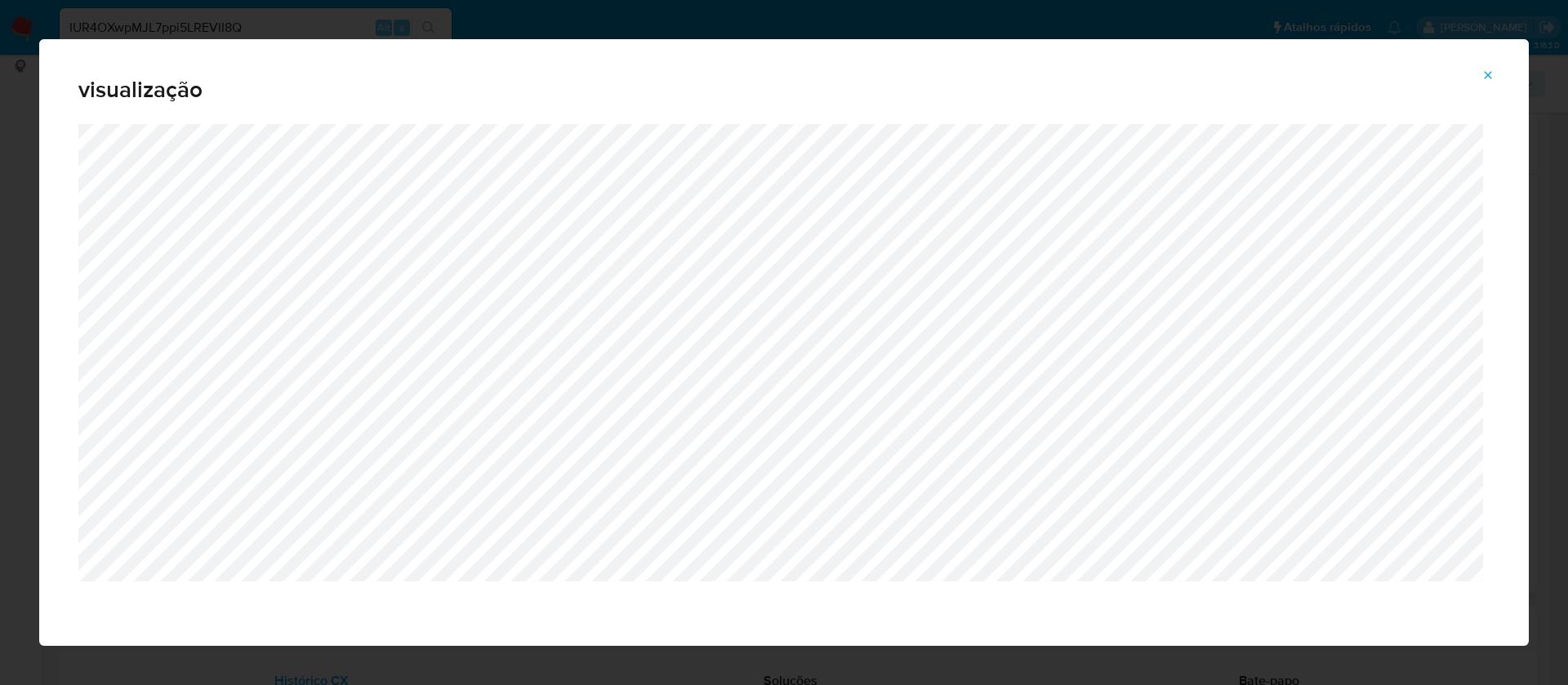
click at [1491, 75] on icon "Attachment preview" at bounding box center [1488, 75] width 13 height 13
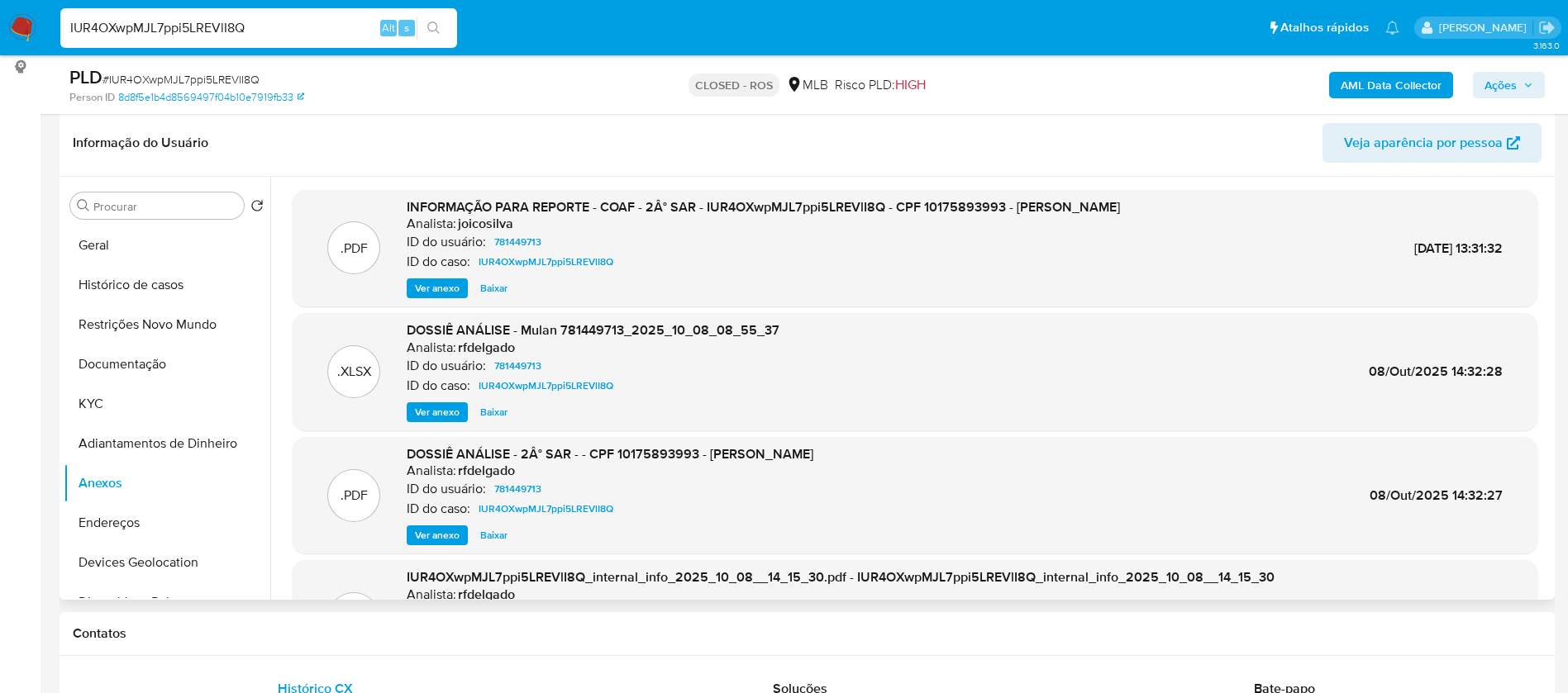
click at [251, 26] on input "IUR4OXwpMJL7ppi5LREVlI8Q" at bounding box center [259, 28] width 397 height 22
click at [251, 25] on input "IUR4OXwpMJL7ppi5LREVlI8Q" at bounding box center [259, 28] width 397 height 22
paste input "hl9AroqfSzo9aCQJsKOLVBXN"
type input "hl9AroqfSzo9aCQJsKOLVBXN"
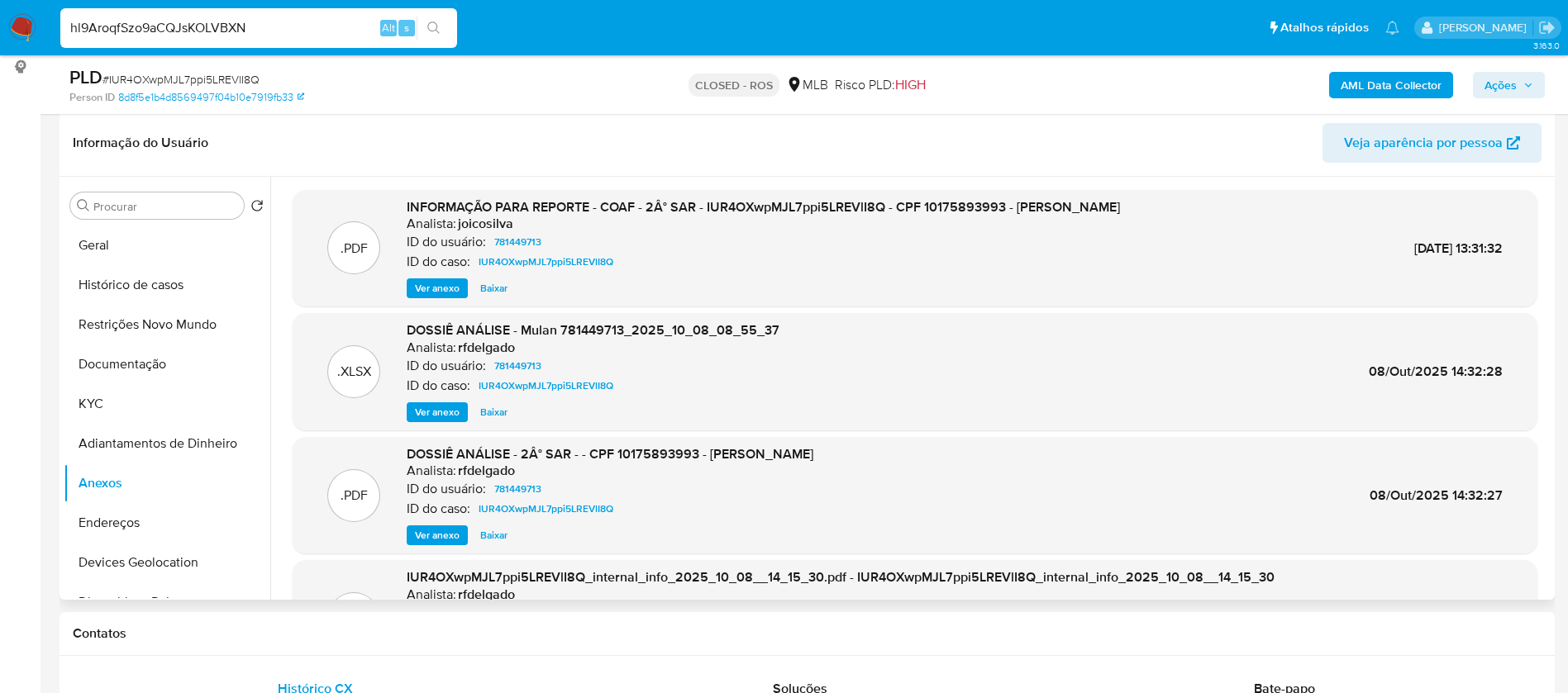
click at [441, 21] on button "search-icon" at bounding box center [433, 28] width 34 height 23
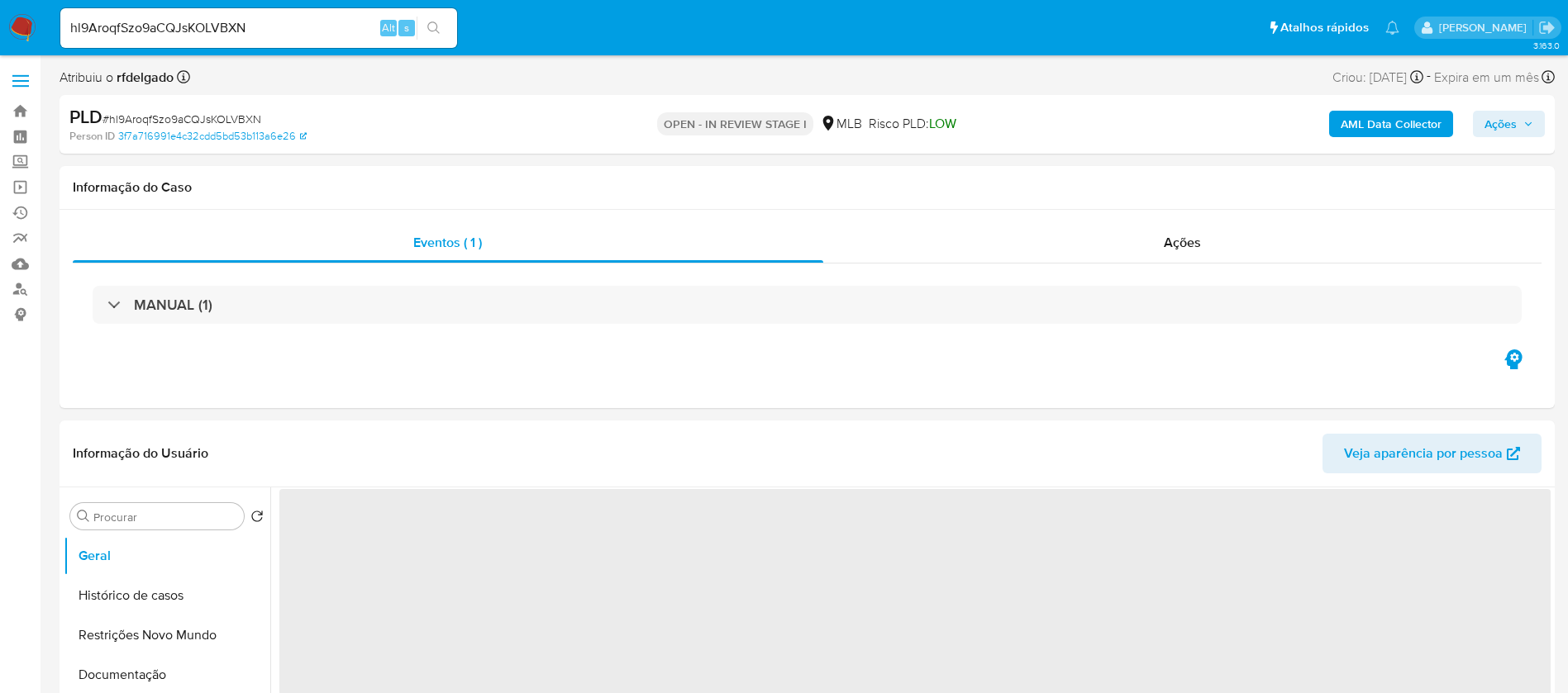
select select "10"
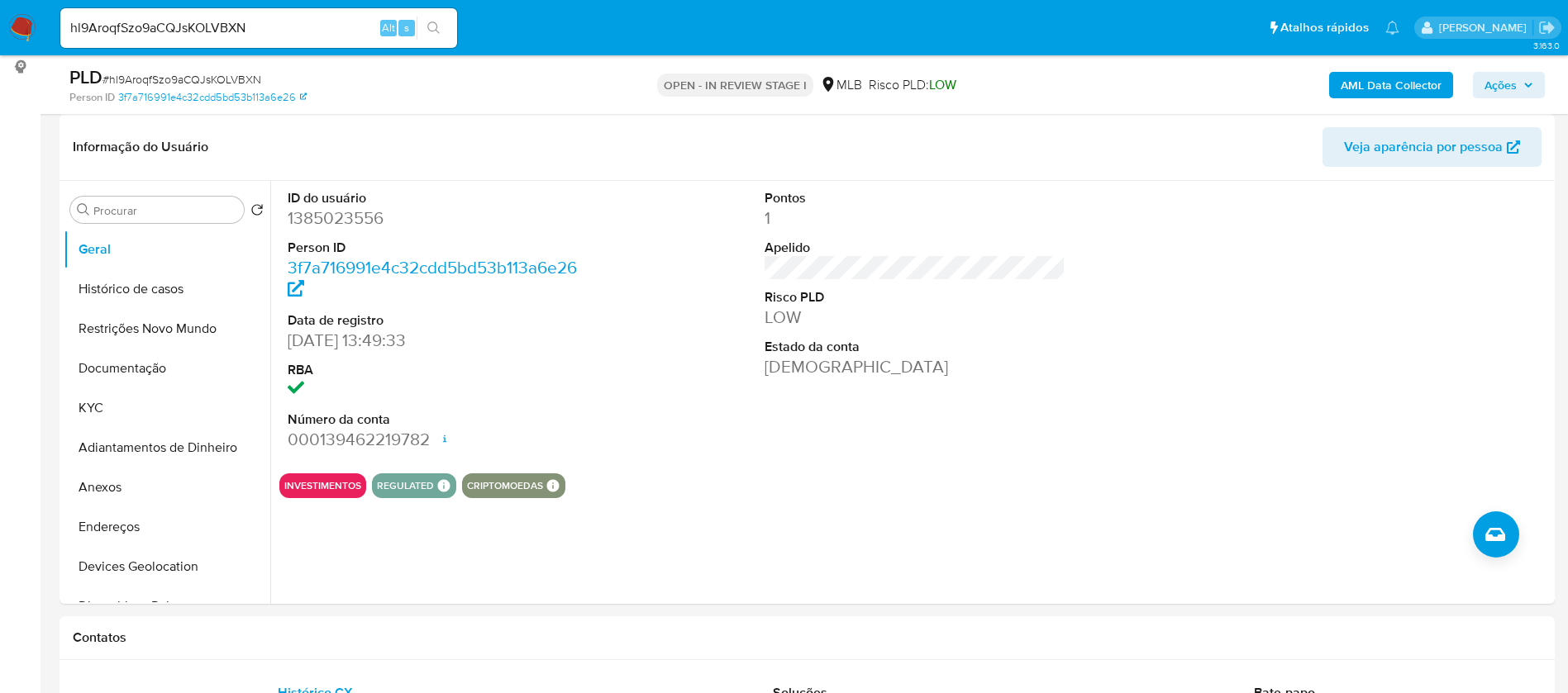
scroll to position [372, 0]
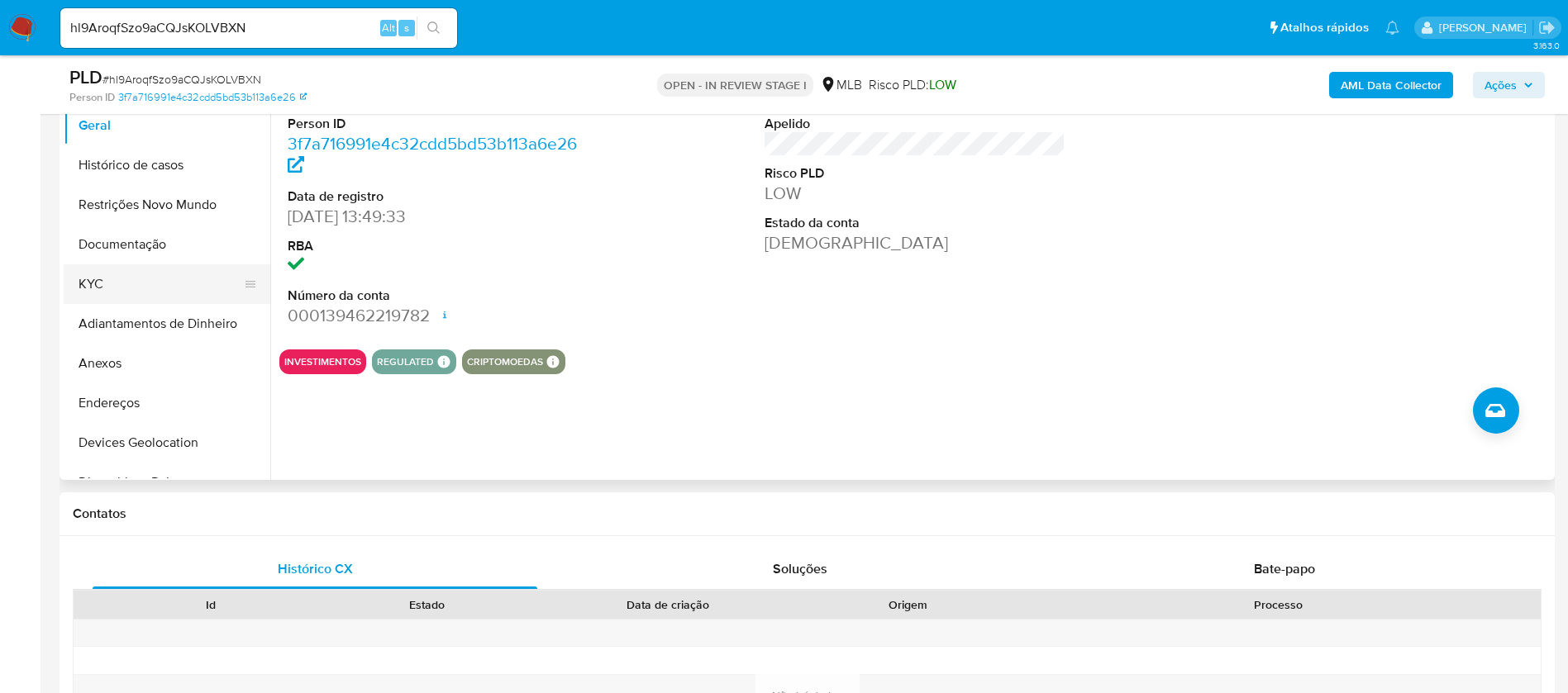
click at [149, 291] on button "KYC" at bounding box center [160, 284] width 193 height 40
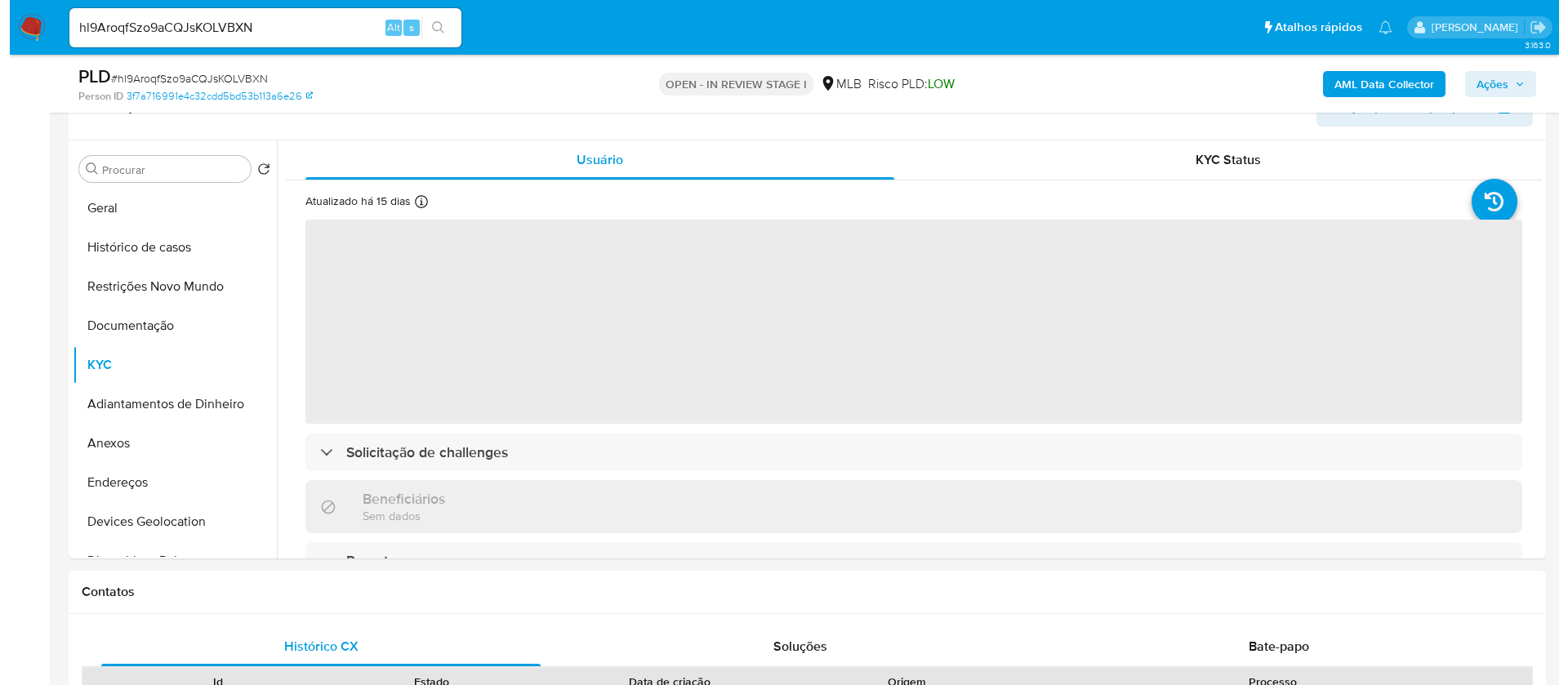
scroll to position [245, 0]
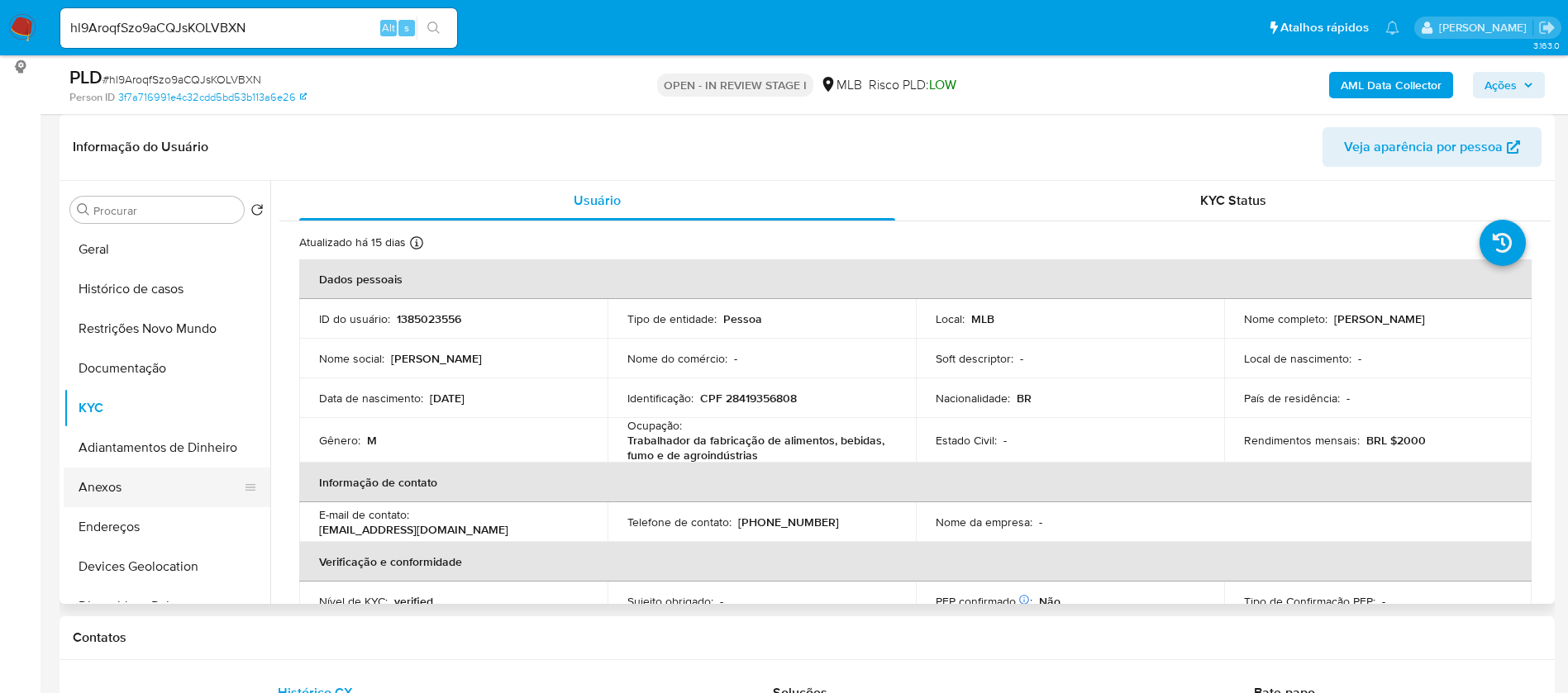
click at [116, 490] on button "Anexos" at bounding box center [160, 488] width 193 height 40
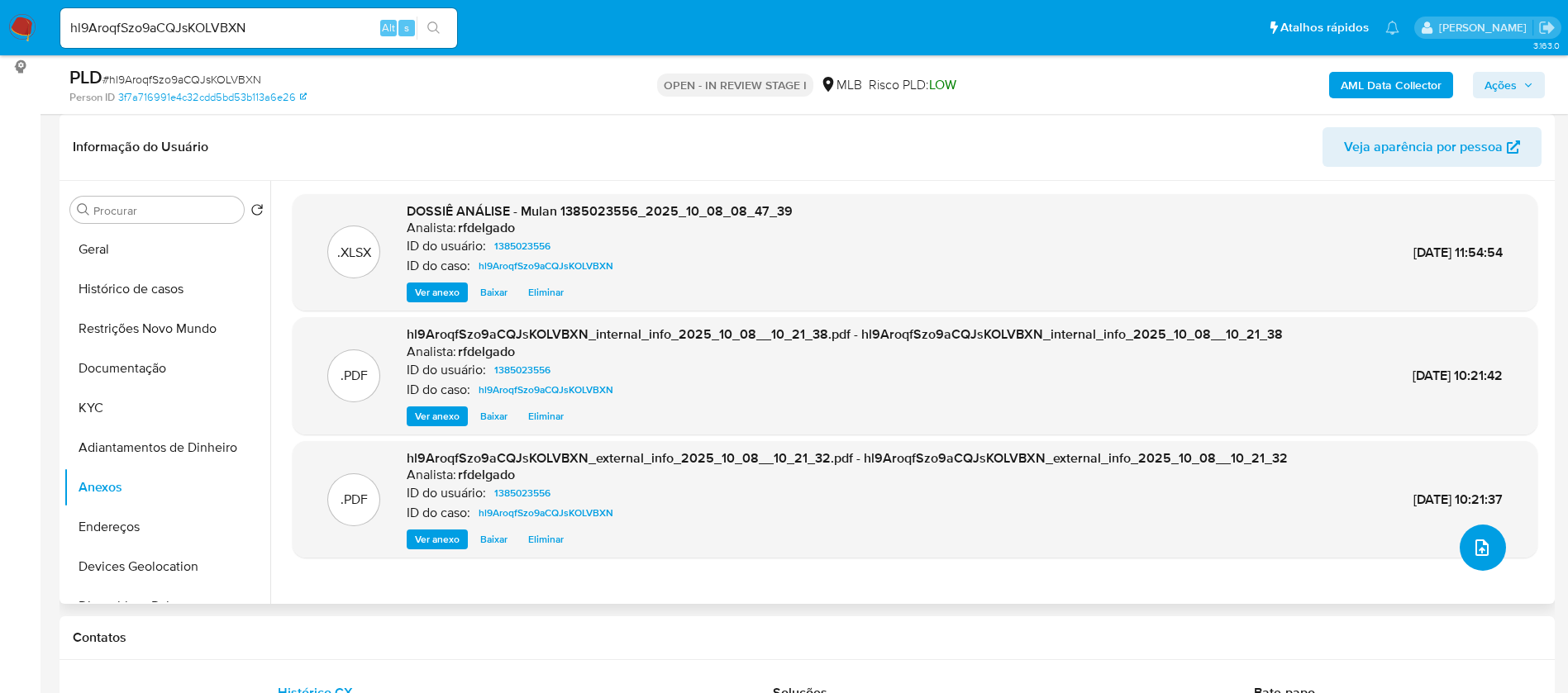
click at [1475, 547] on icon "upload-file" at bounding box center [1482, 548] width 13 height 17
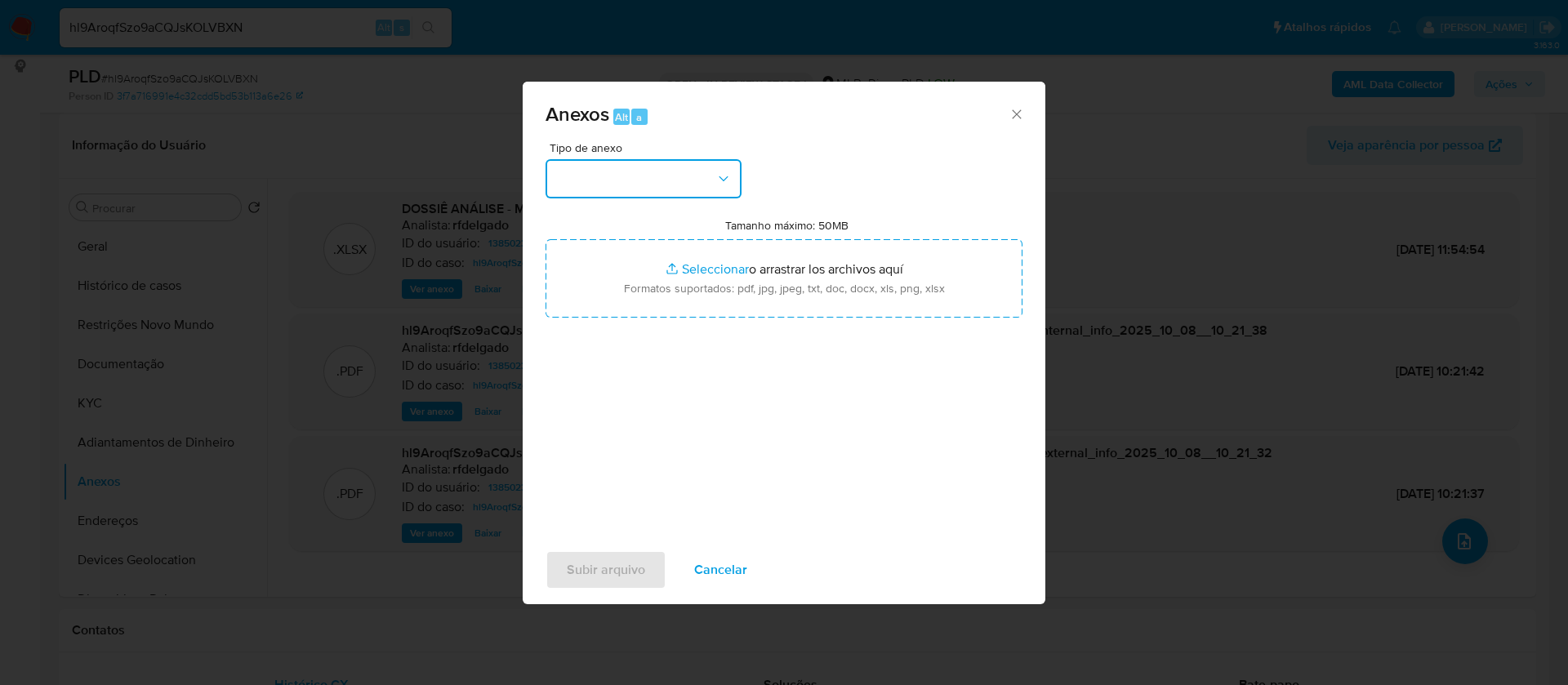
click at [664, 171] on button "button" at bounding box center [644, 179] width 196 height 40
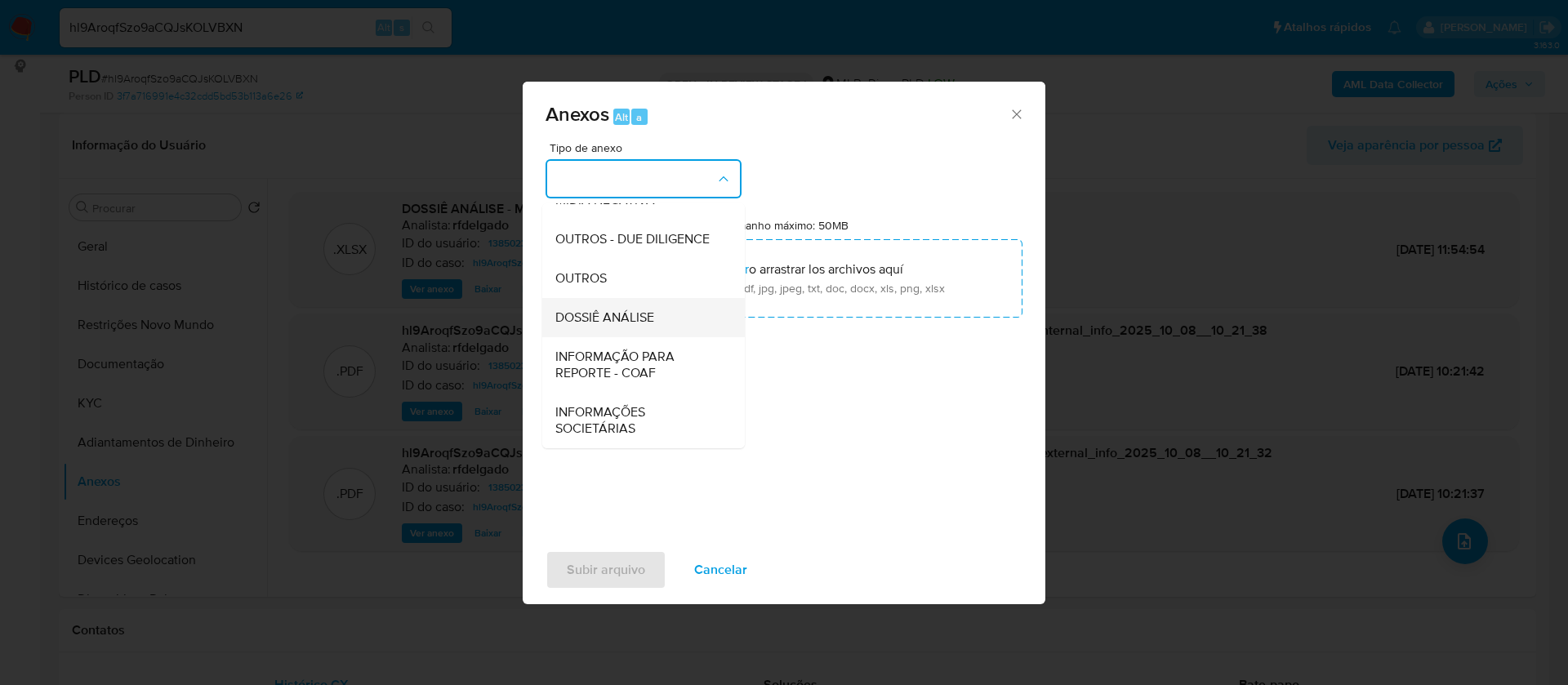
click at [645, 333] on div "DOSSIÊ ANÁLISE" at bounding box center [639, 318] width 167 height 40
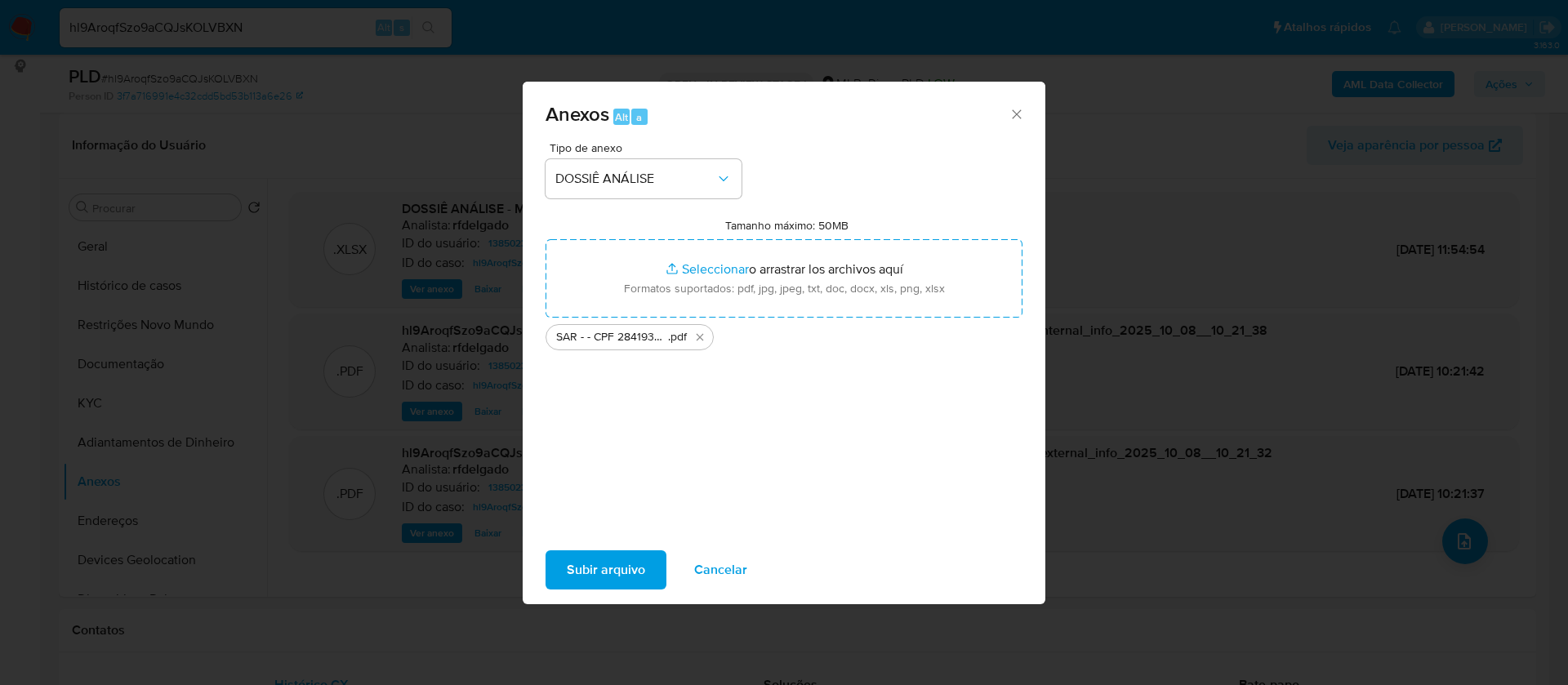
click at [634, 565] on span "Subir arquivo" at bounding box center [606, 570] width 78 height 36
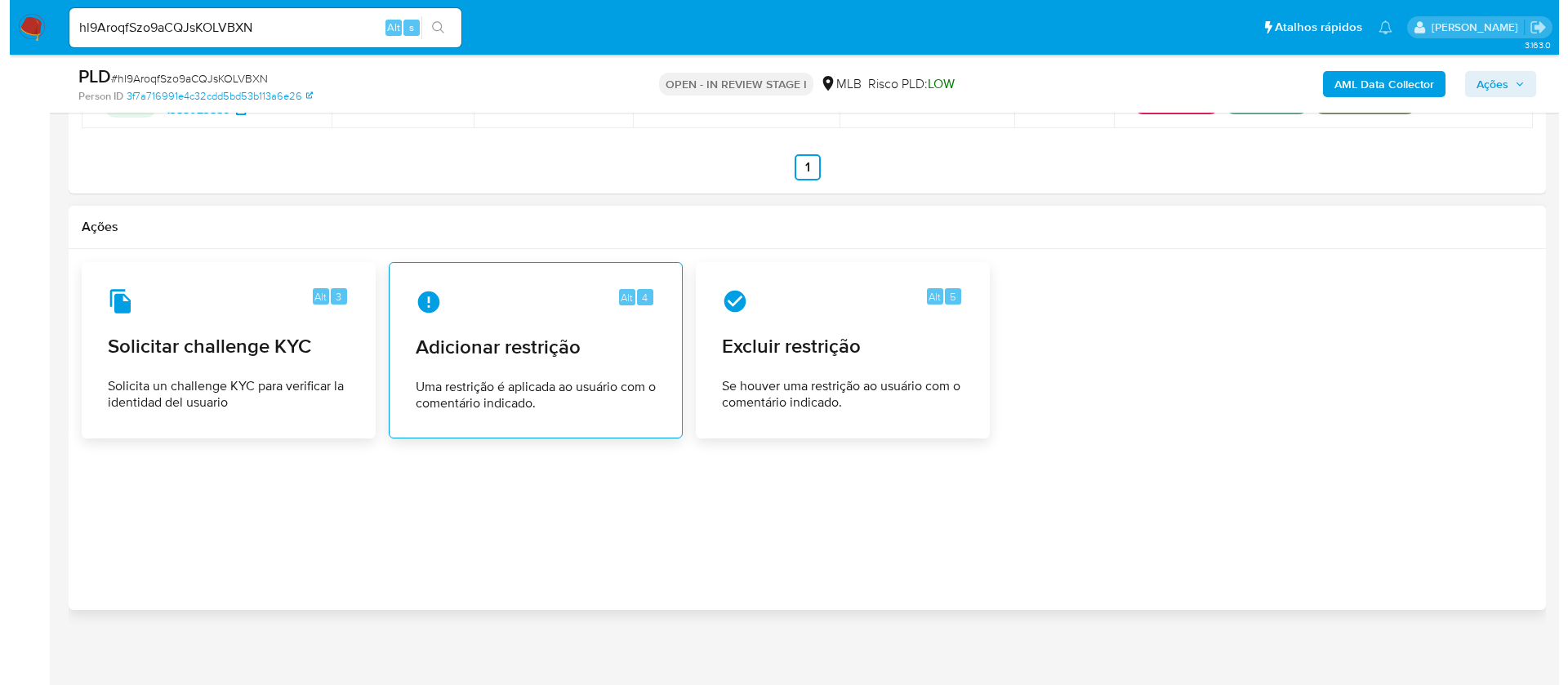
scroll to position [2189, 0]
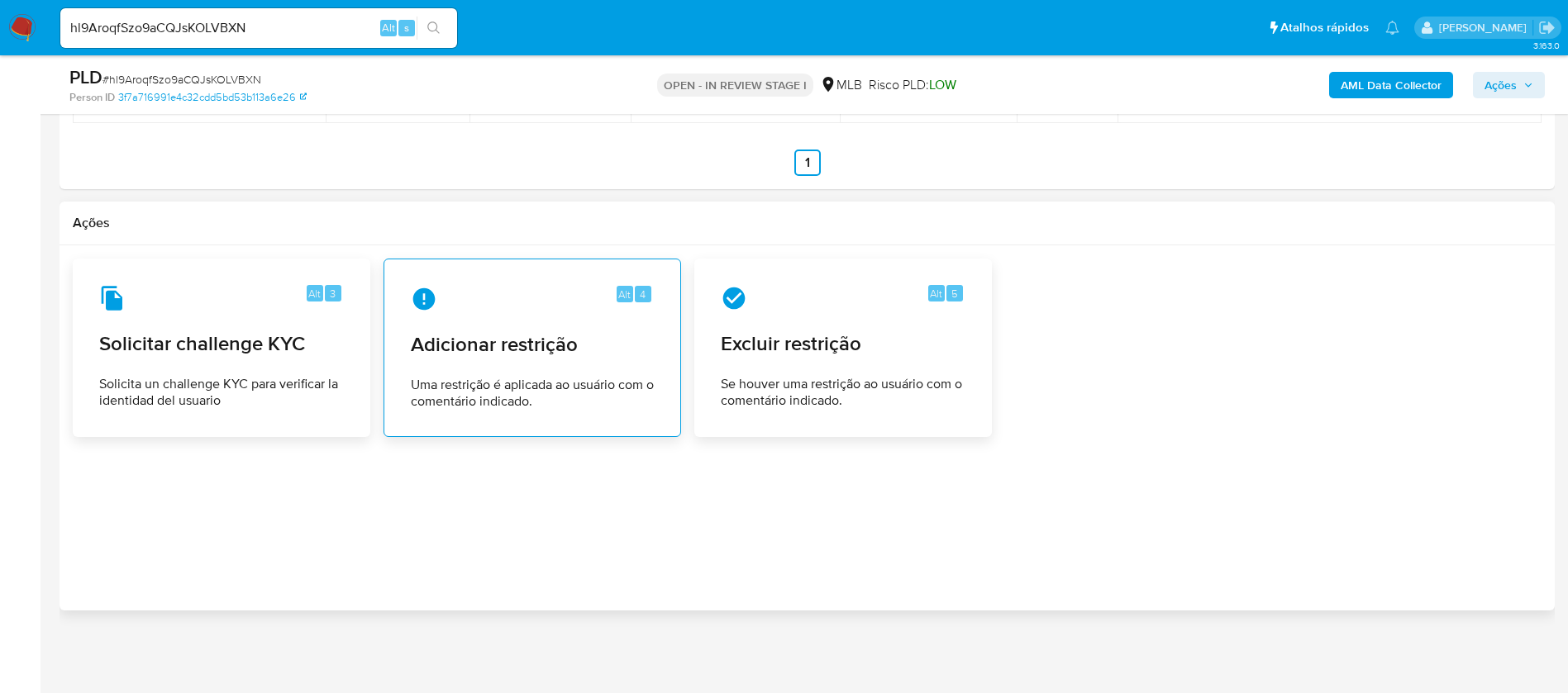
click at [507, 337] on span "Adicionar restrição" at bounding box center [531, 344] width 243 height 25
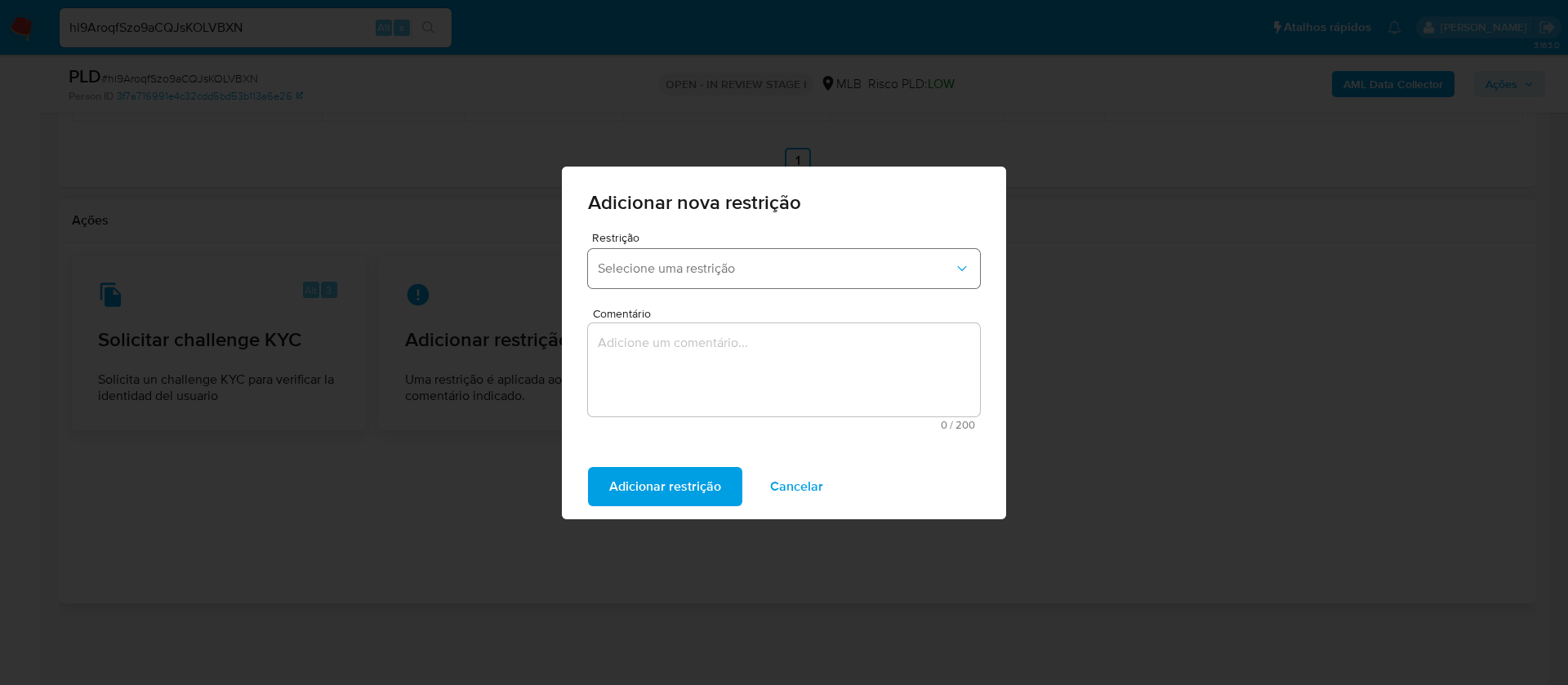
click at [898, 271] on span "Selecione uma restrição" at bounding box center [776, 269] width 356 height 16
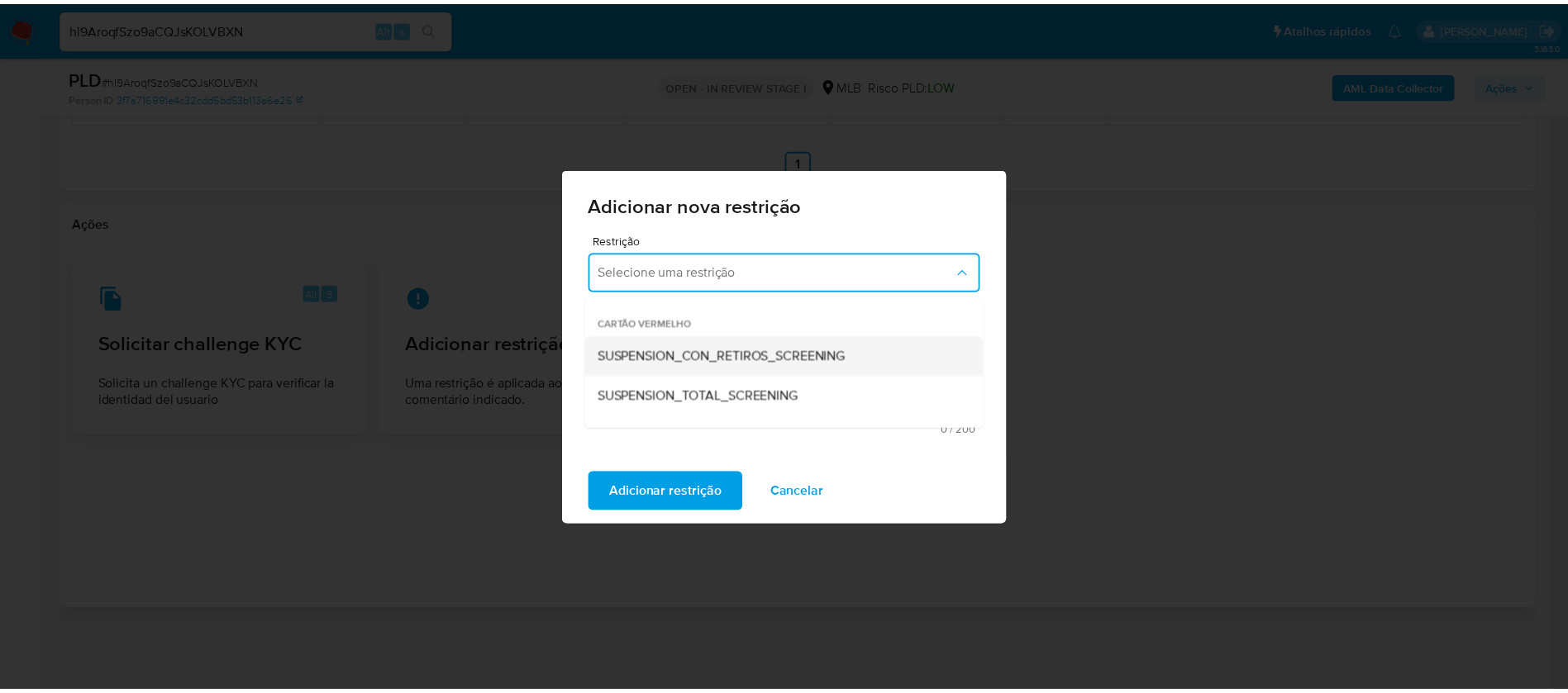
scroll to position [124, 0]
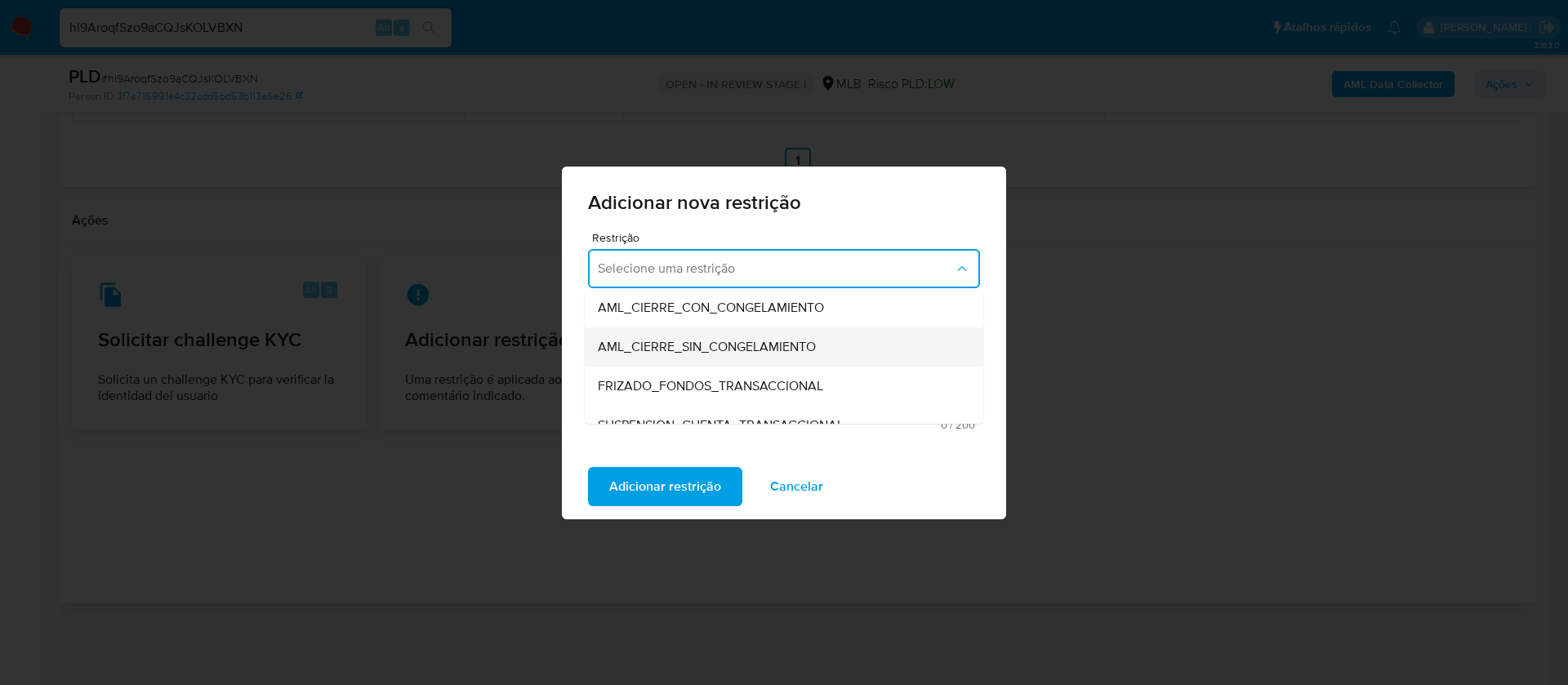
click at [760, 358] on div "AML_CIERRE_SIN_CONGELAMIENTO" at bounding box center [779, 347] width 363 height 40
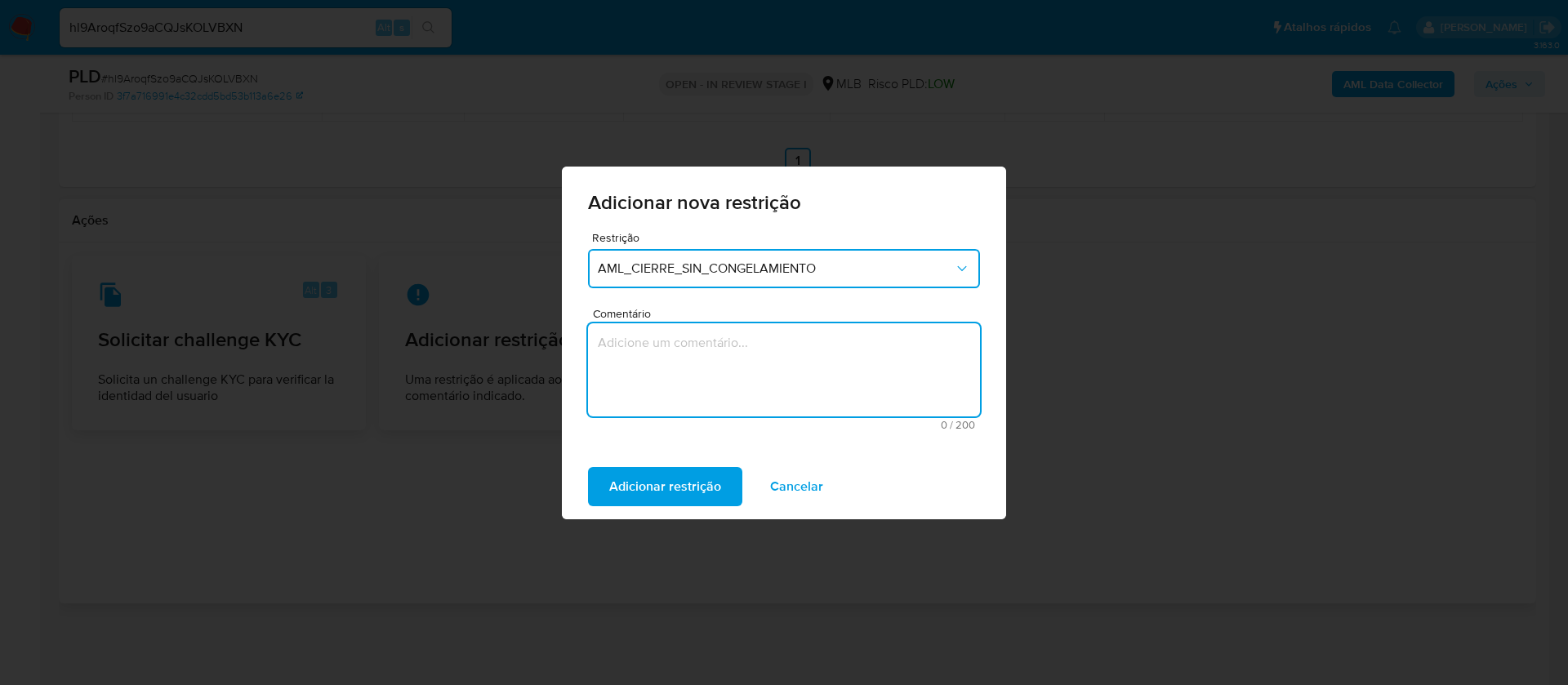
click at [710, 385] on textarea "Comentário" at bounding box center [784, 369] width 392 height 93
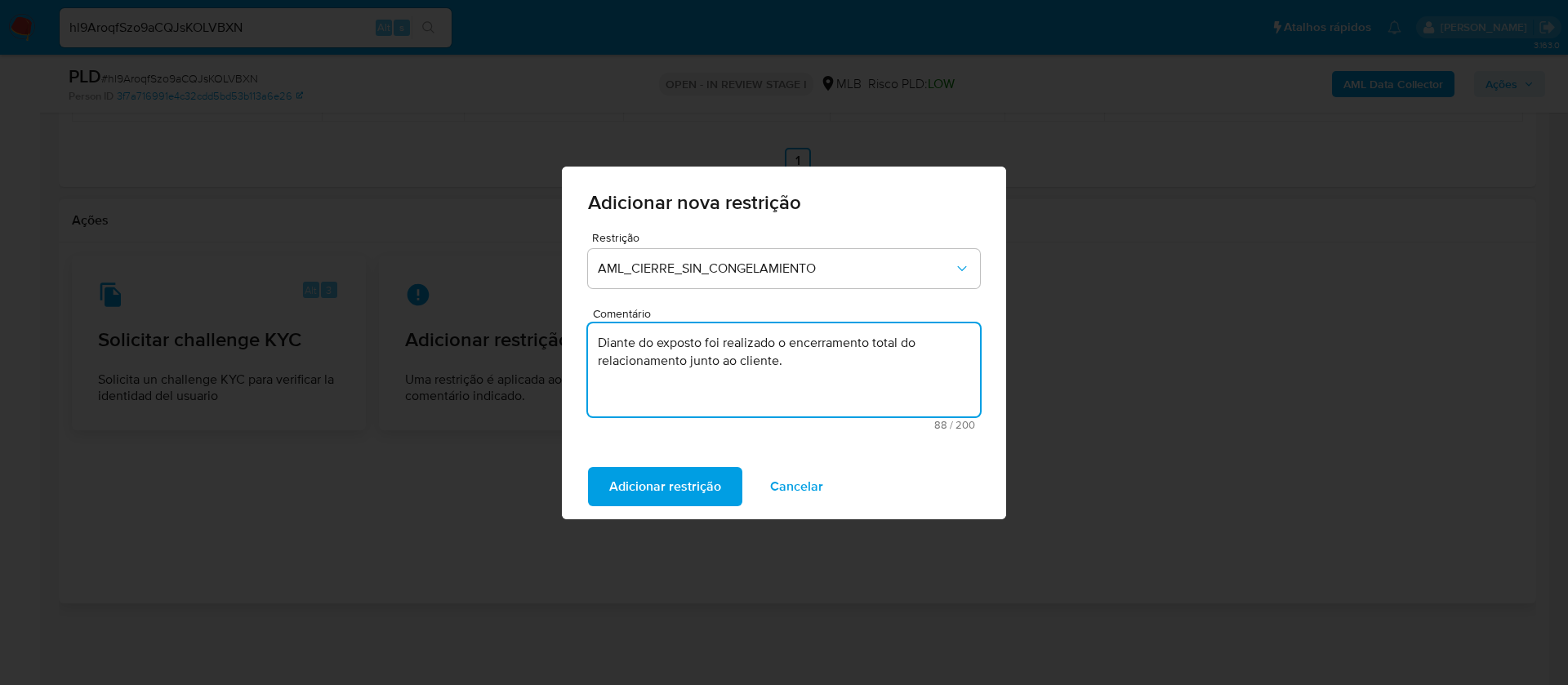
click at [594, 343] on textarea "Diante do exposto foi realizado o encerramento total do relacionamento junto ao…" at bounding box center [784, 369] width 392 height 93
paste textarea "Solicitação de encerramento do relacionamento com criptomoedas pela Paxos via e…"
drag, startPoint x: 810, startPoint y: 357, endPoint x: 918, endPoint y: 358, distance: 108.0
click at [918, 358] on textarea "Solicitação de encerramento do relacionamento com criptomoedas pela Paxos via e…" at bounding box center [784, 369] width 392 height 93
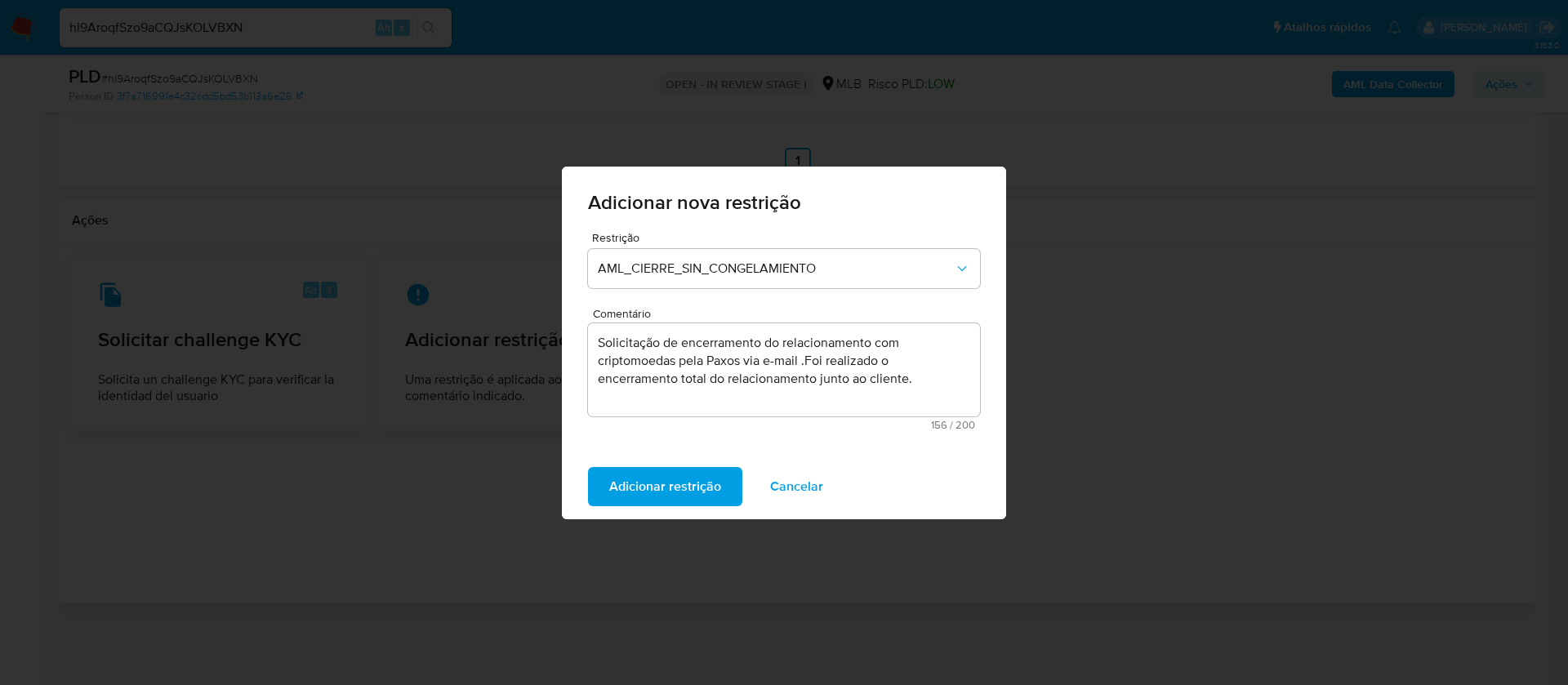
click at [817, 392] on textarea "Solicitação de encerramento do relacionamento com criptomoedas pela Paxos via e…" at bounding box center [784, 369] width 392 height 93
drag, startPoint x: 929, startPoint y: 382, endPoint x: 556, endPoint y: 330, distance: 376.6
click at [556, 330] on div "Adicionar nova restrição Restrição AML_CIERRE_SIN_CONGELAMIENTO Comentário Soli…" at bounding box center [784, 342] width 1568 height 685
paste textarea "Optamos pelo encerramento total devido a risco de imagem devido exposição com m…"
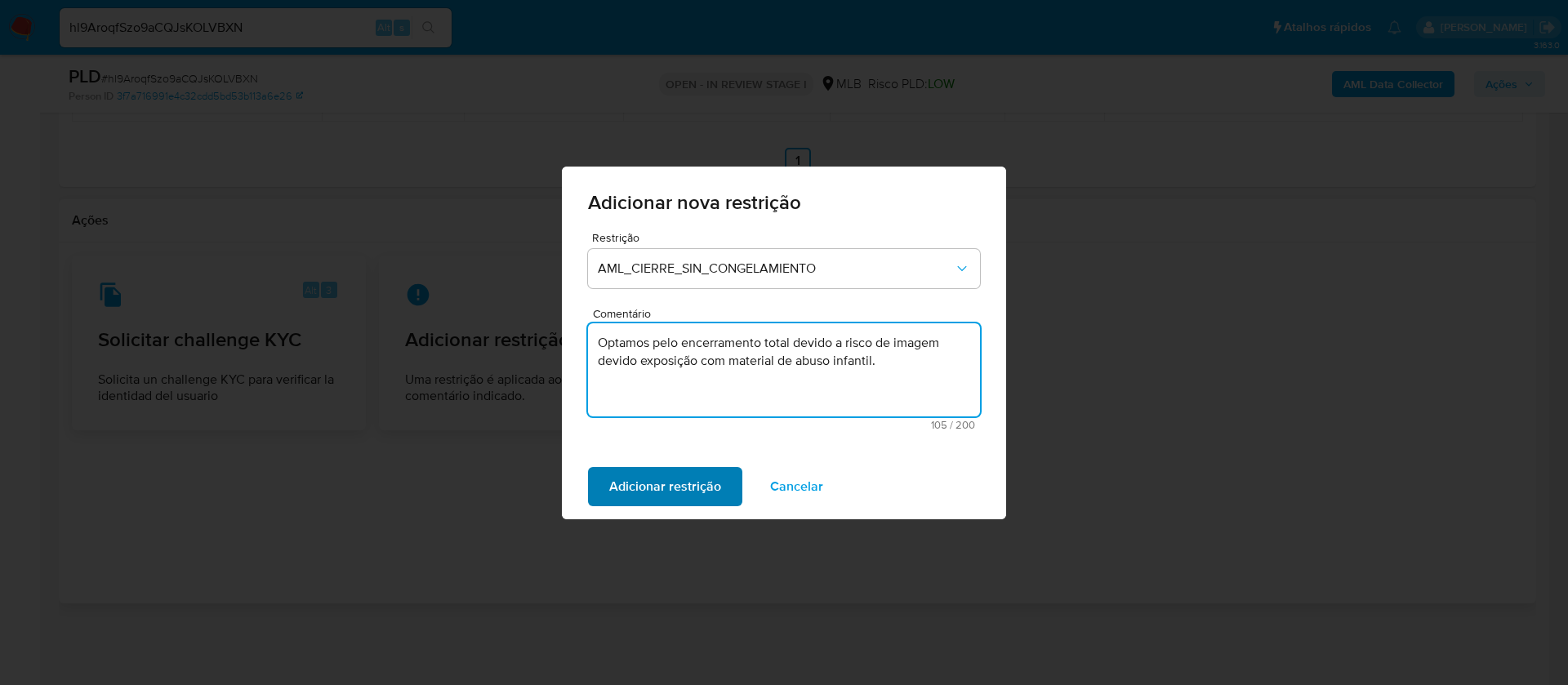
type textarea "Optamos pelo encerramento total devido a risco de imagem devido exposição com m…"
click at [662, 484] on span "Adicionar restrição" at bounding box center [665, 487] width 112 height 36
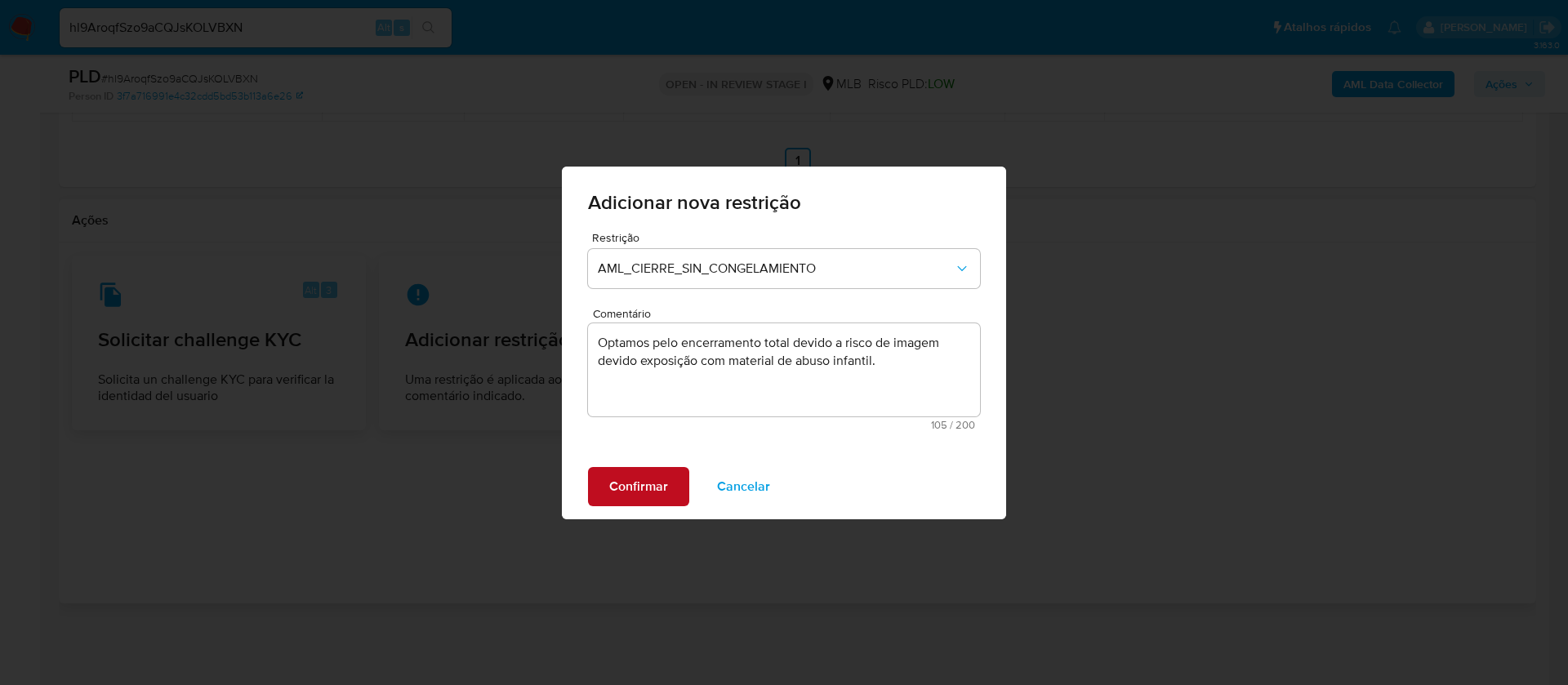
click at [631, 476] on span "Confirmar" at bounding box center [638, 487] width 59 height 36
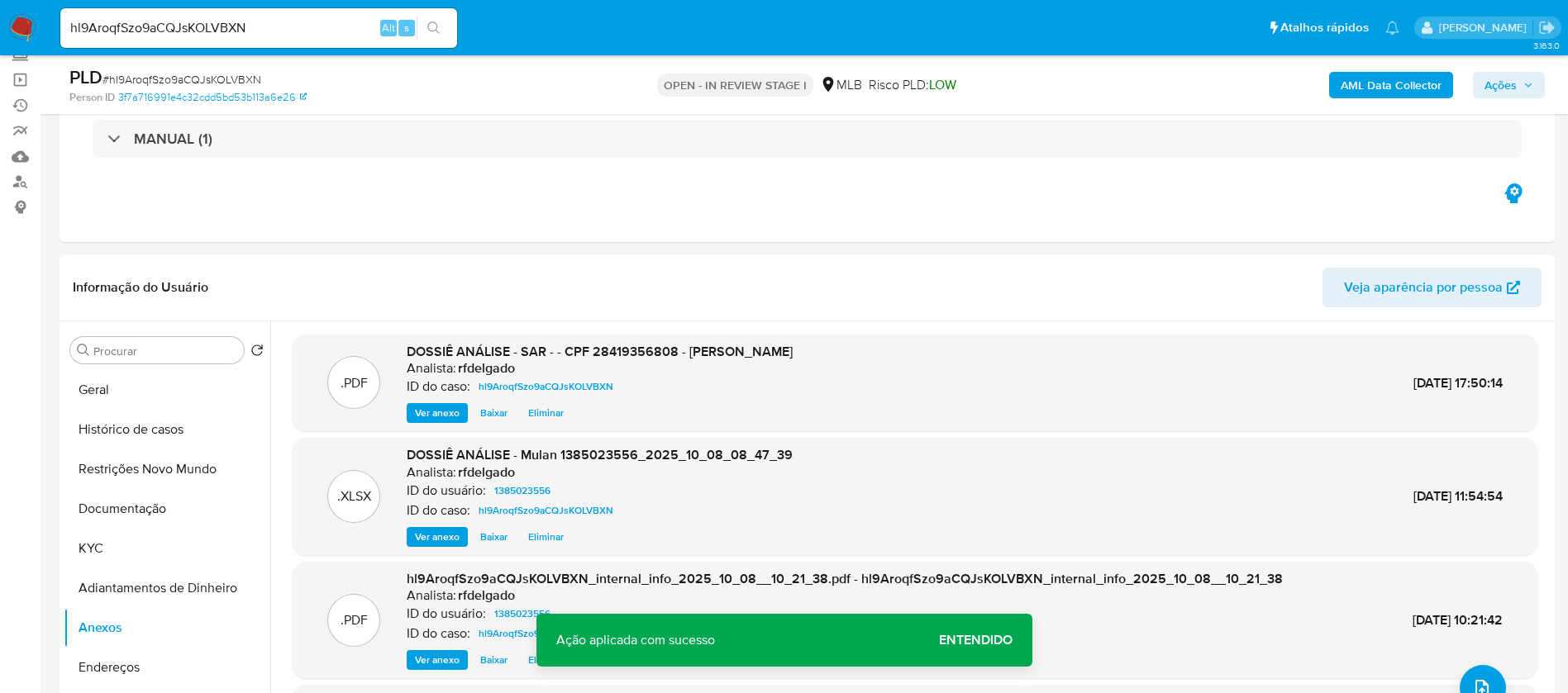
scroll to position [0, 0]
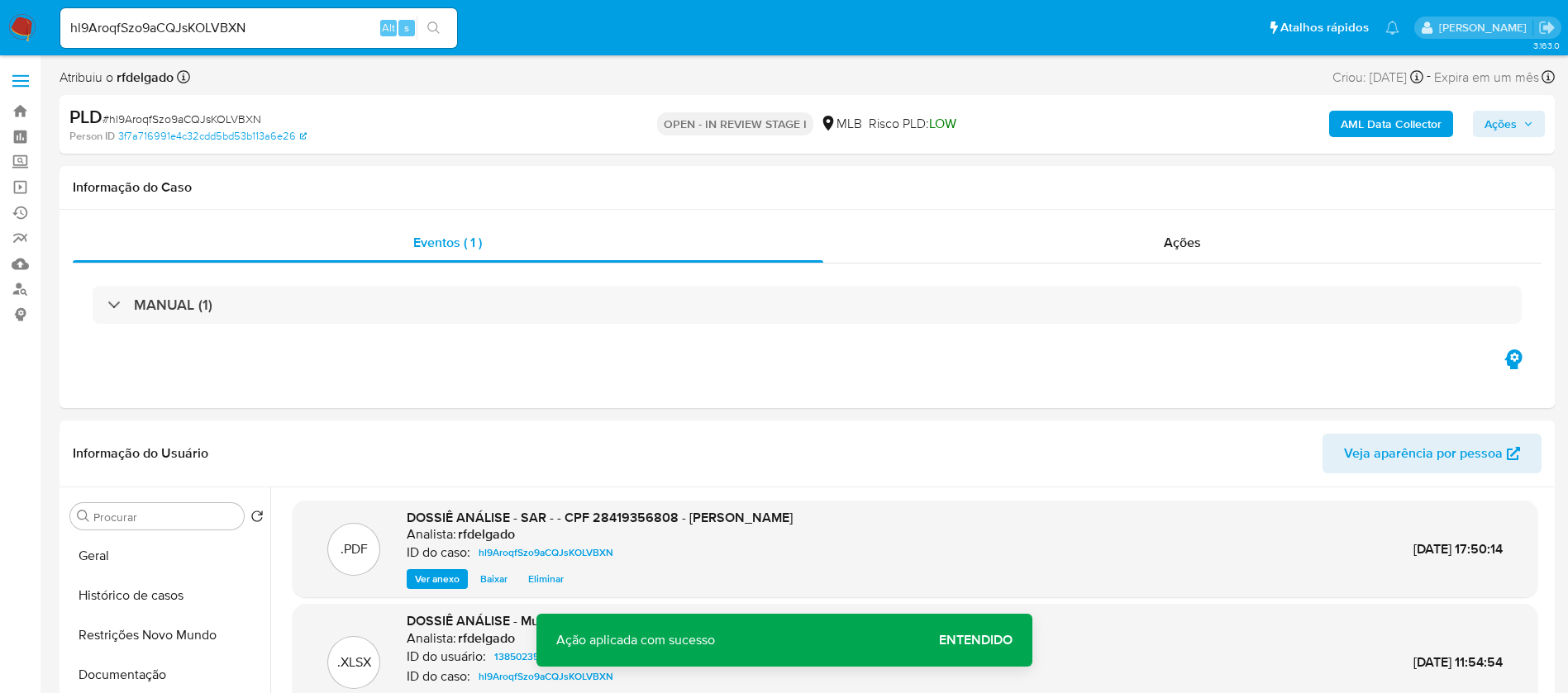
click at [1504, 133] on span "Ações" at bounding box center [1500, 124] width 33 height 27
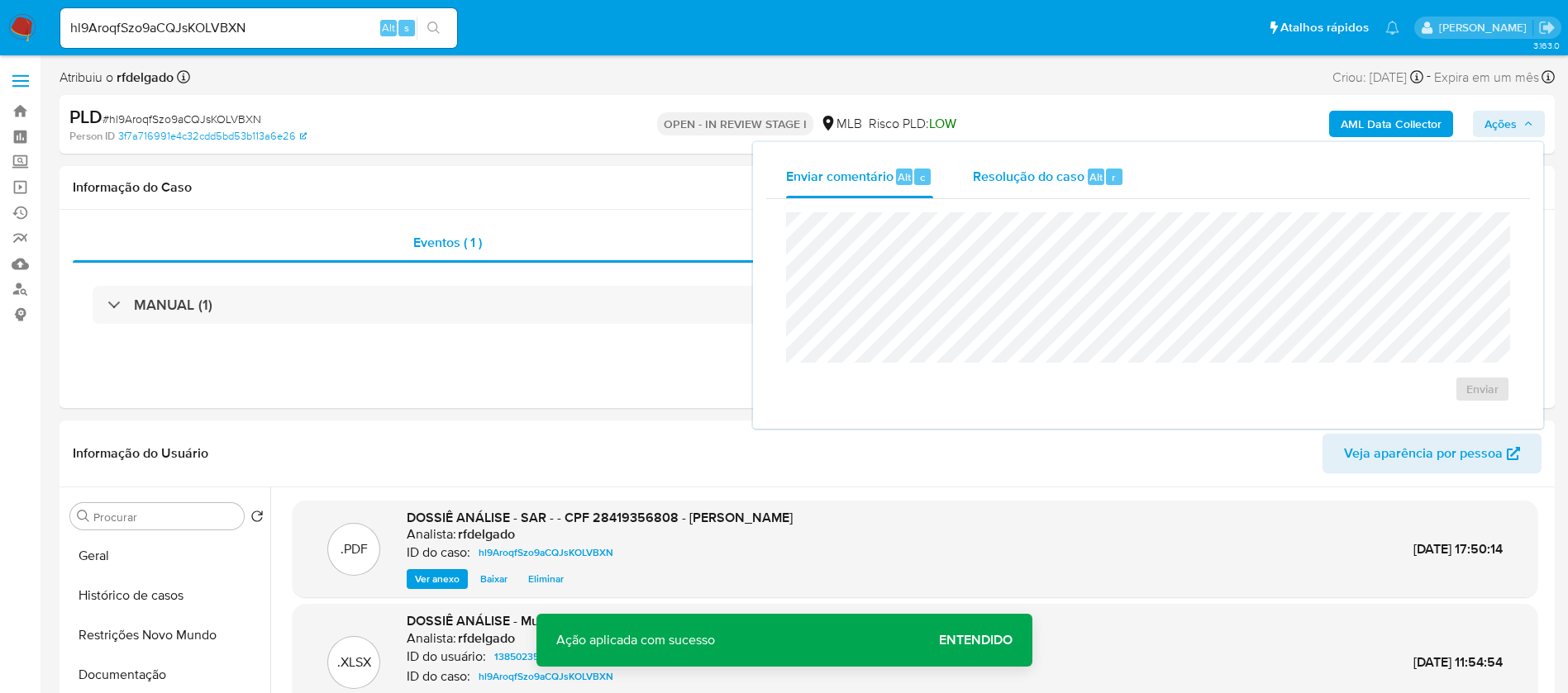
drag, startPoint x: 1028, startPoint y: 181, endPoint x: 1029, endPoint y: 192, distance: 11.0
click at [1028, 180] on span "Resolução do caso" at bounding box center [1028, 176] width 112 height 19
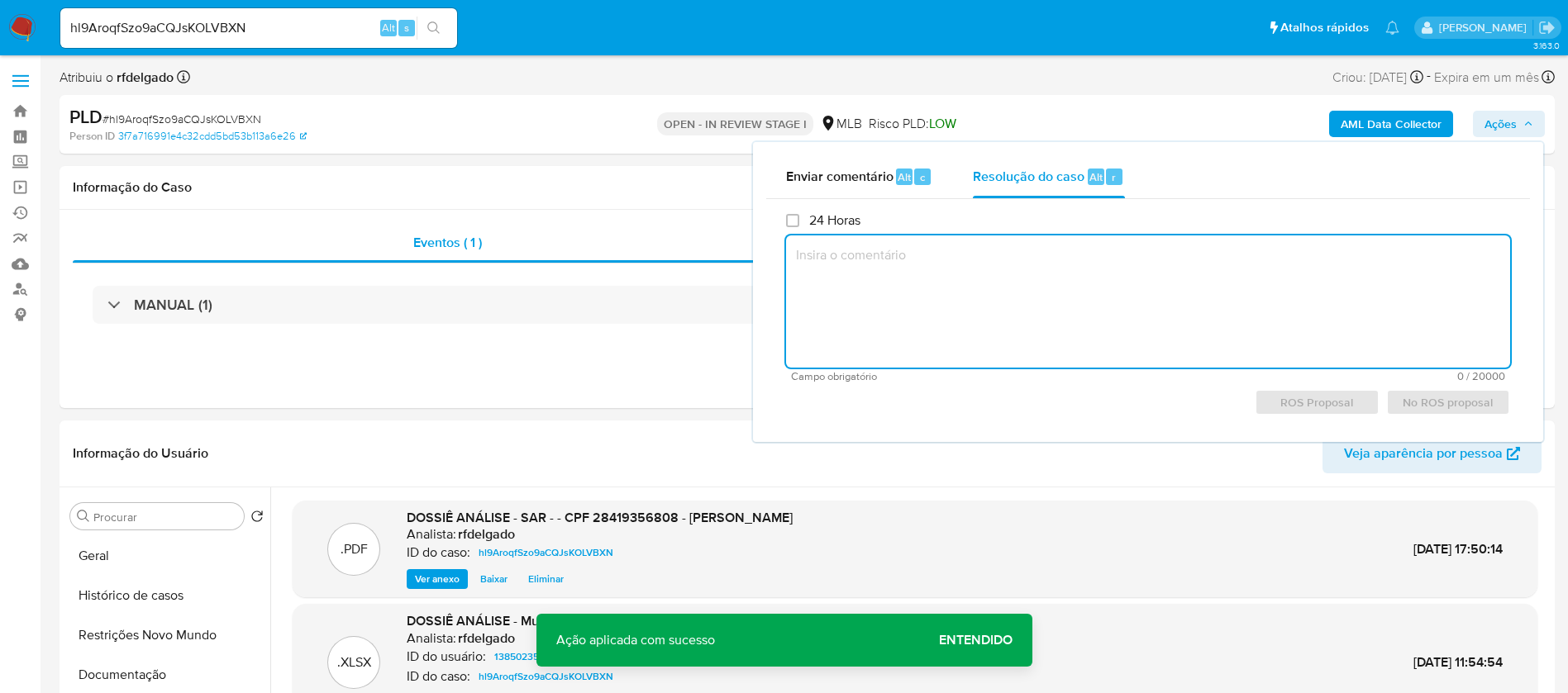
paste textarea "Identificamos, através da validação da nossa custodiante, operações com exposiç…"
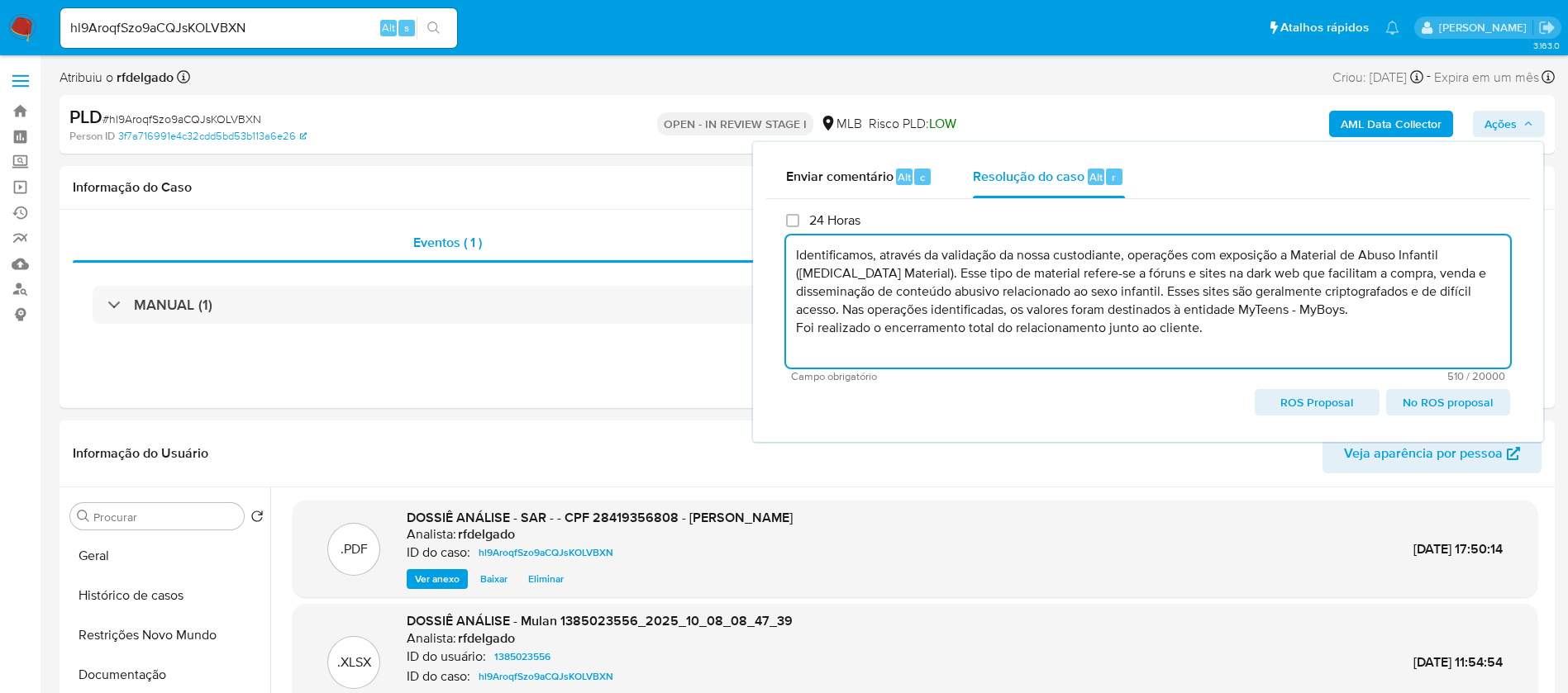
click at [933, 317] on textarea "Identificamos, através da validação da nossa custodiante, operações com exposiç…" at bounding box center [1148, 301] width 724 height 133
drag, startPoint x: 796, startPoint y: 326, endPoint x: 1267, endPoint y: 331, distance: 471.0
click at [1267, 331] on textarea "Identificamos, através da validação da nossa custodiante, operações com exposiç…" at bounding box center [1148, 301] width 724 height 133
paste textarea "Optamos pelo encerramento total devido a risco de imagem devido exposição com m…"
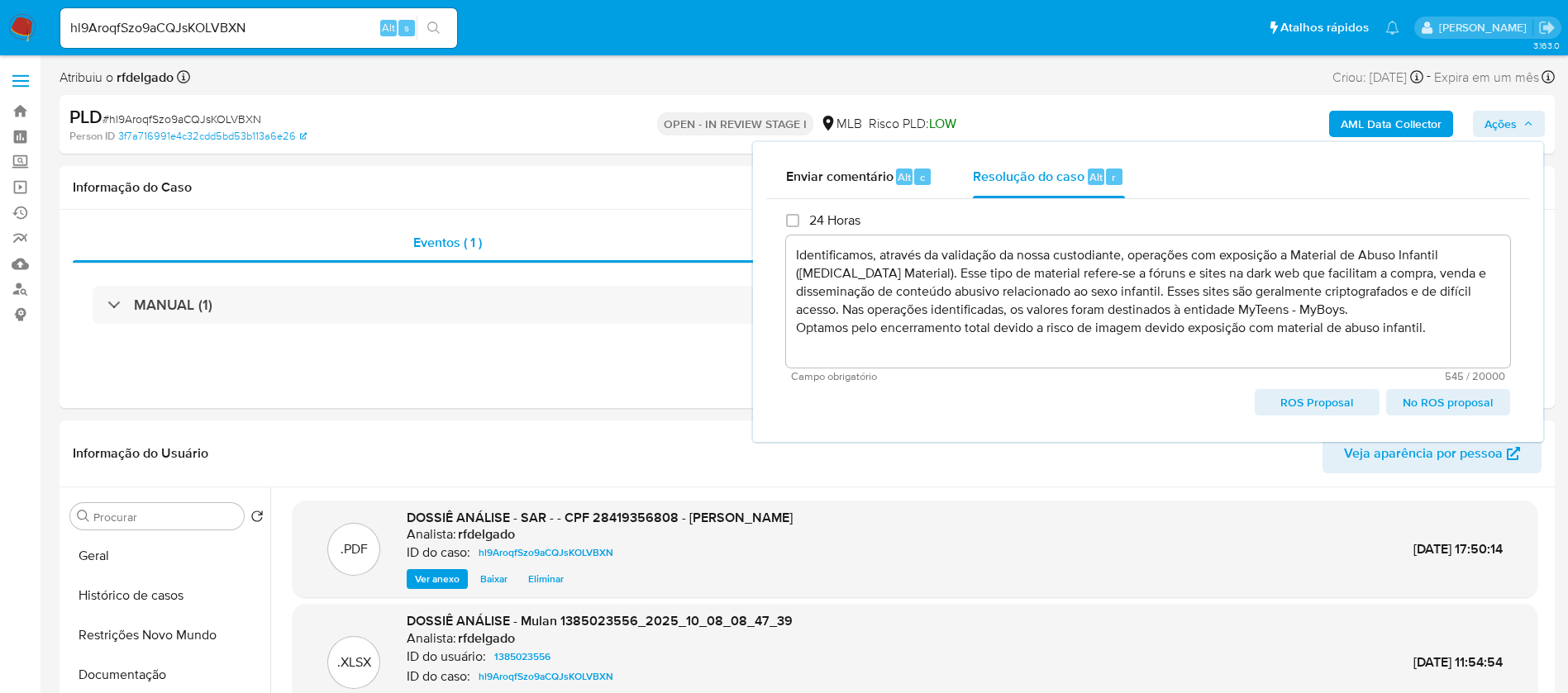
click at [1420, 408] on span "No ROS proposal" at bounding box center [1448, 403] width 101 height 23
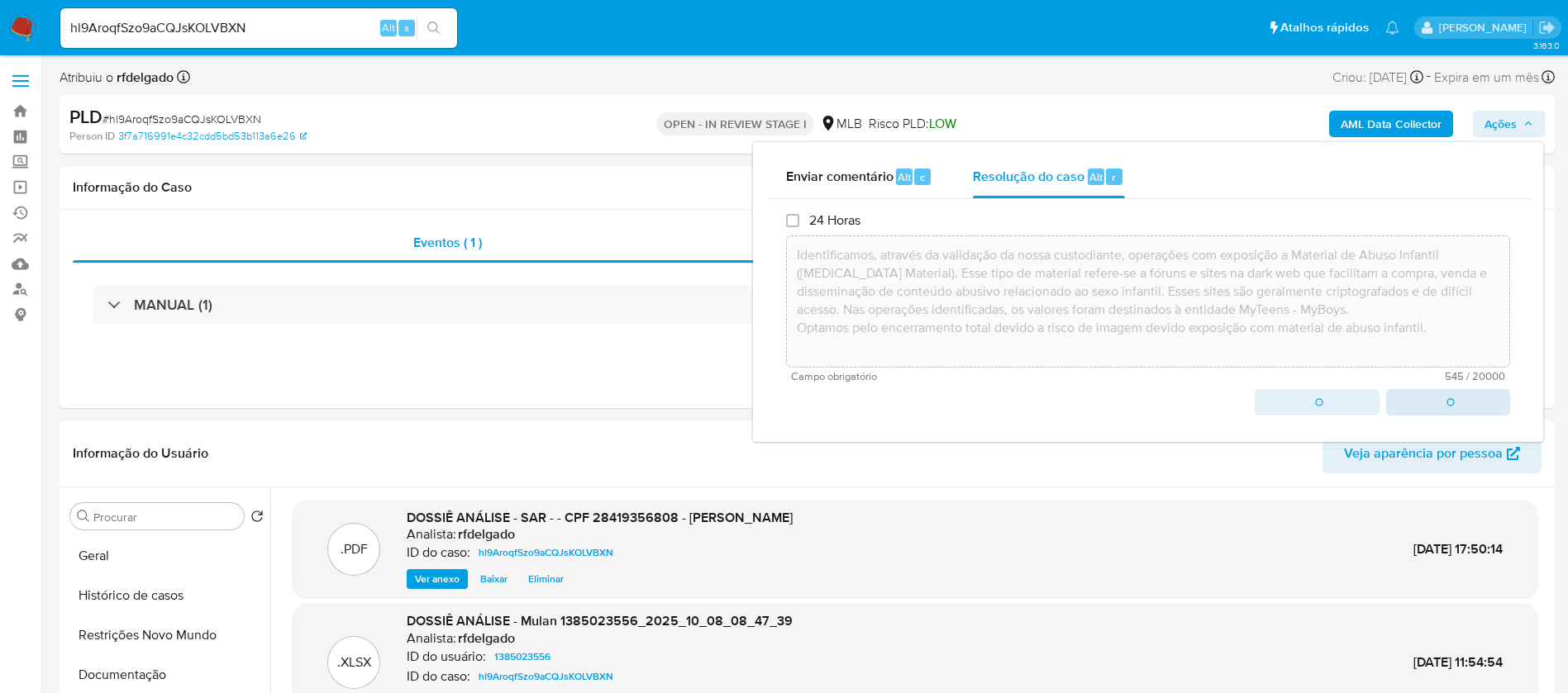
type textarea "Identificamos, através da validação da nossa custodiante, operações com exposiç…"
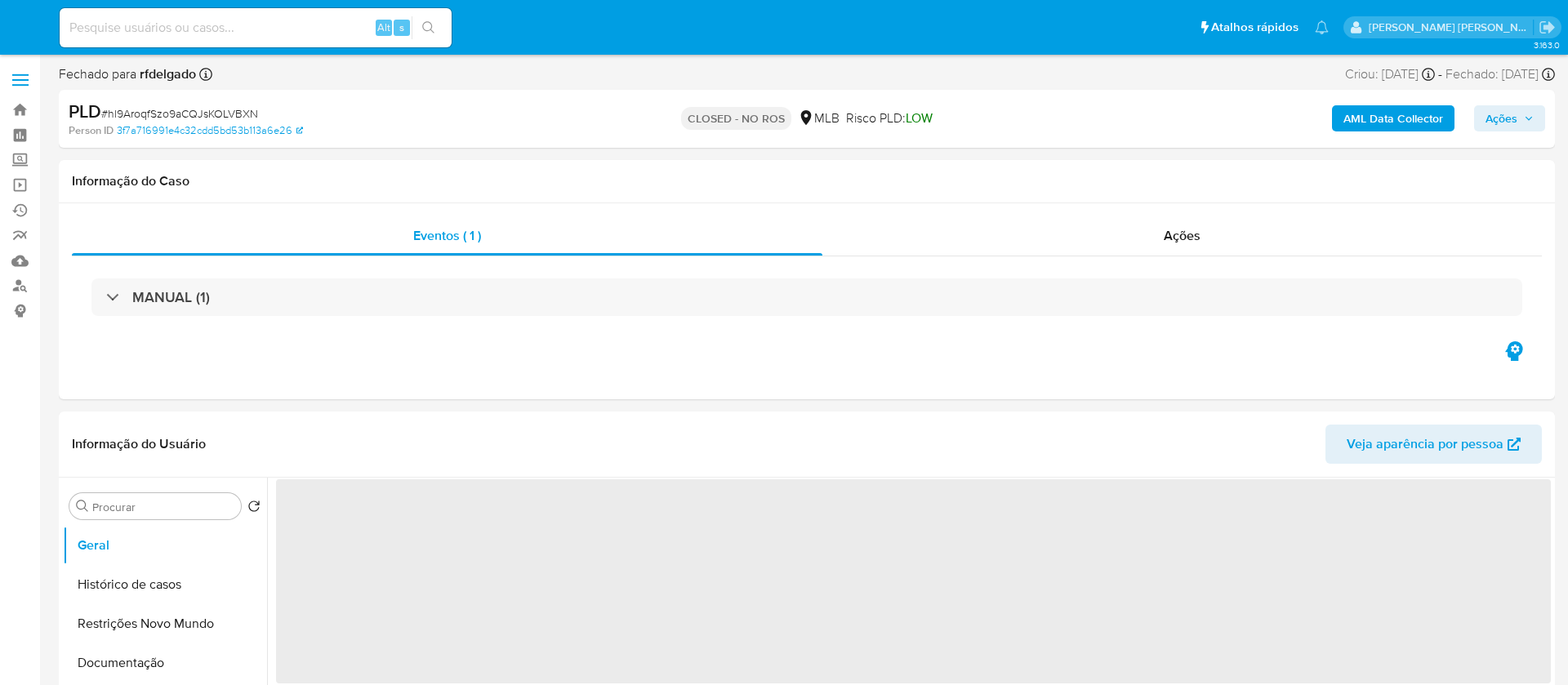
select select "10"
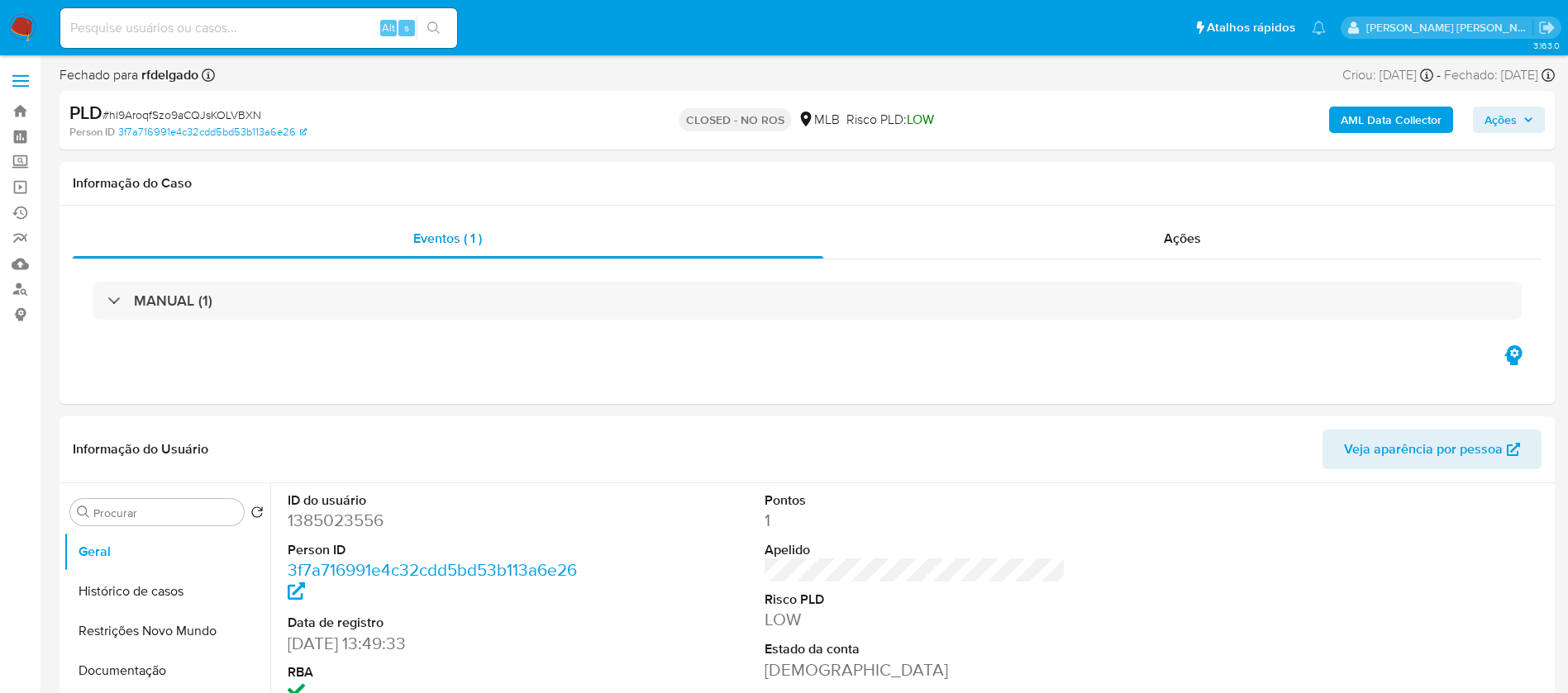
click at [276, 23] on input at bounding box center [259, 28] width 397 height 22
paste input "I0bSbwhFGLSb0IkE9THv7JnJ"
type input "I0bSbwhFGLSb0IkE9THv7JnJ"
click at [433, 24] on icon "search-icon" at bounding box center [434, 28] width 13 height 13
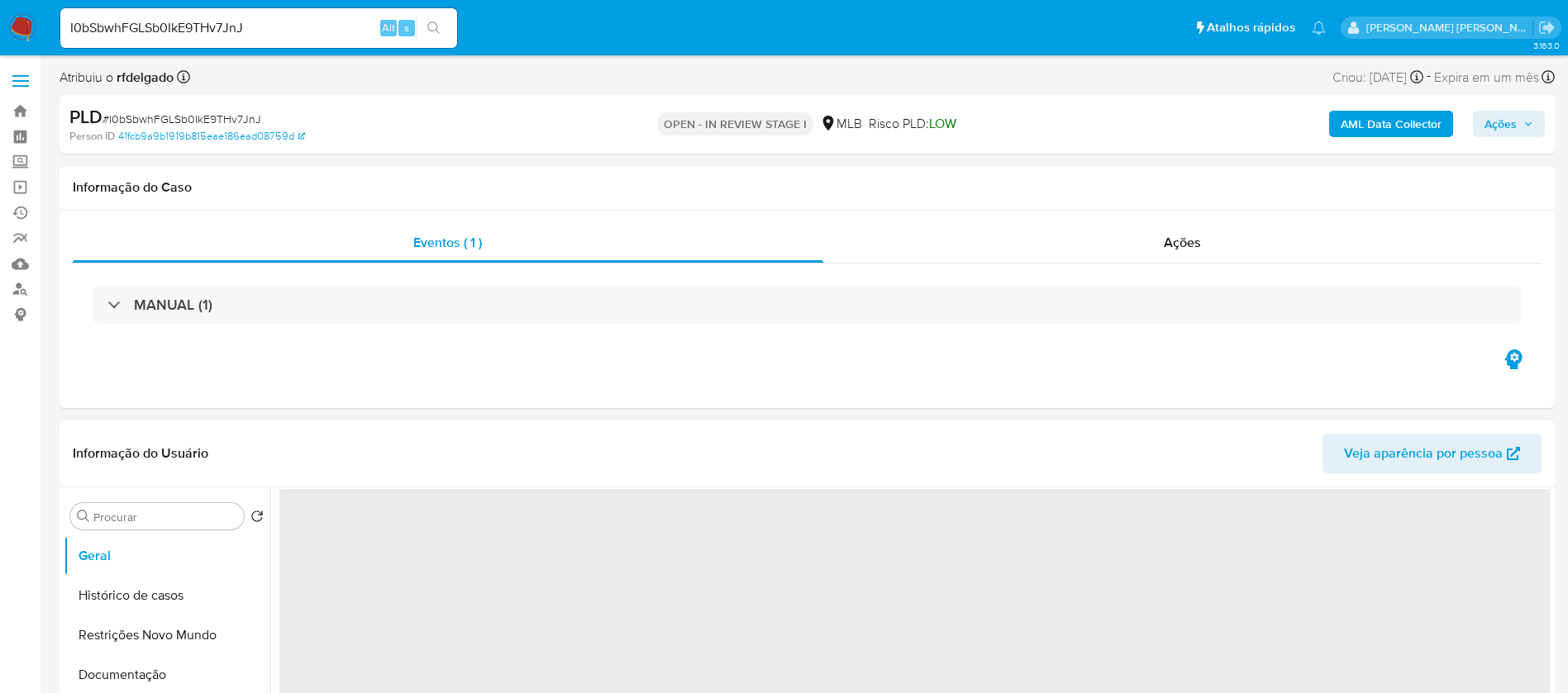
select select "10"
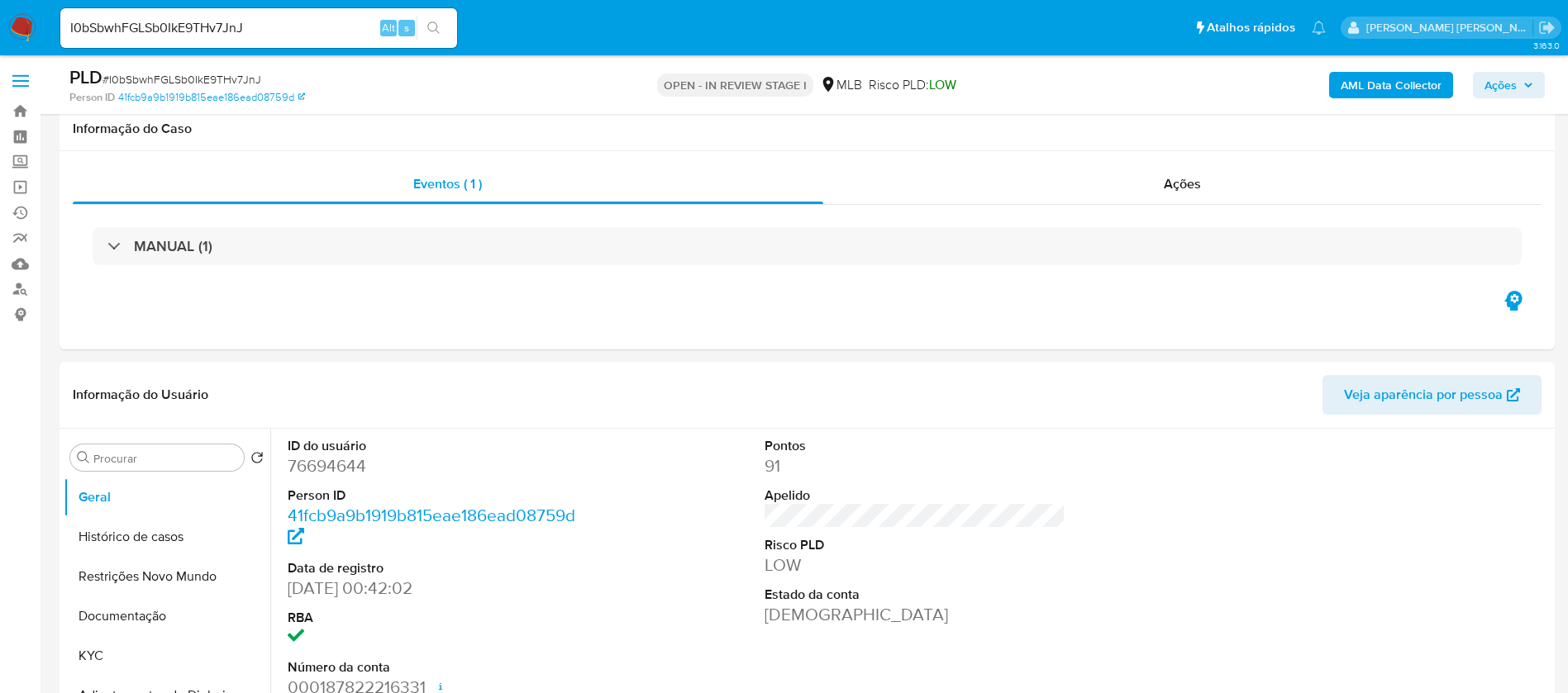
scroll to position [372, 0]
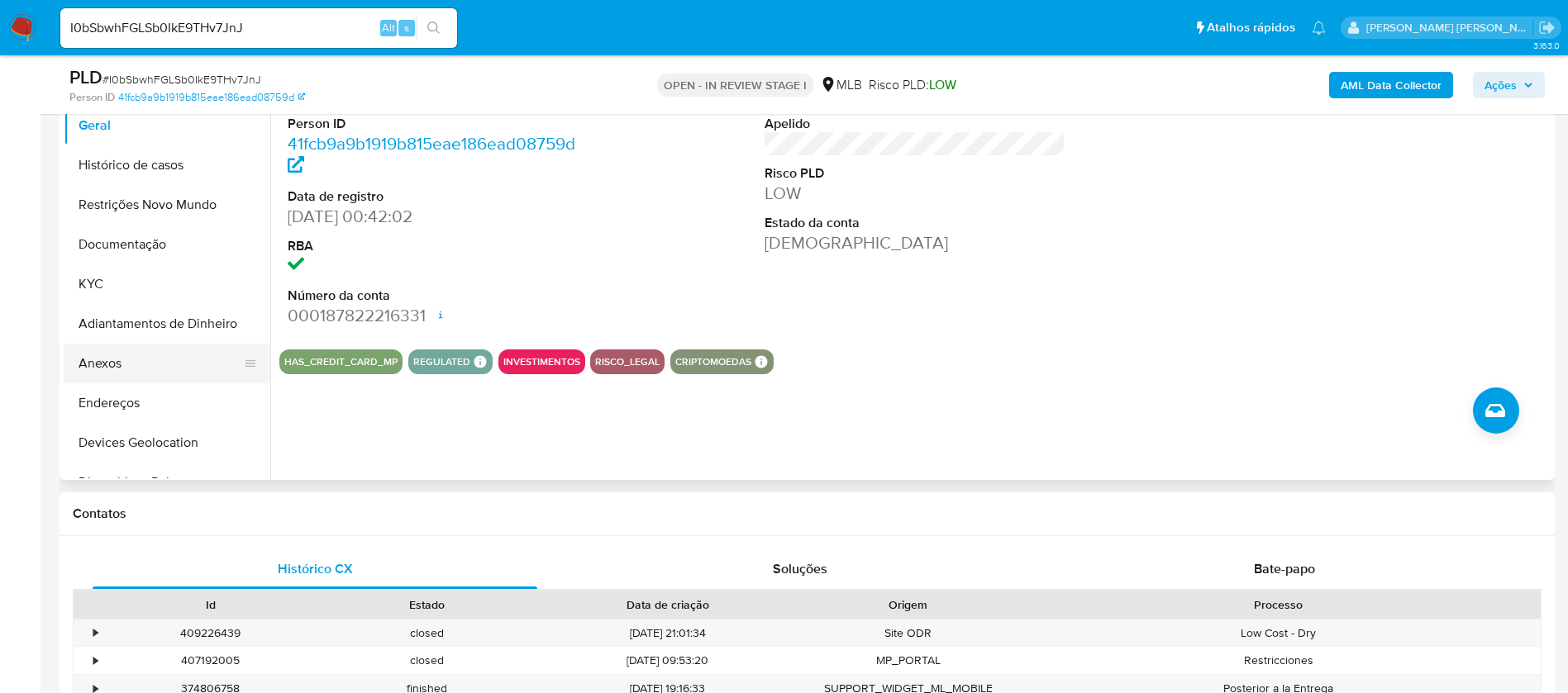
click at [163, 367] on button "Anexos" at bounding box center [160, 364] width 193 height 40
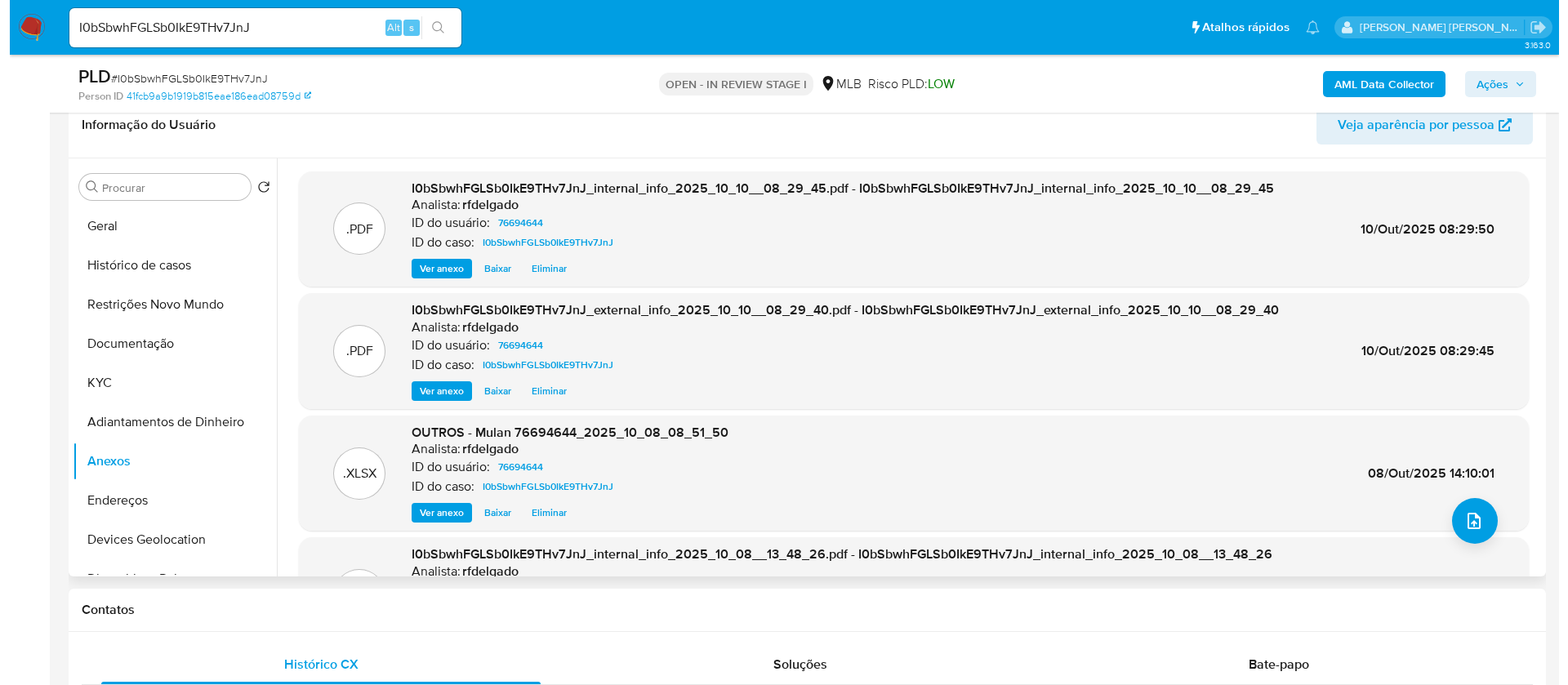
scroll to position [123, 0]
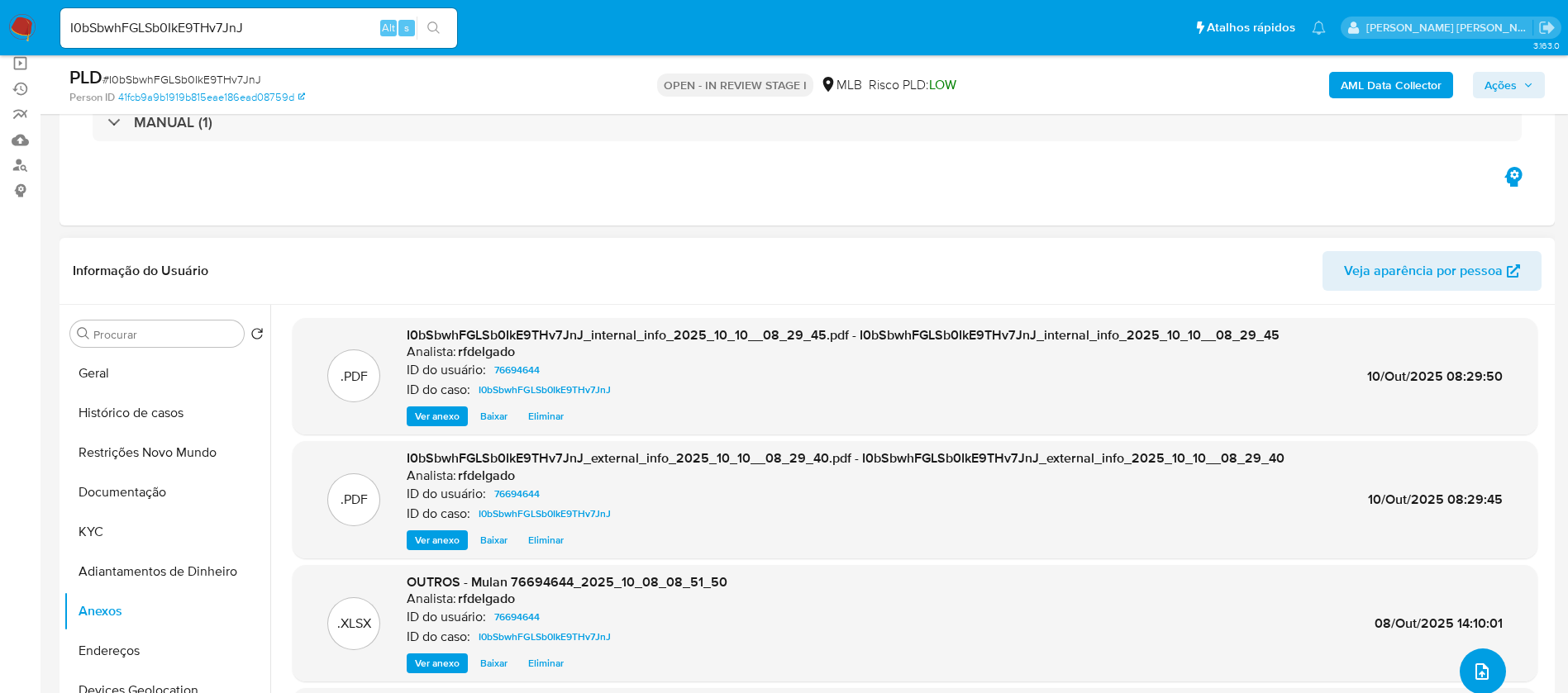
click at [1475, 665] on icon "upload-file" at bounding box center [1482, 672] width 20 height 20
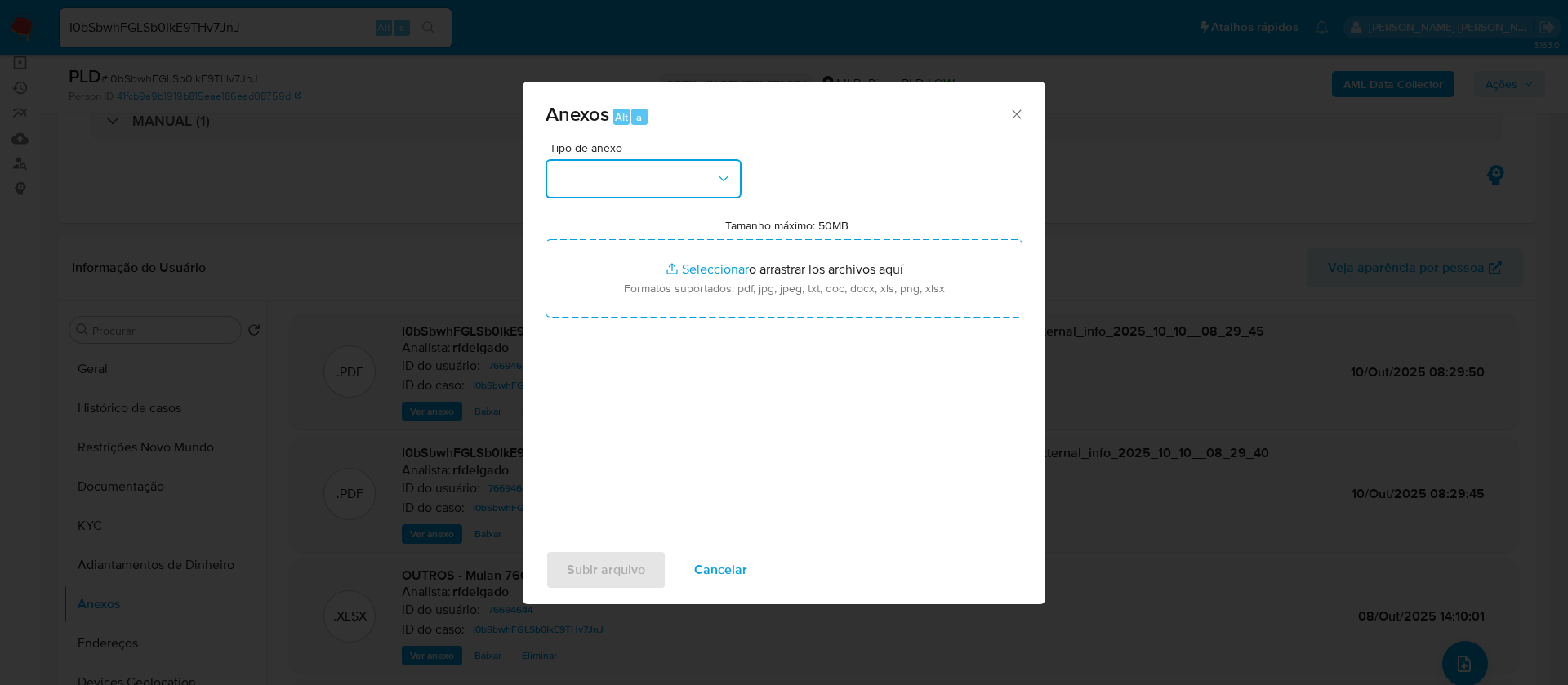
click at [650, 175] on button "button" at bounding box center [644, 179] width 196 height 40
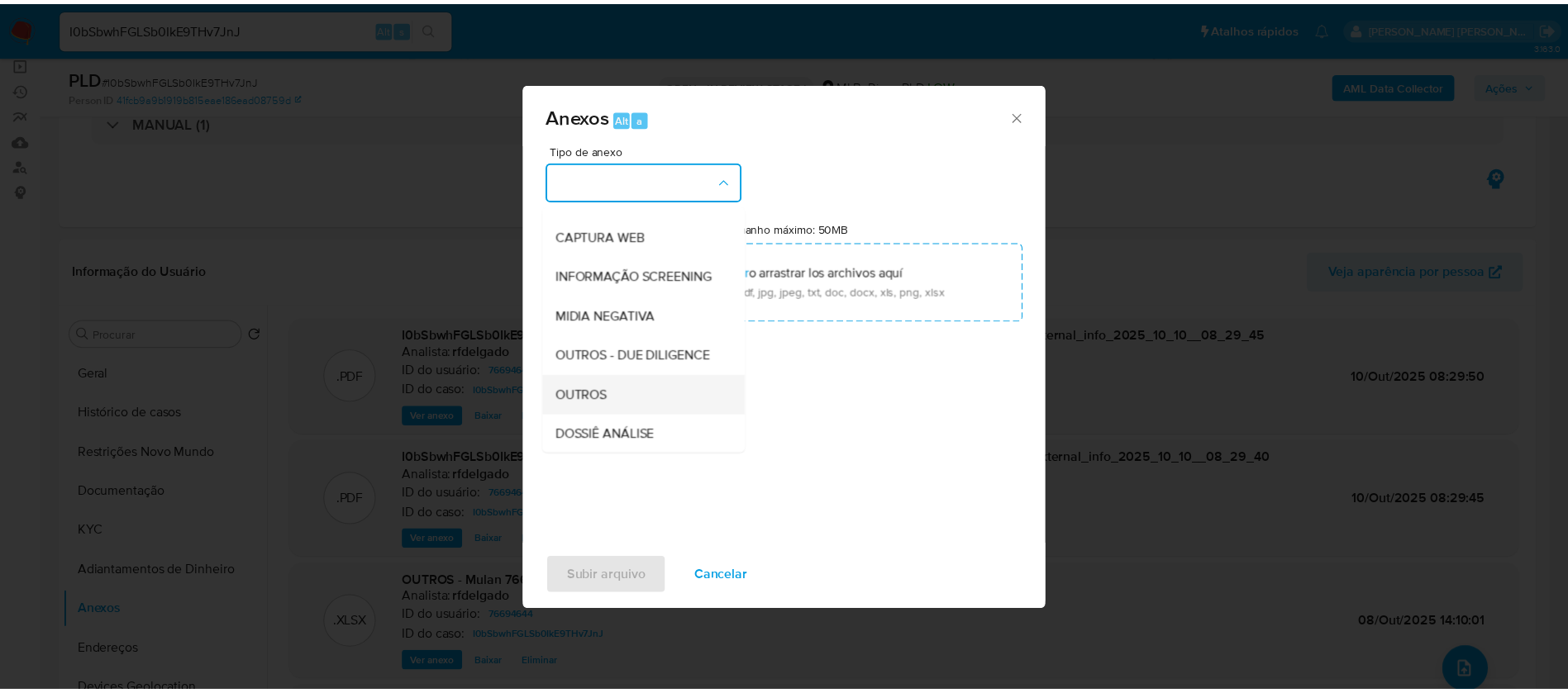
scroll to position [248, 0]
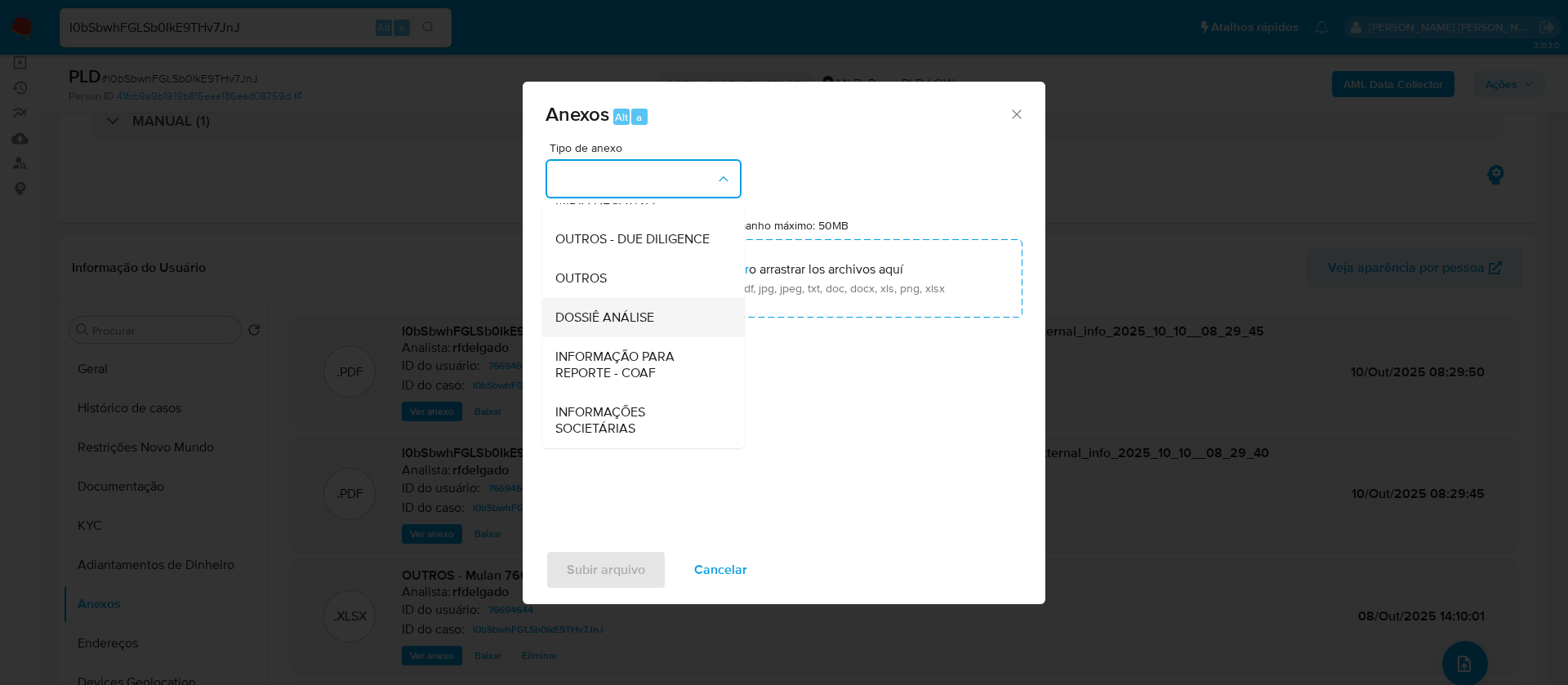
click at [638, 326] on span "DOSSIÊ ANÁLISE" at bounding box center [605, 318] width 99 height 16
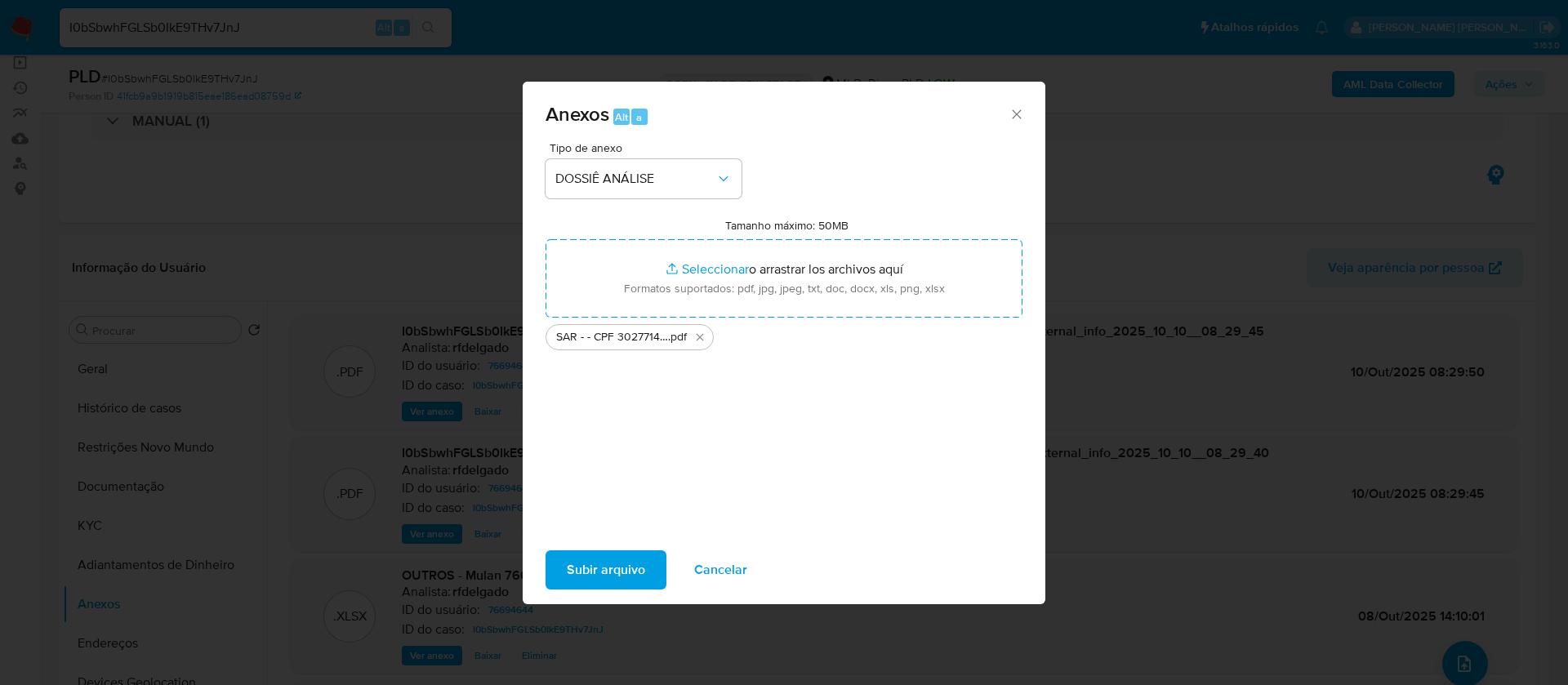
click at [605, 569] on span "Subir arquivo" at bounding box center [606, 570] width 78 height 36
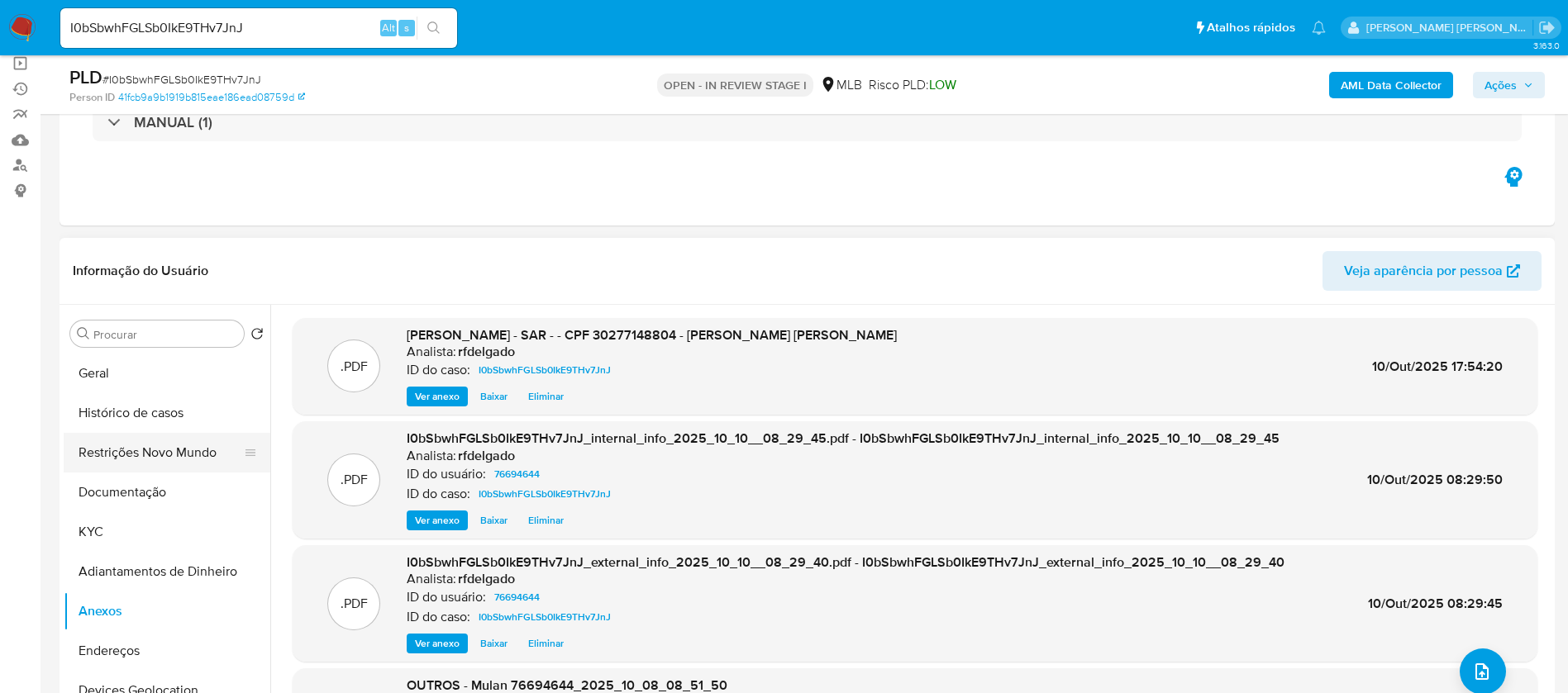
click at [107, 452] on button "Restrições Novo Mundo" at bounding box center [160, 453] width 193 height 40
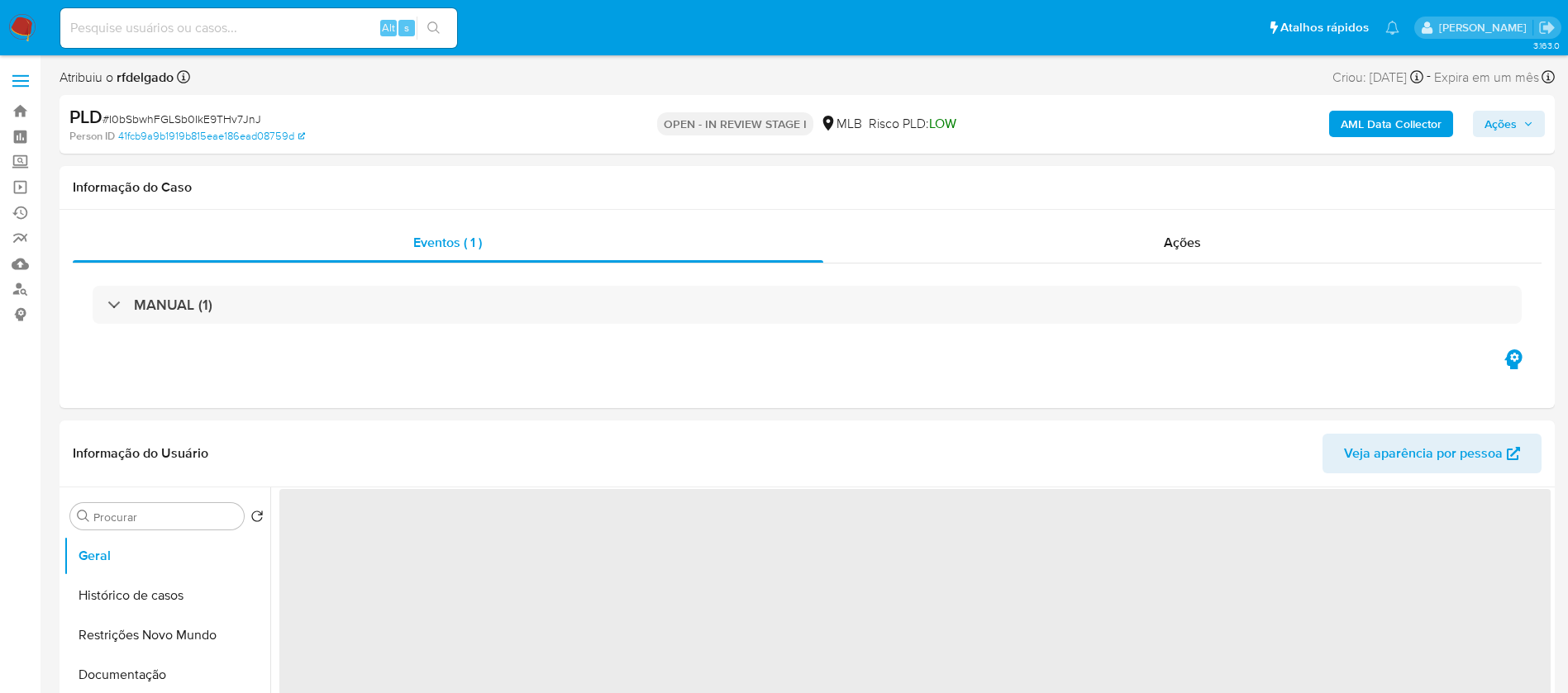
select select "10"
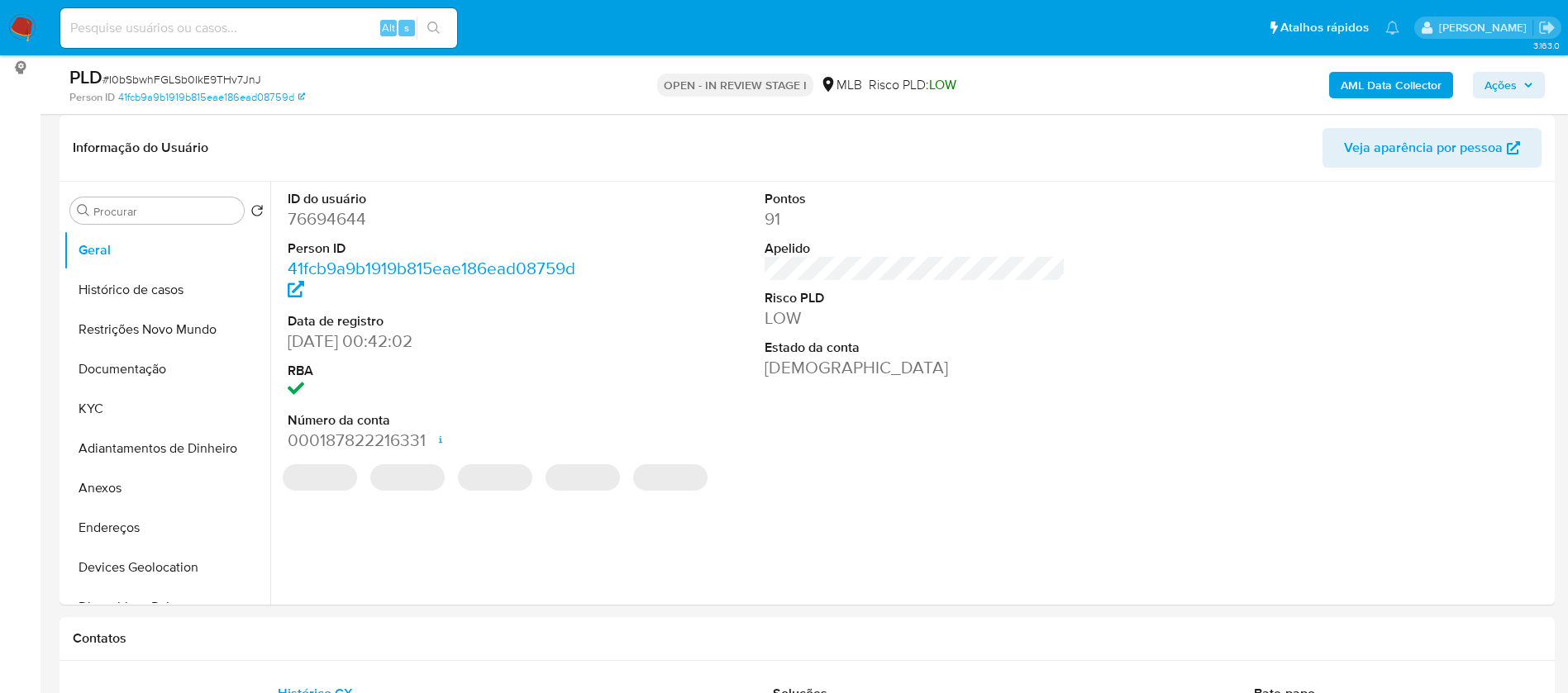
scroll to position [248, 0]
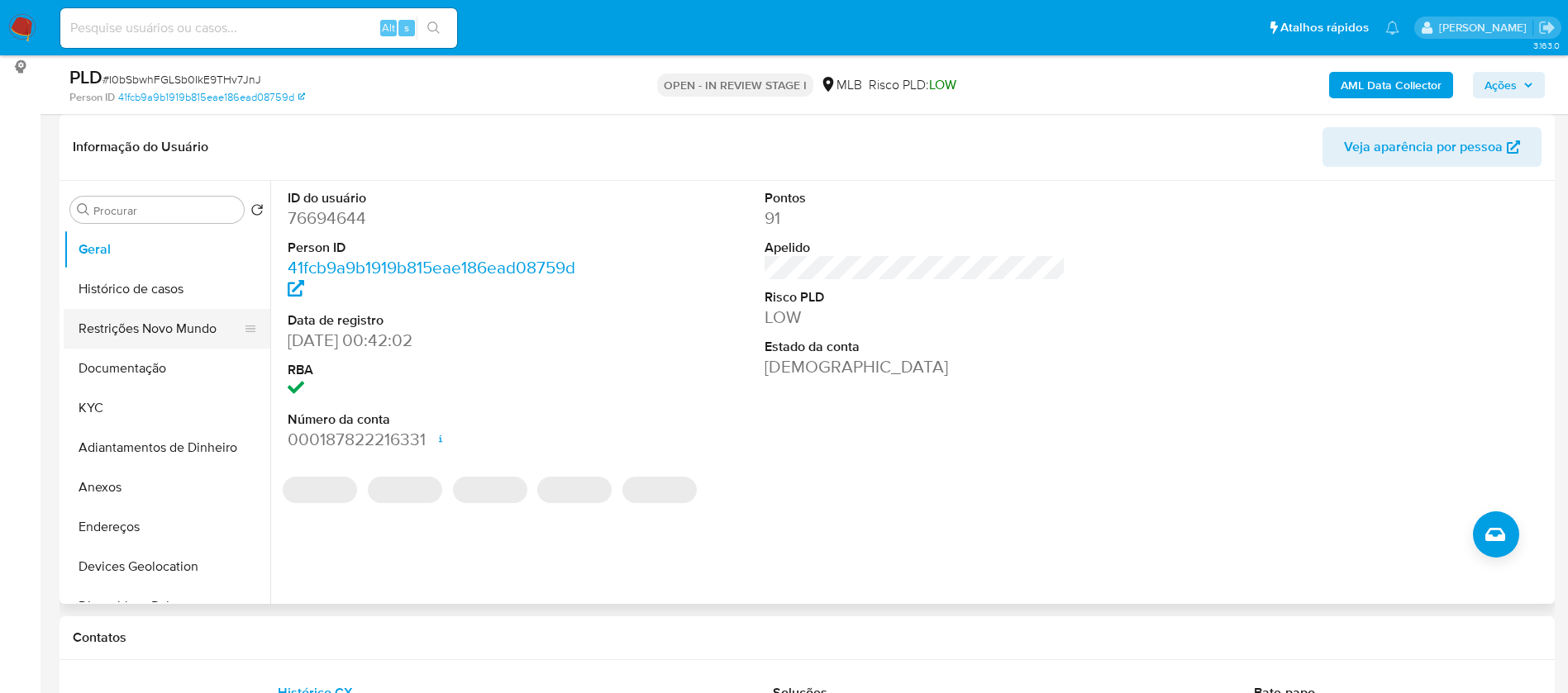
click at [87, 325] on button "Restrições Novo Mundo" at bounding box center [160, 329] width 193 height 40
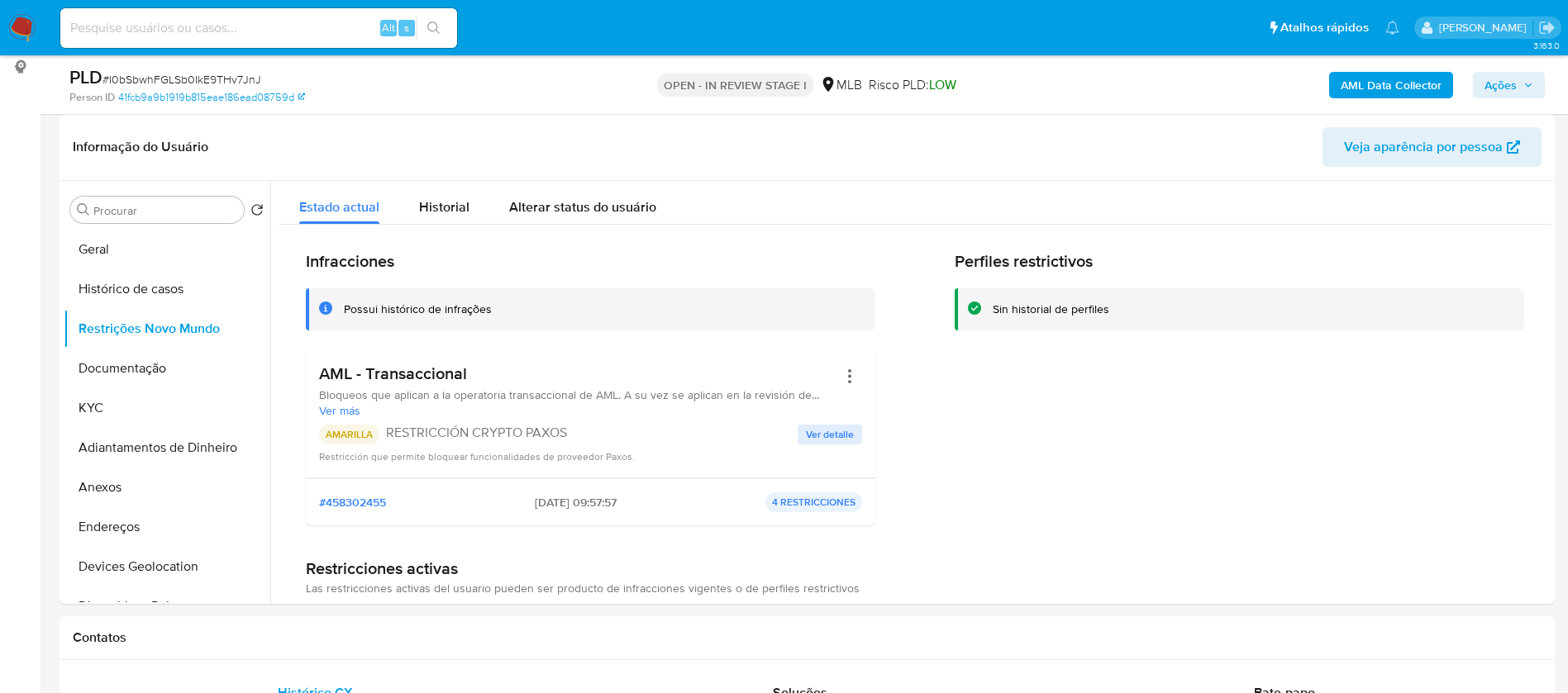
click at [1490, 90] on span "Ações" at bounding box center [1500, 85] width 33 height 27
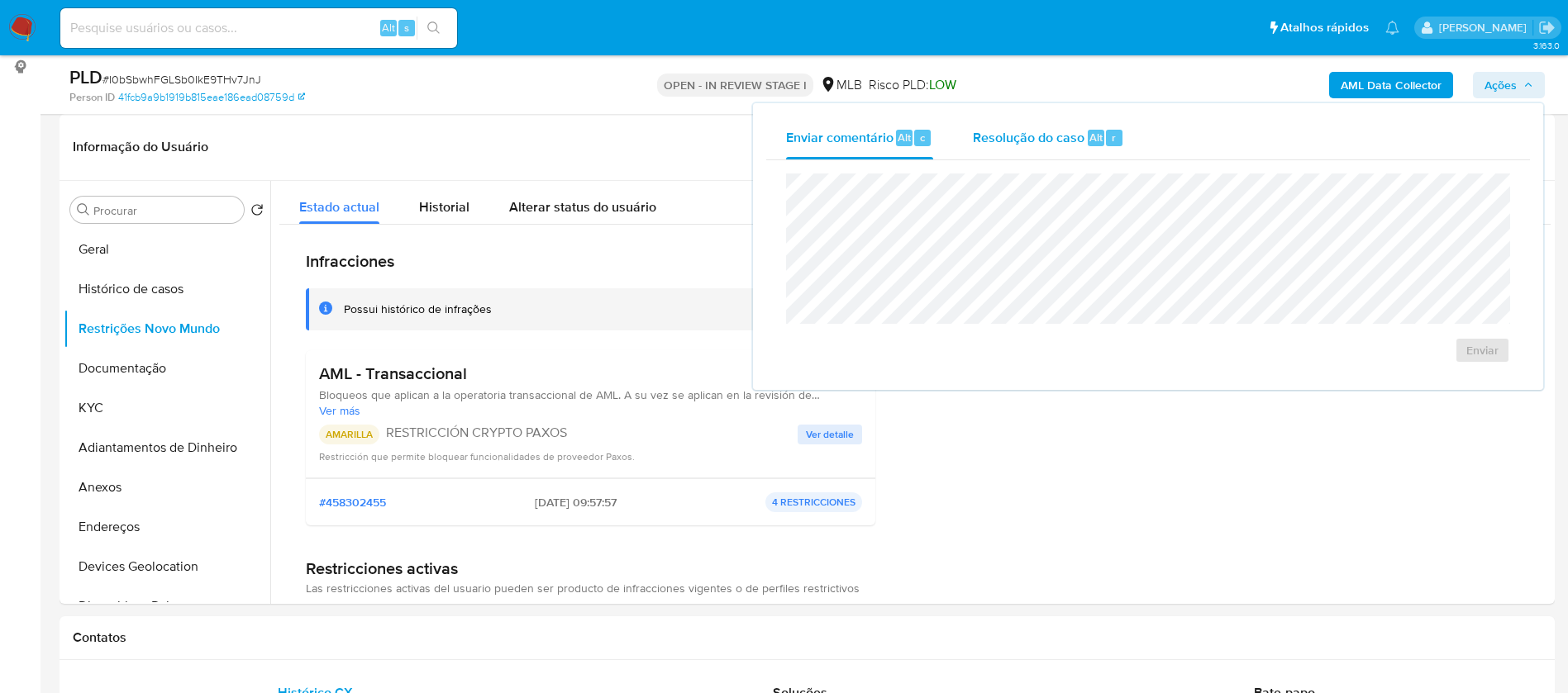
click at [1012, 141] on span "Resolução do caso" at bounding box center [1028, 137] width 112 height 19
click at [1057, 249] on textarea at bounding box center [1148, 262] width 722 height 133
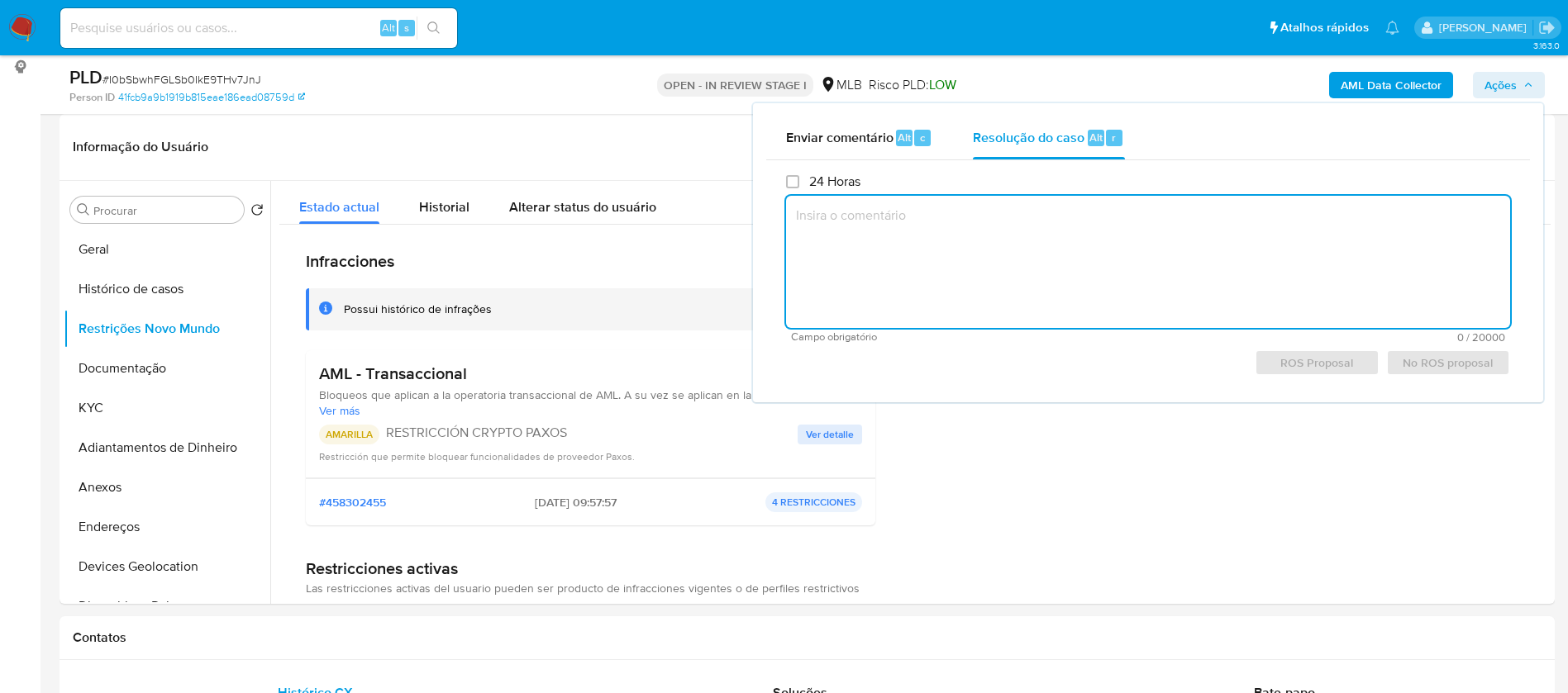
paste textarea "A custodiante enviou um e-mail relatando uma exposição a material de abuso infa…"
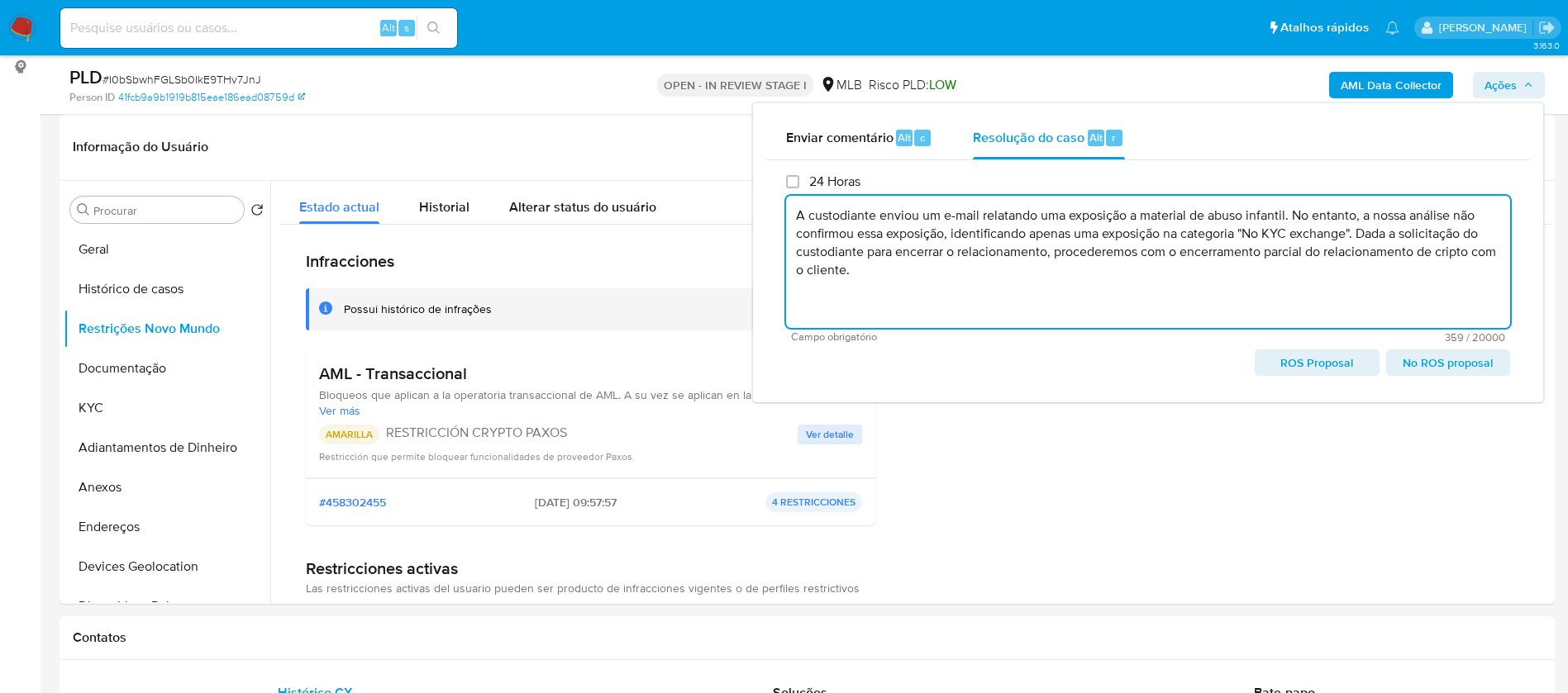
click at [1445, 364] on span "No ROS proposal" at bounding box center [1448, 363] width 101 height 23
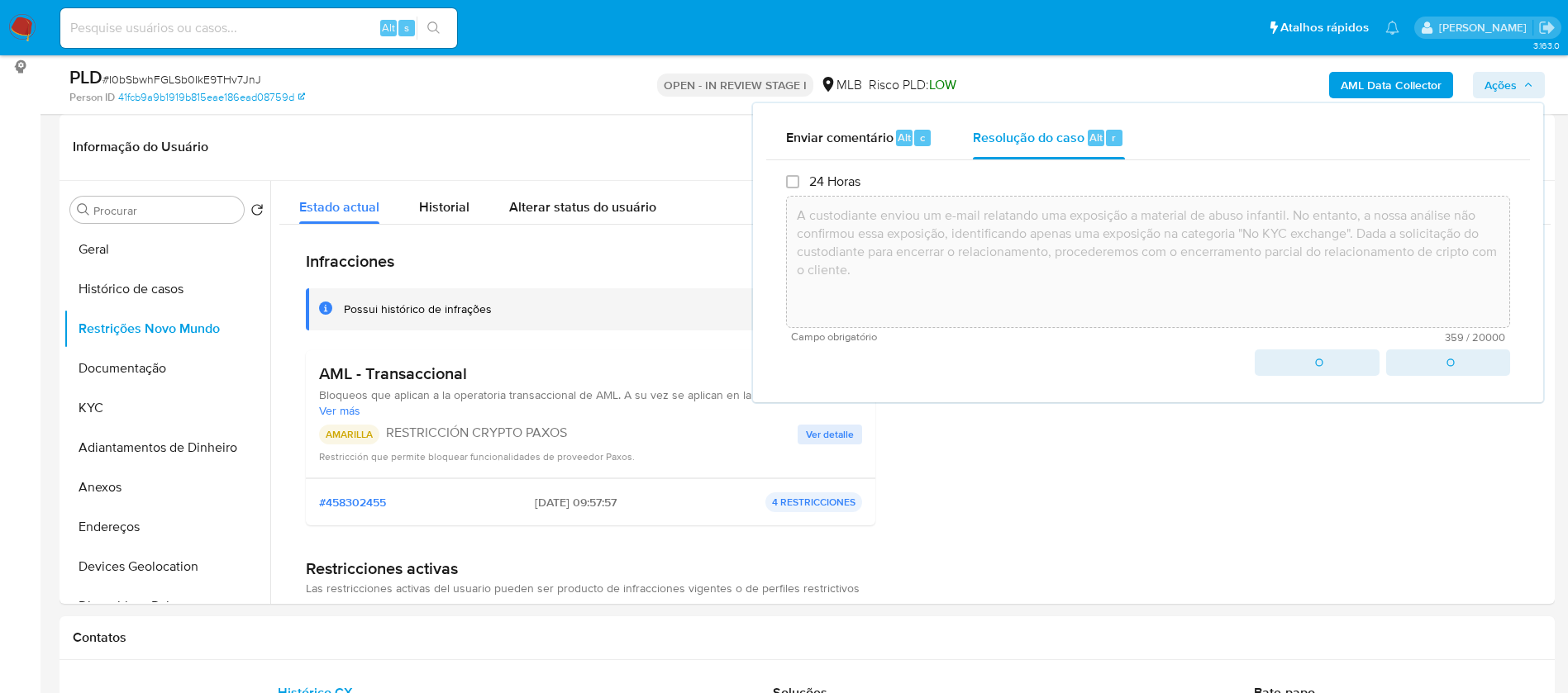
type textarea "A custodiante enviou um e-mail relatando uma exposição a material de abuso infa…"
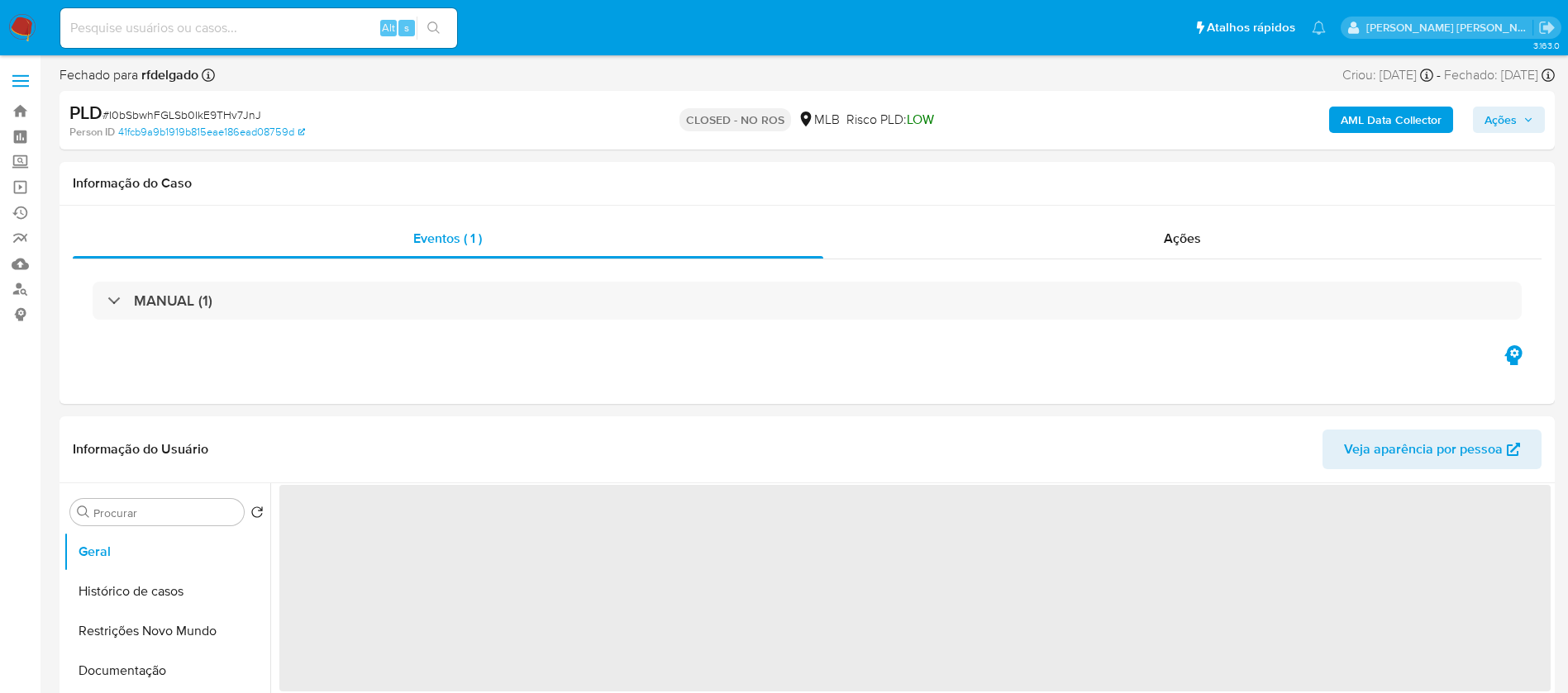
select select "10"
click at [14, 16] on img at bounding box center [23, 28] width 28 height 28
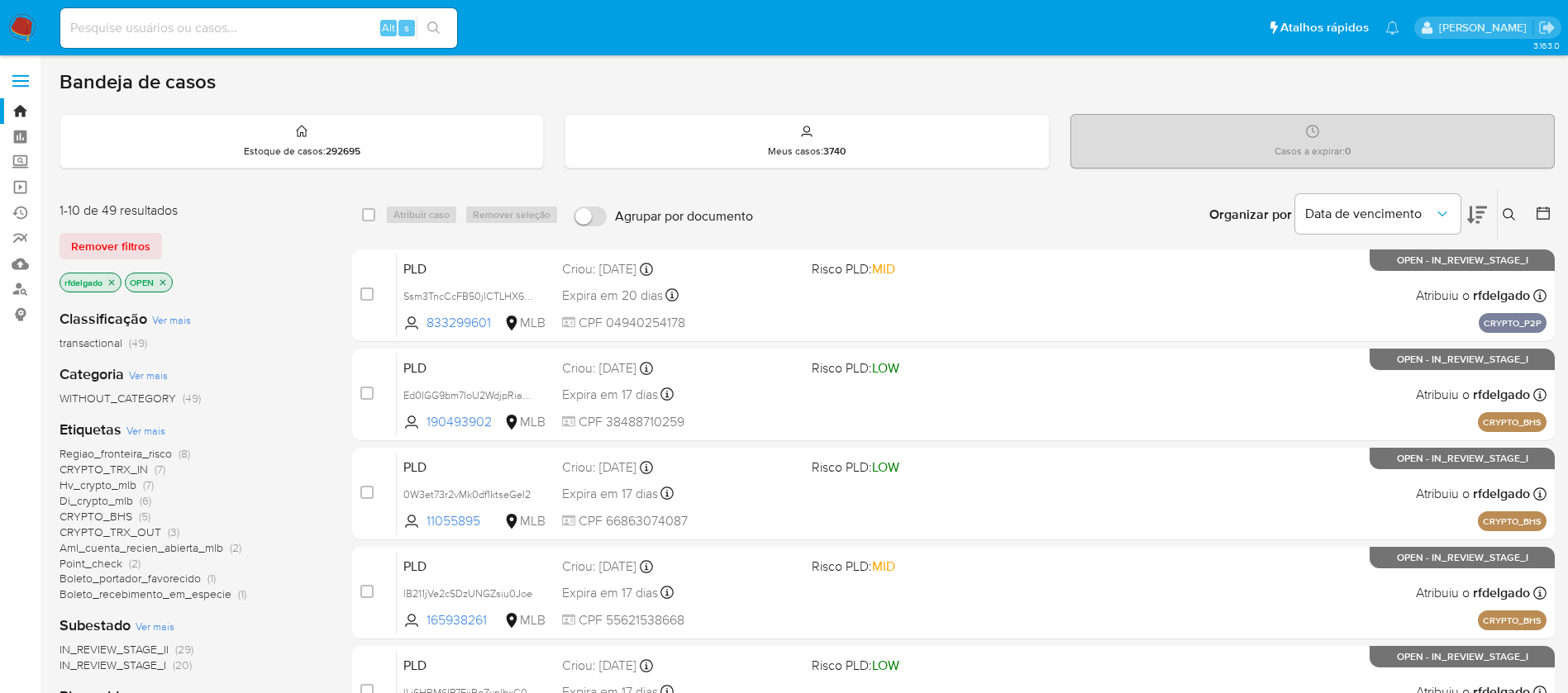
click at [918, 208] on div "Organizar por Data de vencimento Os resultados não podem ser classificados enqu…" at bounding box center [1158, 214] width 793 height 51
